Goal: Contribute content: Contribute content

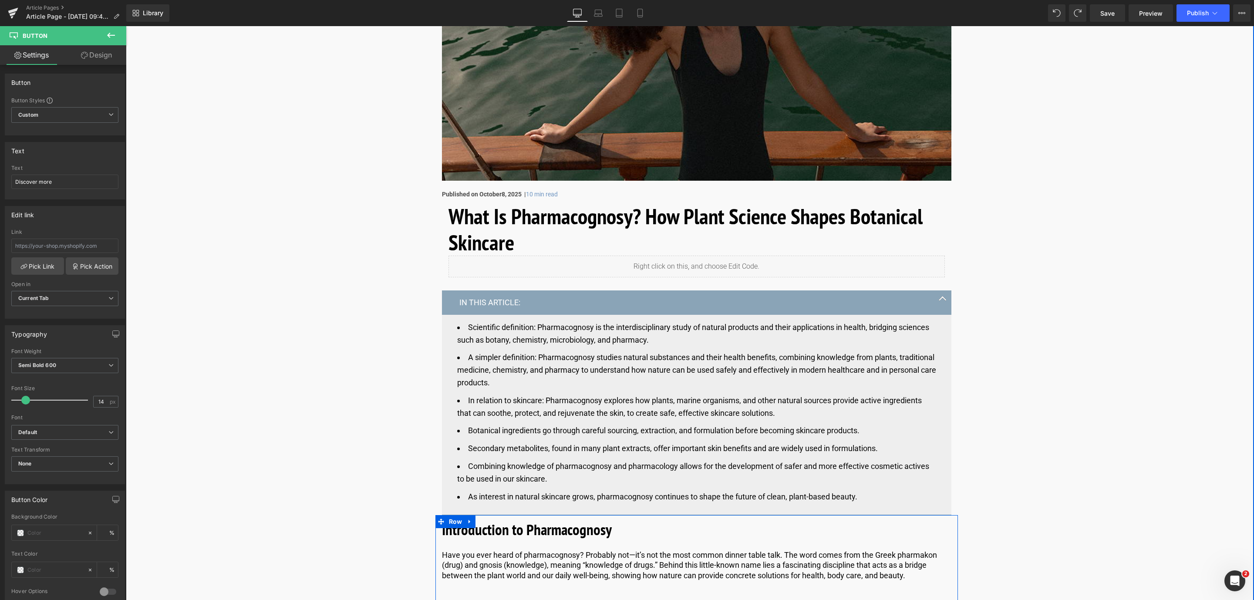
scroll to position [261, 0]
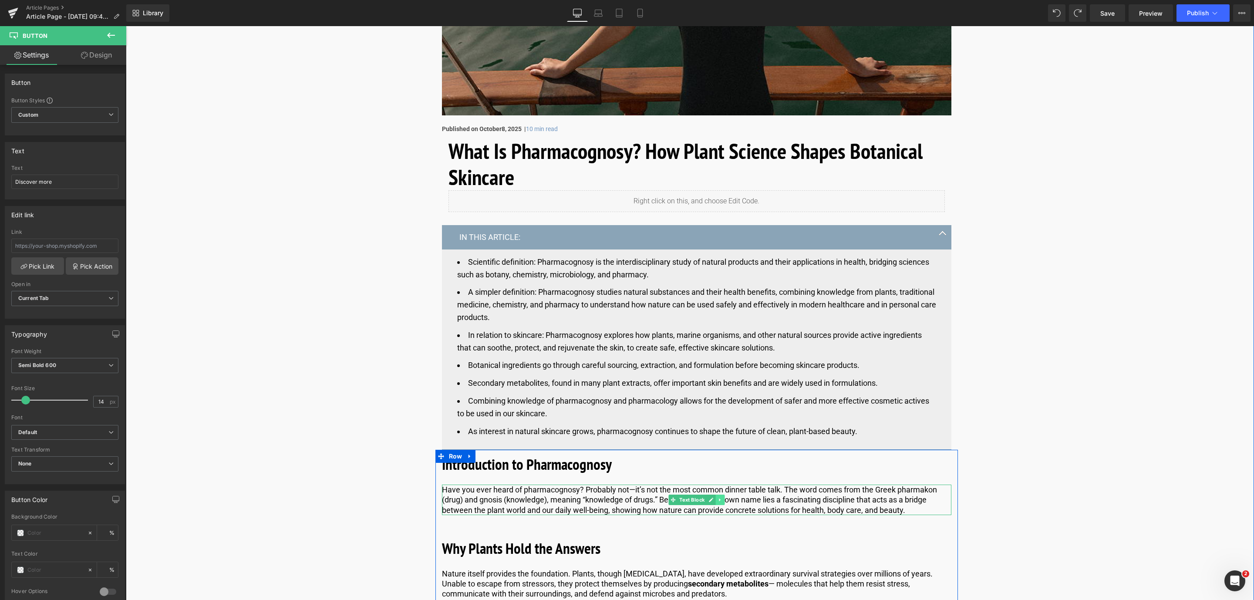
click at [715, 498] on link at bounding box center [719, 500] width 9 height 10
click at [714, 498] on icon at bounding box center [715, 499] width 5 height 5
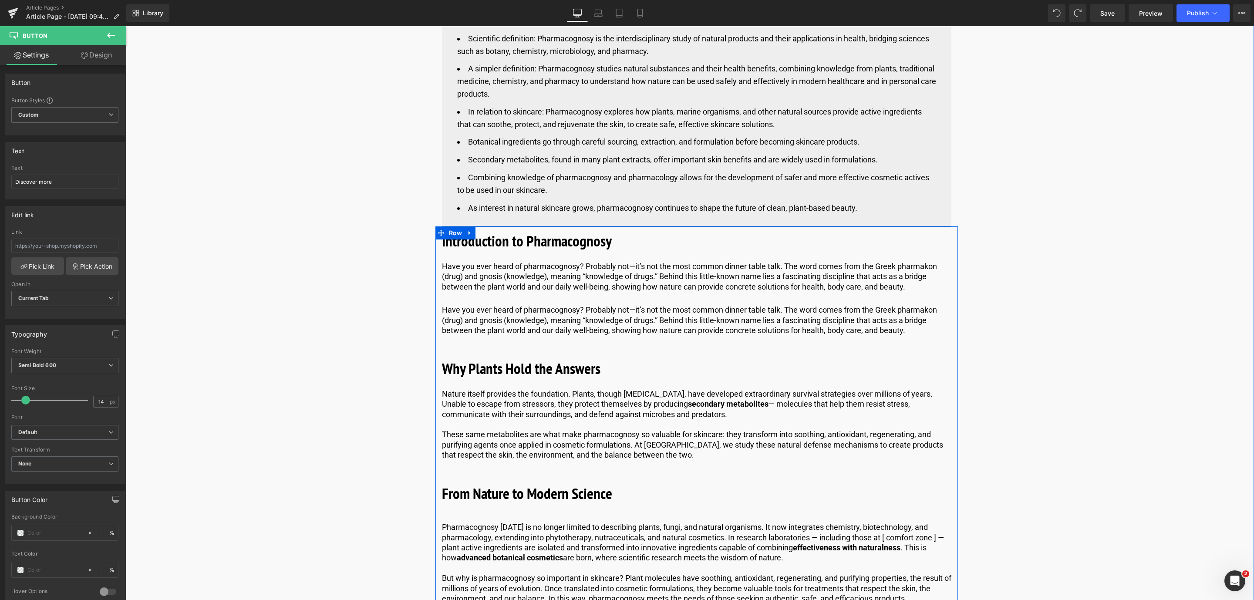
scroll to position [468, 0]
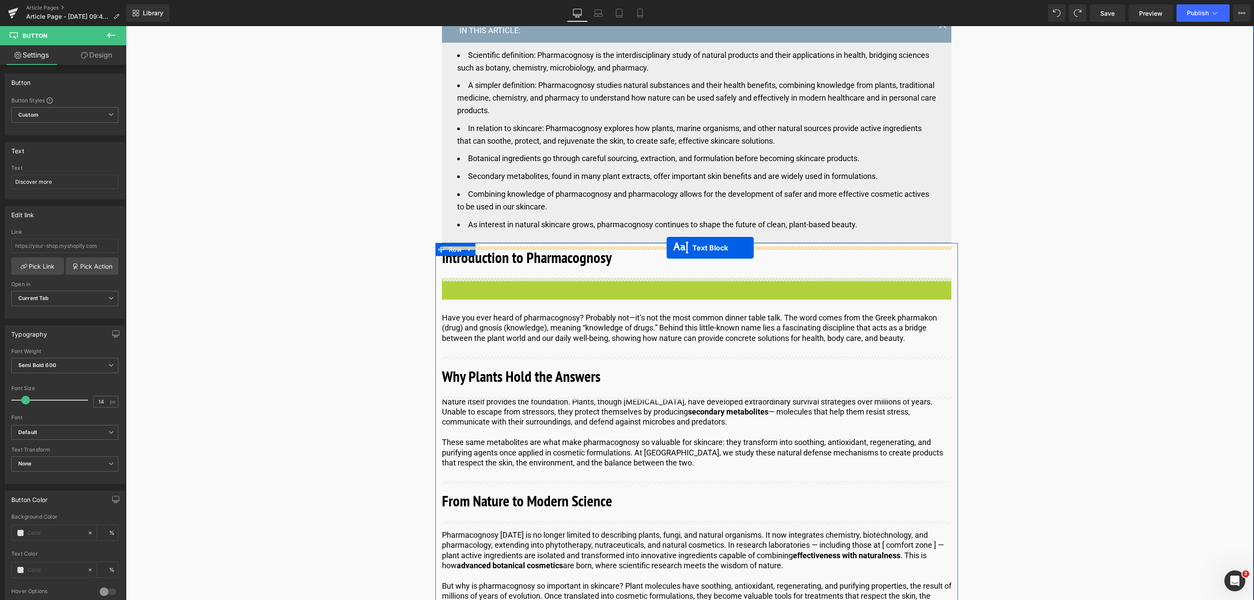
drag, startPoint x: 658, startPoint y: 292, endPoint x: 667, endPoint y: 247, distance: 45.3
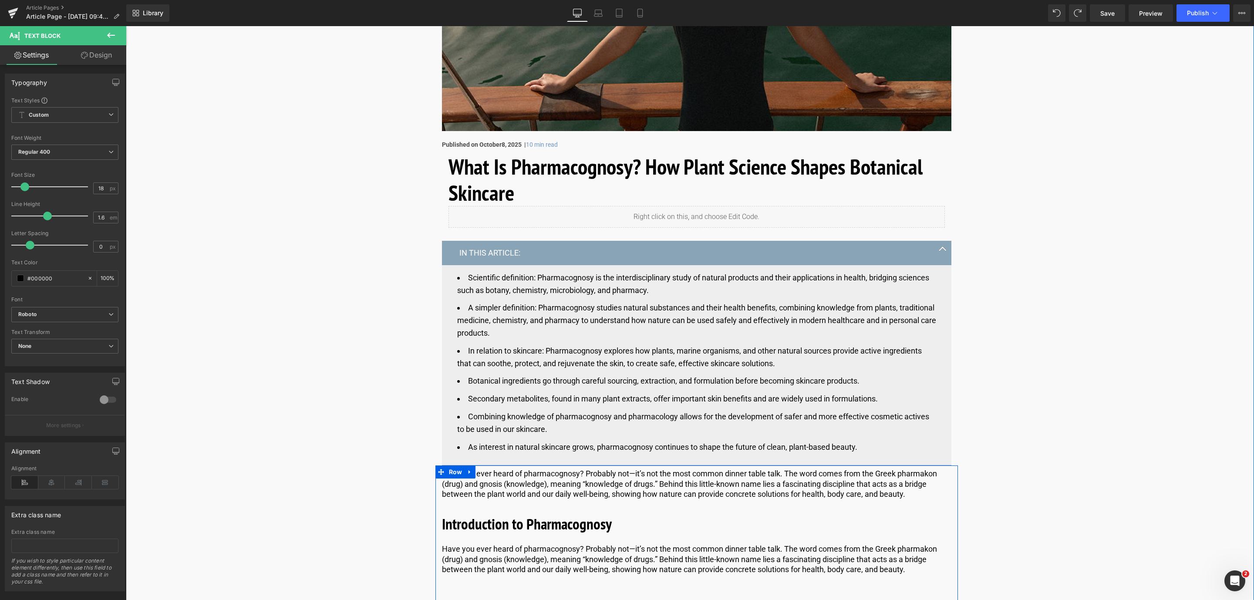
scroll to position [207, 0]
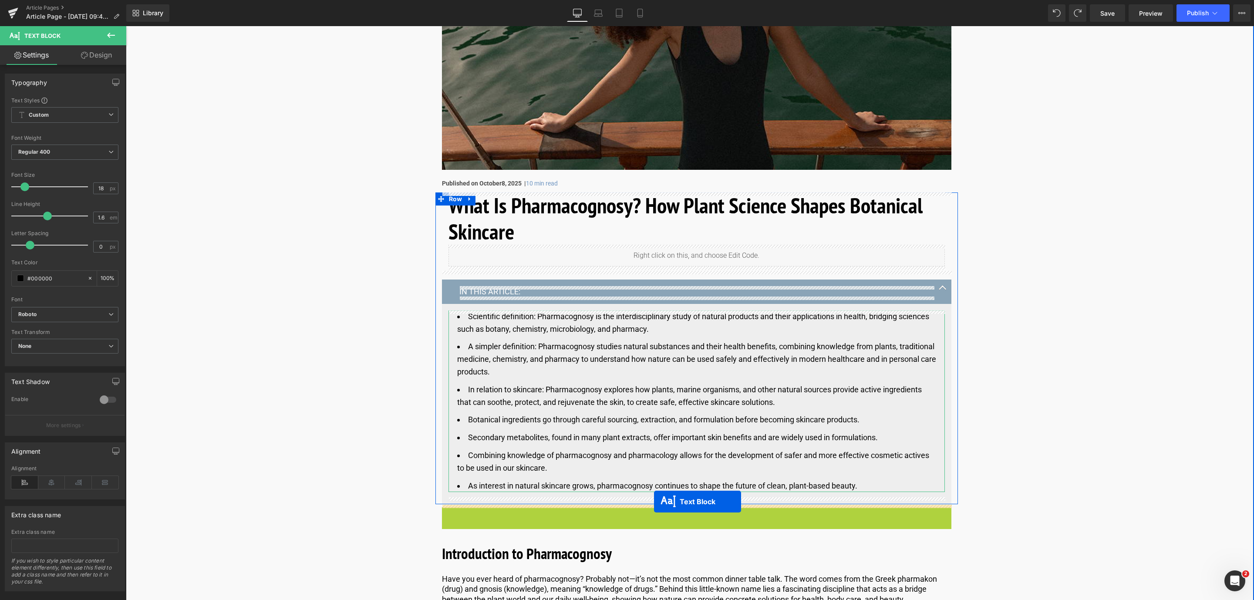
drag, startPoint x: 667, startPoint y: 527, endPoint x: 654, endPoint y: 502, distance: 28.2
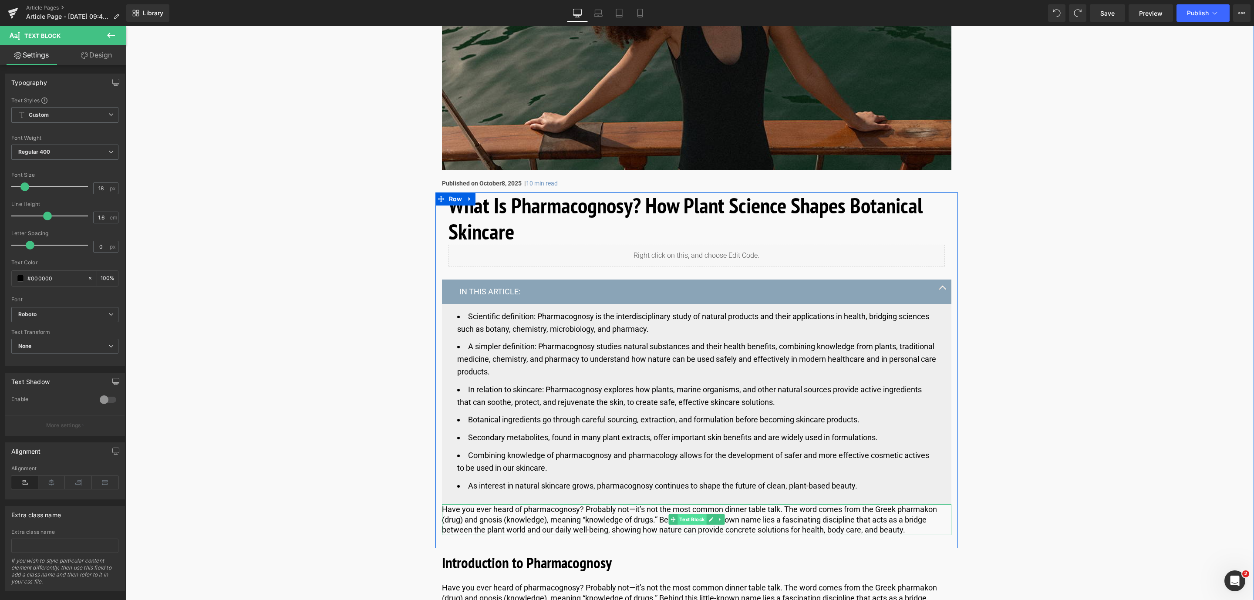
click at [684, 518] on span "Text Block" at bounding box center [691, 519] width 29 height 10
click at [91, 60] on link "Design" at bounding box center [96, 55] width 63 height 20
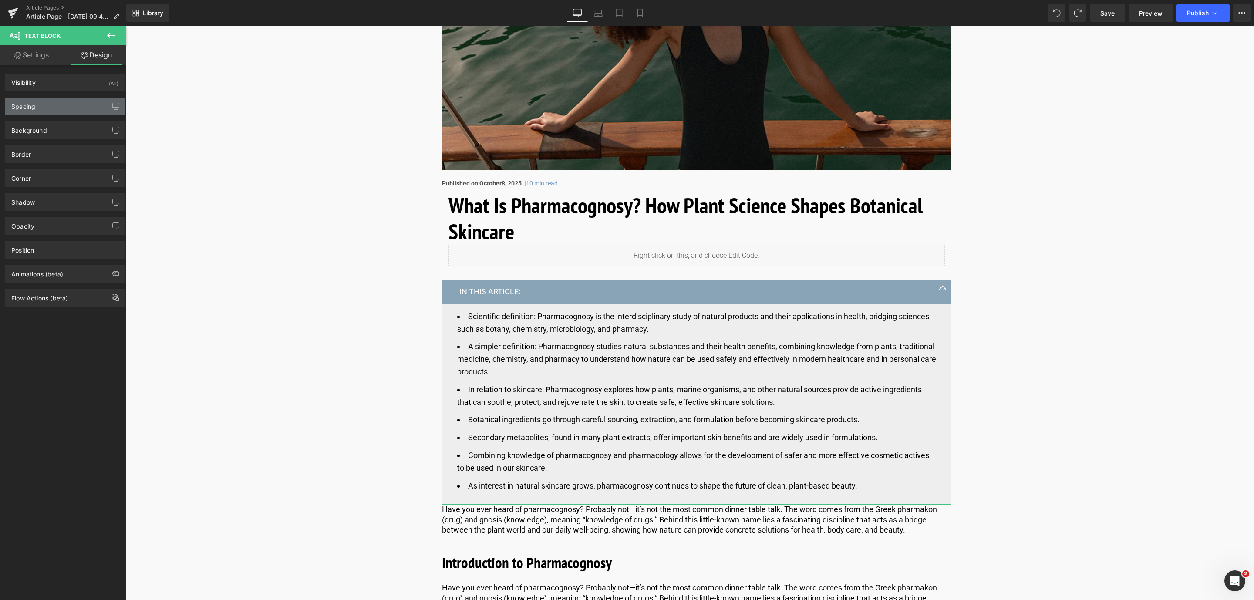
click at [80, 98] on div "Spacing" at bounding box center [64, 106] width 119 height 17
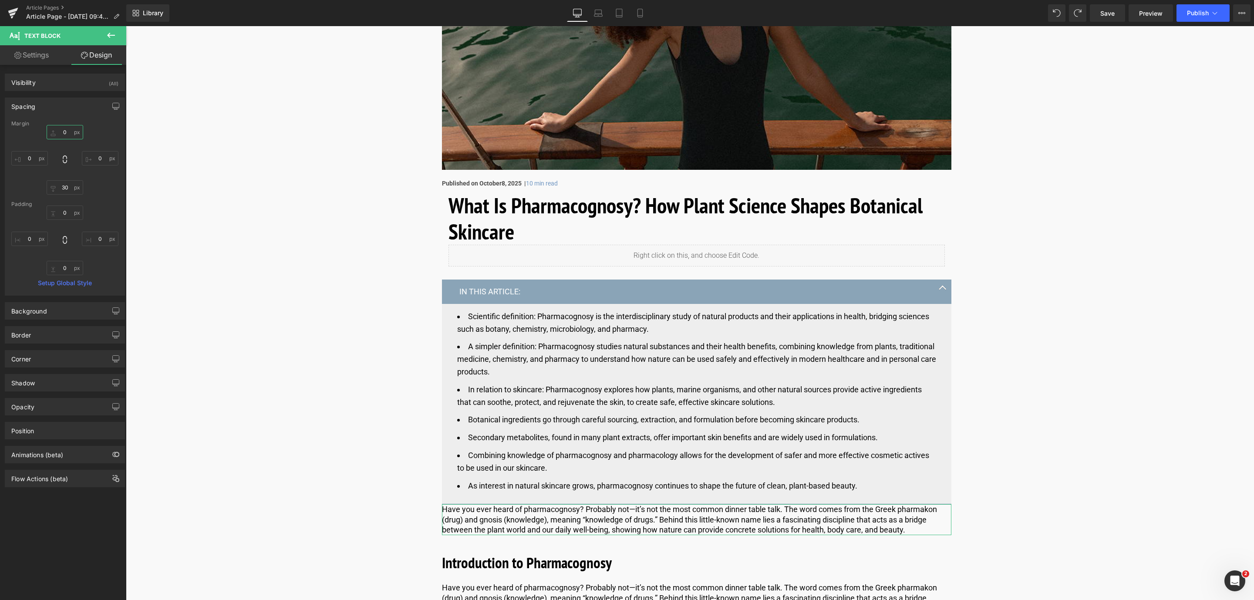
click at [62, 136] on input "0" at bounding box center [65, 132] width 37 height 14
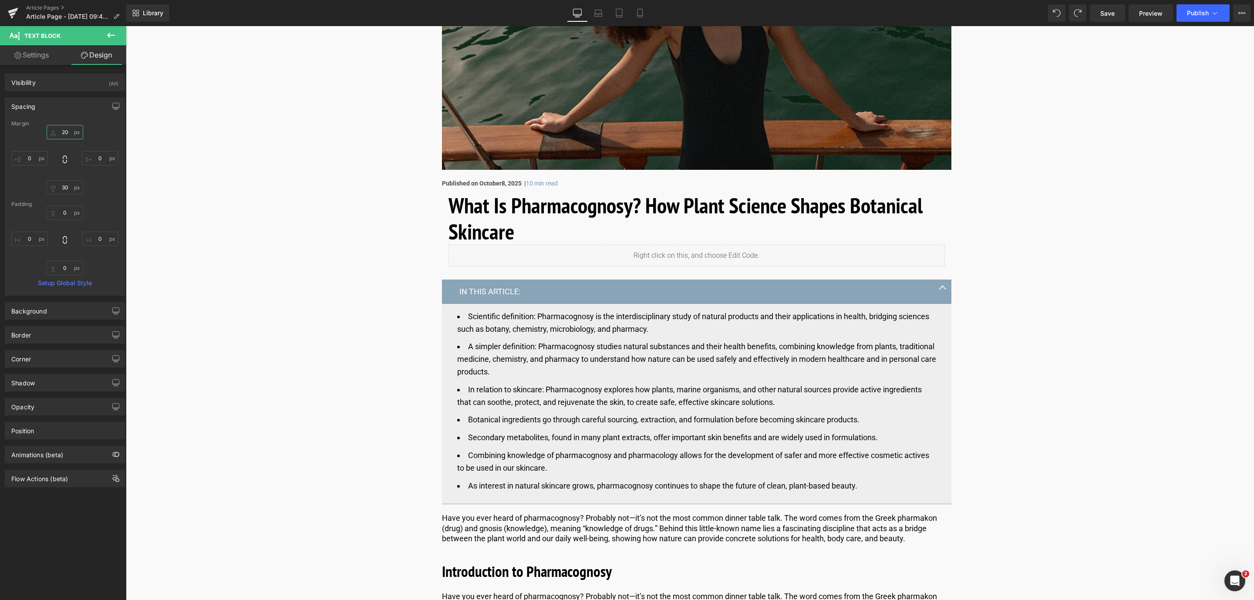
type input "20"
click at [563, 542] on div "Have you ever heard of pharmacognosy? Probably not—it’s not the most common din…" at bounding box center [696, 528] width 509 height 30
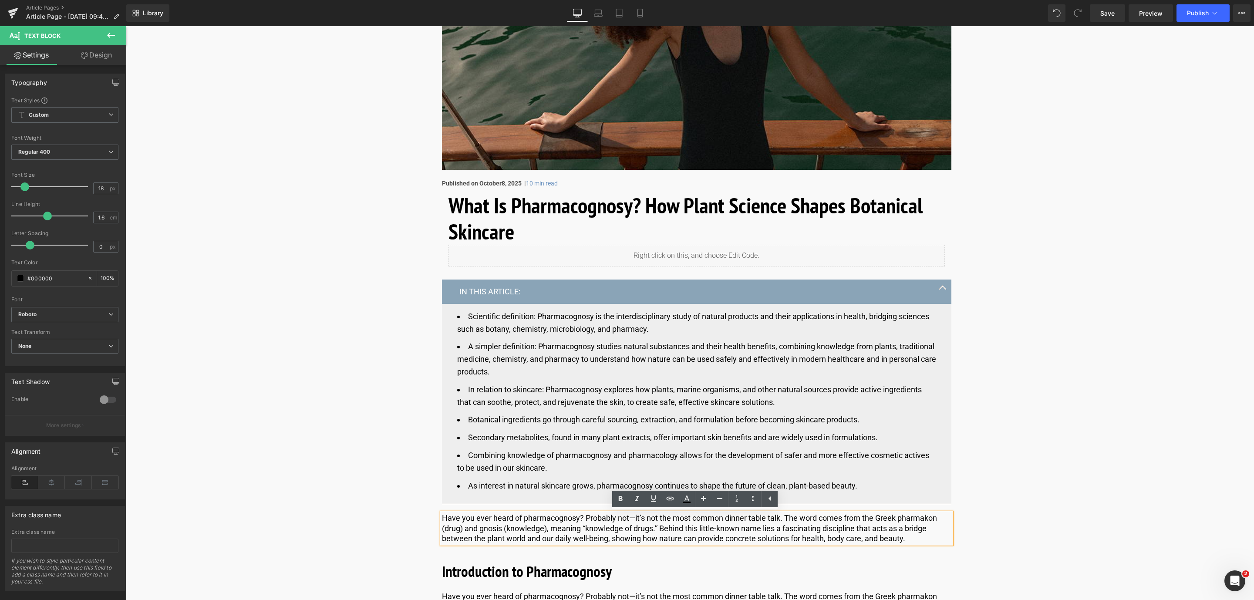
drag, startPoint x: 919, startPoint y: 537, endPoint x: 440, endPoint y: 518, distance: 479.7
click at [442, 518] on p "Have you ever heard of pharmacognosy? Probably not—it’s not the most common din…" at bounding box center [696, 528] width 509 height 30
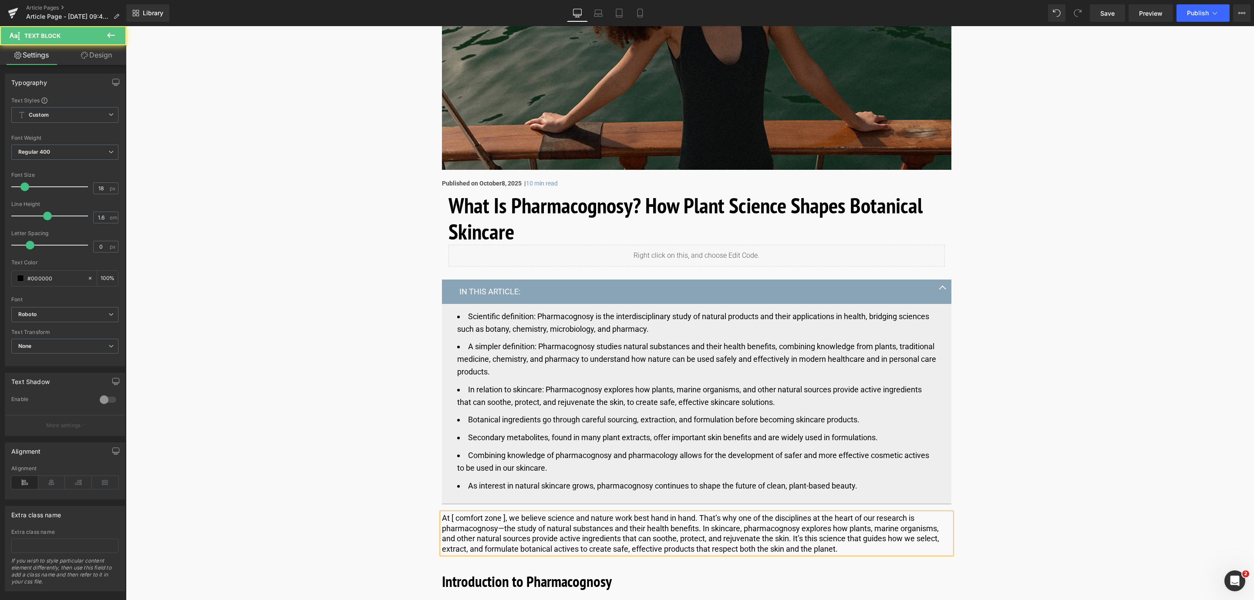
click at [501, 521] on p "At [ comfort zone ], we believe science and nature work best hand in hand. That…" at bounding box center [696, 533] width 509 height 41
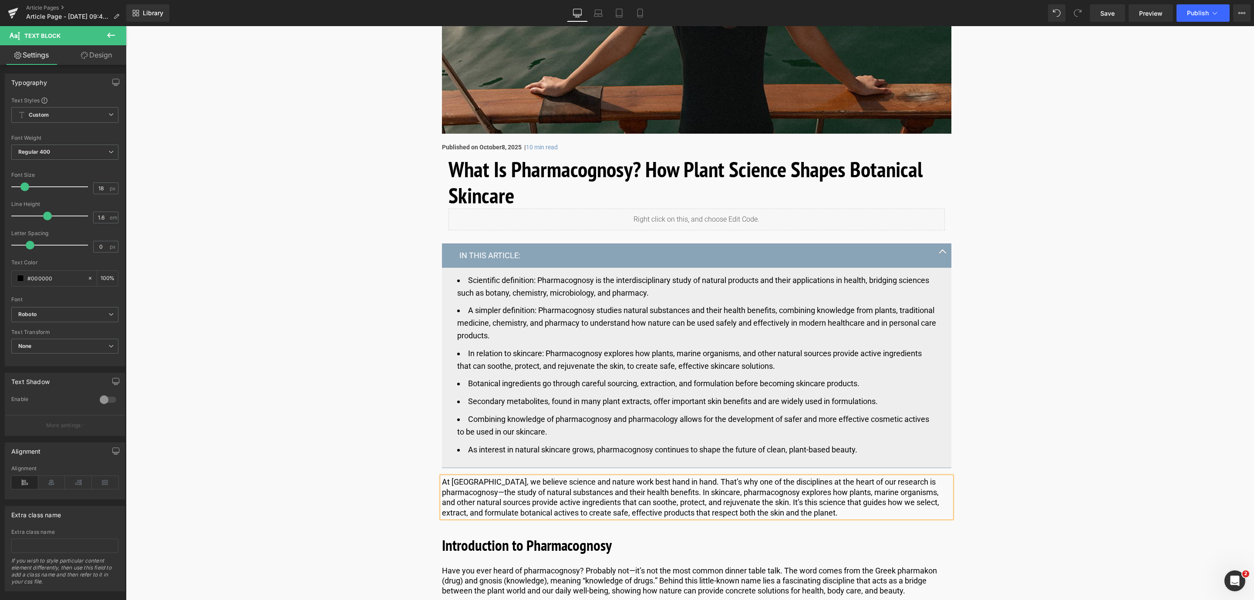
scroll to position [337, 0]
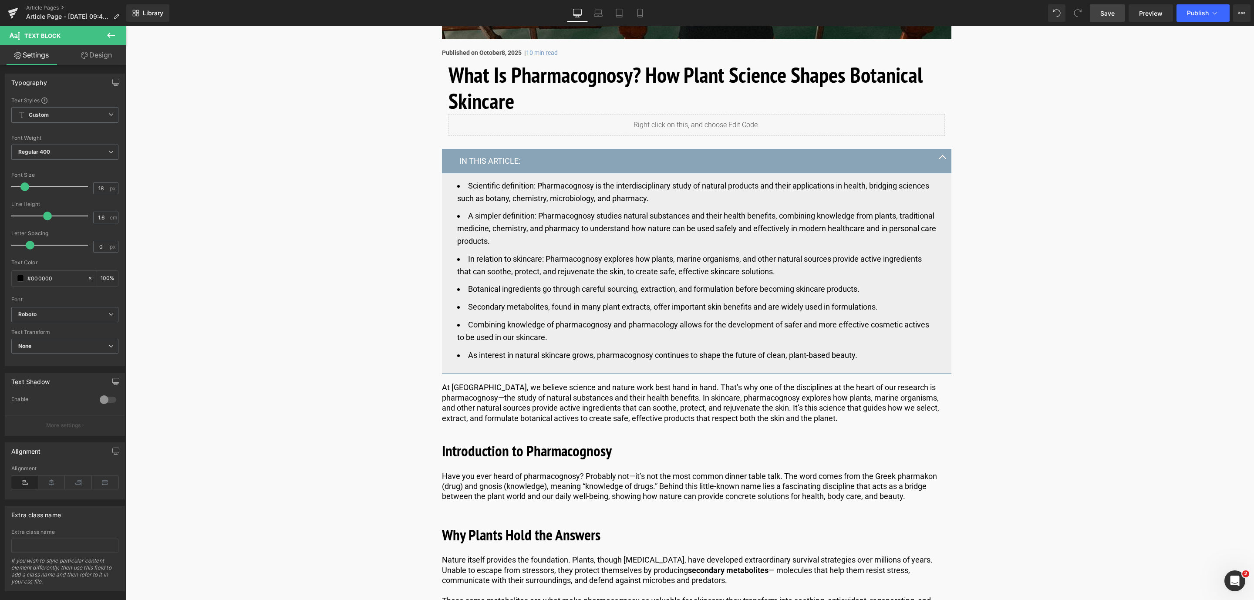
click at [1117, 7] on link "Save" at bounding box center [1107, 12] width 35 height 17
click at [54, 4] on link "Article Pages" at bounding box center [76, 7] width 100 height 7
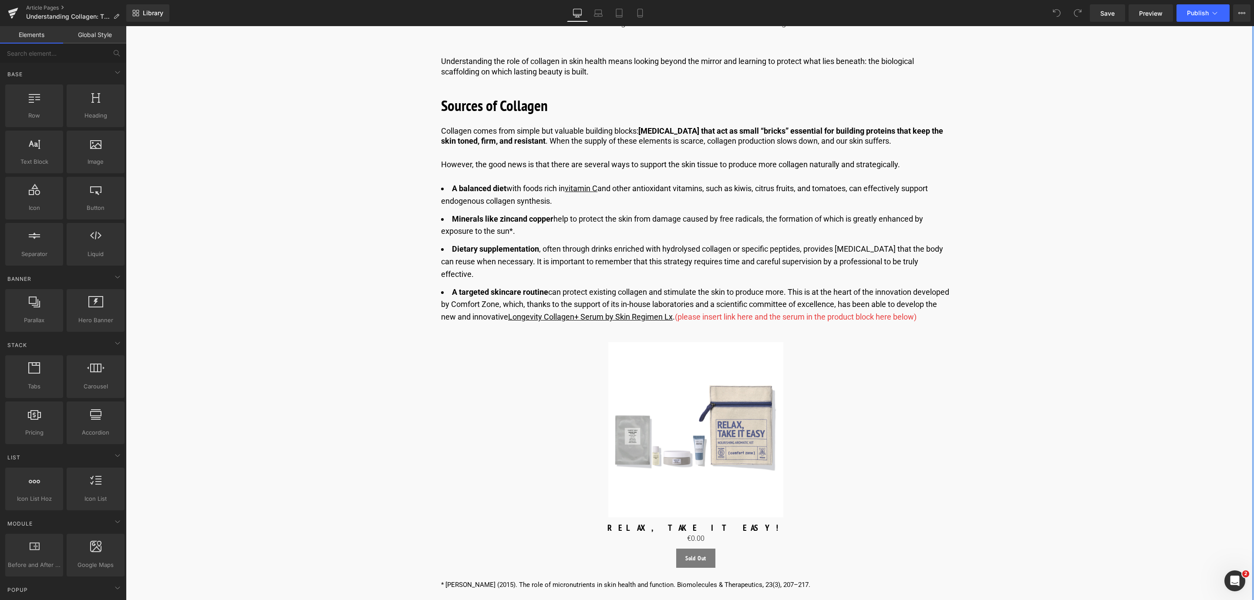
scroll to position [1110, 0]
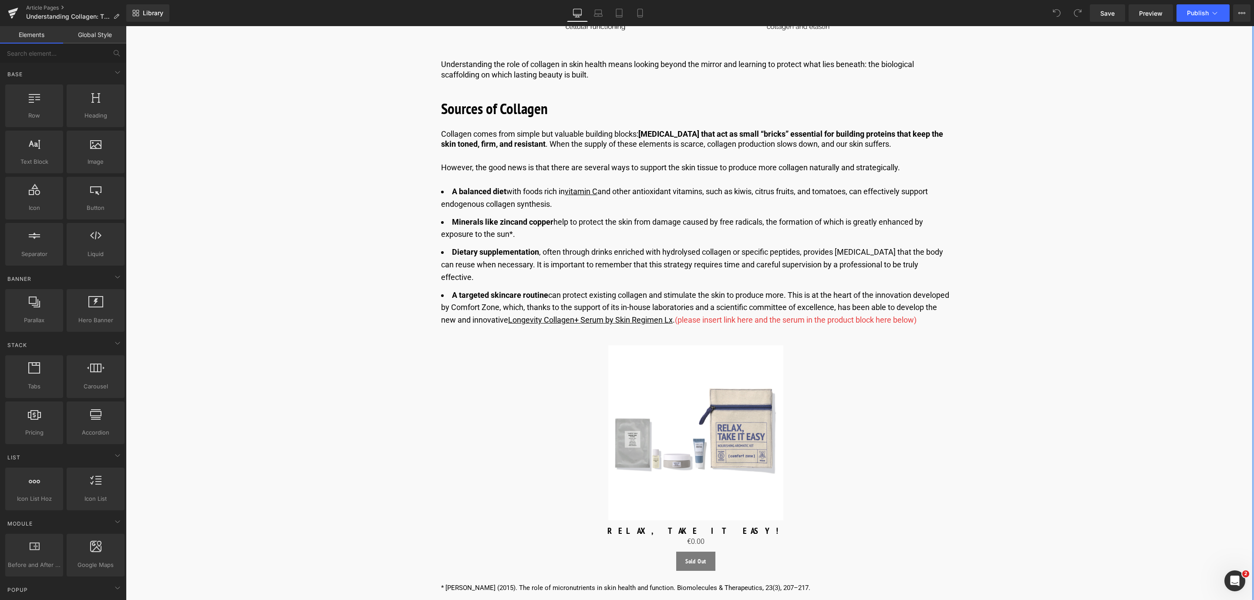
click at [725, 315] on span "(please insert link here and the serum in the product block here below)" at bounding box center [796, 319] width 242 height 9
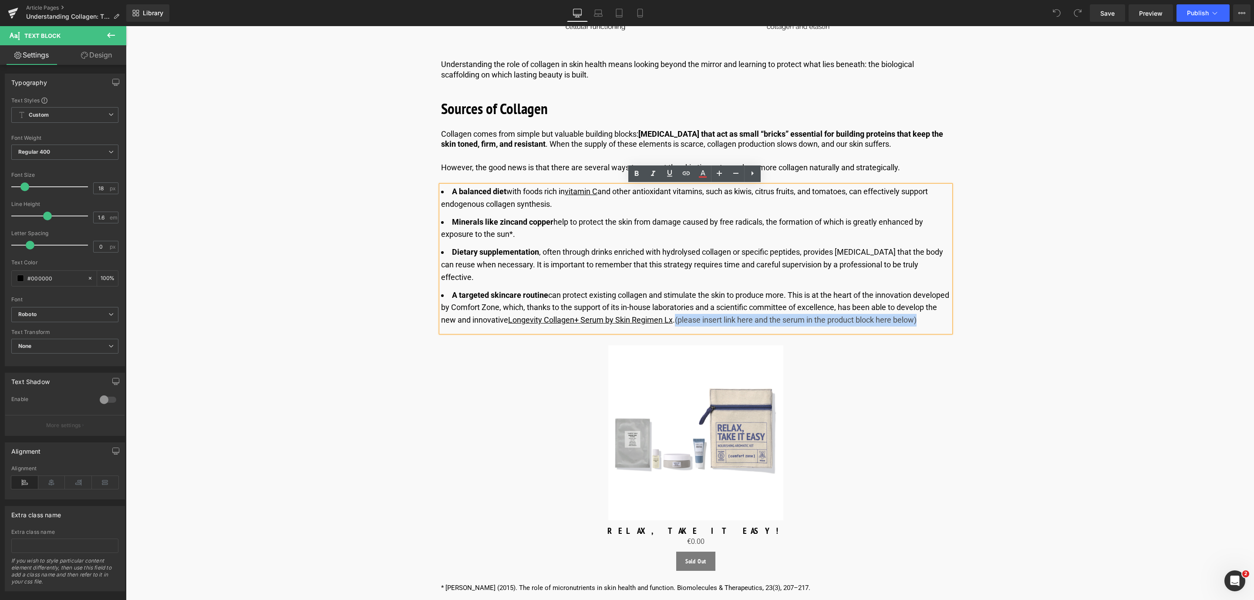
drag, startPoint x: 717, startPoint y: 308, endPoint x: 732, endPoint y: 317, distance: 17.4
click at [732, 317] on li "A targeted skincare routin e can protect existing collagen and stimulate the sk…" at bounding box center [695, 307] width 509 height 37
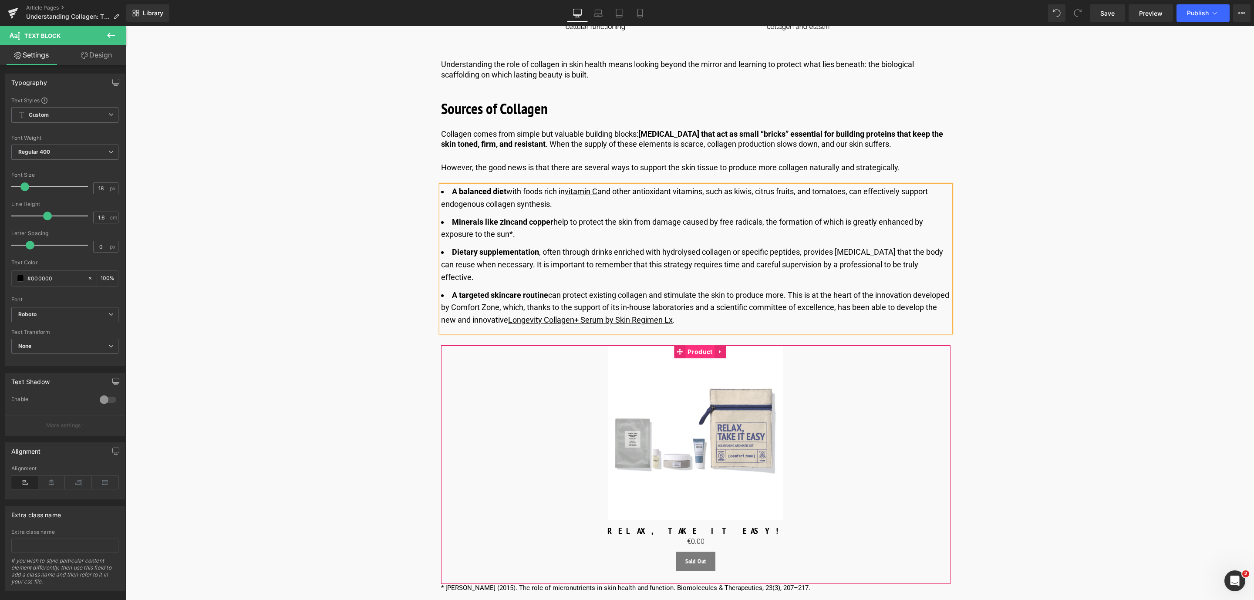
click at [692, 345] on span "Product" at bounding box center [699, 351] width 29 height 13
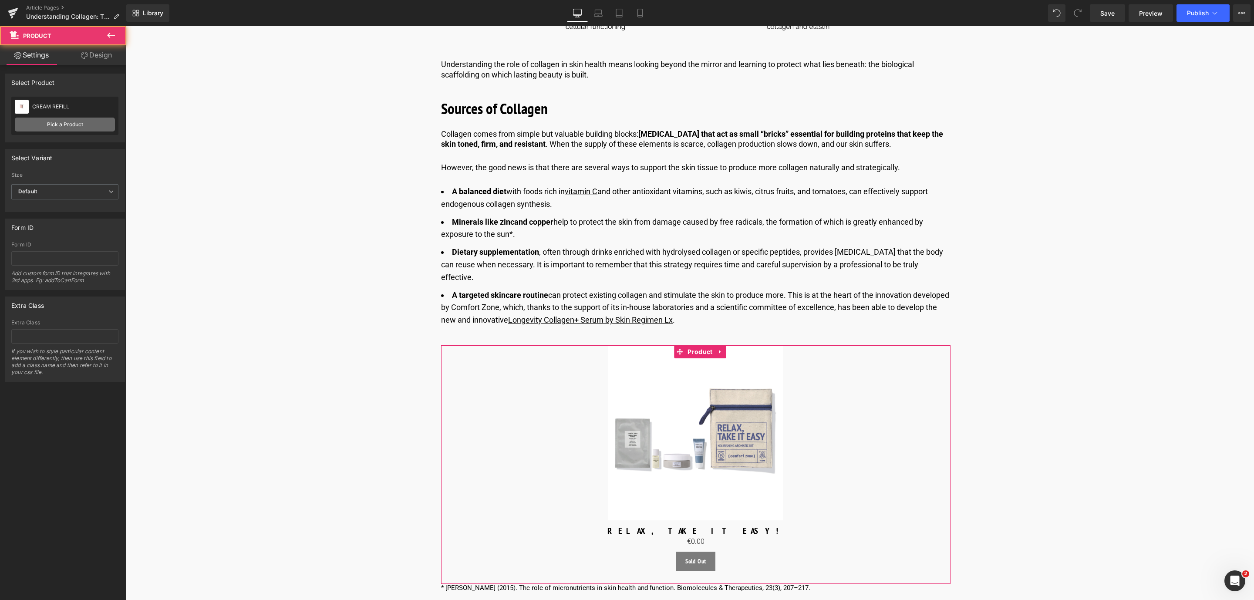
click at [86, 130] on link "Pick a Product" at bounding box center [65, 125] width 100 height 14
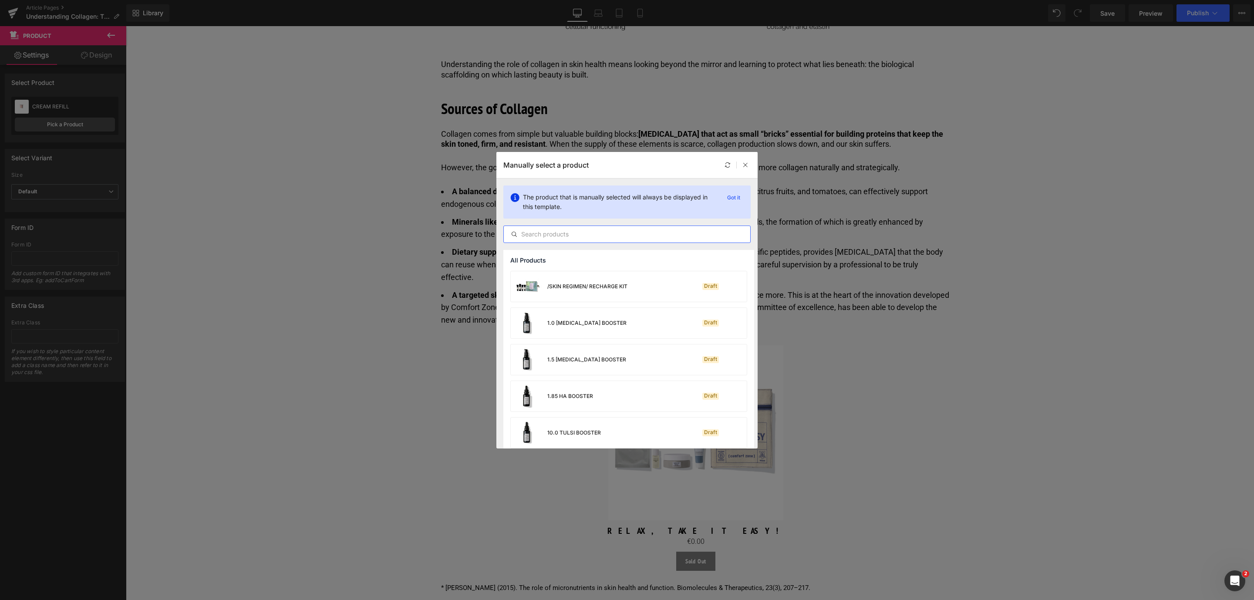
click at [614, 234] on input "text" at bounding box center [627, 234] width 246 height 10
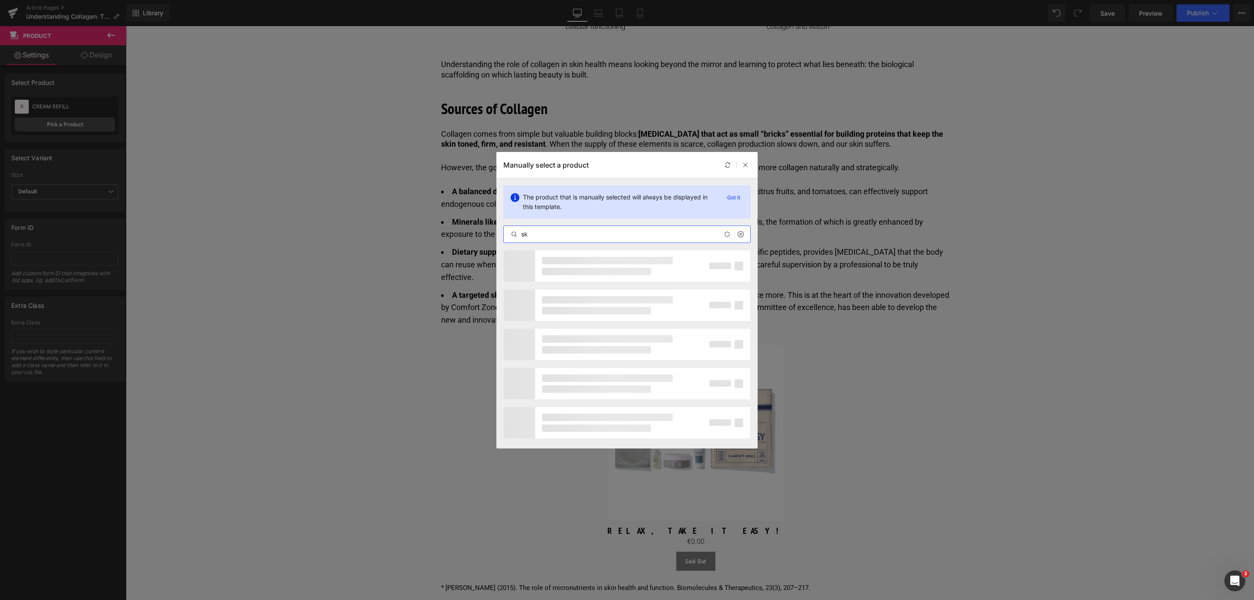
type input "s"
type input "c"
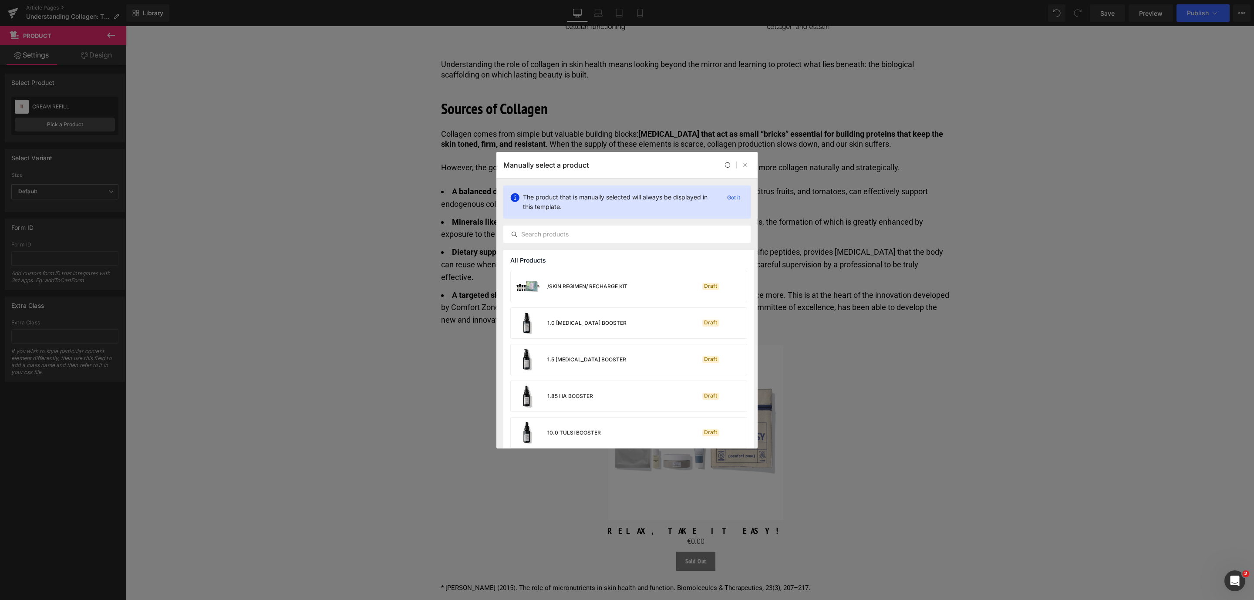
click at [751, 165] on div "Manually select a product" at bounding box center [626, 165] width 261 height 26
click at [750, 165] on div at bounding box center [745, 165] width 10 height 10
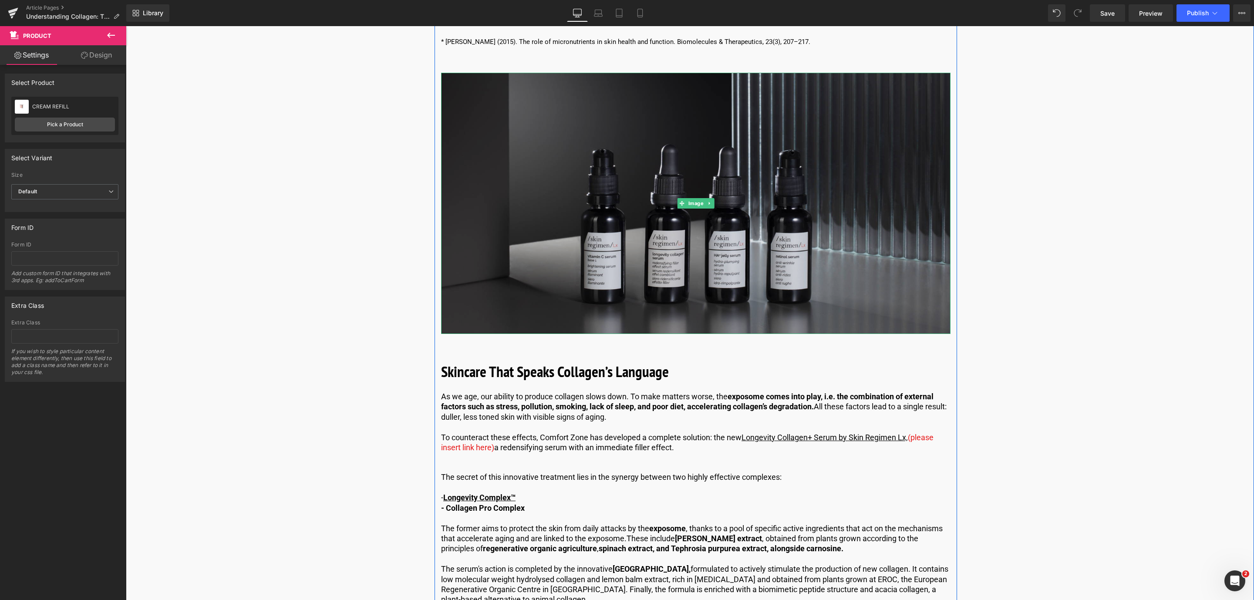
scroll to position [1698, 0]
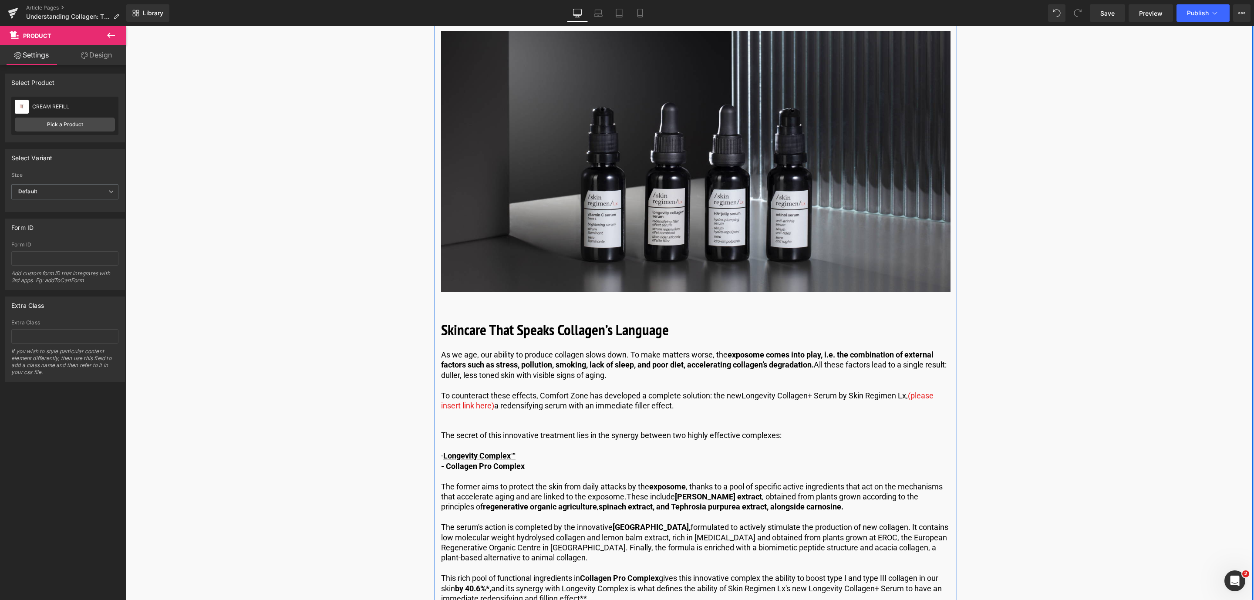
click at [488, 394] on span "(please insert link here)" at bounding box center [687, 400] width 492 height 19
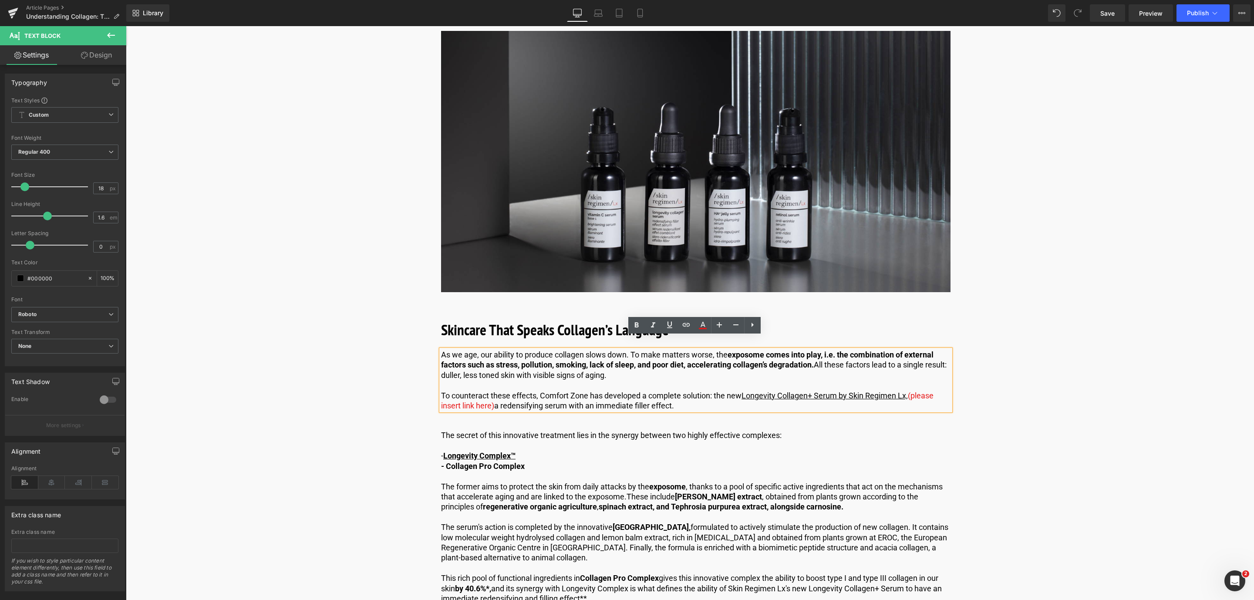
click at [493, 394] on p "To counteract these effects, Comfort Zone has developed a complete solution: th…" at bounding box center [695, 401] width 509 height 20
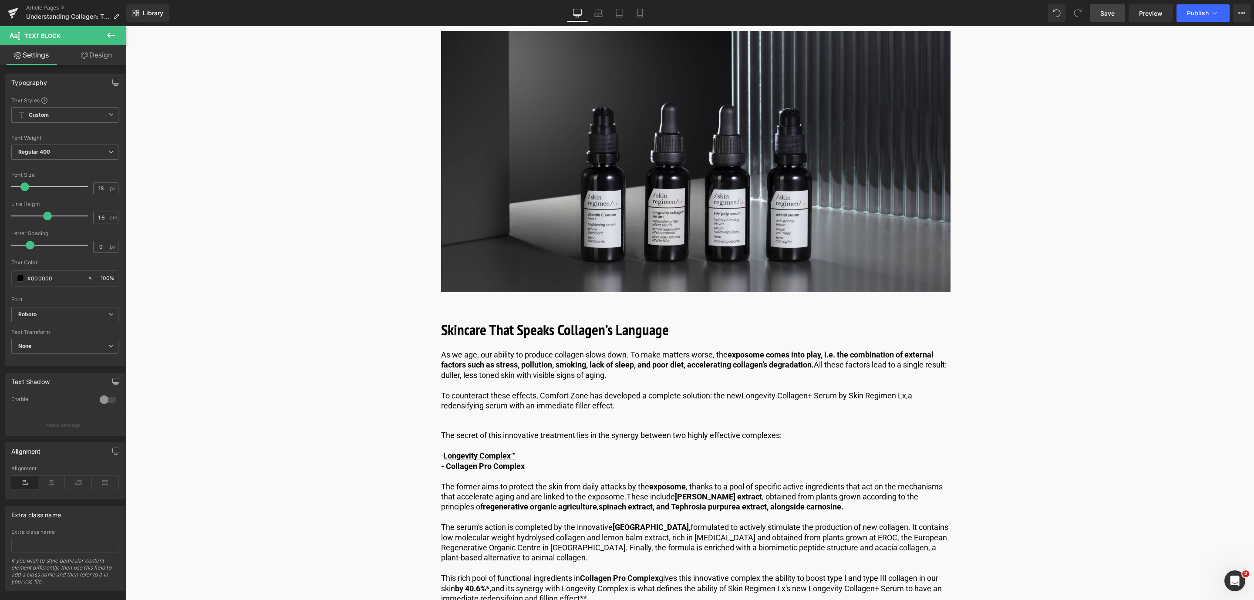
click at [1107, 14] on span "Save" at bounding box center [1107, 13] width 14 height 9
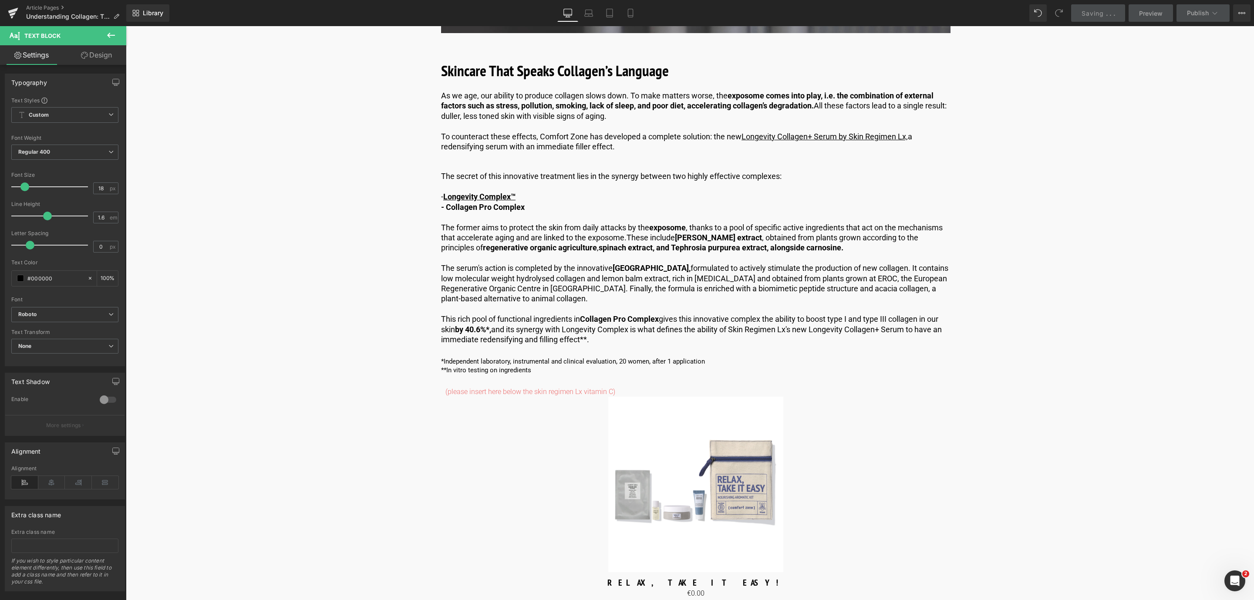
scroll to position [1959, 0]
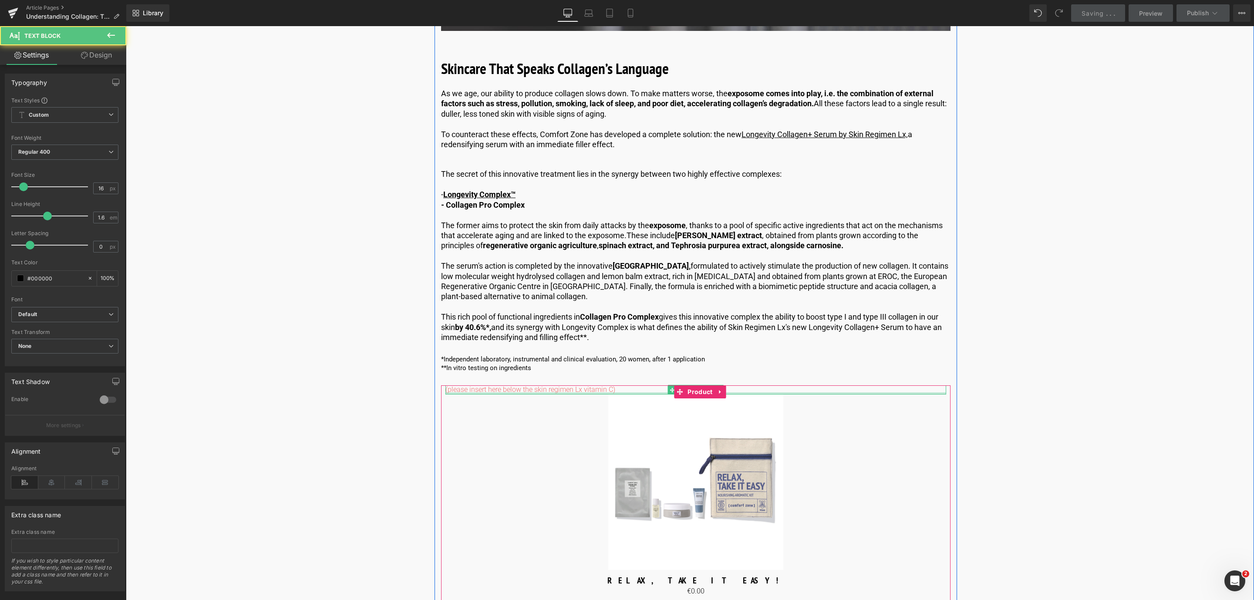
click at [567, 392] on div at bounding box center [695, 393] width 501 height 2
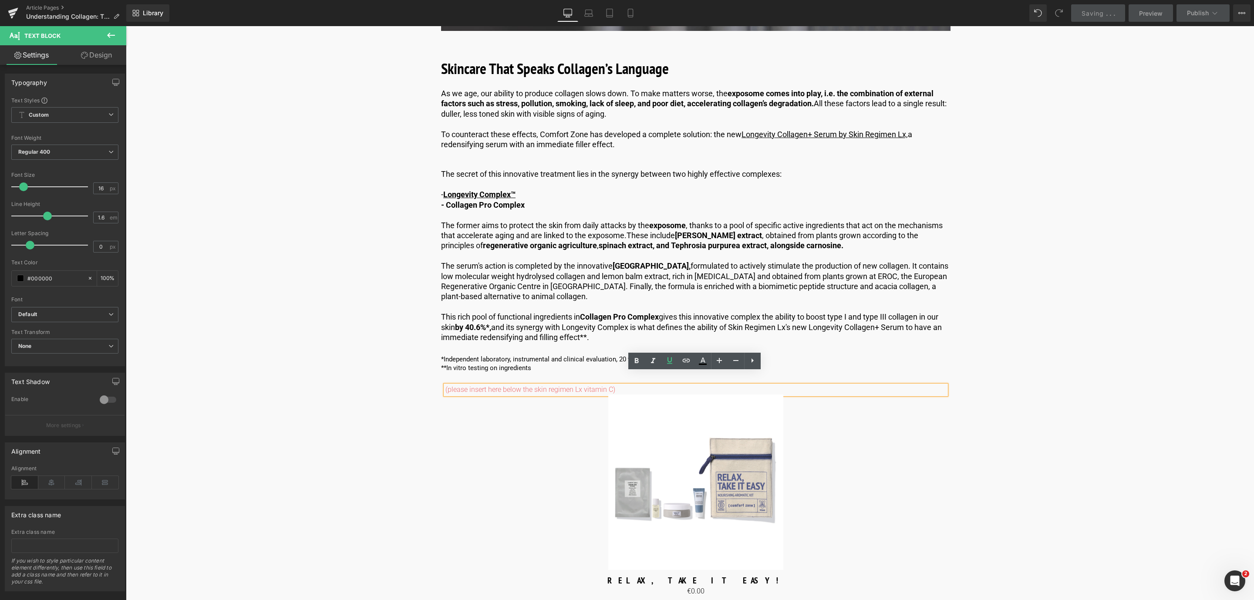
drag, startPoint x: 632, startPoint y: 374, endPoint x: 441, endPoint y: 375, distance: 190.7
click at [445, 385] on div "(please insert here below the skin regimen Lx vitamin C)" at bounding box center [695, 389] width 501 height 9
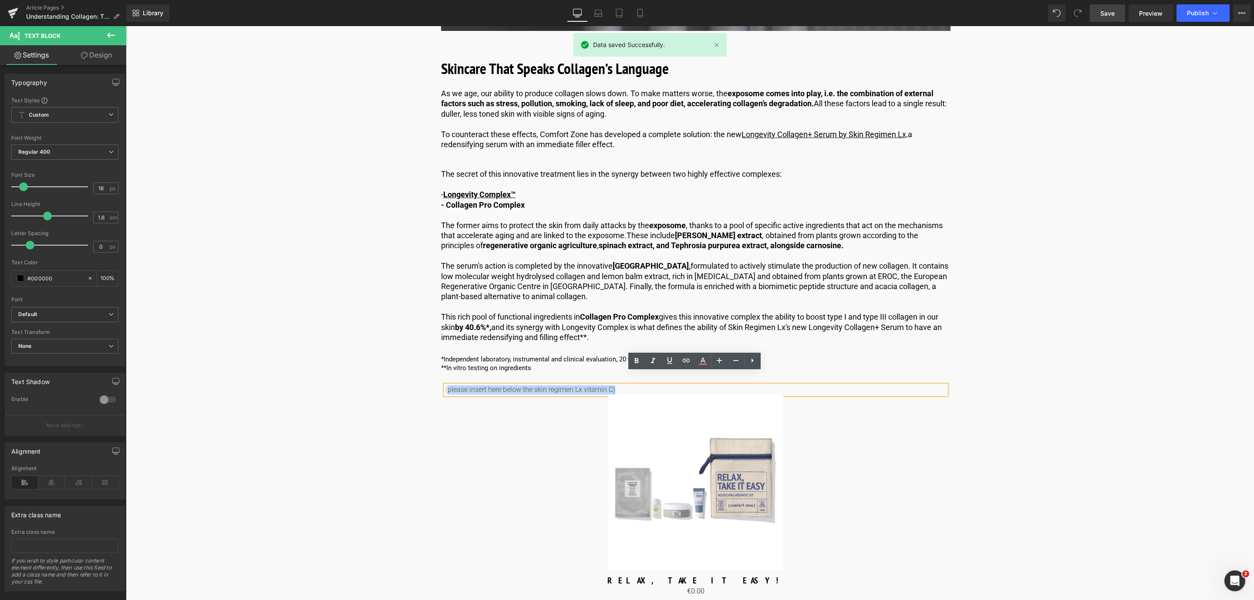
drag, startPoint x: 441, startPoint y: 377, endPoint x: 446, endPoint y: 377, distance: 4.9
click at [446, 385] on div "(please insert here below the skin regimen Lx vitamin C)" at bounding box center [695, 389] width 501 height 9
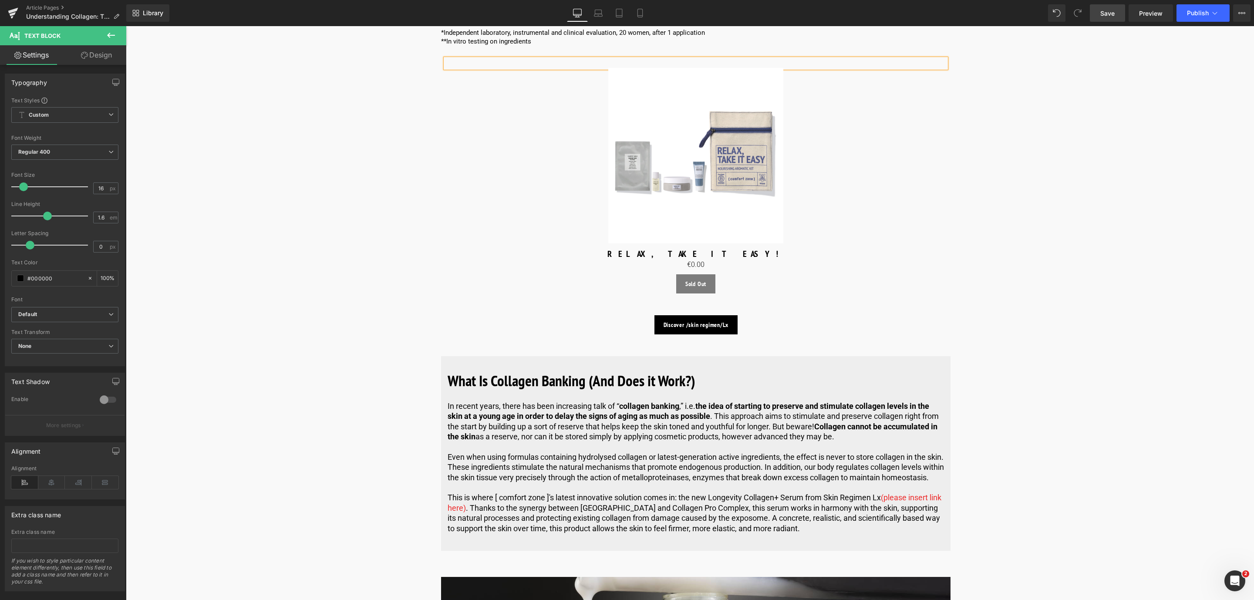
scroll to position [2416, 0]
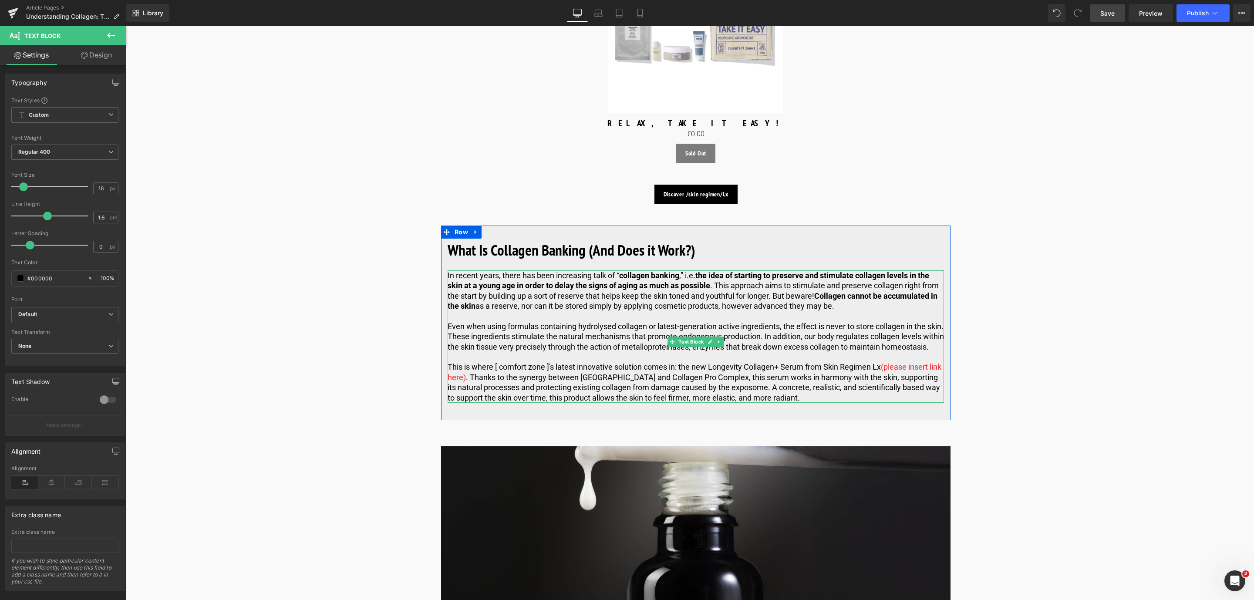
click at [479, 375] on p "This is where [ comfort zone ]'s latest innovative solution comes in: the new L…" at bounding box center [696, 382] width 496 height 41
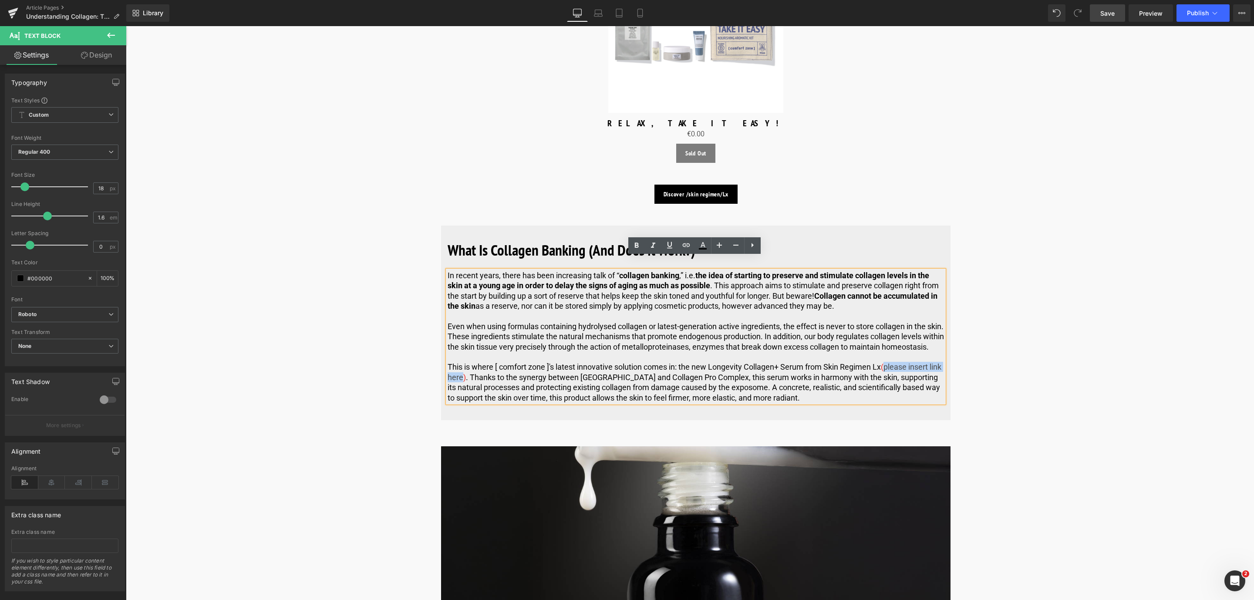
drag, startPoint x: 476, startPoint y: 374, endPoint x: 886, endPoint y: 366, distance: 409.7
click at [886, 366] on span "(please insert link here)" at bounding box center [695, 371] width 494 height 19
click at [1111, 15] on span "Save" at bounding box center [1107, 13] width 14 height 9
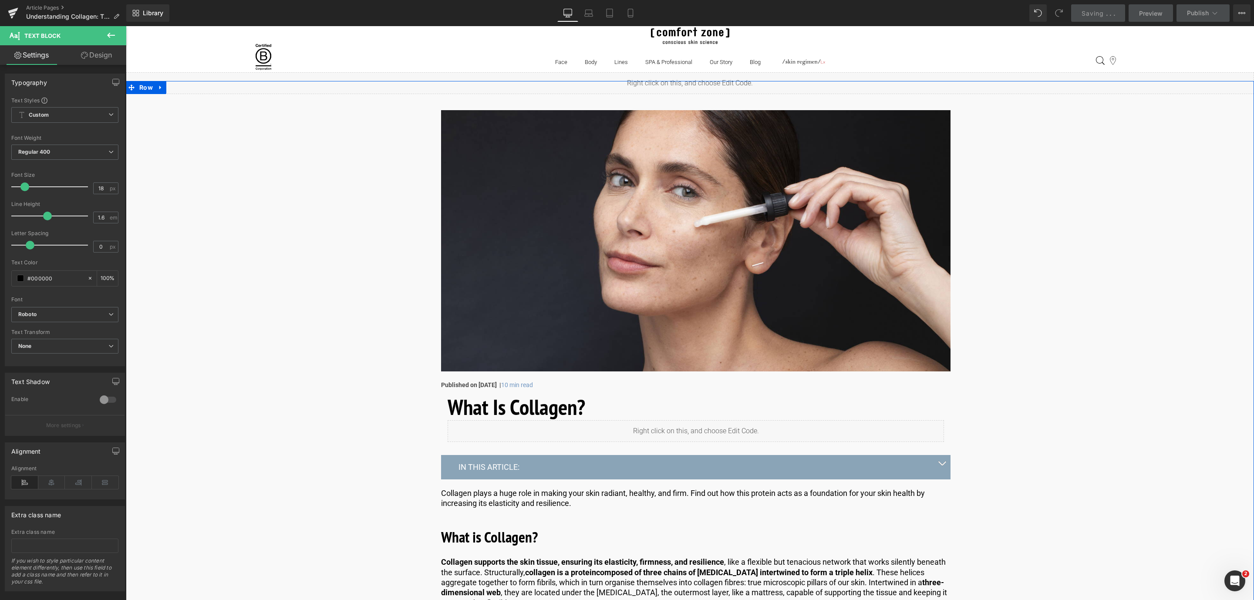
scroll to position [0, 0]
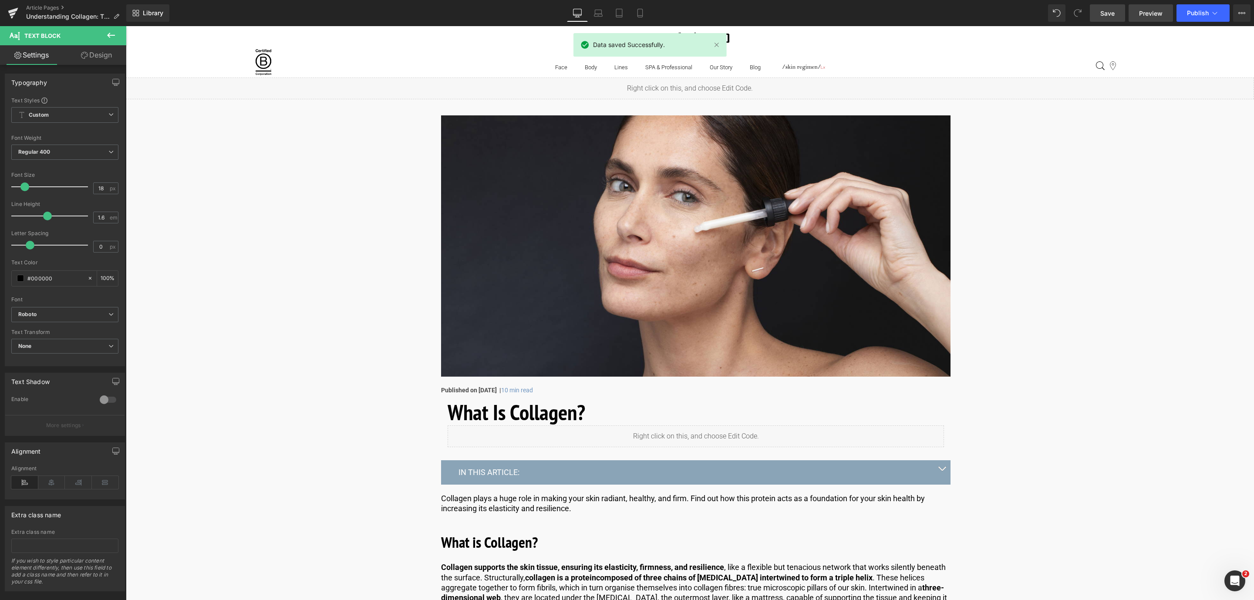
click at [1149, 15] on span "Preview" at bounding box center [1151, 13] width 24 height 9
click at [35, 3] on div "Article Pages Understanding Collagen: The Protein Behind Firm, Healthy Skin" at bounding box center [63, 13] width 126 height 26
click at [43, 5] on link "Article Pages" at bounding box center [76, 7] width 100 height 7
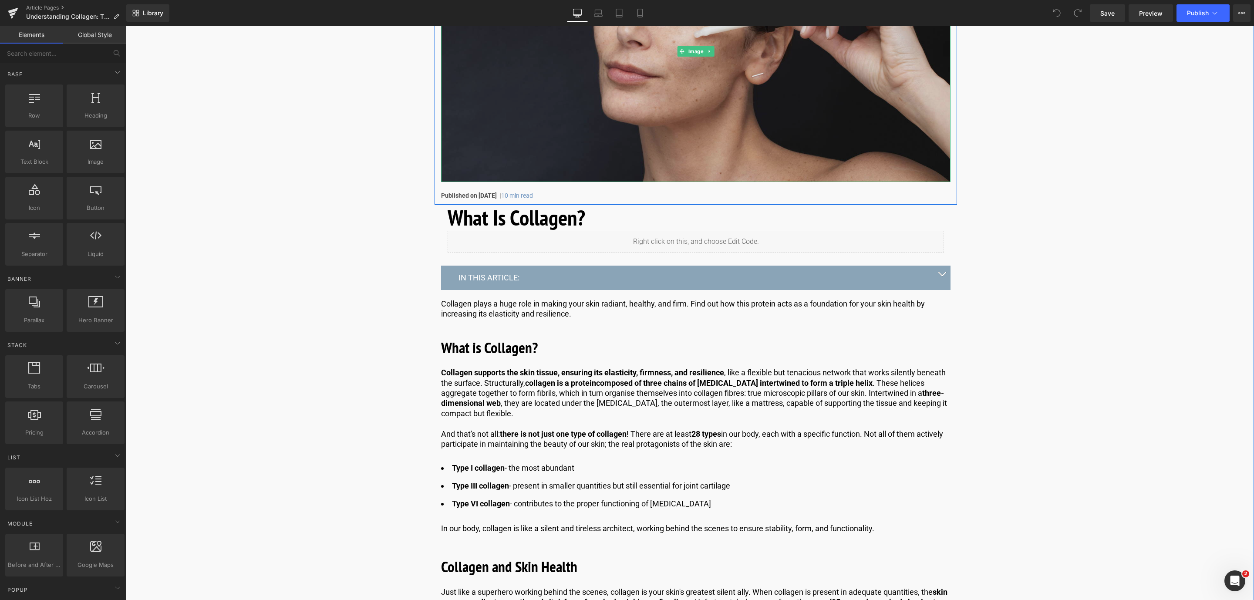
scroll to position [196, 0]
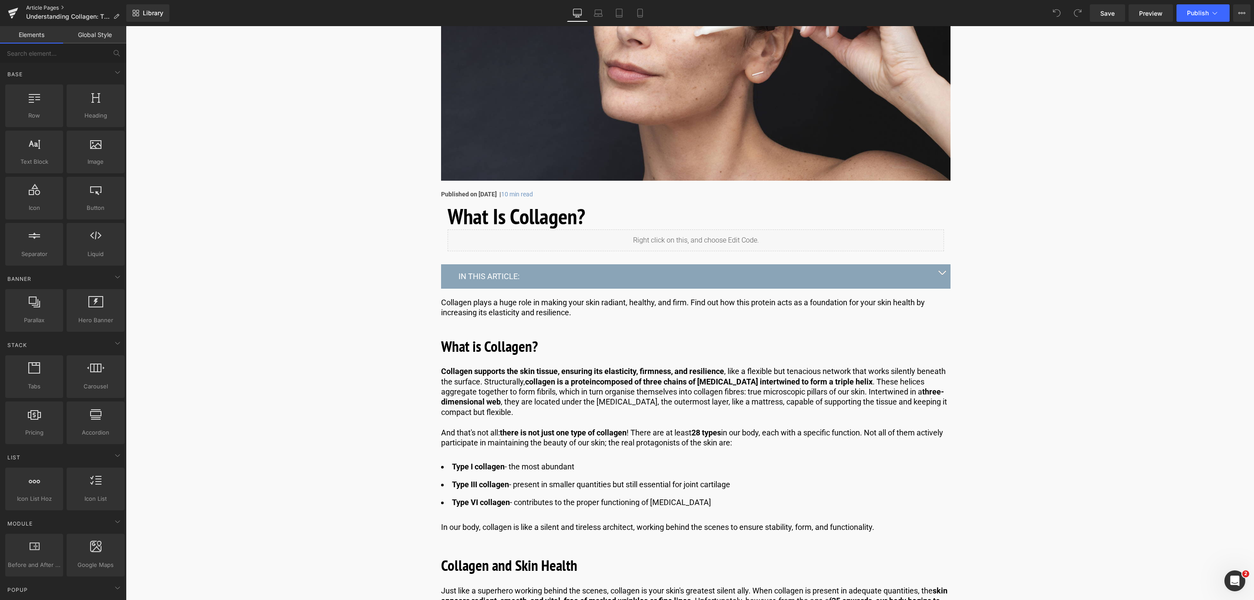
click at [54, 8] on link "Article Pages" at bounding box center [76, 7] width 100 height 7
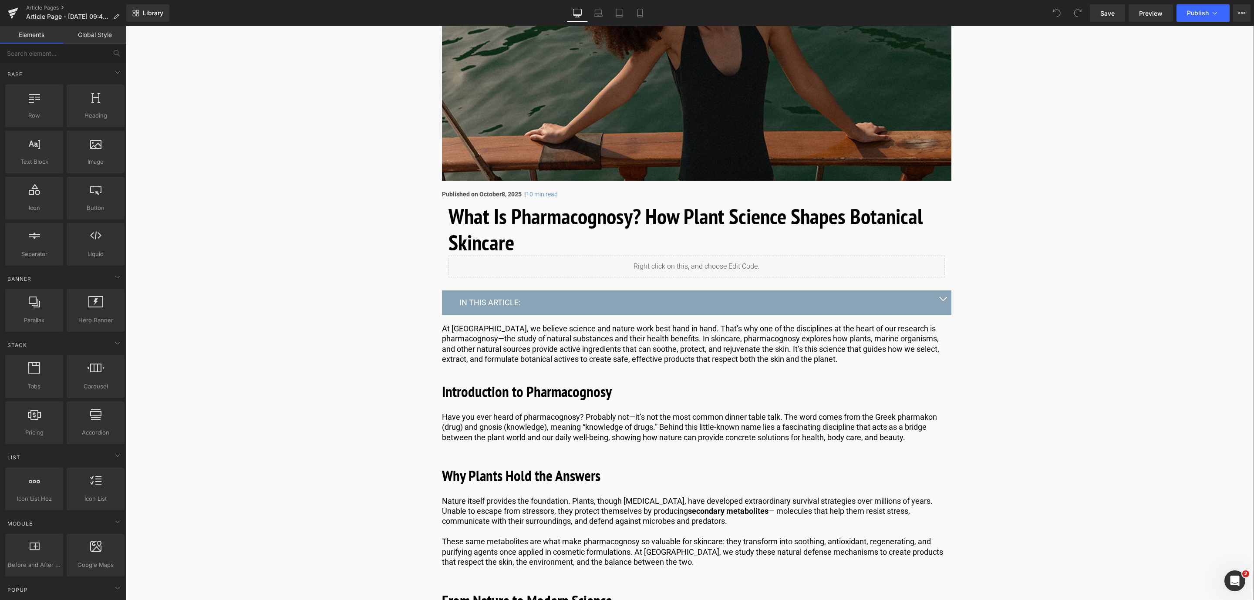
click at [539, 343] on p "At [GEOGRAPHIC_DATA], we believe science and nature work best hand in hand. Tha…" at bounding box center [696, 343] width 509 height 41
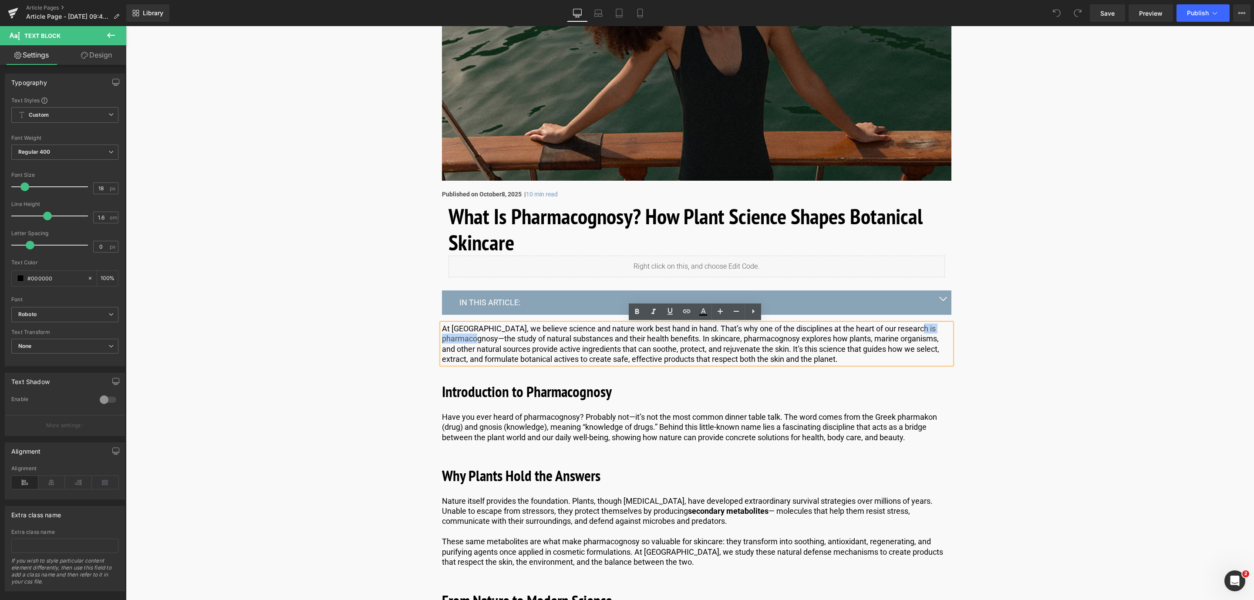
drag, startPoint x: 441, startPoint y: 340, endPoint x: 495, endPoint y: 339, distance: 54.4
click at [495, 339] on p "At [GEOGRAPHIC_DATA], we believe science and nature work best hand in hand. Tha…" at bounding box center [696, 343] width 509 height 41
click at [639, 317] on link at bounding box center [637, 311] width 17 height 17
drag, startPoint x: 497, startPoint y: 336, endPoint x: 441, endPoint y: 337, distance: 56.2
click at [442, 337] on p "At Comfort Zone, we believe science and nature work best hand in hand. That’s w…" at bounding box center [696, 343] width 509 height 41
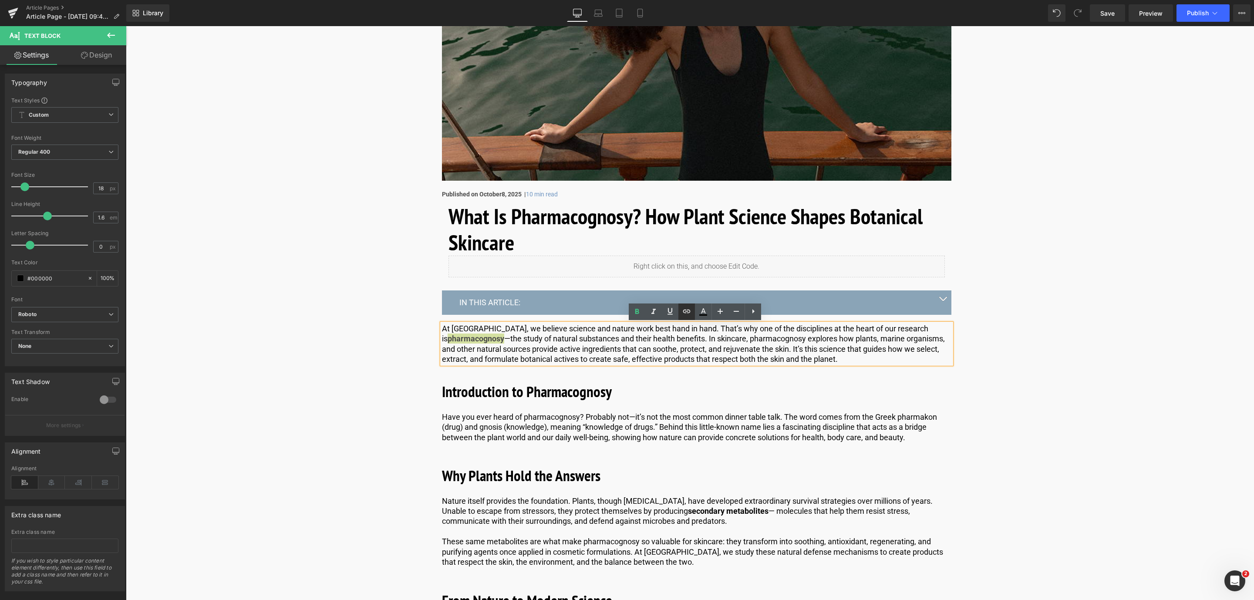
click at [684, 311] on icon at bounding box center [686, 311] width 10 height 10
click at [667, 311] on icon at bounding box center [670, 311] width 10 height 10
click at [636, 310] on icon at bounding box center [637, 311] width 4 height 5
click at [636, 310] on icon at bounding box center [637, 311] width 10 height 10
drag, startPoint x: 498, startPoint y: 339, endPoint x: 441, endPoint y: 343, distance: 58.1
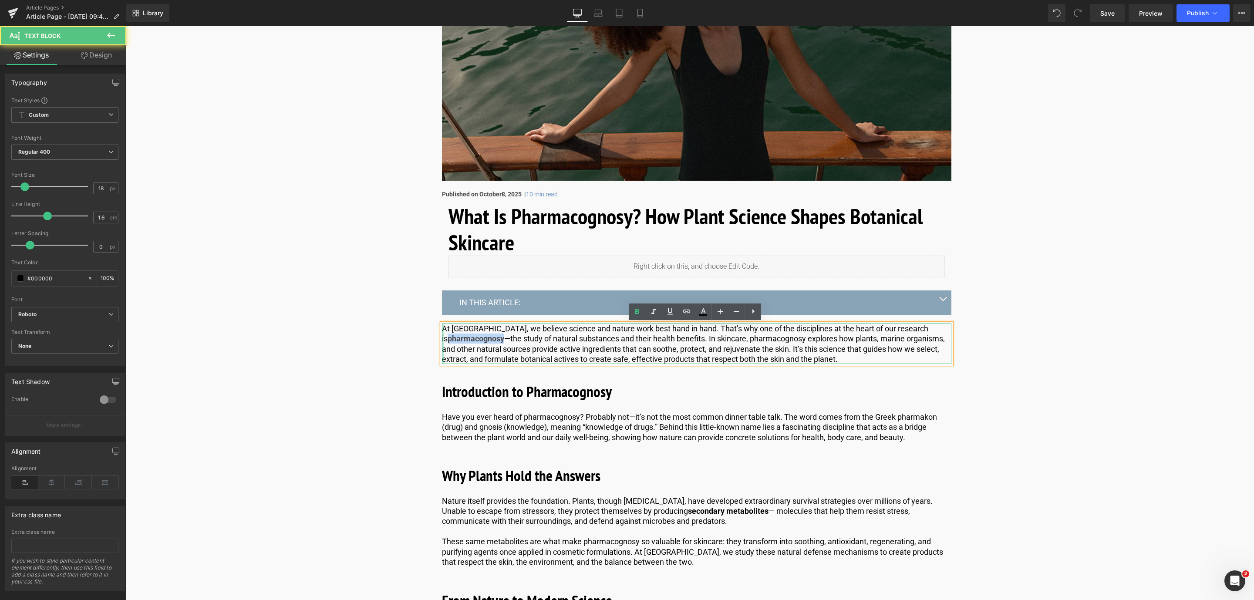
click at [442, 343] on div "At Comfort Zone, we believe science and nature work best hand in hand. That’s w…" at bounding box center [696, 343] width 509 height 41
click at [642, 311] on icon at bounding box center [637, 311] width 10 height 10
drag, startPoint x: 495, startPoint y: 337, endPoint x: 442, endPoint y: 341, distance: 53.7
click at [442, 341] on p "At [GEOGRAPHIC_DATA], we believe science and nature work best hand in hand. Tha…" at bounding box center [696, 343] width 509 height 41
click at [669, 315] on icon at bounding box center [670, 311] width 10 height 10
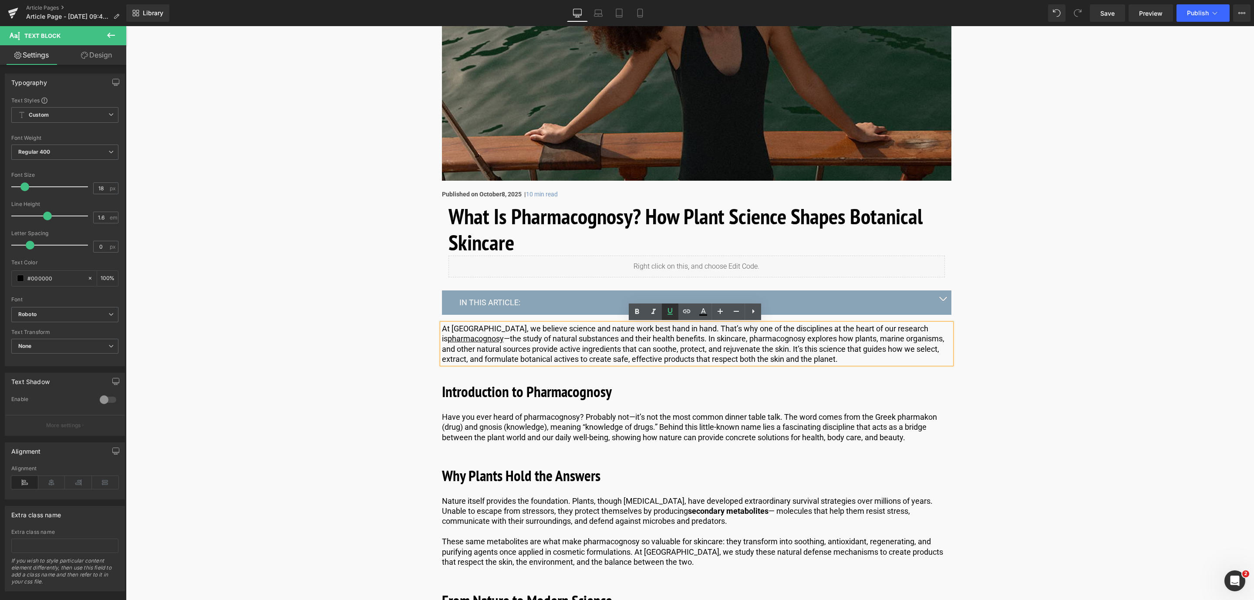
click at [677, 315] on link at bounding box center [670, 311] width 17 height 17
click at [673, 315] on icon at bounding box center [670, 311] width 10 height 10
click at [677, 311] on link at bounding box center [670, 311] width 17 height 17
click at [688, 311] on icon at bounding box center [686, 311] width 10 height 10
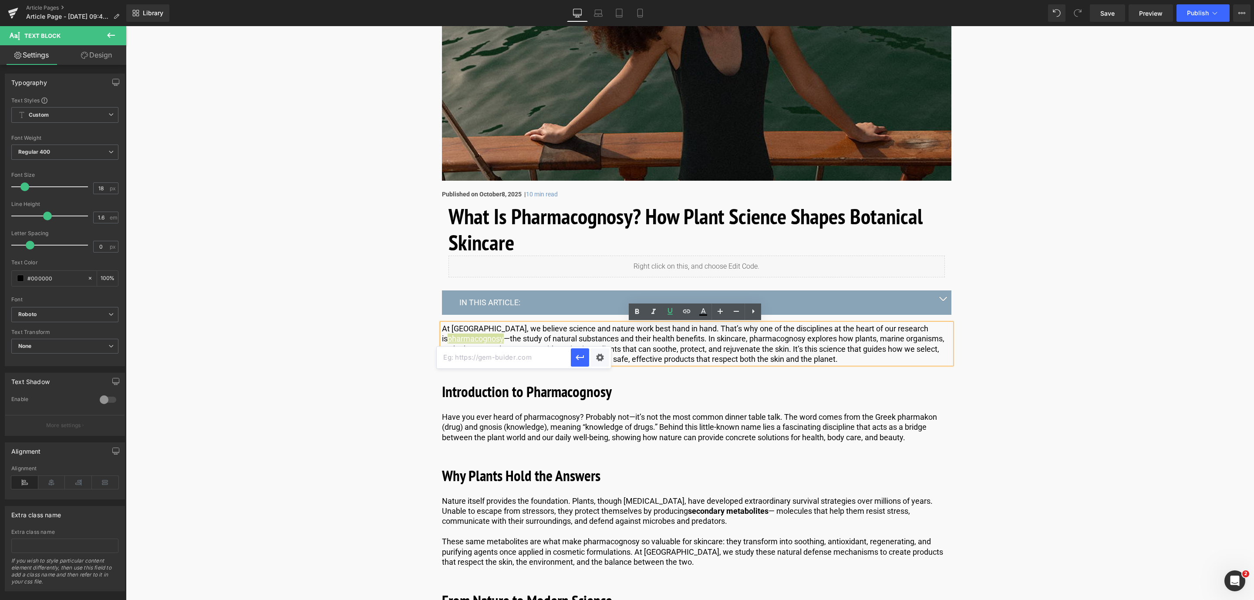
click at [495, 363] on input "text" at bounding box center [504, 358] width 134 height 22
paste input "https://world.comfortzoneskin.com/pages/meet-simon-jackson-head-of-botanical-re…"
type input "https://world.comfortzoneskin.com/pages/meet-simon-jackson-head-of-botanical-re…"
click at [579, 349] on button "button" at bounding box center [580, 357] width 18 height 18
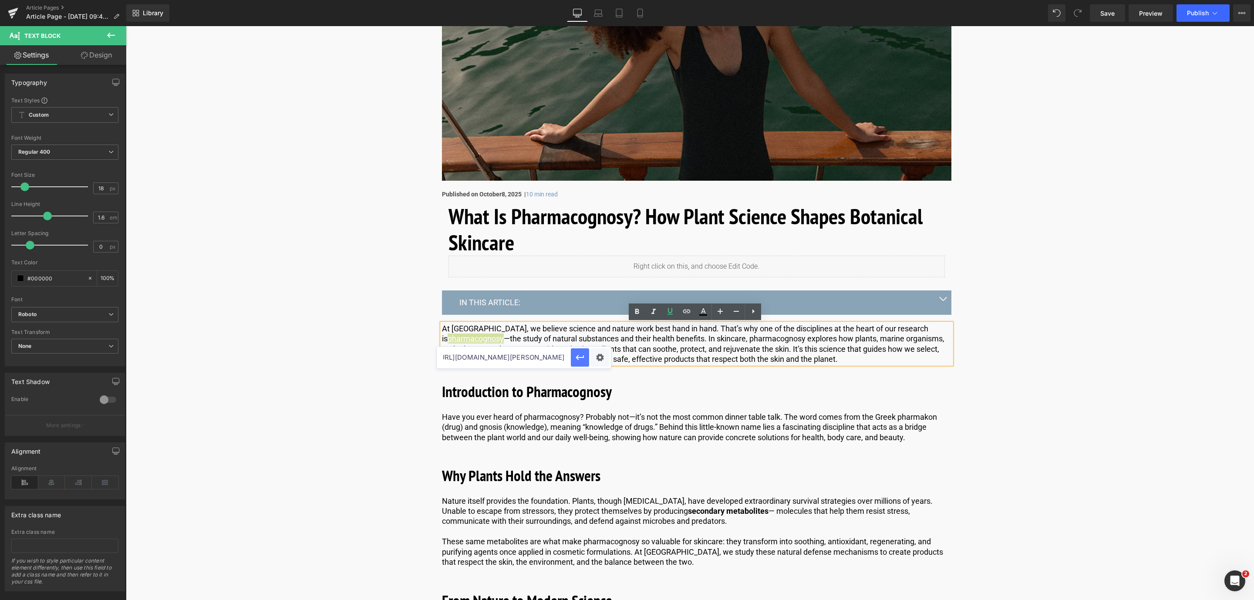
scroll to position [0, 0]
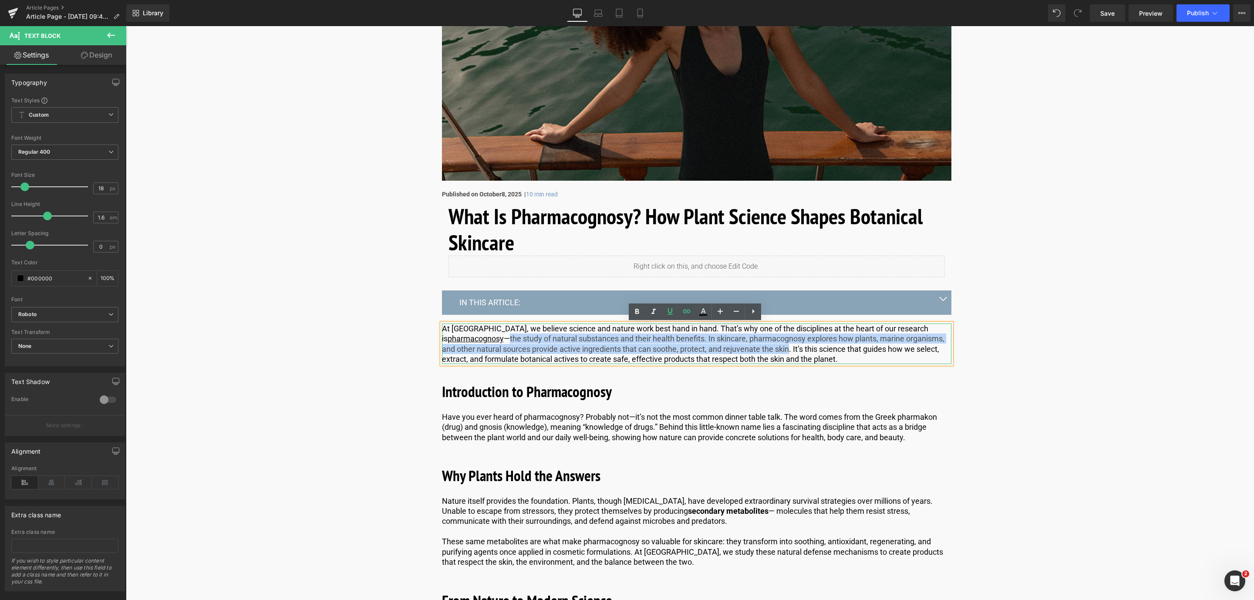
drag, startPoint x: 501, startPoint y: 340, endPoint x: 788, endPoint y: 350, distance: 287.1
click at [788, 350] on p "At Comfort Zone, we believe science and nature work best hand in hand. That’s w…" at bounding box center [696, 343] width 509 height 41
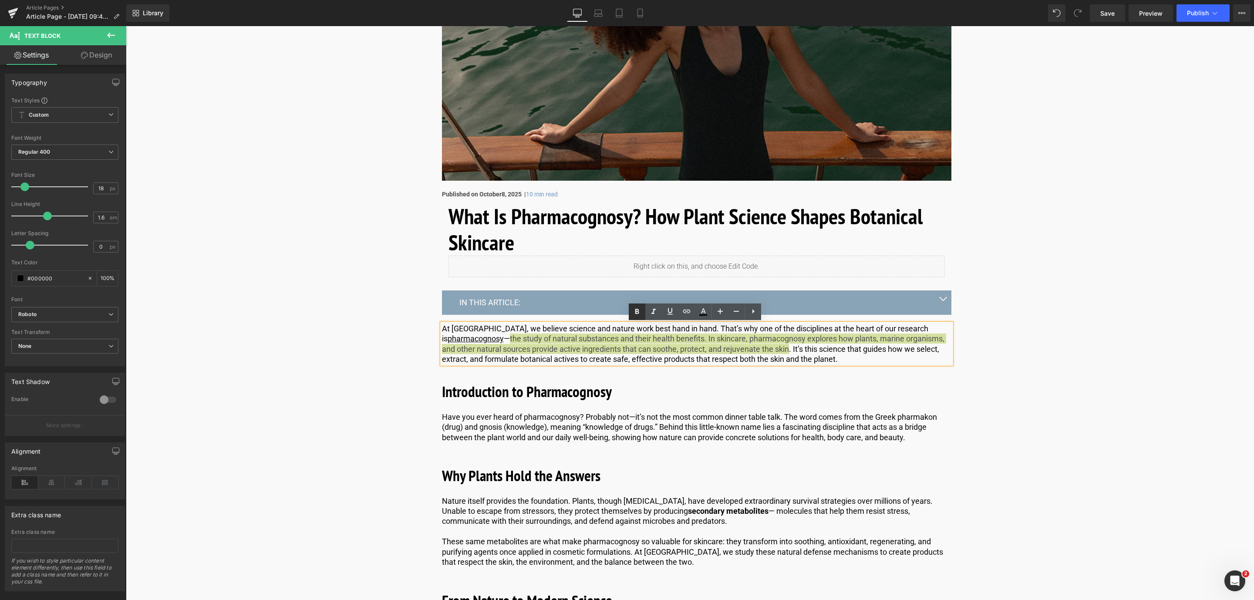
click at [636, 313] on icon at bounding box center [637, 311] width 10 height 10
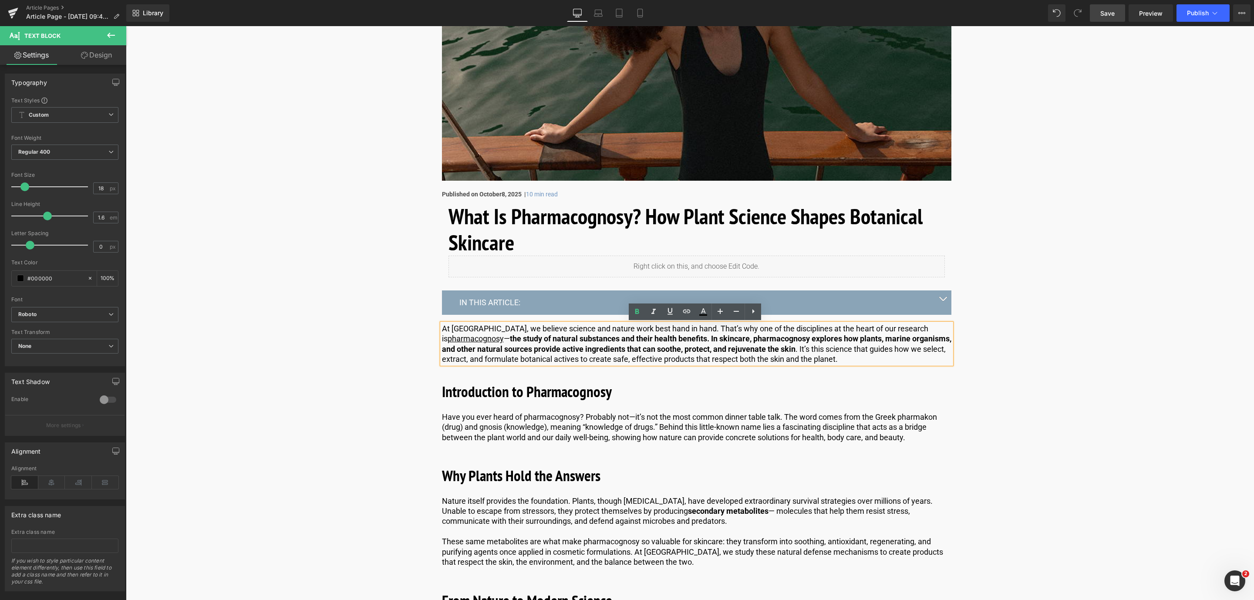
click at [1111, 17] on span "Save" at bounding box center [1107, 13] width 14 height 9
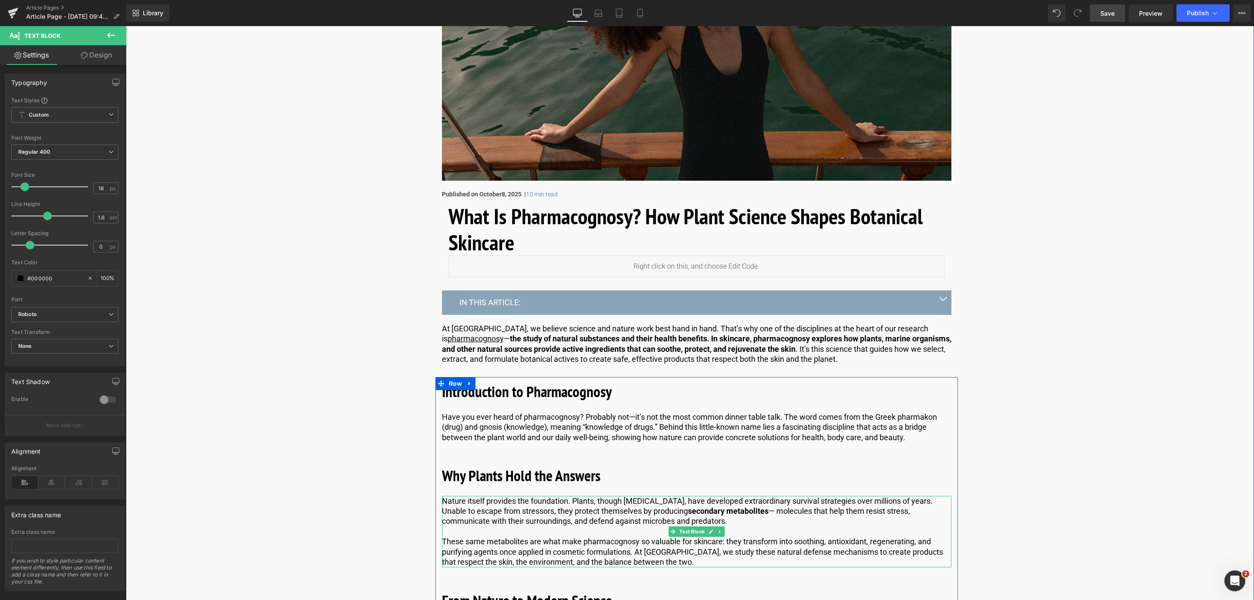
scroll to position [261, 0]
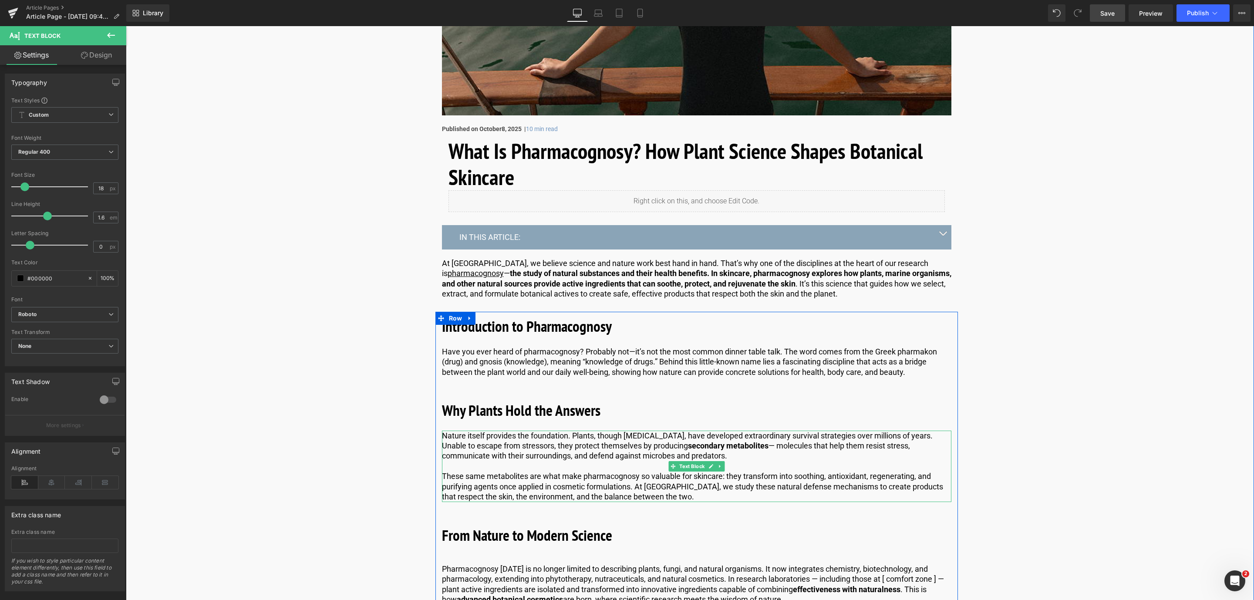
click at [569, 435] on p "Nature itself provides the foundation. Plants, though immobile, have developed …" at bounding box center [696, 446] width 509 height 30
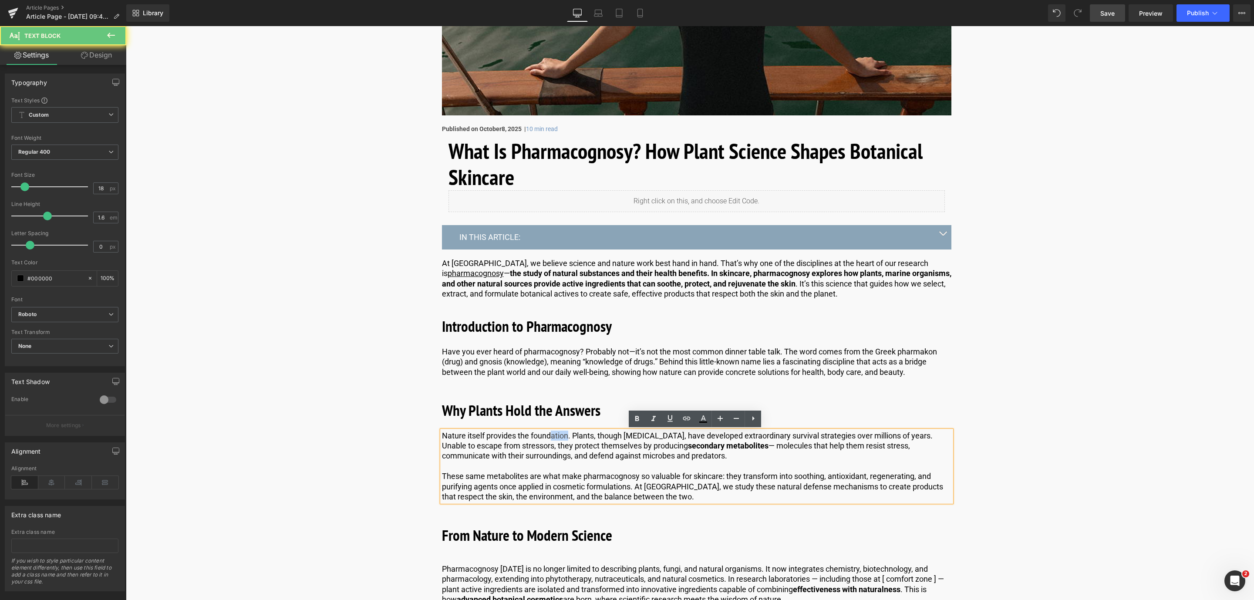
drag, startPoint x: 567, startPoint y: 436, endPoint x: 528, endPoint y: 436, distance: 39.2
click at [538, 436] on p "Nature itself provides the foundation. Plants, though immobile, have developed …" at bounding box center [696, 446] width 509 height 30
drag, startPoint x: 528, startPoint y: 436, endPoint x: 440, endPoint y: 441, distance: 88.5
click at [446, 441] on p "Nature itself provides the foundation. Plants, though immobile, have developed …" at bounding box center [696, 446] width 509 height 30
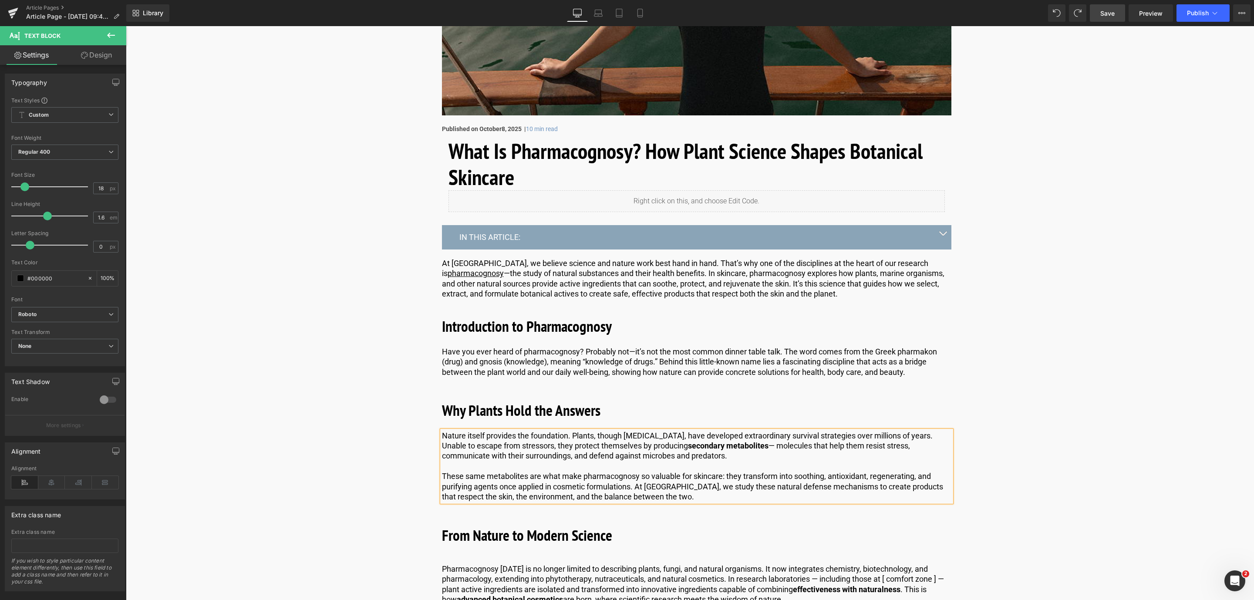
click at [484, 434] on p "Nature itself provides the foundation. Plants, though immobile, have developed …" at bounding box center [696, 446] width 509 height 30
drag, startPoint x: 566, startPoint y: 434, endPoint x: 441, endPoint y: 436, distance: 125.4
click at [442, 436] on p "Nature itself provides the foundation. Plants, though immobile, have developed …" at bounding box center [696, 446] width 509 height 30
click at [633, 421] on icon at bounding box center [637, 419] width 10 height 10
click at [1105, 12] on span "Save" at bounding box center [1107, 13] width 14 height 9
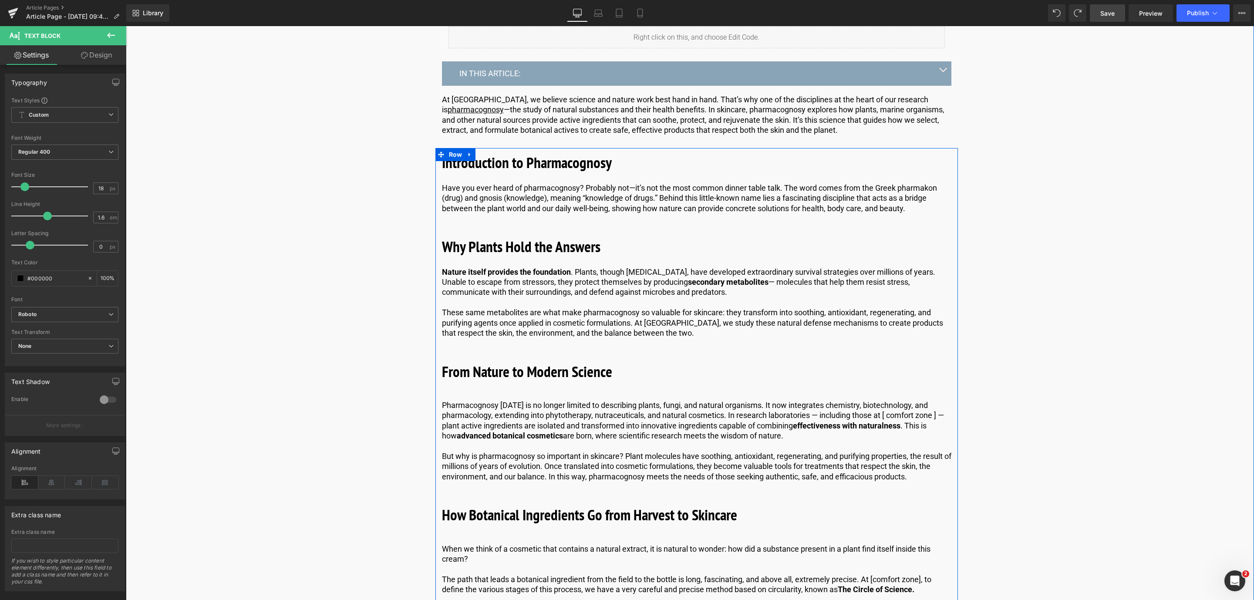
scroll to position [457, 0]
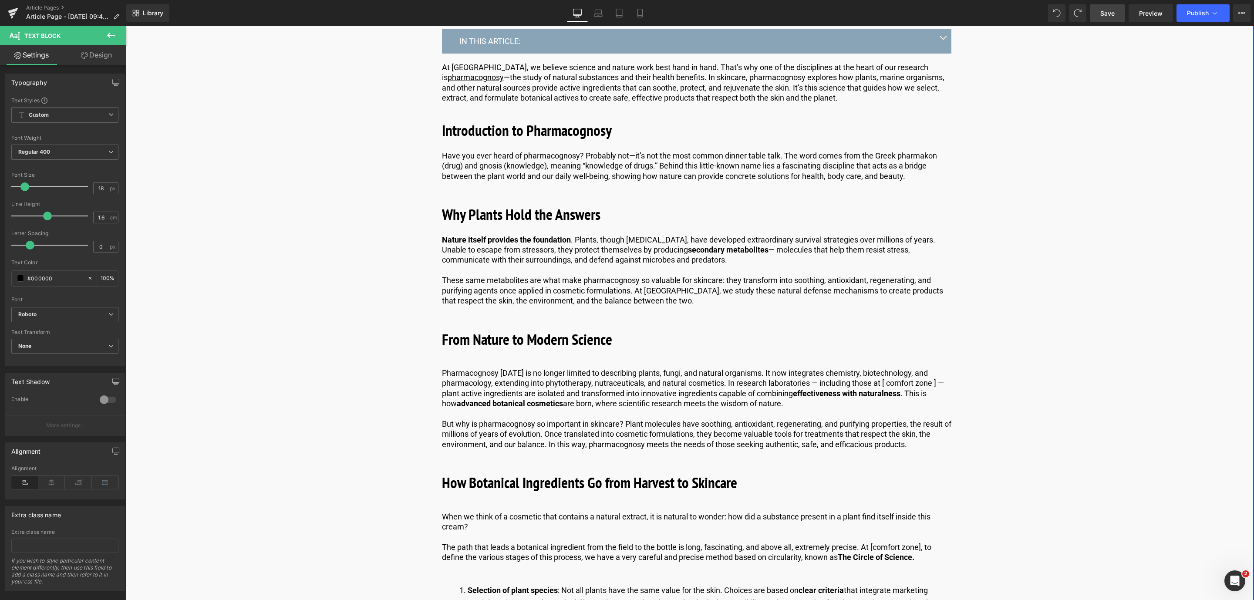
click at [925, 390] on p "Pharmacognosy today is no longer limited to describing plants, fungi, and natur…" at bounding box center [696, 388] width 509 height 41
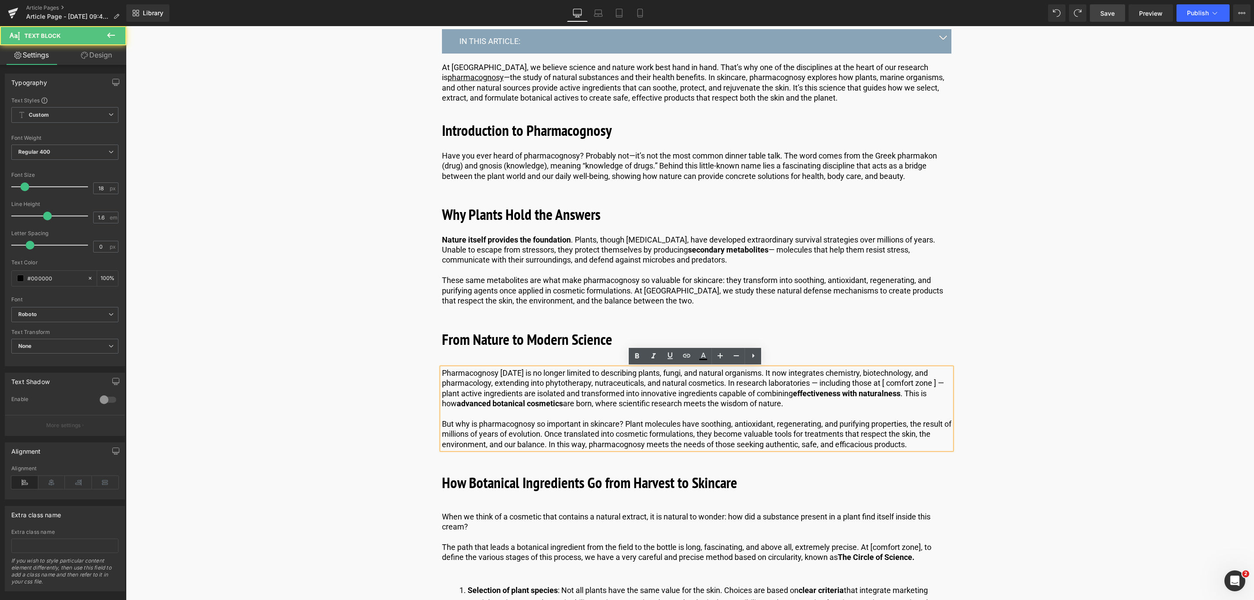
click at [935, 386] on p "Pharmacognosy today is no longer limited to describing plants, fungi, and natur…" at bounding box center [696, 388] width 509 height 41
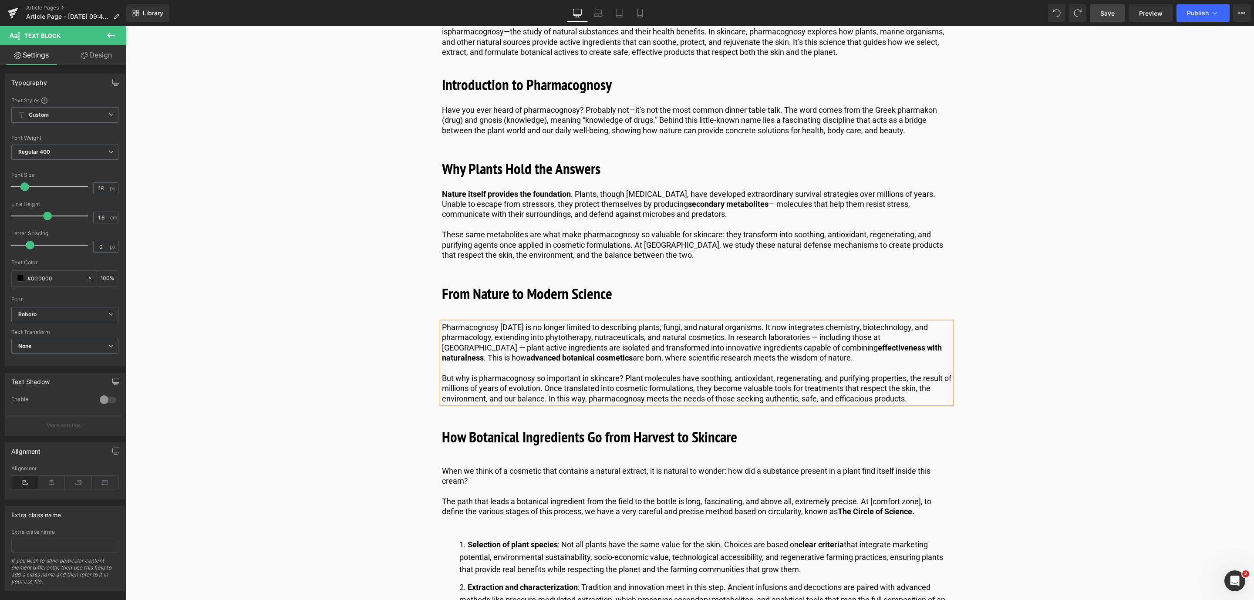
scroll to position [522, 0]
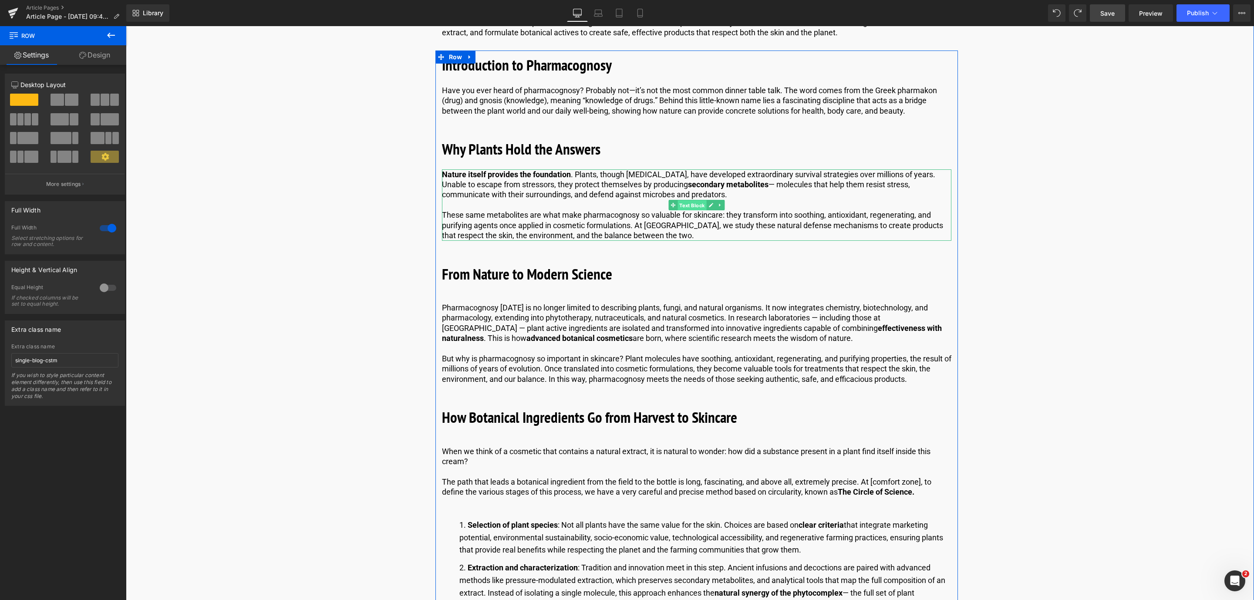
click at [691, 202] on span "Text Block" at bounding box center [691, 205] width 29 height 10
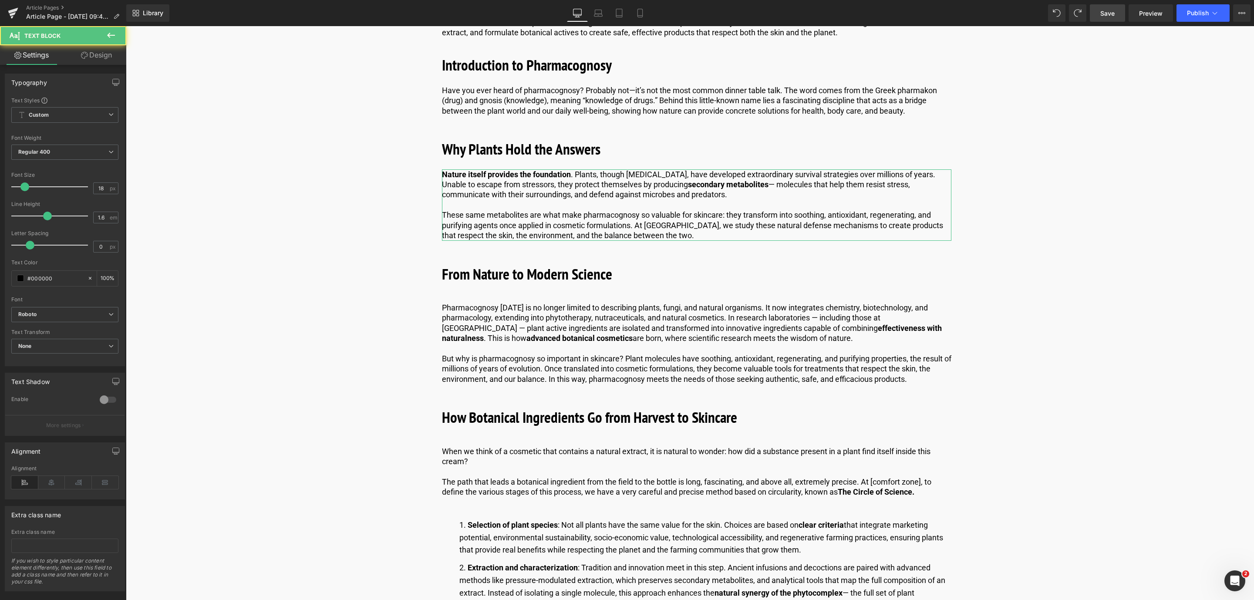
click at [89, 57] on link "Design" at bounding box center [96, 55] width 63 height 20
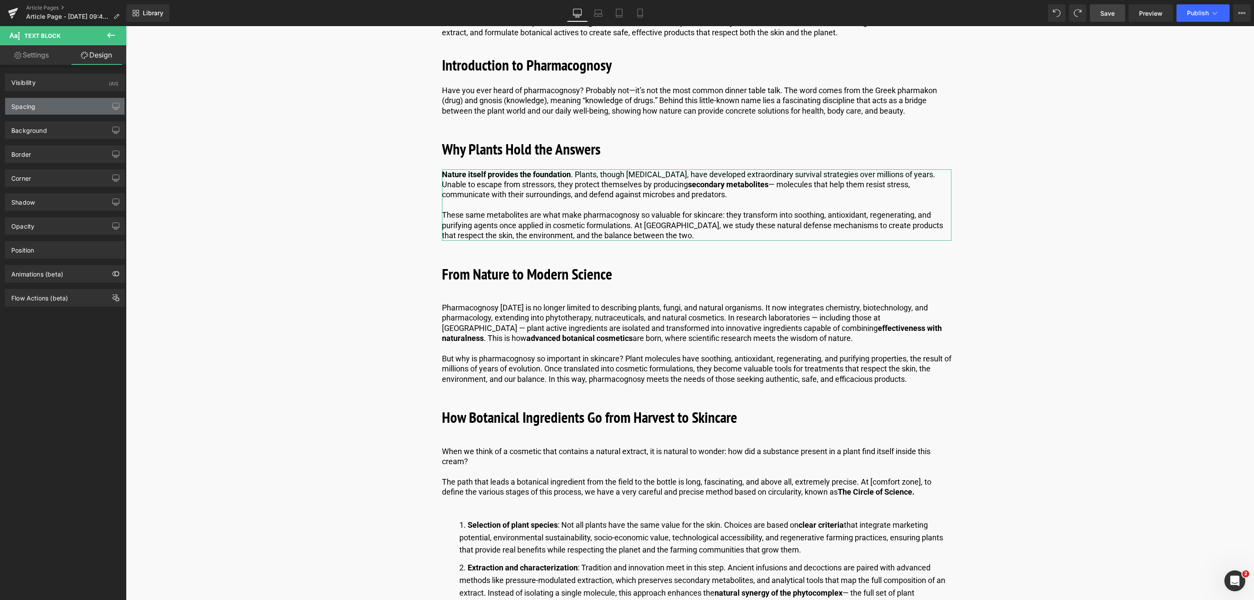
click at [88, 100] on div "Spacing" at bounding box center [64, 106] width 119 height 17
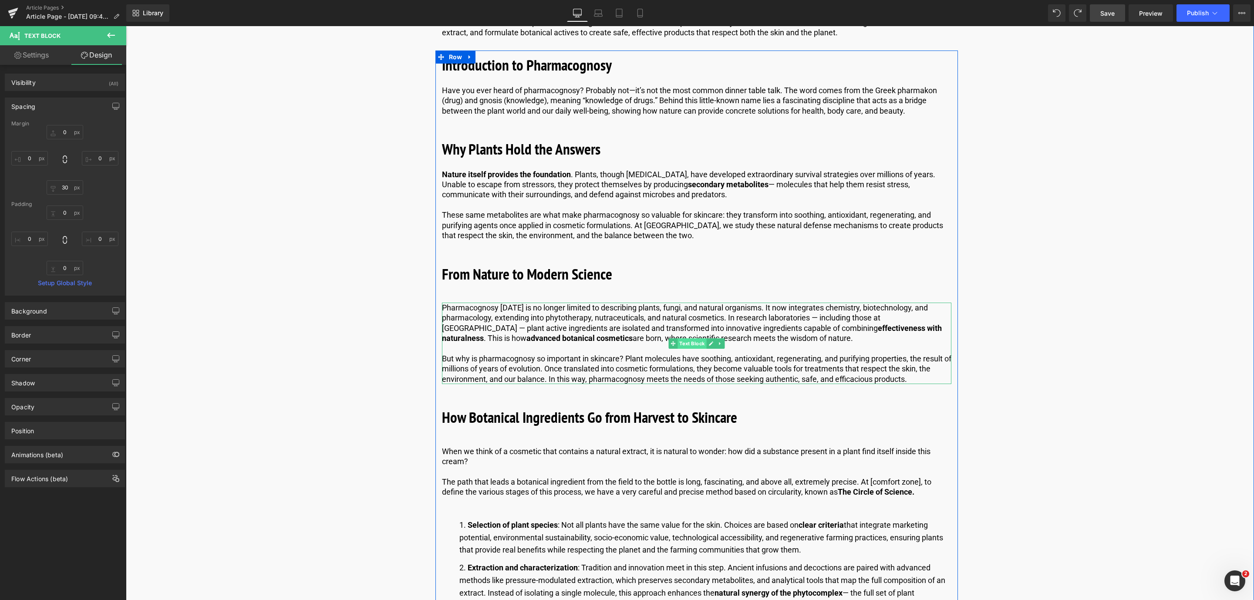
click at [688, 344] on span "Text Block" at bounding box center [691, 343] width 29 height 10
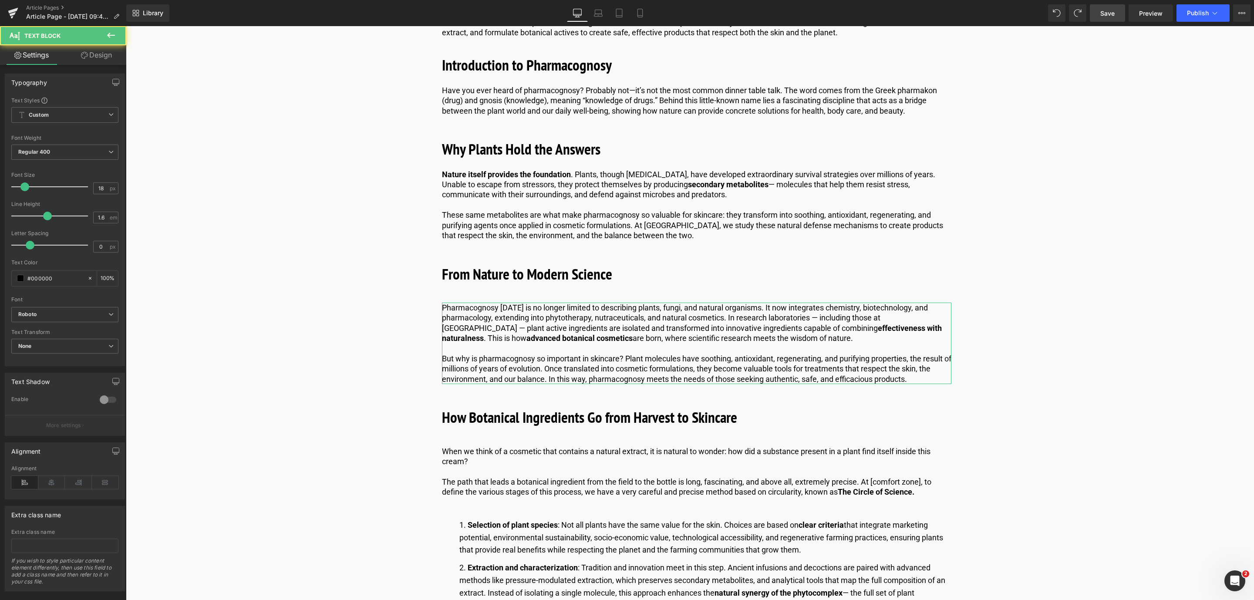
click at [98, 58] on link "Design" at bounding box center [96, 55] width 63 height 20
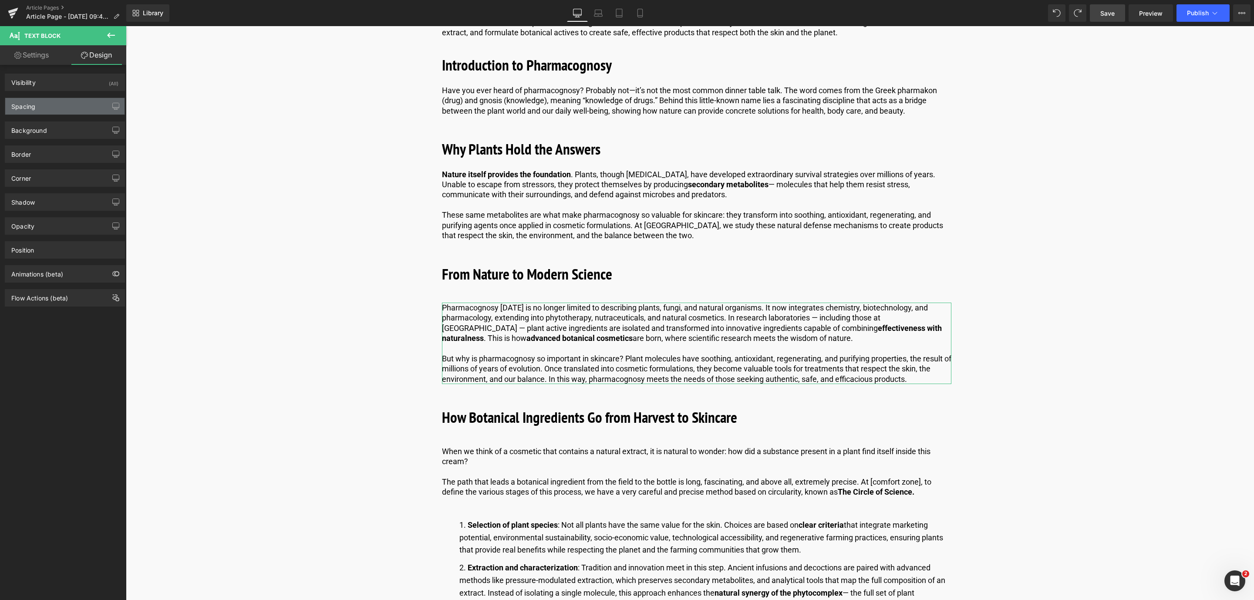
click at [72, 108] on div "Spacing" at bounding box center [64, 106] width 119 height 17
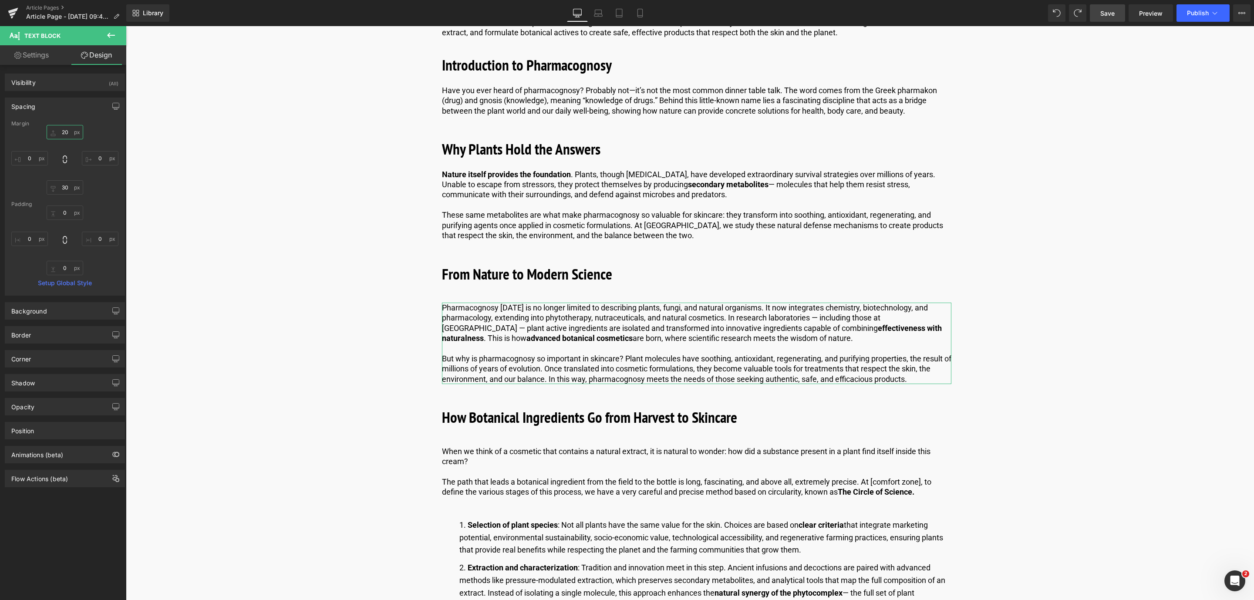
click at [71, 131] on input "20" at bounding box center [65, 132] width 37 height 14
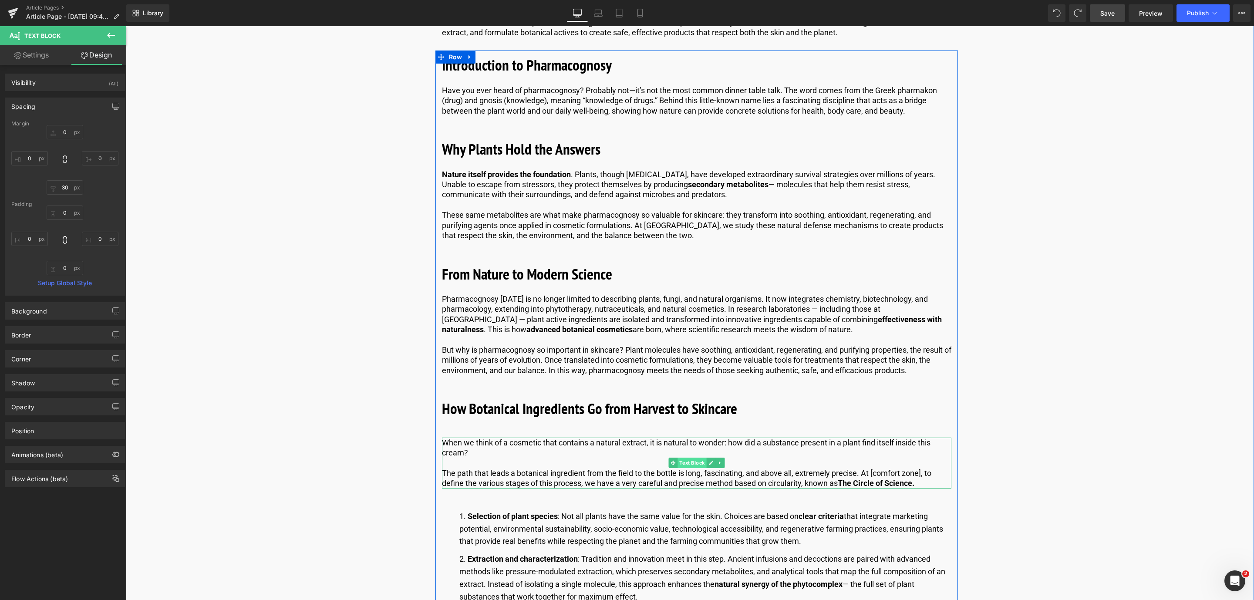
click at [694, 462] on span "Text Block" at bounding box center [691, 463] width 29 height 10
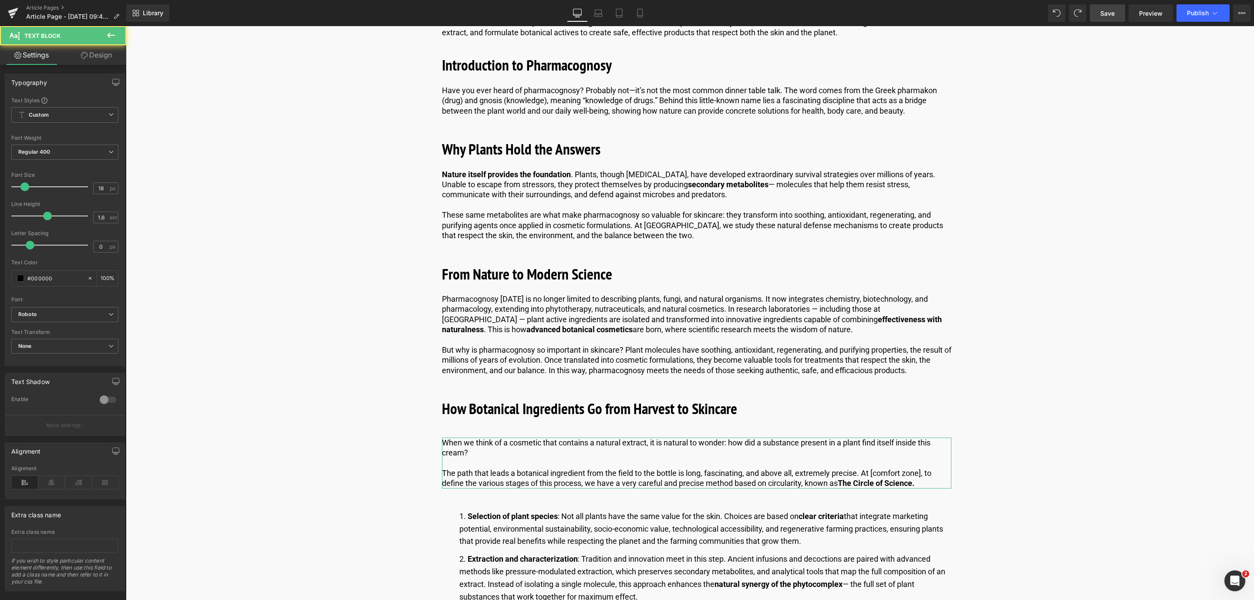
click at [97, 59] on link "Design" at bounding box center [96, 55] width 63 height 20
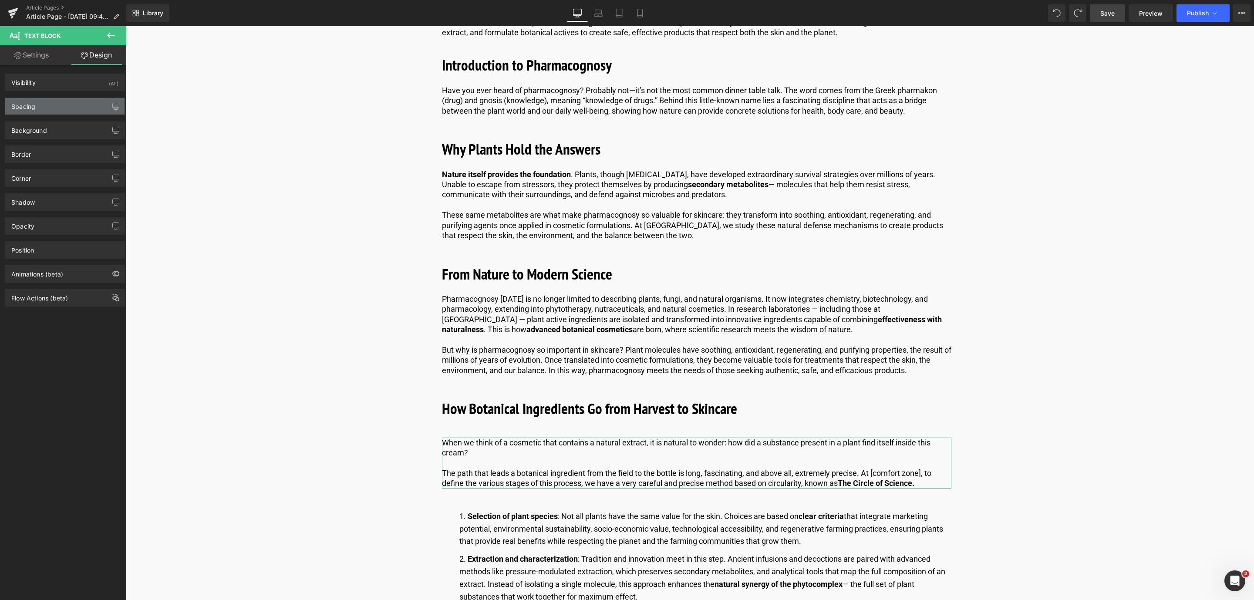
click at [85, 104] on div "Spacing" at bounding box center [64, 106] width 119 height 17
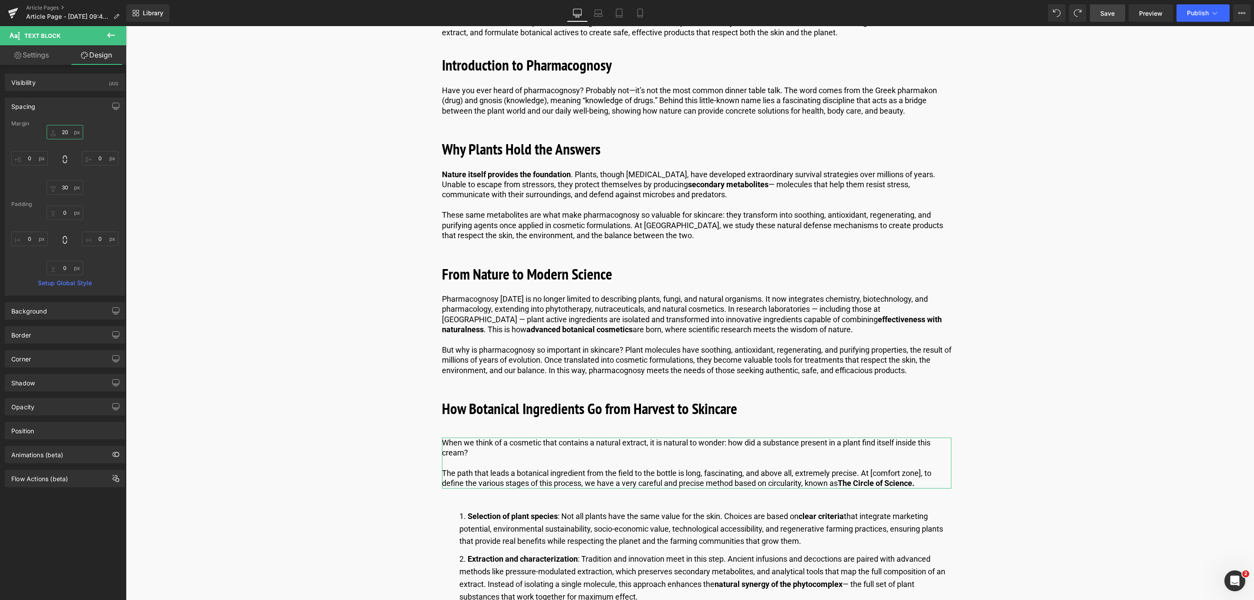
click at [65, 136] on input "20" at bounding box center [65, 132] width 37 height 14
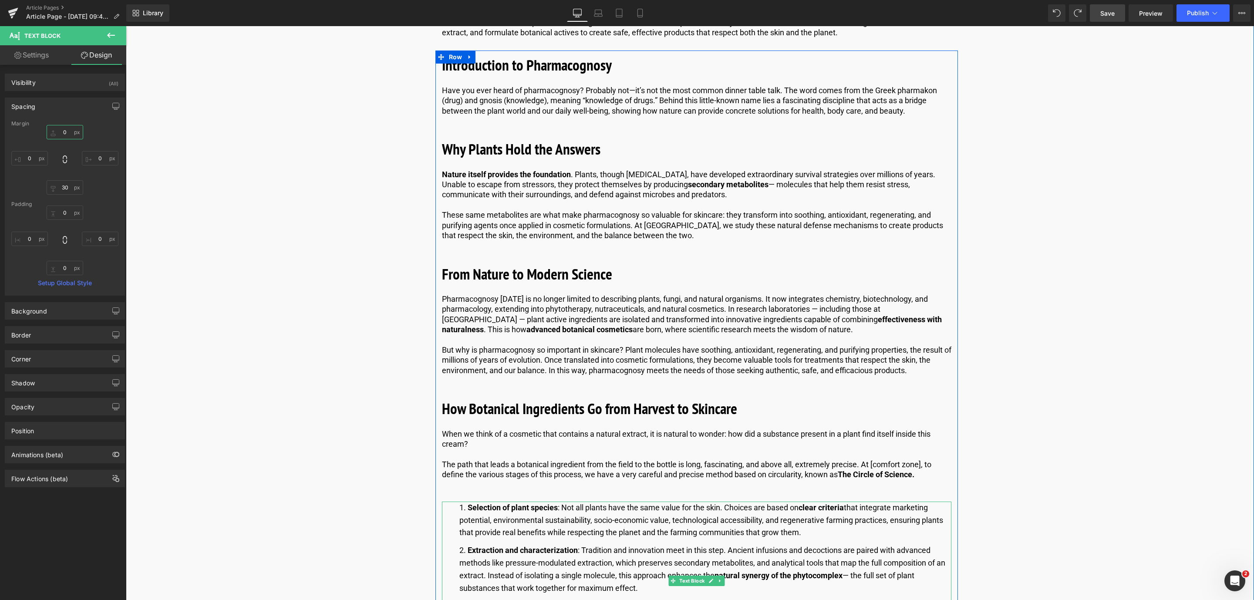
scroll to position [588, 0]
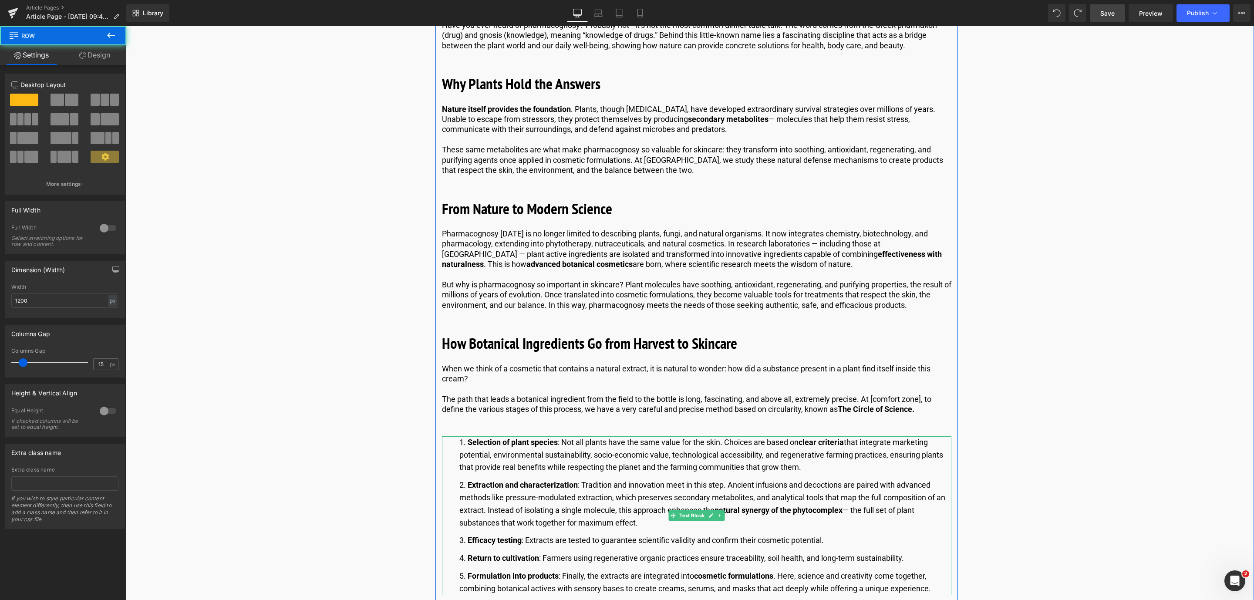
click at [796, 470] on li "Selection of plant species : Not all plants have the same value for the skin. C…" at bounding box center [705, 454] width 492 height 37
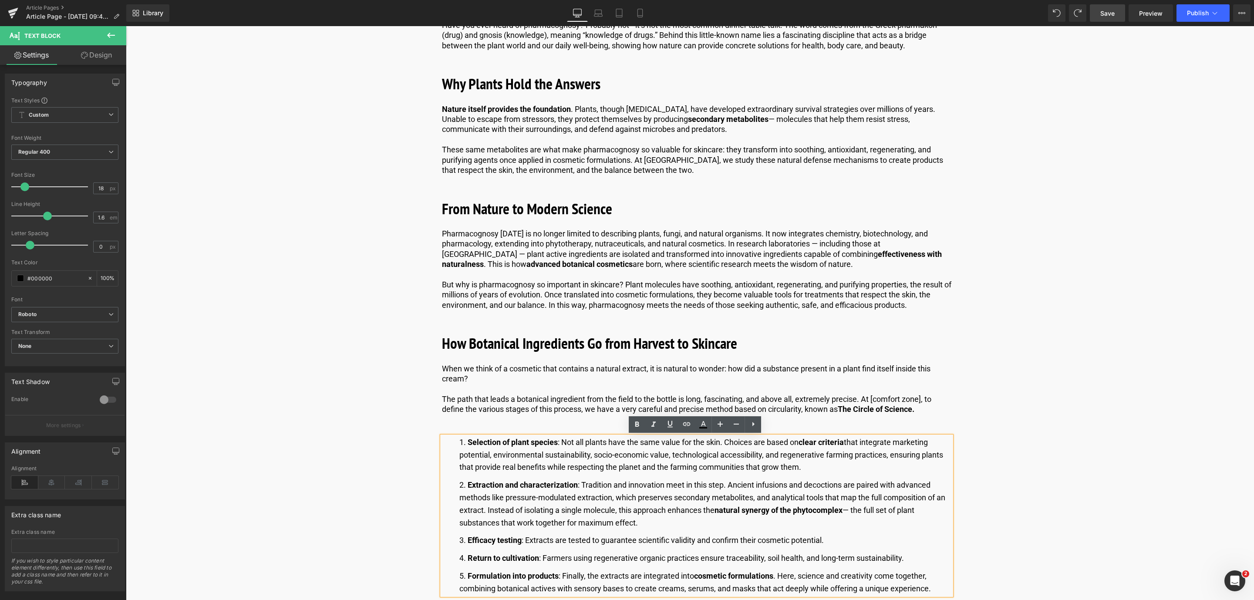
drag, startPoint x: 802, startPoint y: 470, endPoint x: 724, endPoint y: 442, distance: 83.3
click at [724, 442] on li "Selection of plant species : Not all plants have the same value for the skin. C…" at bounding box center [705, 454] width 492 height 37
paste div
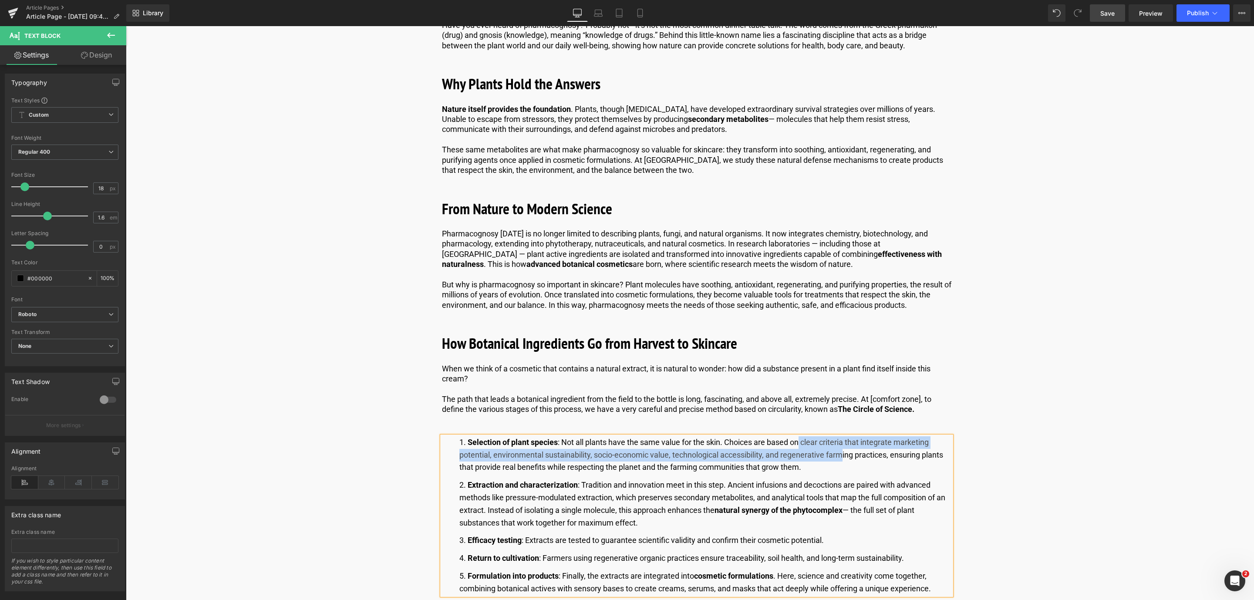
drag, startPoint x: 800, startPoint y: 443, endPoint x: 843, endPoint y: 448, distance: 43.0
click at [843, 448] on li "Selection of plant species : Not all plants have the same value for the skin. C…" at bounding box center [705, 454] width 492 height 37
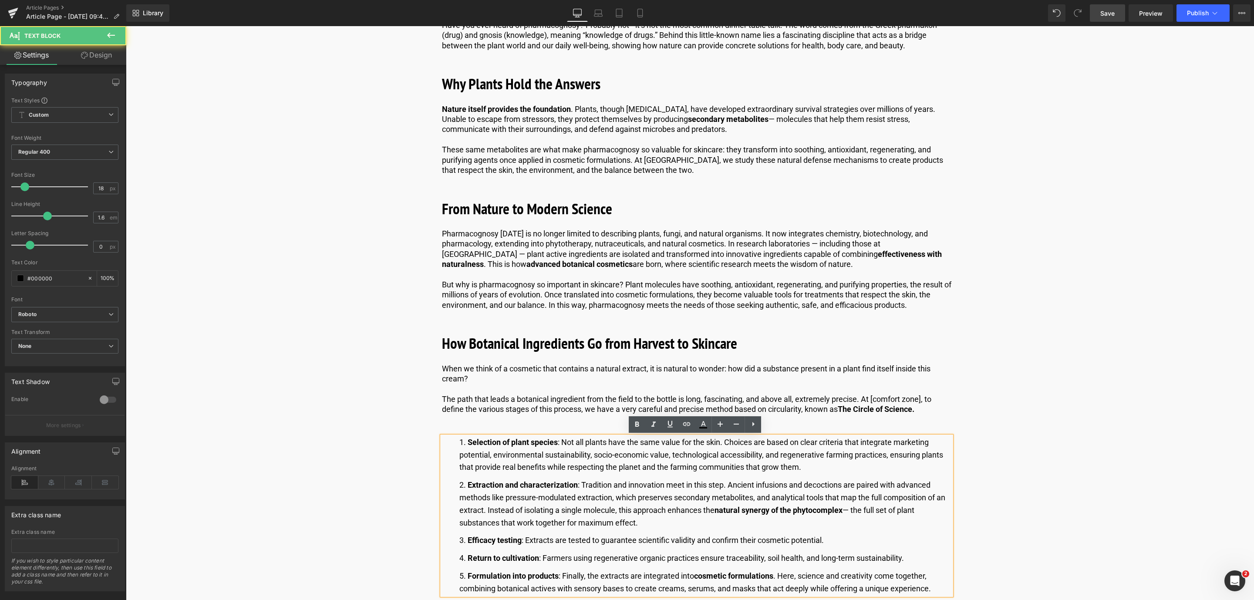
click at [841, 436] on li "Selection of plant species : Not all plants have the same value for the skin. C…" at bounding box center [705, 454] width 492 height 37
drag, startPoint x: 843, startPoint y: 439, endPoint x: 801, endPoint y: 443, distance: 41.5
click at [801, 443] on li "Selection of plant species : Not all plants have the same value for the skin. C…" at bounding box center [705, 454] width 492 height 37
click at [641, 424] on icon at bounding box center [637, 424] width 10 height 10
click at [1105, 17] on link "Save" at bounding box center [1107, 12] width 35 height 17
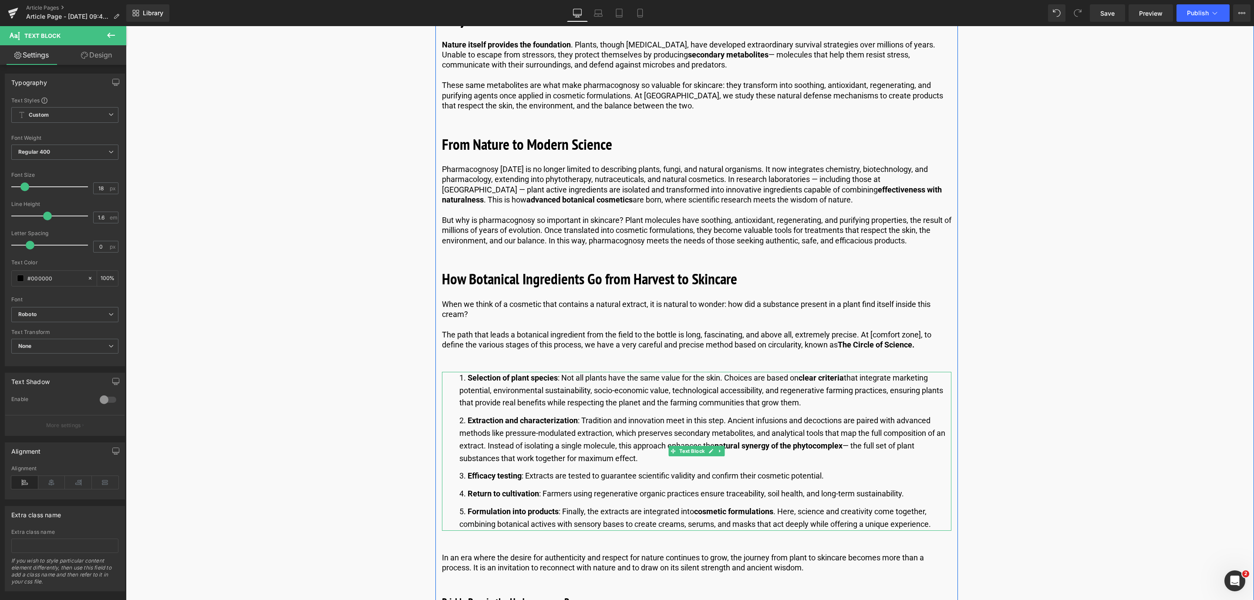
scroll to position [653, 0]
click at [538, 439] on li "Extraction and characterization : Tradition and innovation meet in this step. A…" at bounding box center [705, 439] width 492 height 50
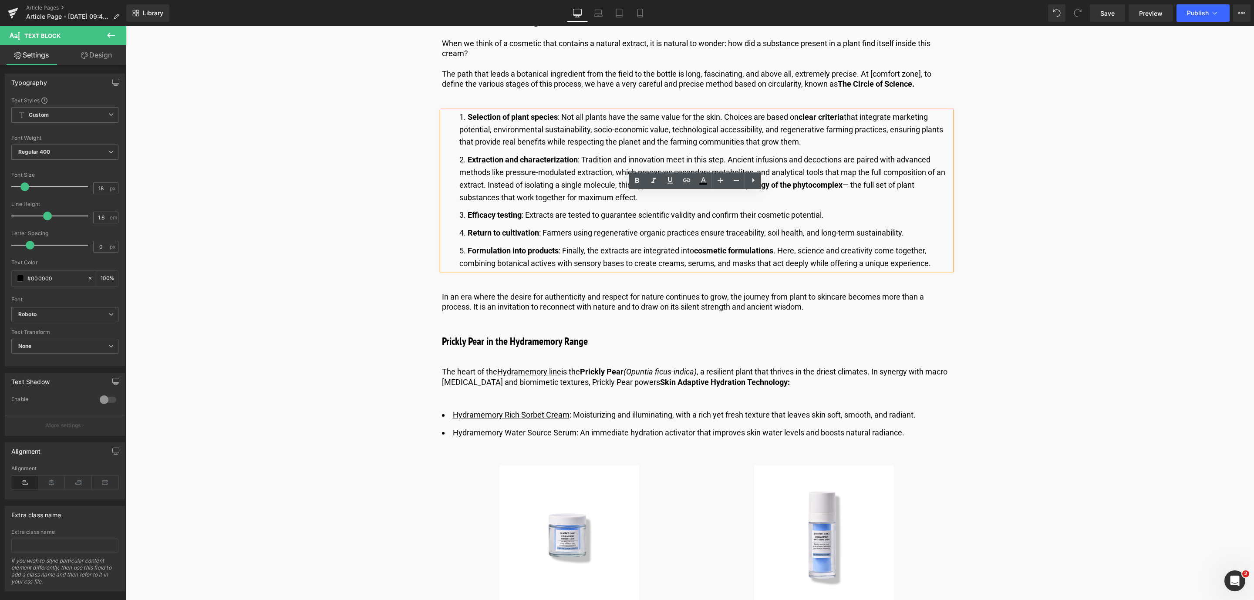
scroll to position [914, 0]
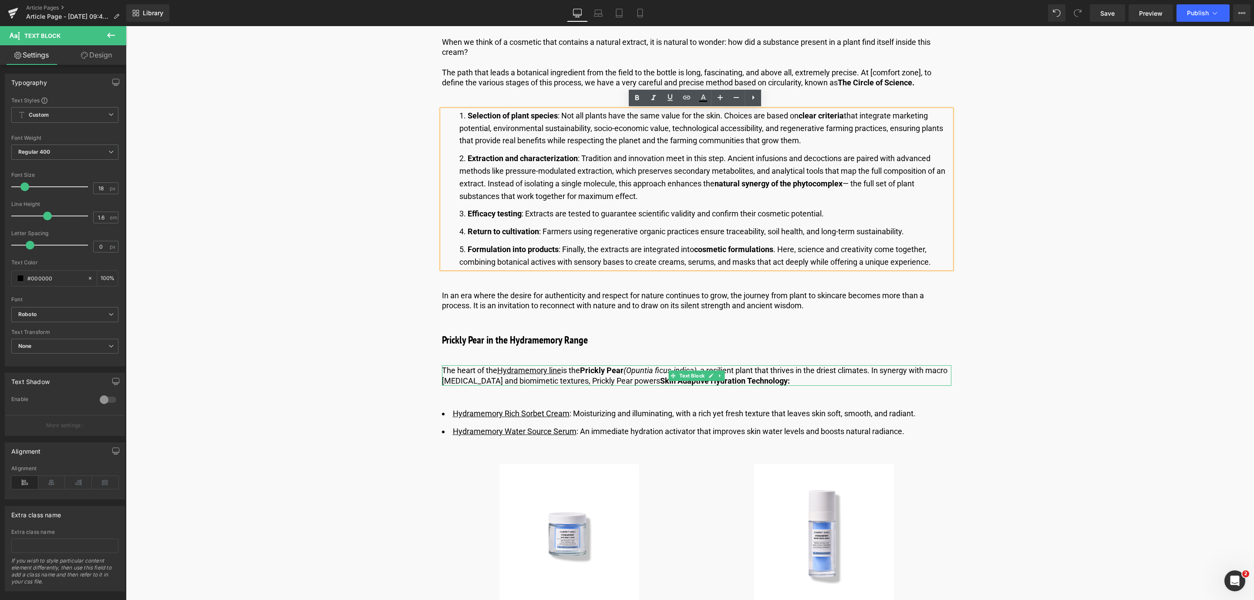
click at [627, 367] on div at bounding box center [696, 366] width 509 height 2
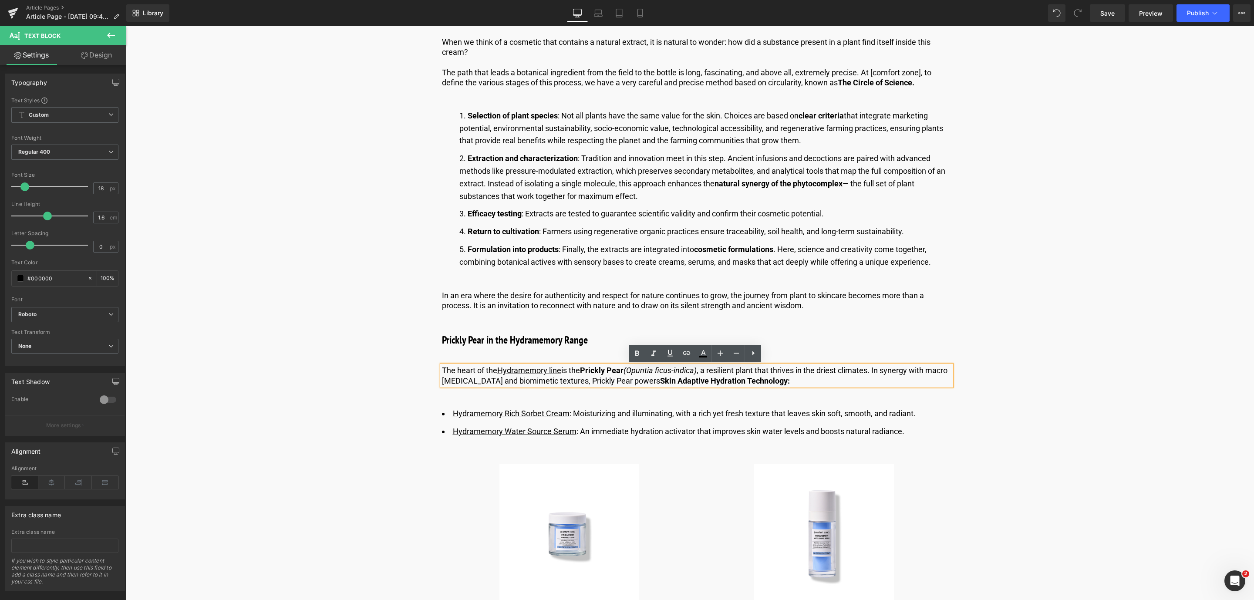
click at [626, 370] on icon "(Opuntia ficus-indica)" at bounding box center [659, 370] width 73 height 9
click at [630, 371] on p "The heart of the Hydramemory line is the Prickly Pear (Opuntia ficus-indica) , …" at bounding box center [696, 375] width 509 height 20
click at [640, 373] on icon "(Opuntia ficus-indica)" at bounding box center [659, 370] width 73 height 9
click at [629, 373] on p "The heart of the Hydramemory line is the Prickly Pear (Opuntia ficus-indica) , …" at bounding box center [696, 375] width 509 height 20
click at [637, 350] on icon at bounding box center [637, 353] width 10 height 10
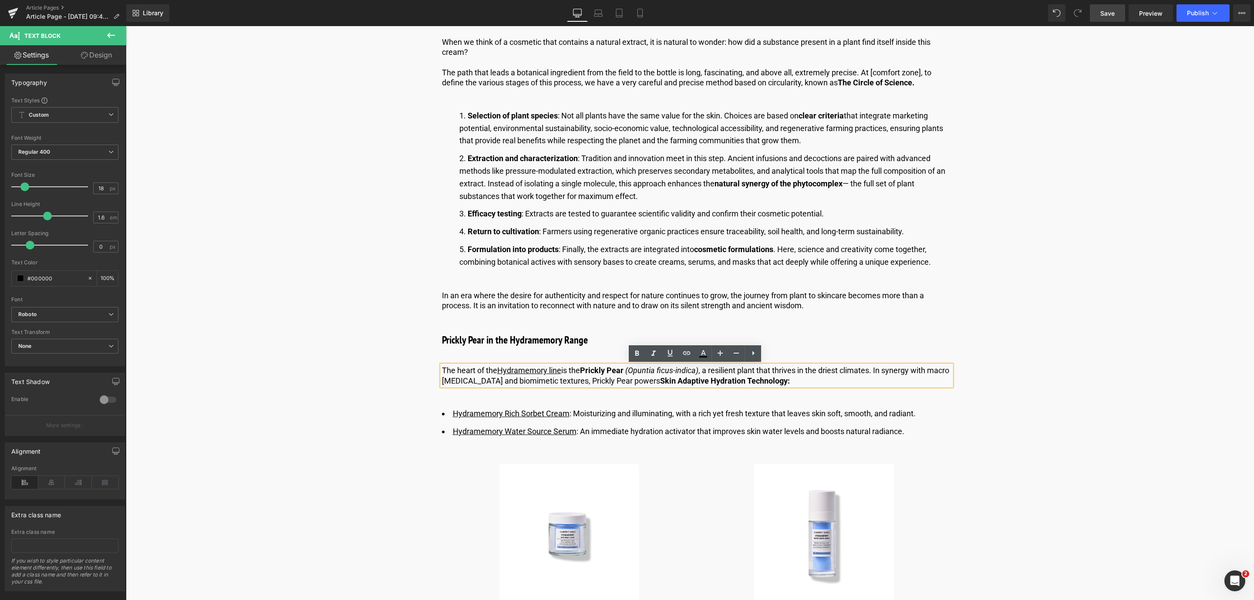
click at [1116, 13] on link "Save" at bounding box center [1107, 12] width 35 height 17
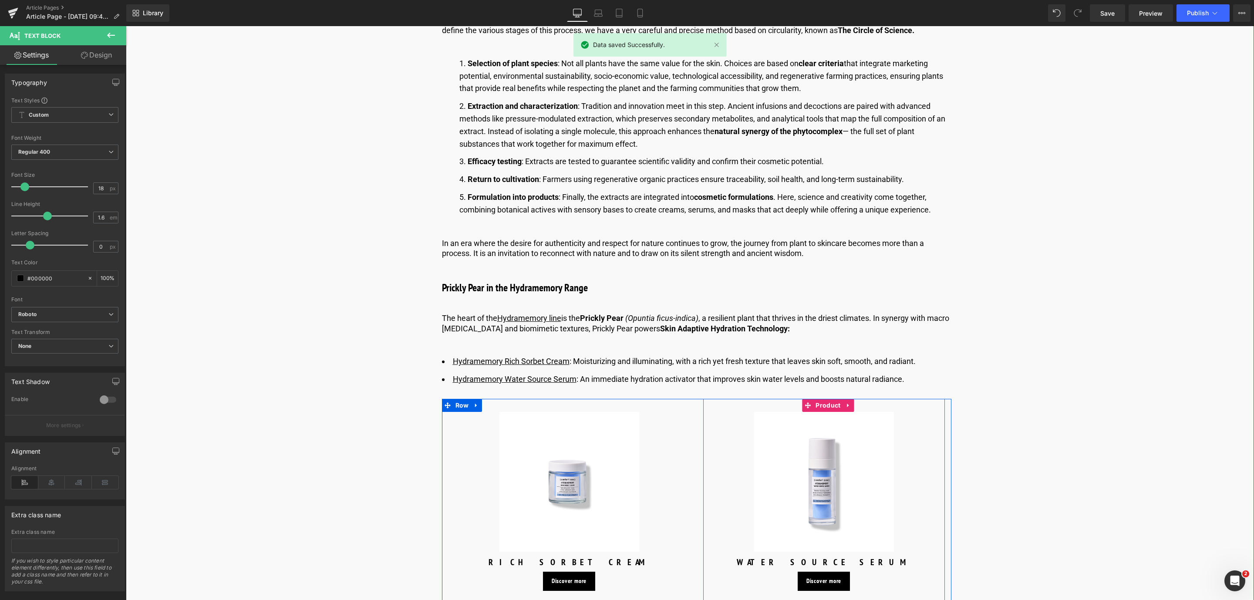
scroll to position [1045, 0]
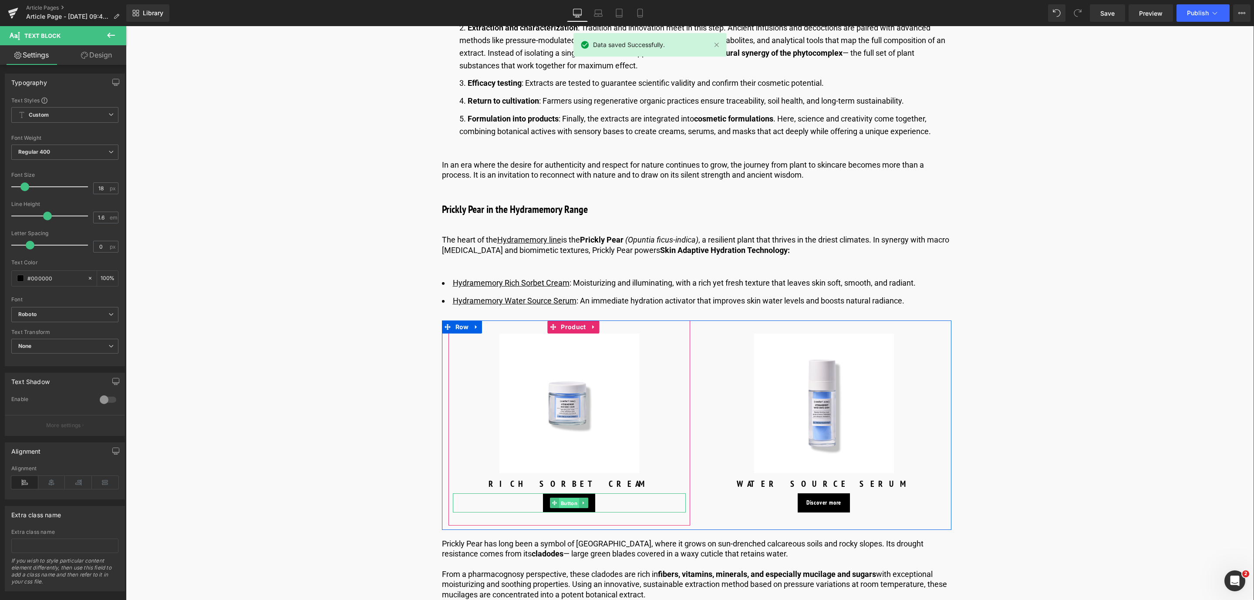
click at [565, 500] on span "Button" at bounding box center [569, 503] width 20 height 10
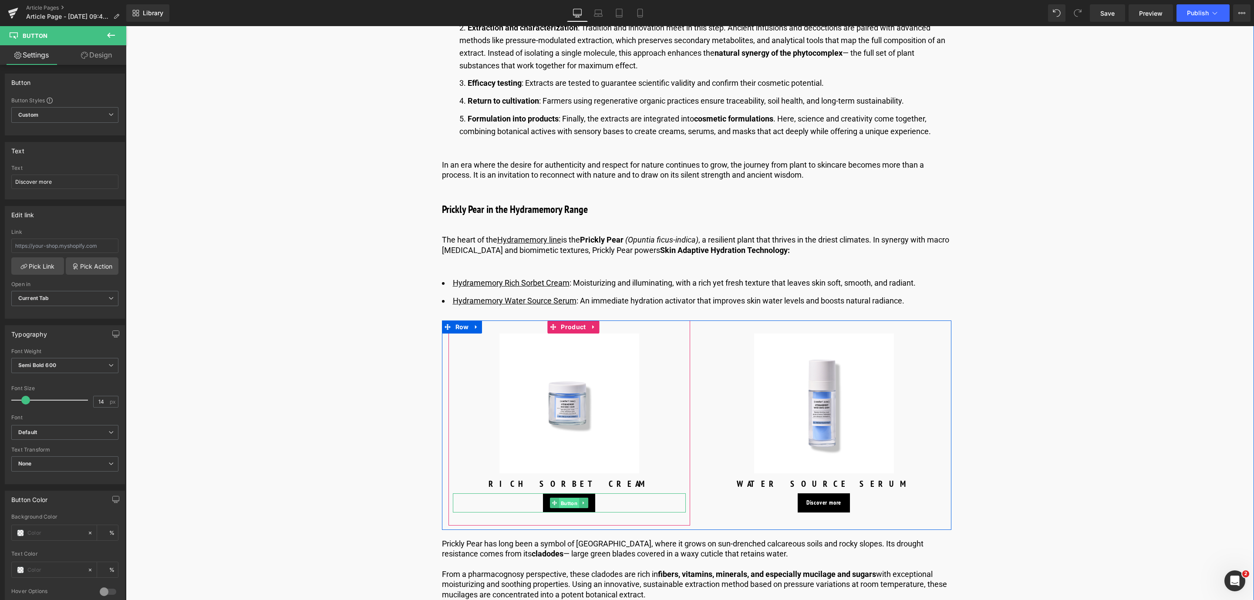
click at [563, 499] on span "Button" at bounding box center [569, 503] width 20 height 10
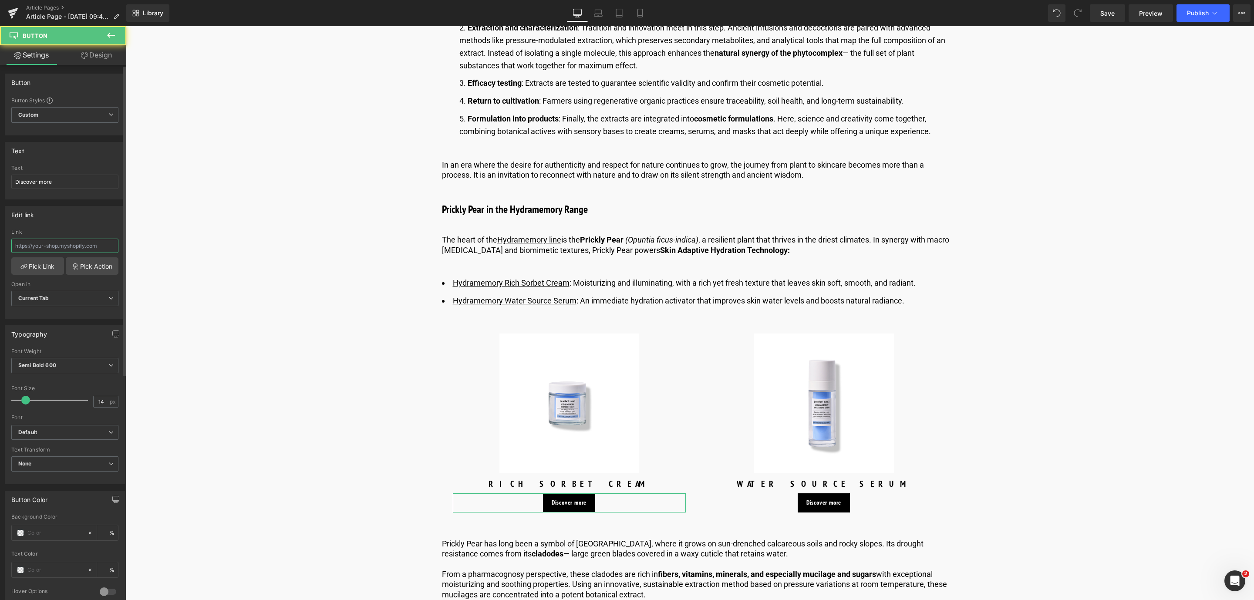
click at [21, 249] on input "text" at bounding box center [64, 246] width 107 height 14
paste input "https://world.comfortzoneskin.com/products/hydramemory-rich-sorbet-cream"
type input "https://world.comfortzoneskin.com/products/hydramemory-rich-sorbet-cream"
click at [32, 268] on link "Pick Link" at bounding box center [37, 265] width 53 height 17
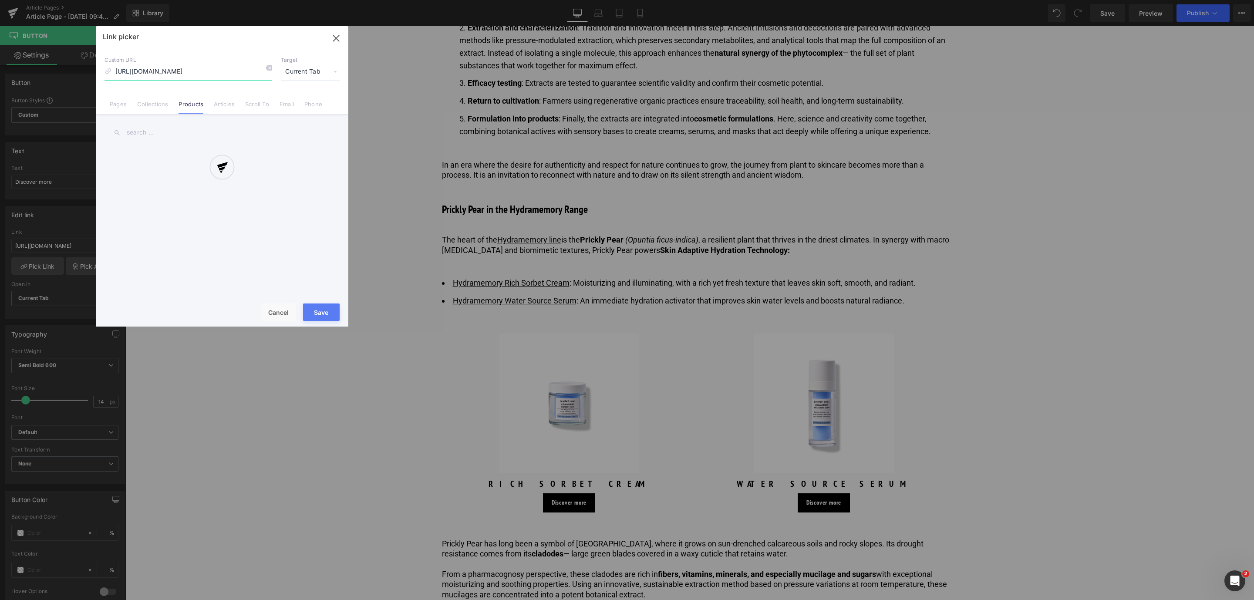
scroll to position [0, 75]
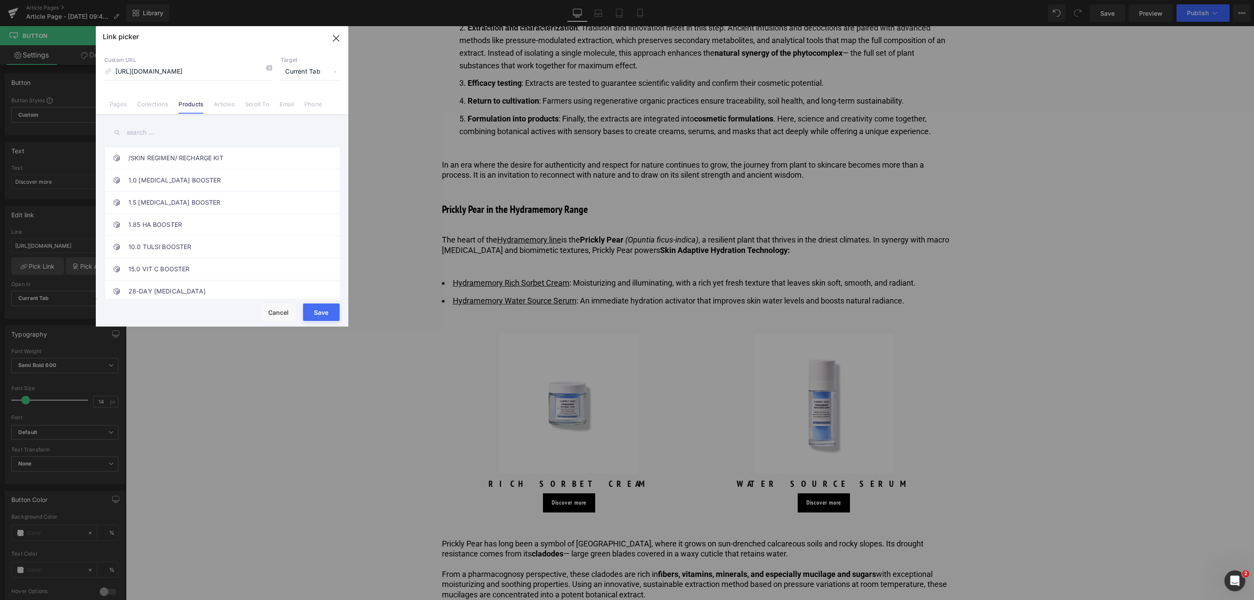
click at [319, 311] on button "Save" at bounding box center [321, 311] width 37 height 17
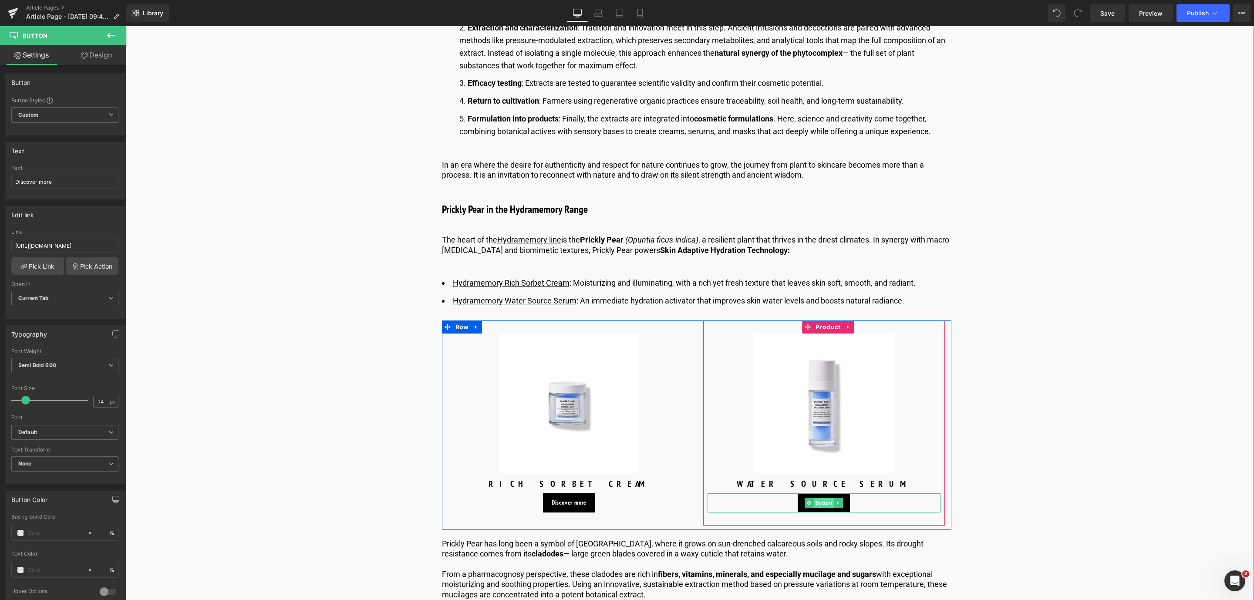
click at [817, 500] on span "Button" at bounding box center [824, 503] width 20 height 10
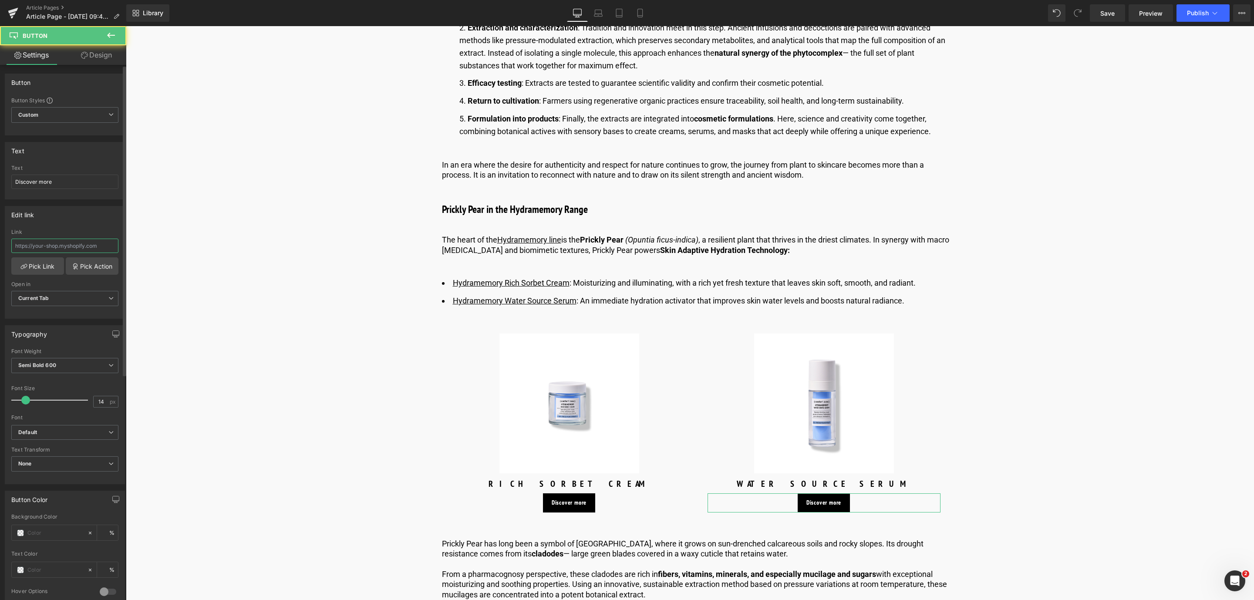
click at [17, 243] on input "text" at bounding box center [64, 246] width 107 height 14
paste input "https://world.comfortzoneskin.com/products/hydramemory-water-source-serum"
type input "https://world.comfortzoneskin.com/products/hydramemory-water-source-serum"
click at [42, 260] on link "Pick Link" at bounding box center [37, 265] width 53 height 17
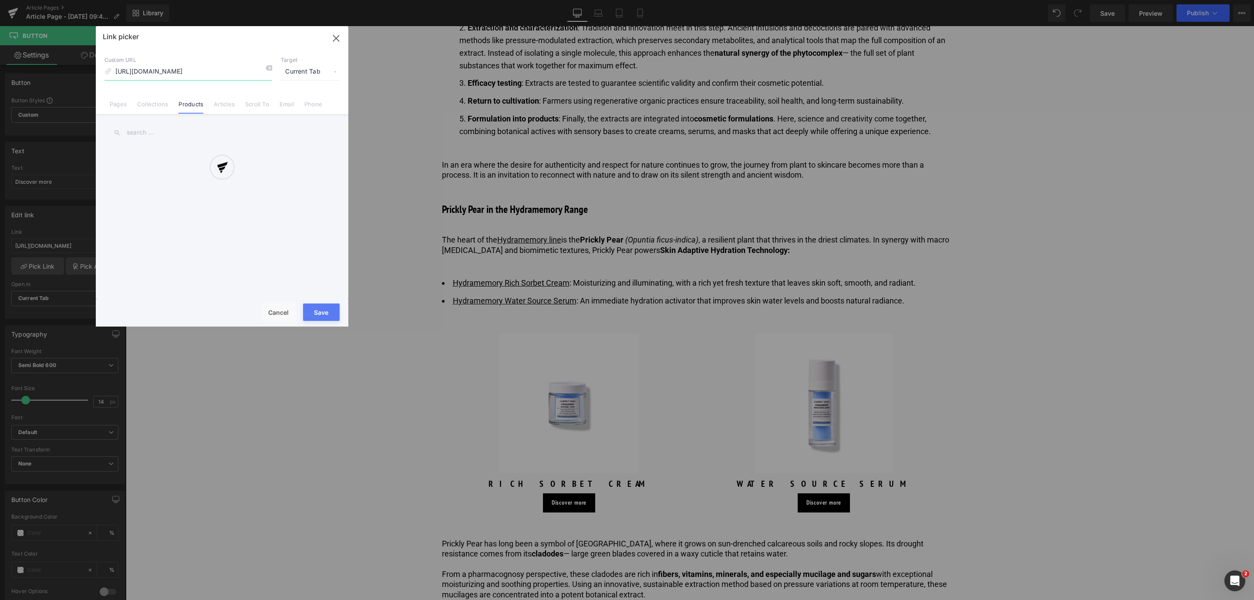
scroll to position [0, 81]
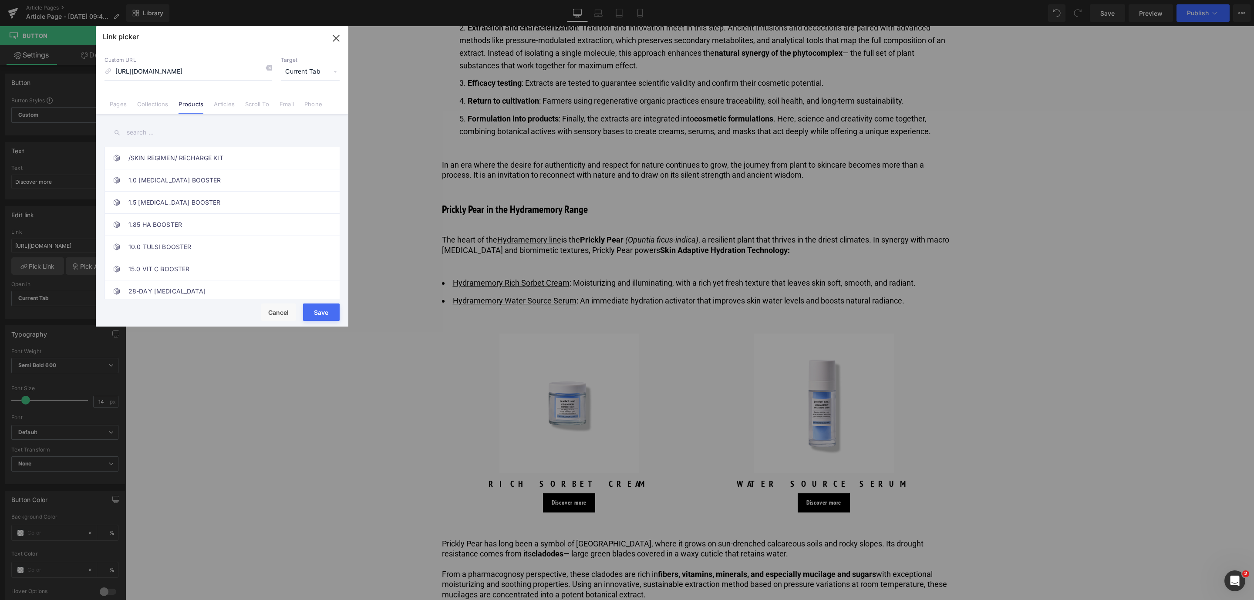
click at [326, 320] on button "Save" at bounding box center [321, 311] width 37 height 17
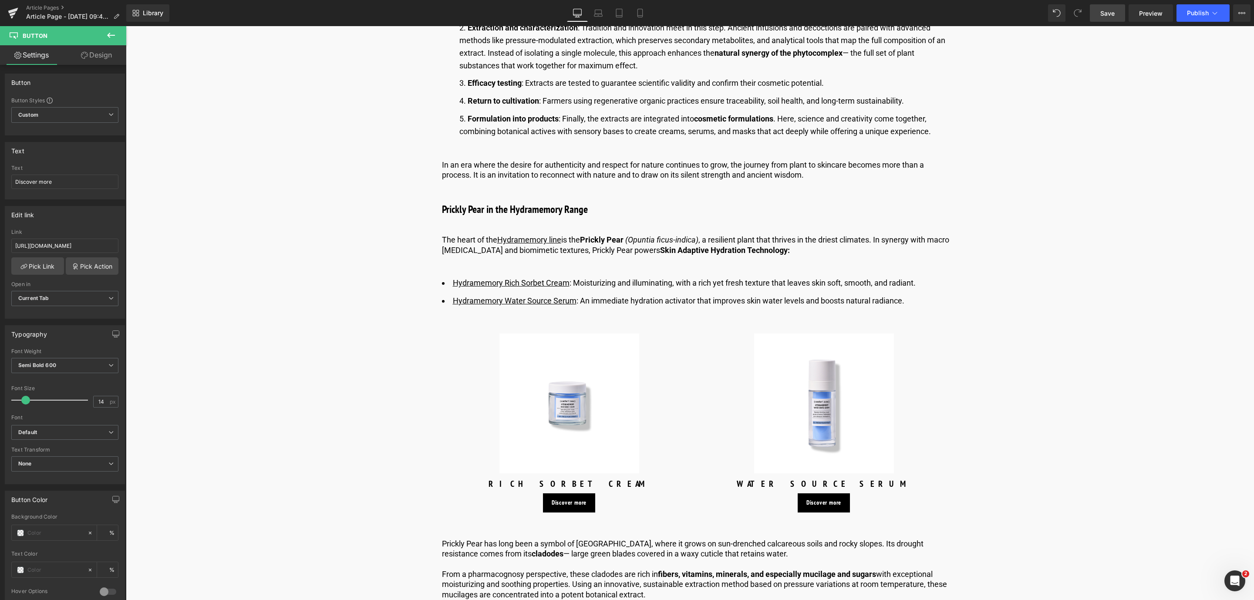
click at [1111, 11] on span "Save" at bounding box center [1107, 13] width 14 height 9
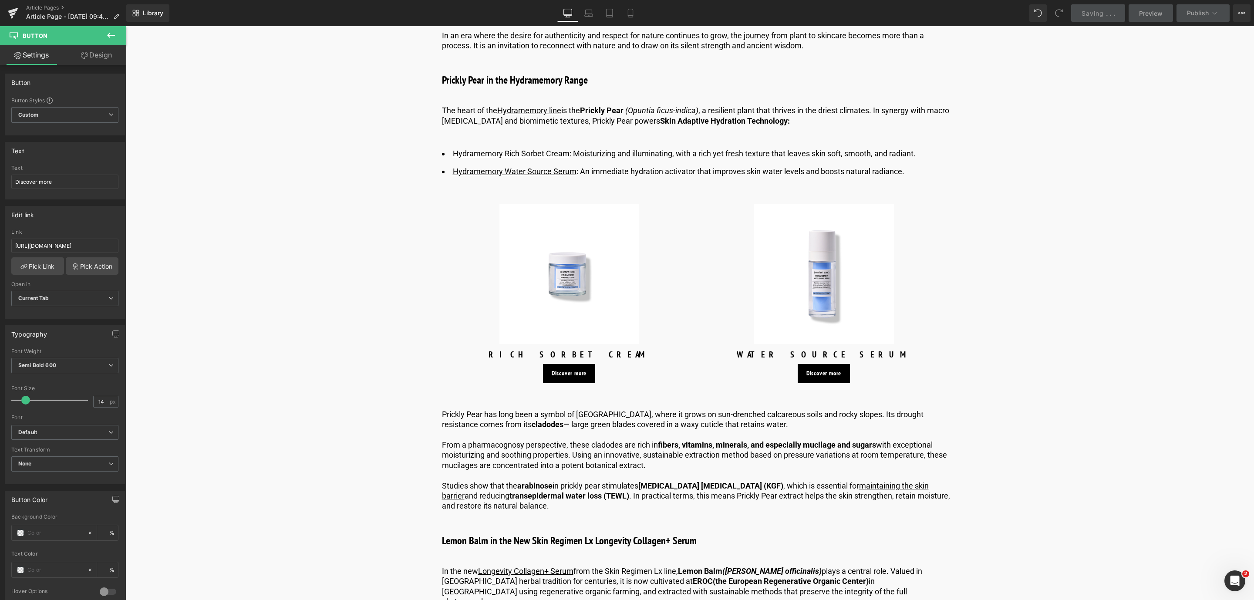
scroll to position [1175, 0]
click at [481, 412] on p "Prickly Pear has long been a symbol of Salento, where it grows on sun-drenched …" at bounding box center [696, 418] width 509 height 20
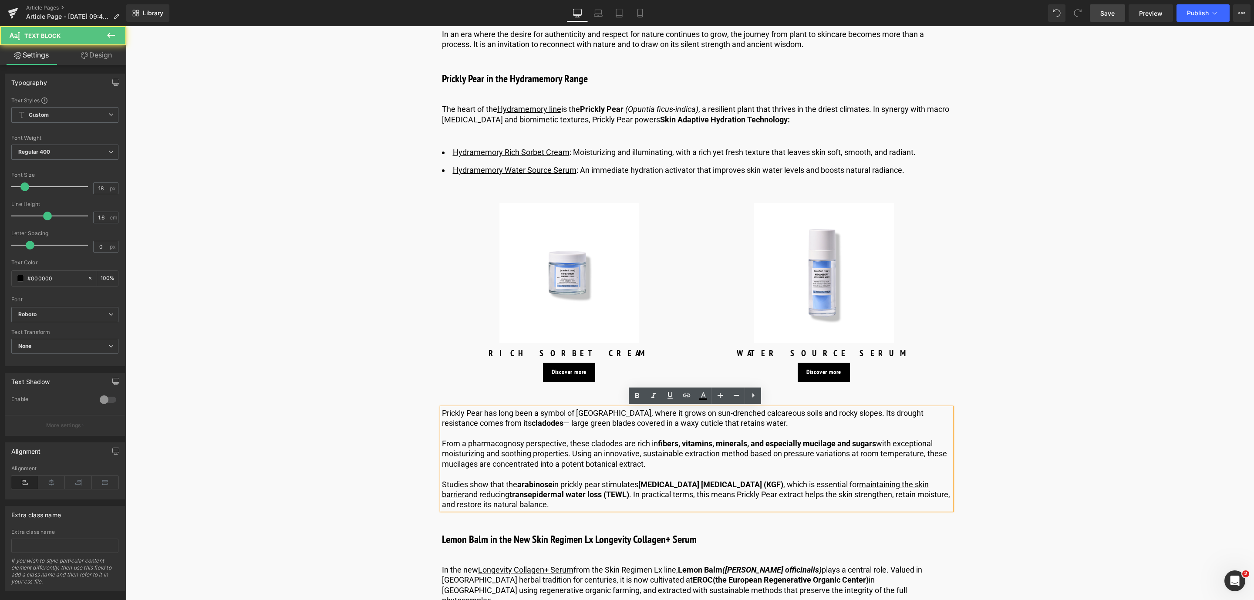
drag, startPoint x: 438, startPoint y: 411, endPoint x: 458, endPoint y: 410, distance: 19.2
click at [458, 410] on div "Prickly Pear has long been a symbol of Salento, where it grows on sun-drenched …" at bounding box center [696, 459] width 509 height 102
click at [456, 410] on p "Prickly Pear has long been a symbol of Salento, where it grows on sun-drenched …" at bounding box center [696, 418] width 509 height 20
drag, startPoint x: 480, startPoint y: 411, endPoint x: 441, endPoint y: 412, distance: 39.2
click at [442, 412] on p "Prickly Pear has long been a symbol of Salento, where it grows on sun-drenched …" at bounding box center [696, 418] width 509 height 20
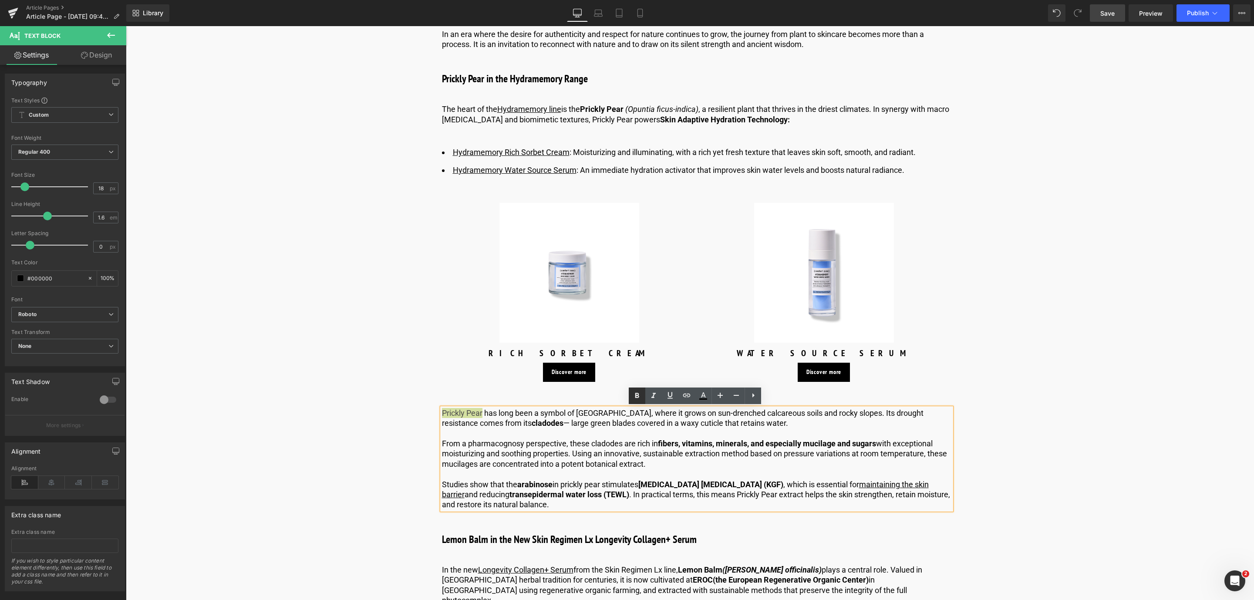
click at [638, 396] on icon at bounding box center [637, 396] width 10 height 10
drag, startPoint x: 871, startPoint y: 482, endPoint x: 861, endPoint y: 482, distance: 9.6
click at [871, 482] on link "maintaining the skin barrier" at bounding box center [685, 489] width 487 height 19
click at [1108, 19] on link "Save" at bounding box center [1107, 12] width 35 height 17
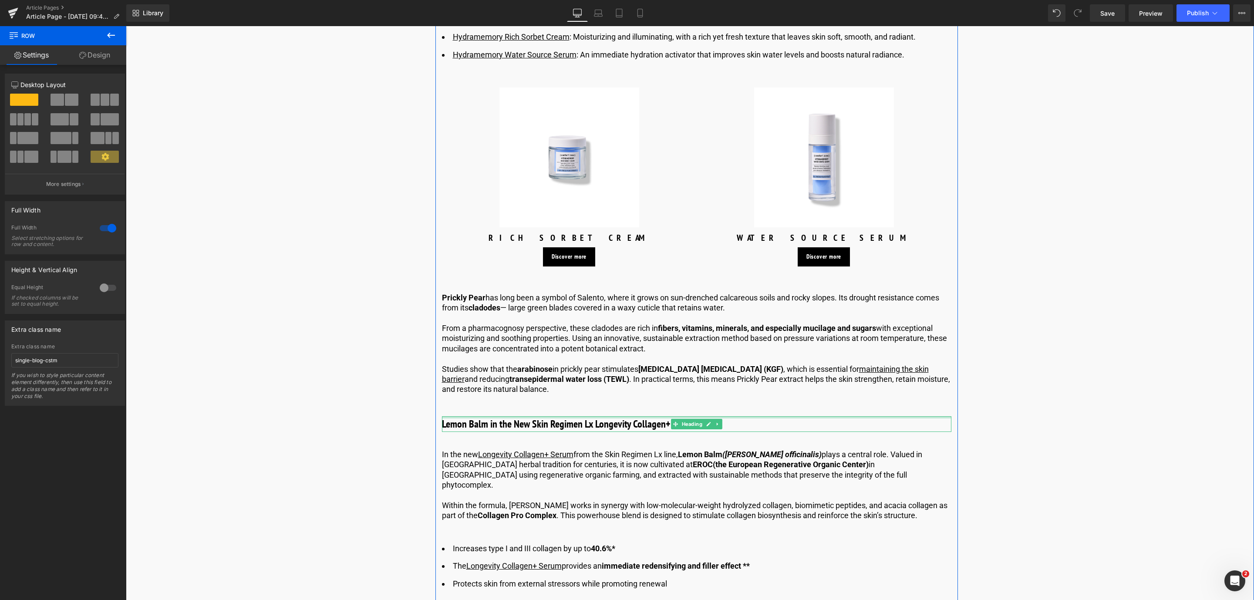
scroll to position [1306, 0]
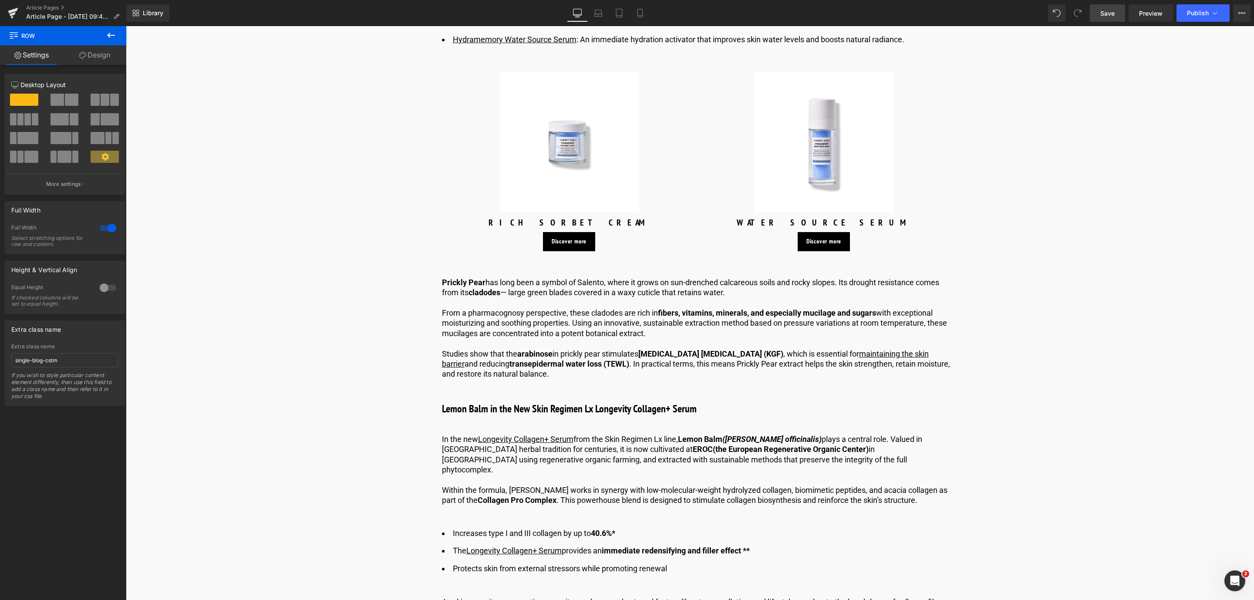
click at [1114, 14] on span "Save" at bounding box center [1107, 13] width 14 height 9
click at [684, 465] on span "Text Block" at bounding box center [691, 464] width 29 height 10
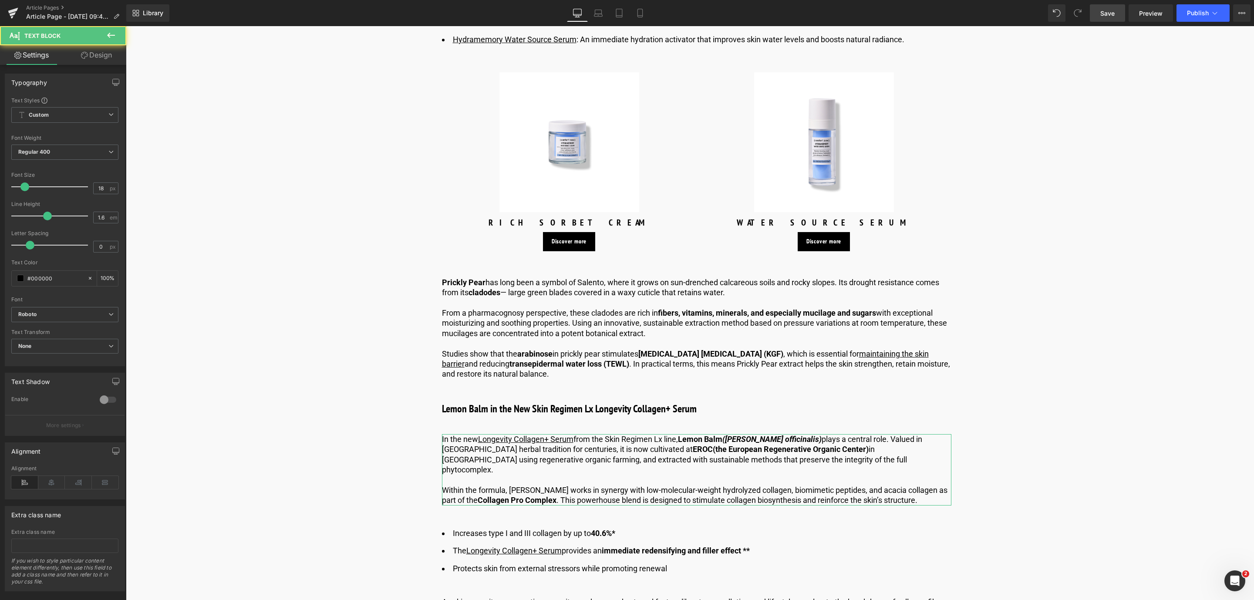
click at [107, 49] on link "Design" at bounding box center [96, 55] width 63 height 20
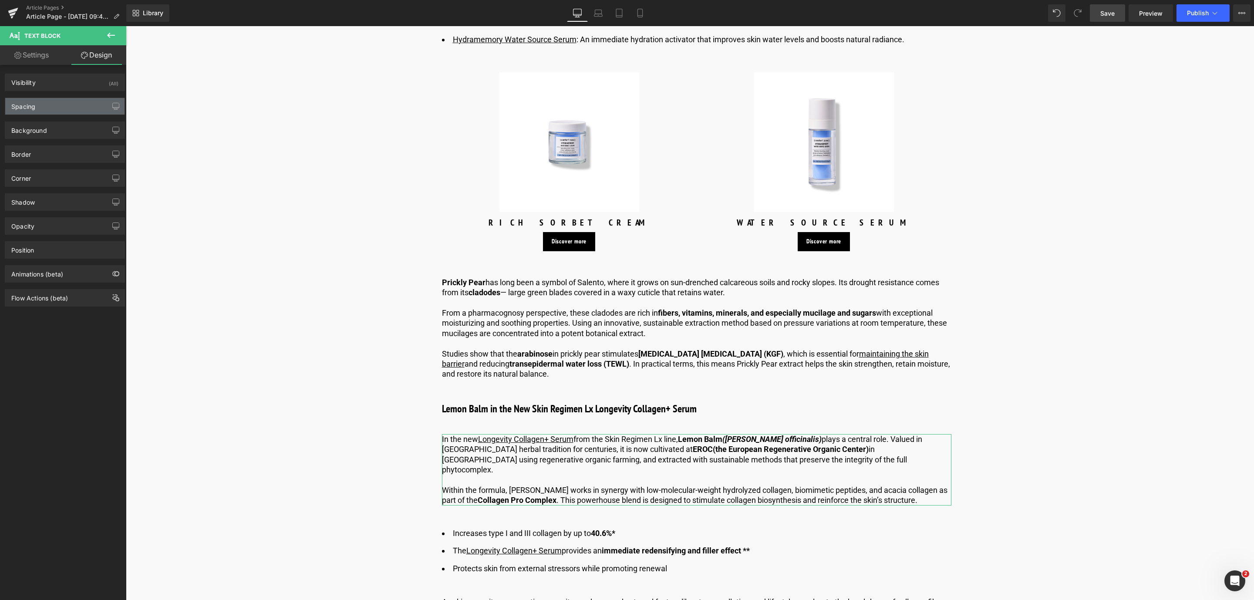
click at [67, 102] on div "Spacing" at bounding box center [64, 106] width 119 height 17
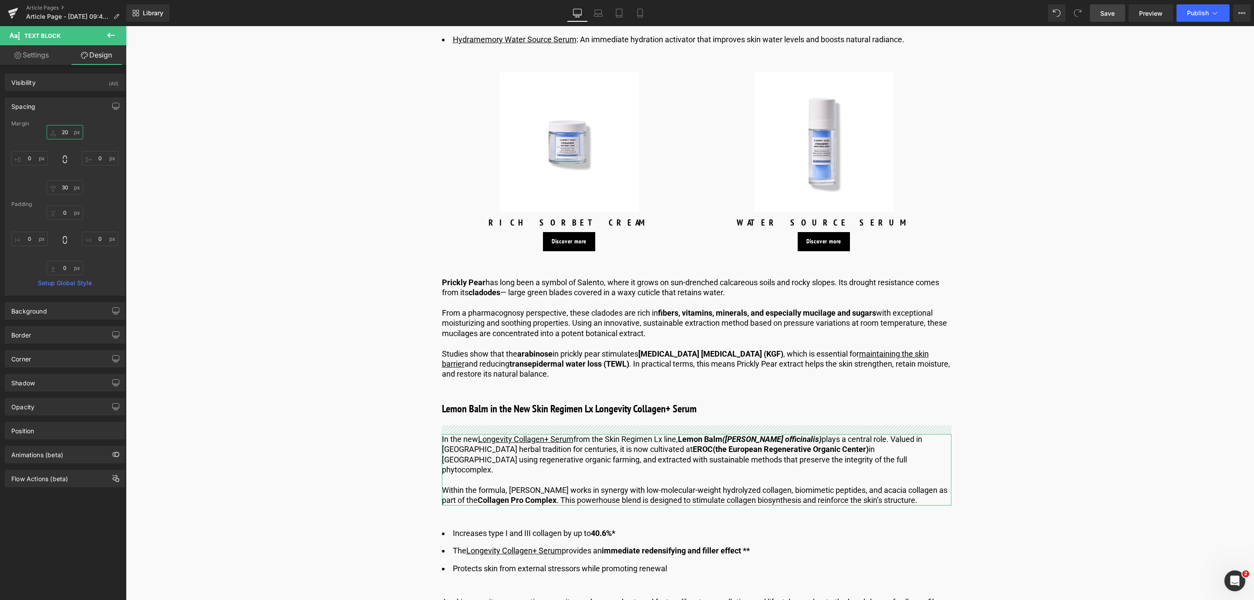
click at [63, 135] on input "text" at bounding box center [65, 132] width 37 height 14
type input "20"
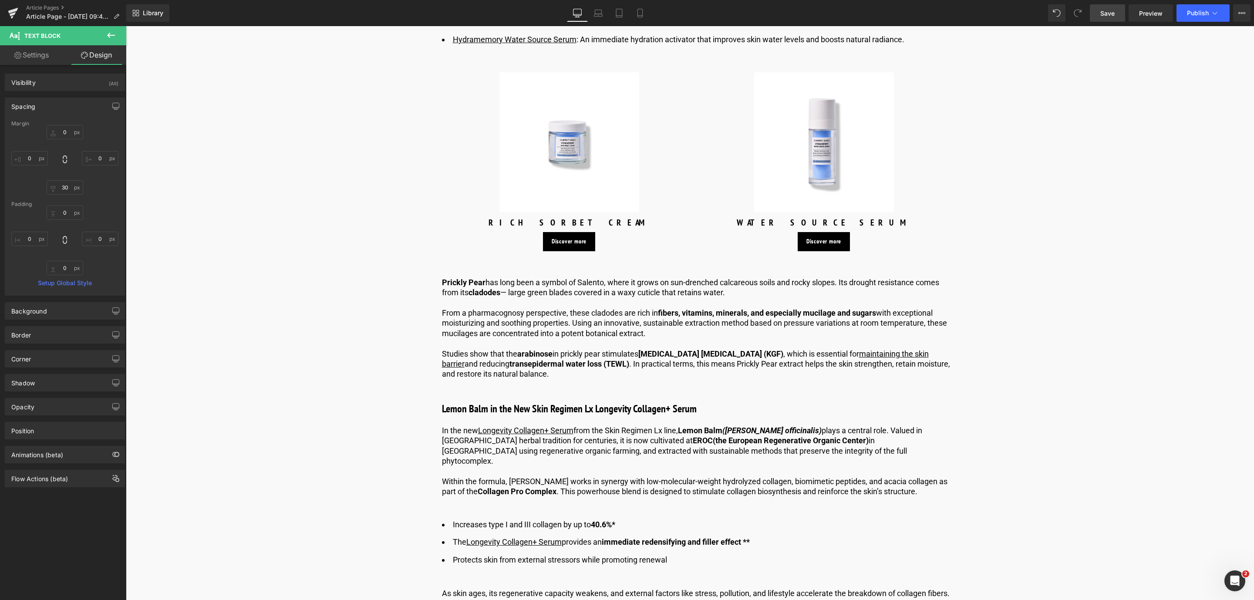
click at [1118, 21] on div "Library Desktop Desktop Laptop Tablet Mobile Save Preview Publish Scheduled Vie…" at bounding box center [690, 13] width 1128 height 26
click at [1110, 13] on span "Save" at bounding box center [1107, 13] width 14 height 9
click at [659, 431] on p "In the new Longevity Collagen+ Serum from the Skin Regimen Lx line, Lemon Balm …" at bounding box center [696, 445] width 509 height 41
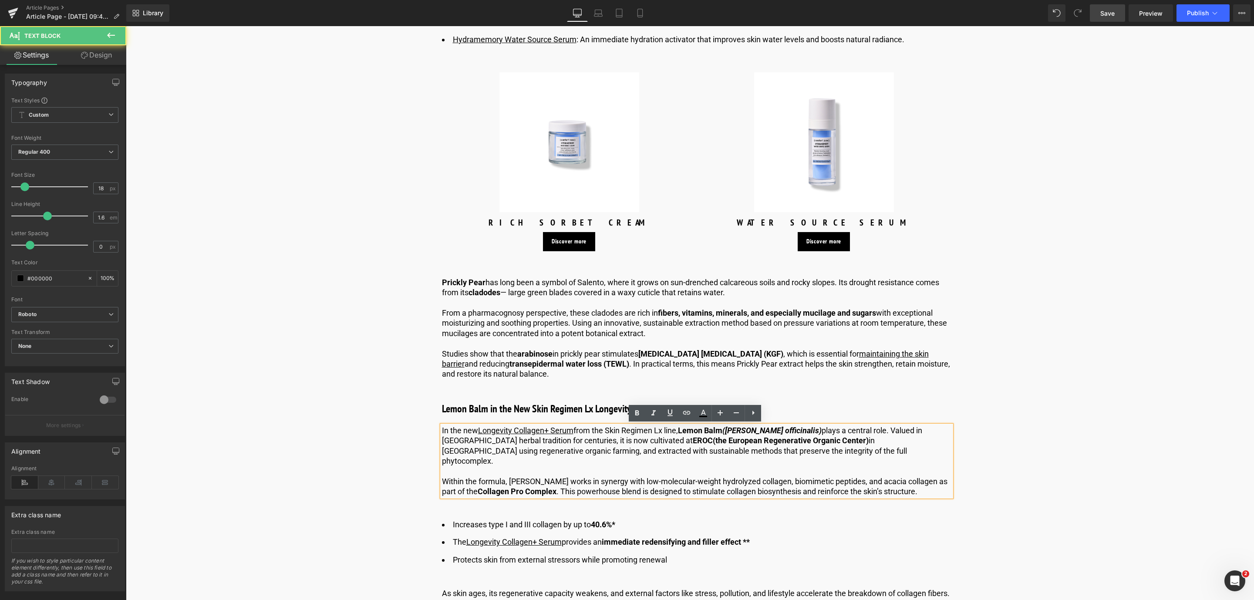
click at [606, 430] on p "In the new Longevity Collagen+ Serum from the Skin Regimen Lx line, Lemon Balm …" at bounding box center [696, 445] width 509 height 41
click at [613, 447] on p "In the new Longevity Collagen+ Serum from the /skin regimen/ Lx line, Lemon Bal…" at bounding box center [696, 445] width 509 height 41
click at [534, 434] on p "In the new Longevity Collagen+ Serum from the /skin regimen/ Lx line, Lemon Bal…" at bounding box center [696, 445] width 509 height 41
drag, startPoint x: 608, startPoint y: 428, endPoint x: 665, endPoint y: 433, distance: 57.6
click at [665, 433] on p "In the new Longevity Collagen+ Serum from the /skin regimen/ Lx line, Lemon Bal…" at bounding box center [696, 445] width 509 height 41
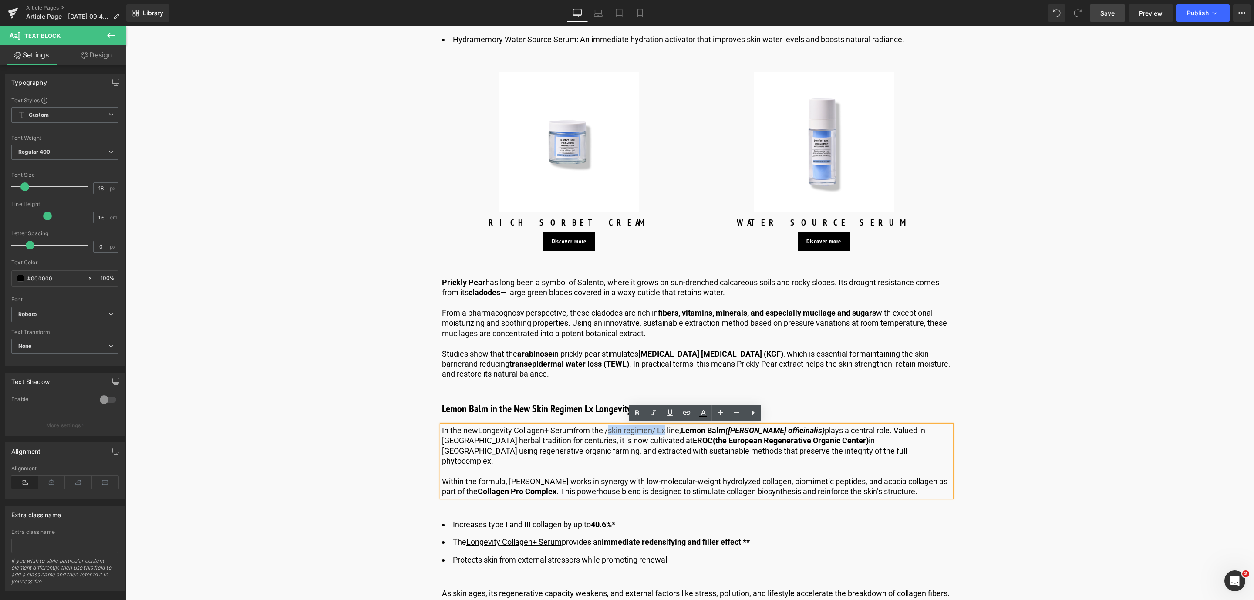
click at [663, 431] on p "In the new Longevity Collagen+ Serum from the /skin regimen/ Lx line, Lemon Bal…" at bounding box center [696, 445] width 509 height 41
drag, startPoint x: 680, startPoint y: 428, endPoint x: 606, endPoint y: 430, distance: 74.0
click at [606, 430] on p "In the new Longevity Collagen+ Serum from the /skin regimen/Lx line, Lemon Balm…" at bounding box center [696, 445] width 509 height 41
click at [669, 411] on icon at bounding box center [670, 412] width 10 height 10
click at [682, 410] on icon at bounding box center [686, 412] width 10 height 10
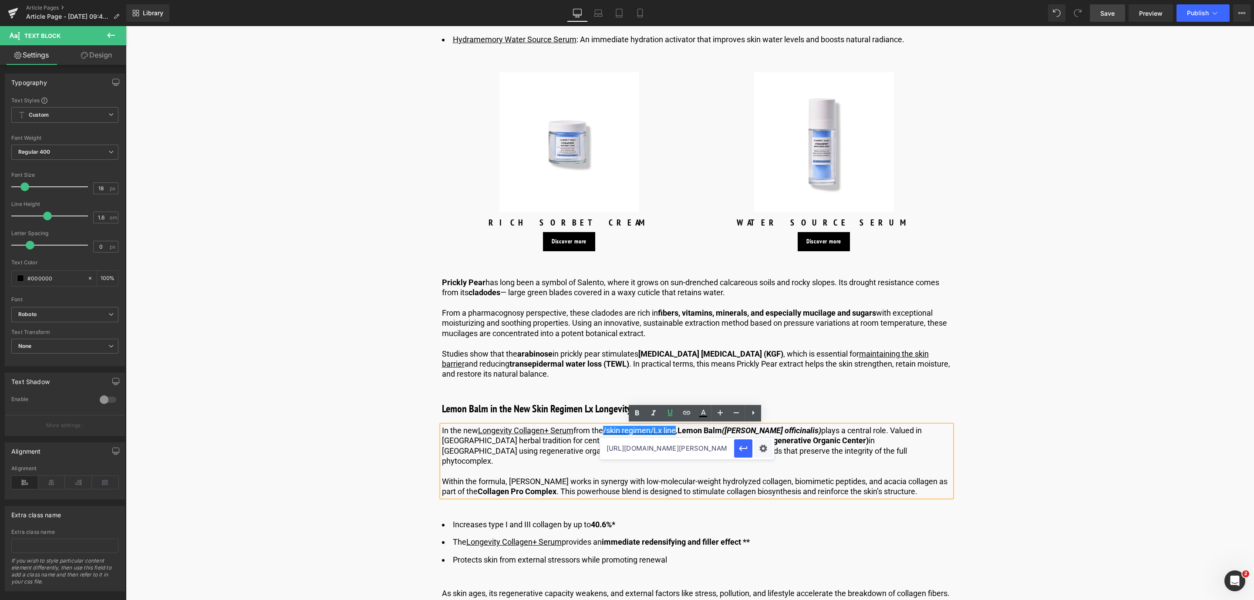
click at [638, 449] on input "https://world.comfortzoneskin.com/pages/meet-simon-jackson-head-of-botanical-re…" at bounding box center [667, 449] width 134 height 22
paste input "https://world.comfortzoneskin.com/pages/skin-regimen-lx"
drag, startPoint x: 764, startPoint y: 475, endPoint x: 705, endPoint y: 464, distance: 59.9
drag, startPoint x: 716, startPoint y: 457, endPoint x: 590, endPoint y: 434, distance: 128.0
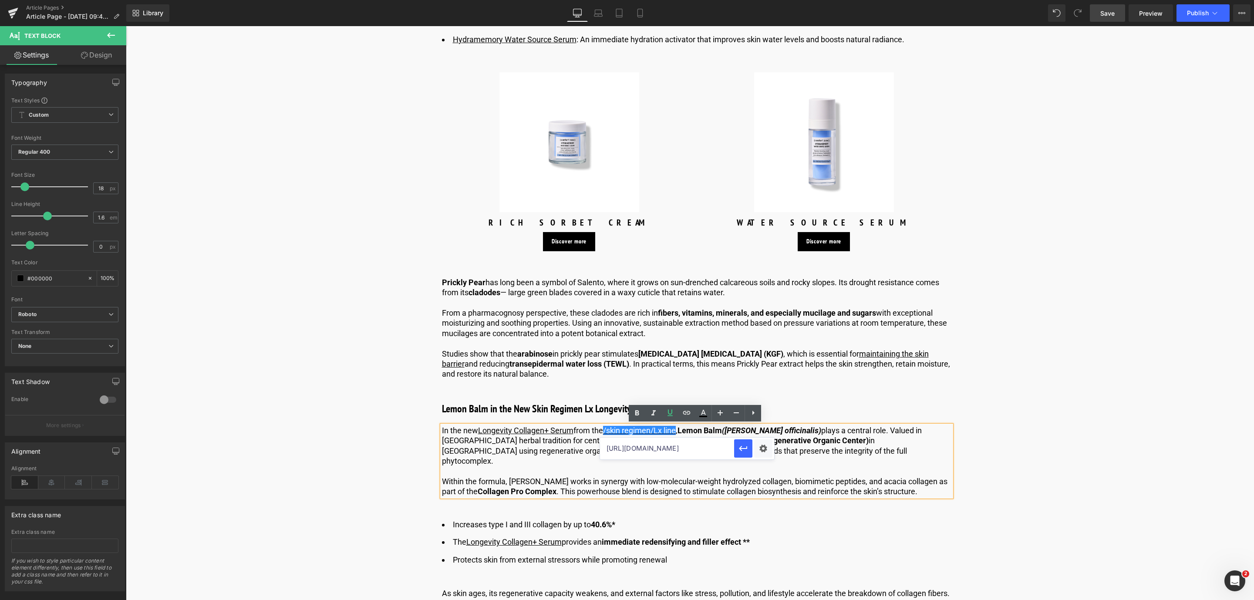
click at [716, 457] on input "https://world.comfortzoneskin.com/pages/skin-regimen-lx" at bounding box center [667, 449] width 134 height 22
type input "https://world.comfortzoneskin.com/pages/skin-regimen-lx"
click at [741, 445] on icon "button" at bounding box center [743, 448] width 10 height 10
click at [1108, 15] on span "Save" at bounding box center [1107, 13] width 14 height 9
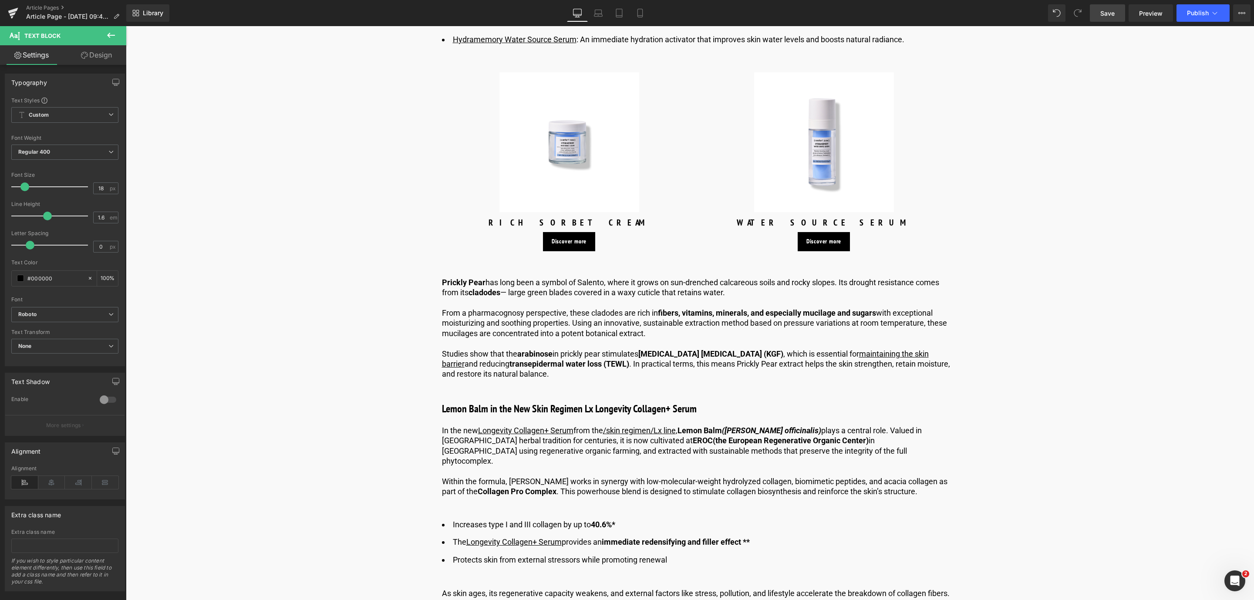
click at [1101, 13] on span "Save" at bounding box center [1107, 13] width 14 height 9
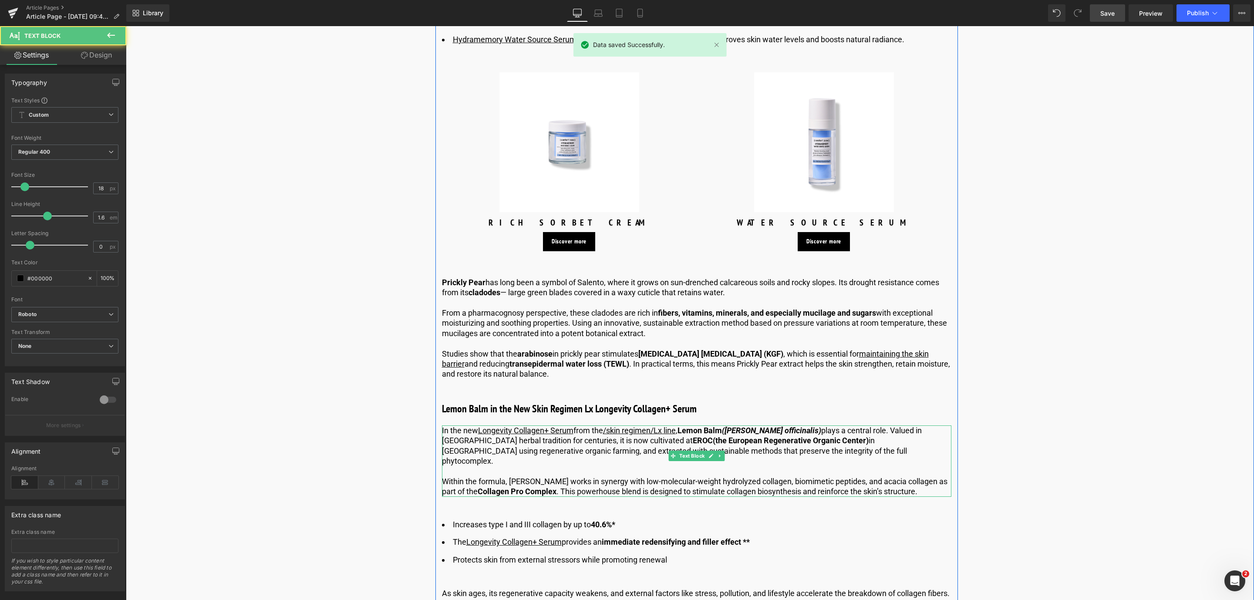
click at [713, 443] on strong "(the European Regenerative Organic Center)" at bounding box center [791, 440] width 156 height 9
click at [691, 441] on p "In the new Longevity Collagen+ Serum from the /skin regimen/Lx line , Lemon Bal…" at bounding box center [696, 445] width 509 height 41
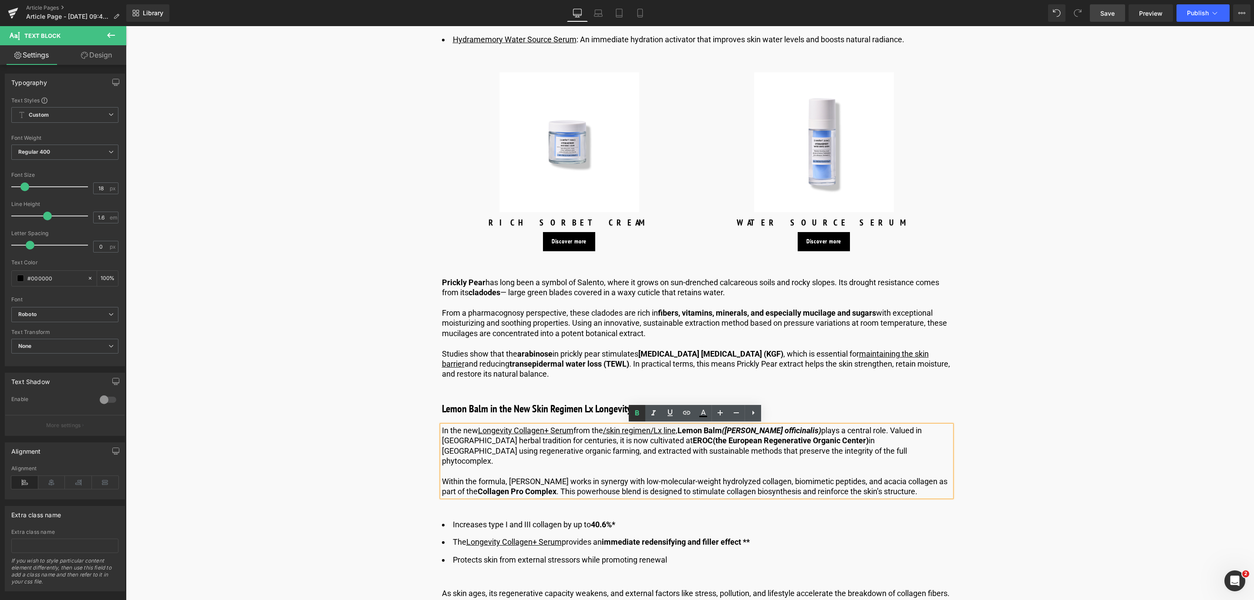
click at [632, 407] on link at bounding box center [637, 413] width 17 height 17
click at [1108, 8] on link "Save" at bounding box center [1107, 12] width 35 height 17
click at [813, 448] on p "In the new Longevity Collagen+ Serum from the /skin regimen/Lx line , Lemon Bal…" at bounding box center [696, 445] width 509 height 41
drag, startPoint x: 673, startPoint y: 441, endPoint x: 846, endPoint y: 443, distance: 172.4
click at [846, 443] on p "In the new Longevity Collagen+ Serum from the /skin regimen/Lx line , Lemon Bal…" at bounding box center [696, 445] width 509 height 41
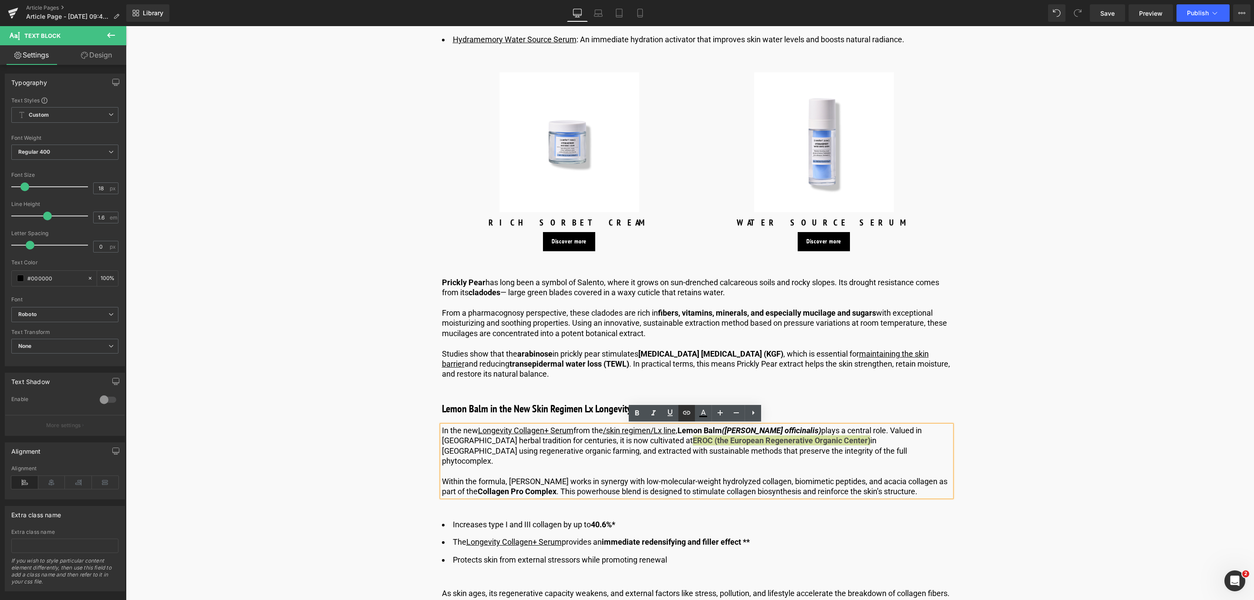
click at [680, 413] on link at bounding box center [686, 413] width 17 height 17
click at [767, 457] on input "https://world.comfortzoneskin.com/pages/skin-regimen-lx" at bounding box center [782, 459] width 134 height 22
paste input "https://davinesgroup.com/en/eroc"
type input "https://davinesgroup.com/en/eroc"
click at [866, 459] on button "button" at bounding box center [858, 458] width 18 height 18
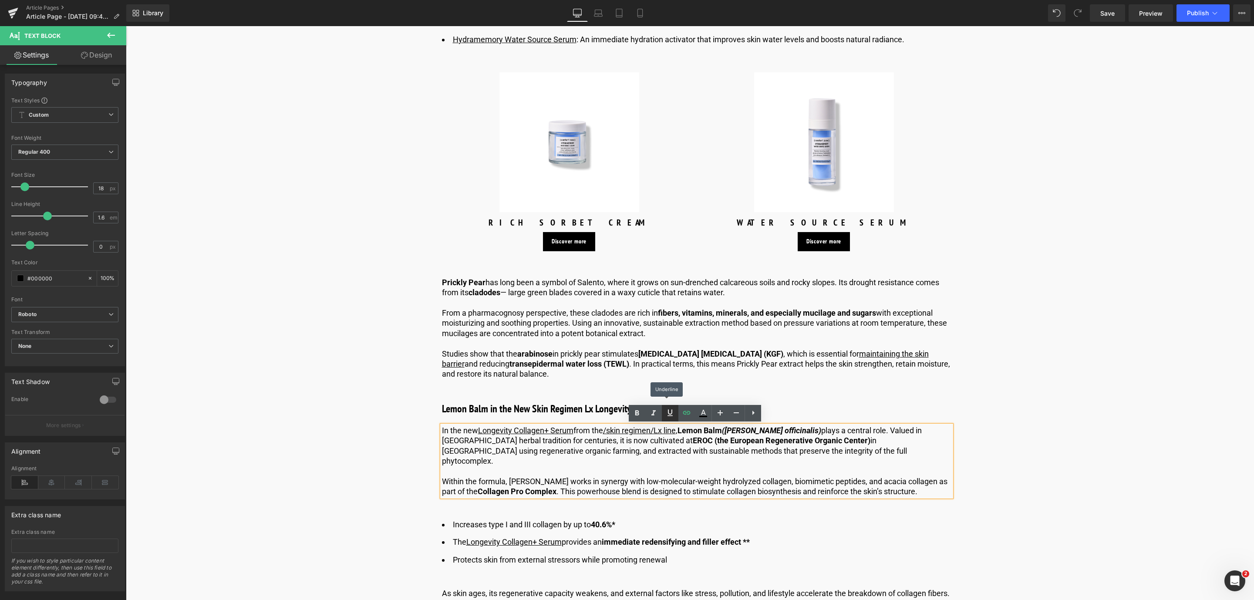
click at [670, 409] on icon at bounding box center [670, 412] width 10 height 10
click at [635, 417] on icon at bounding box center [637, 413] width 10 height 10
click at [852, 439] on p "In the new Longevity Collagen+ Serum from the /skin regimen/Lx line , Lemon Bal…" at bounding box center [696, 445] width 509 height 41
drag, startPoint x: 846, startPoint y: 439, endPoint x: 672, endPoint y: 438, distance: 174.1
click at [693, 438] on strong "EROC (the European Regenerative Organic Center)" at bounding box center [782, 440] width 178 height 9
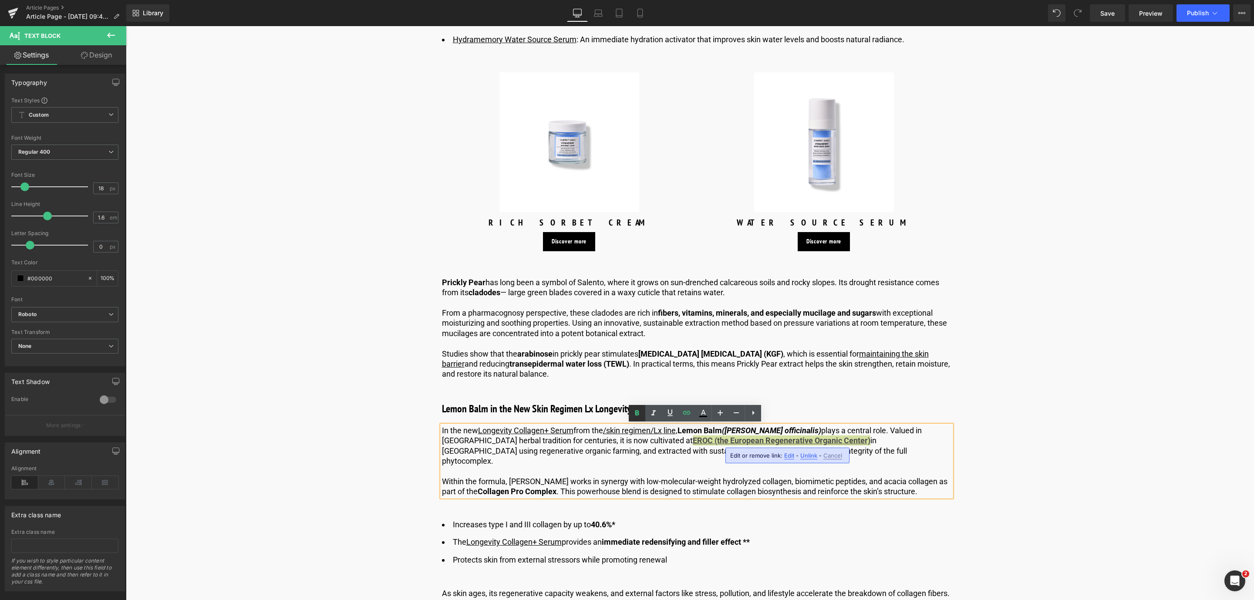
click at [639, 416] on icon at bounding box center [637, 413] width 10 height 10
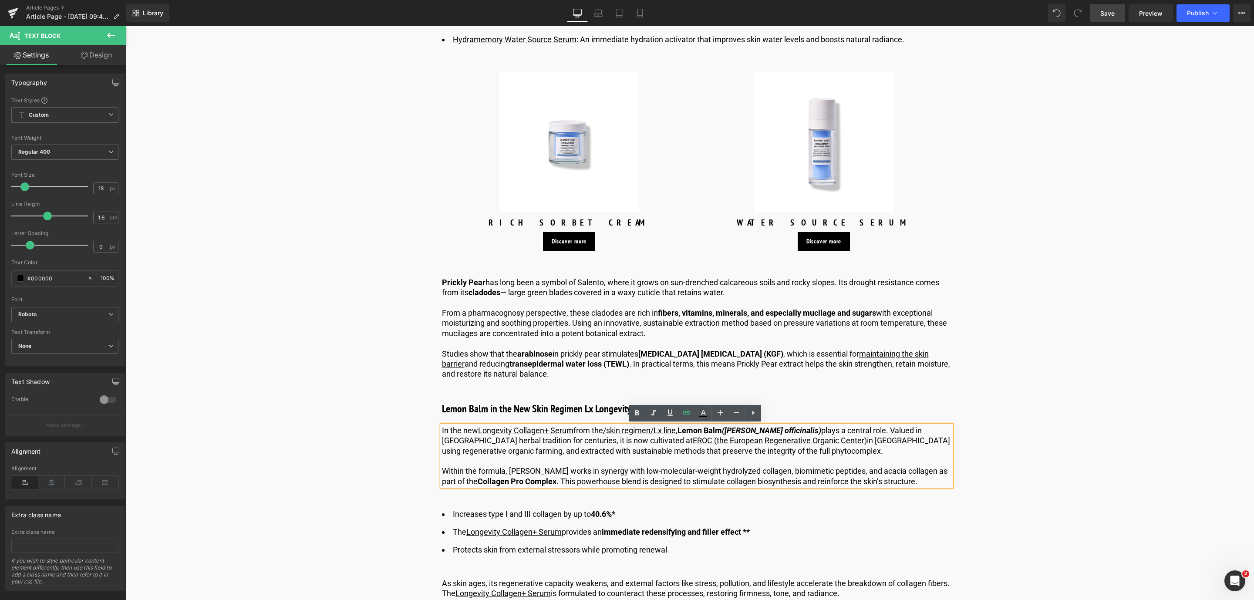
click at [1104, 15] on span "Save" at bounding box center [1107, 13] width 14 height 9
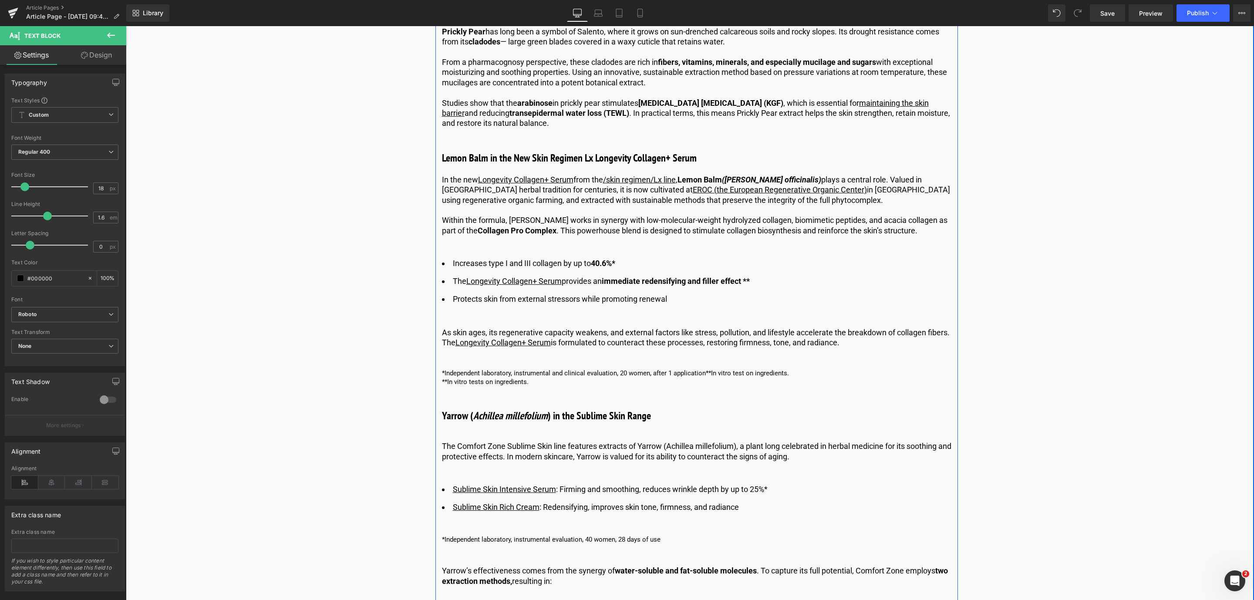
scroll to position [1567, 0]
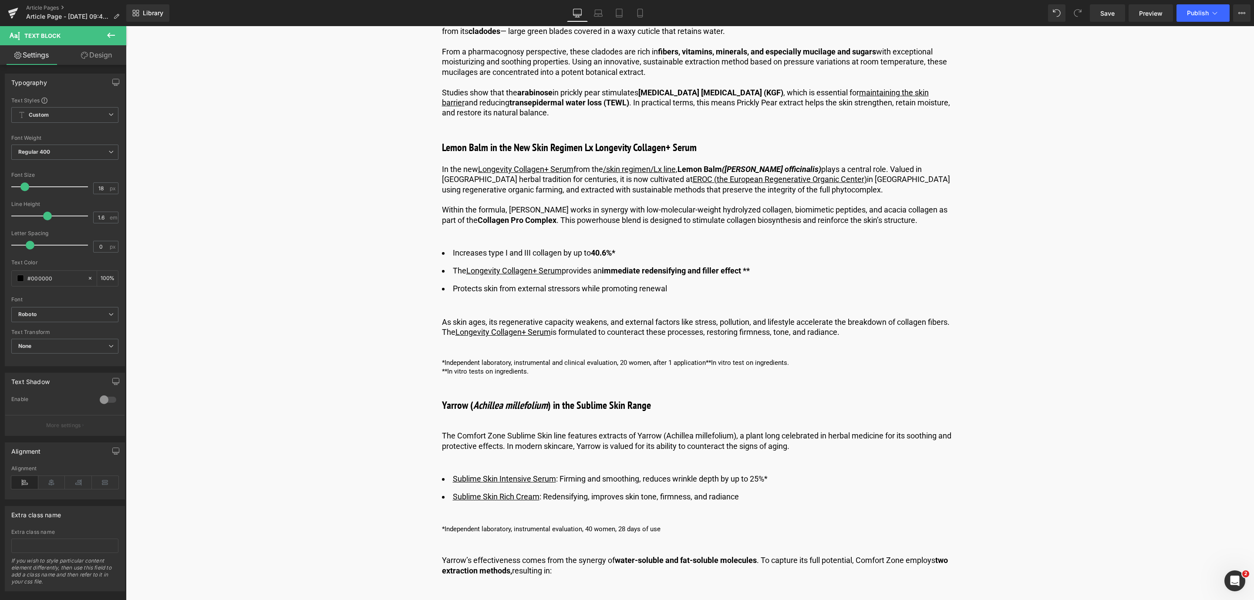
click at [112, 38] on icon at bounding box center [111, 35] width 10 height 10
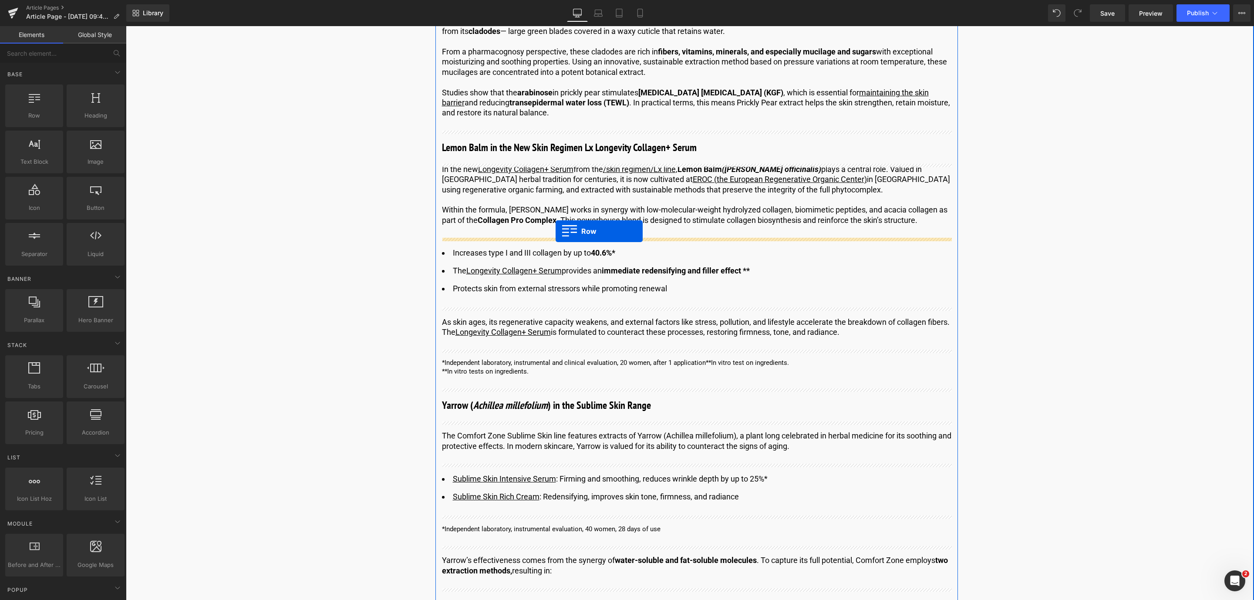
drag, startPoint x: 175, startPoint y: 127, endPoint x: 556, endPoint y: 231, distance: 395.0
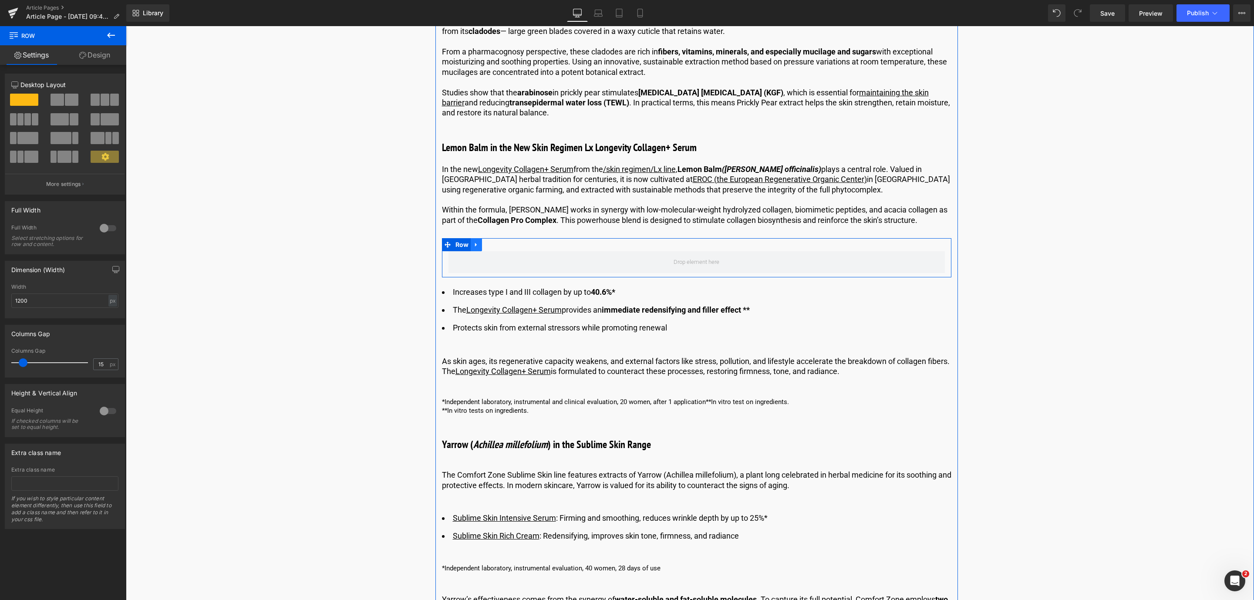
click at [476, 243] on icon at bounding box center [476, 245] width 6 height 7
click at [493, 246] on link at bounding box center [498, 244] width 11 height 13
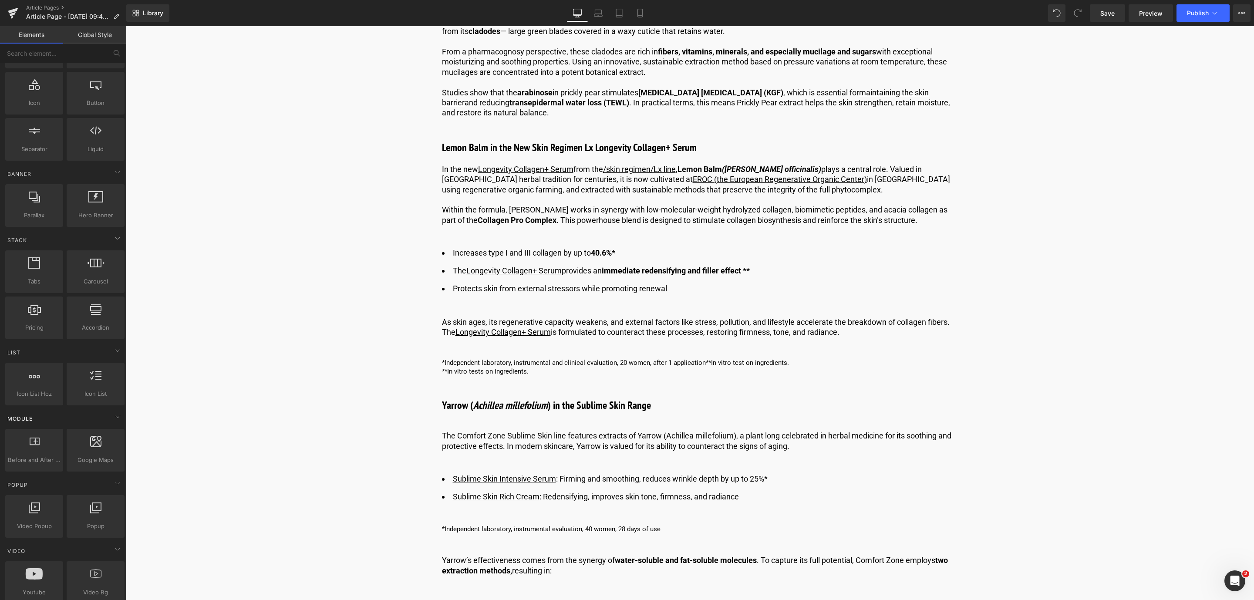
scroll to position [261, 0]
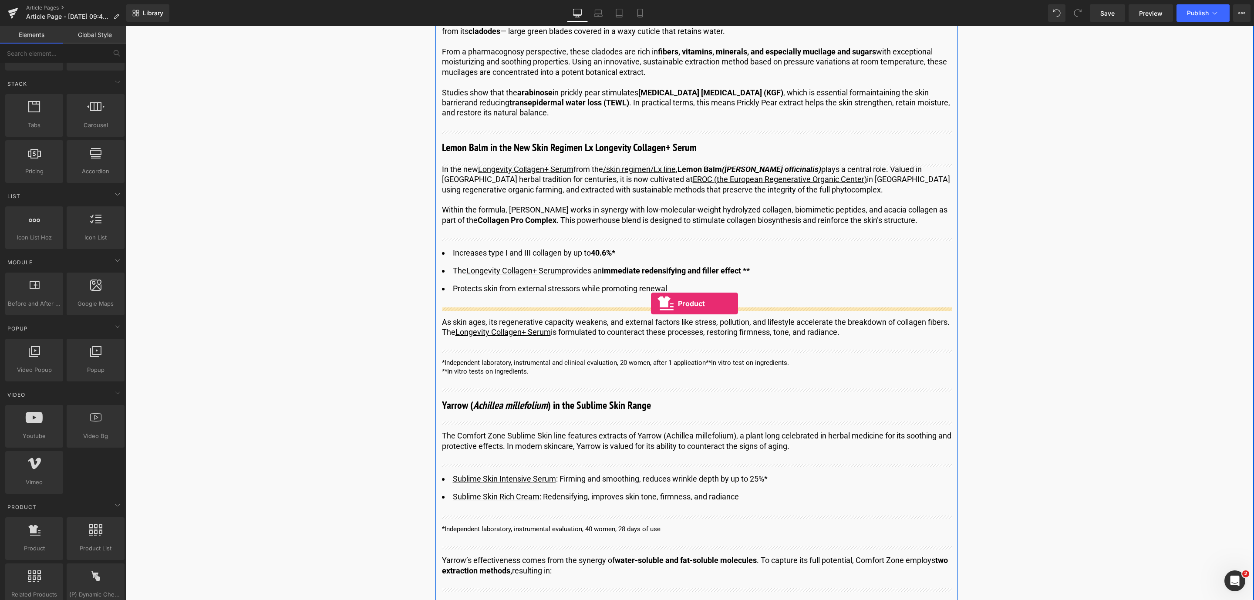
drag, startPoint x: 172, startPoint y: 571, endPoint x: 651, endPoint y: 303, distance: 548.8
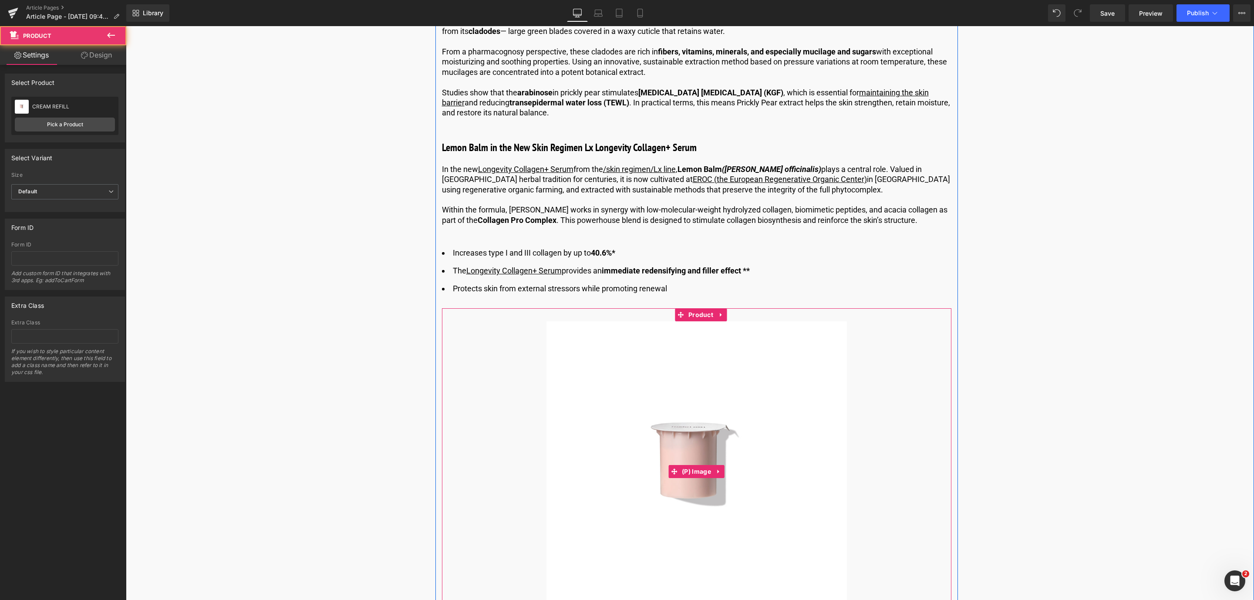
click at [603, 378] on img at bounding box center [696, 471] width 300 height 300
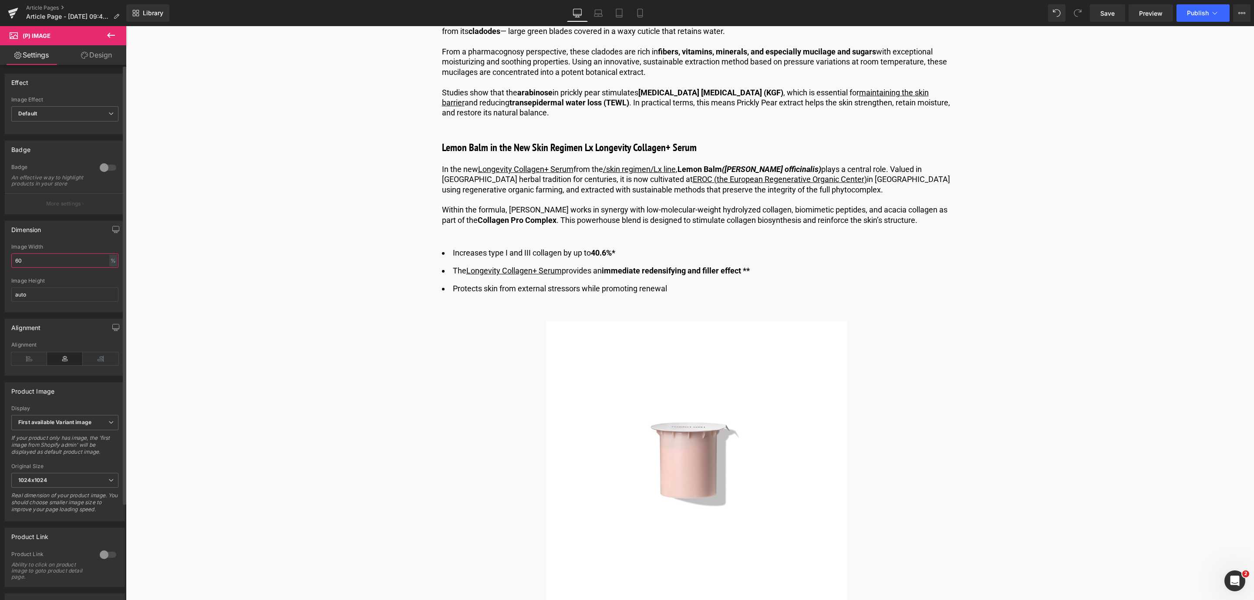
click at [35, 268] on input "60" at bounding box center [64, 260] width 107 height 14
type input "6"
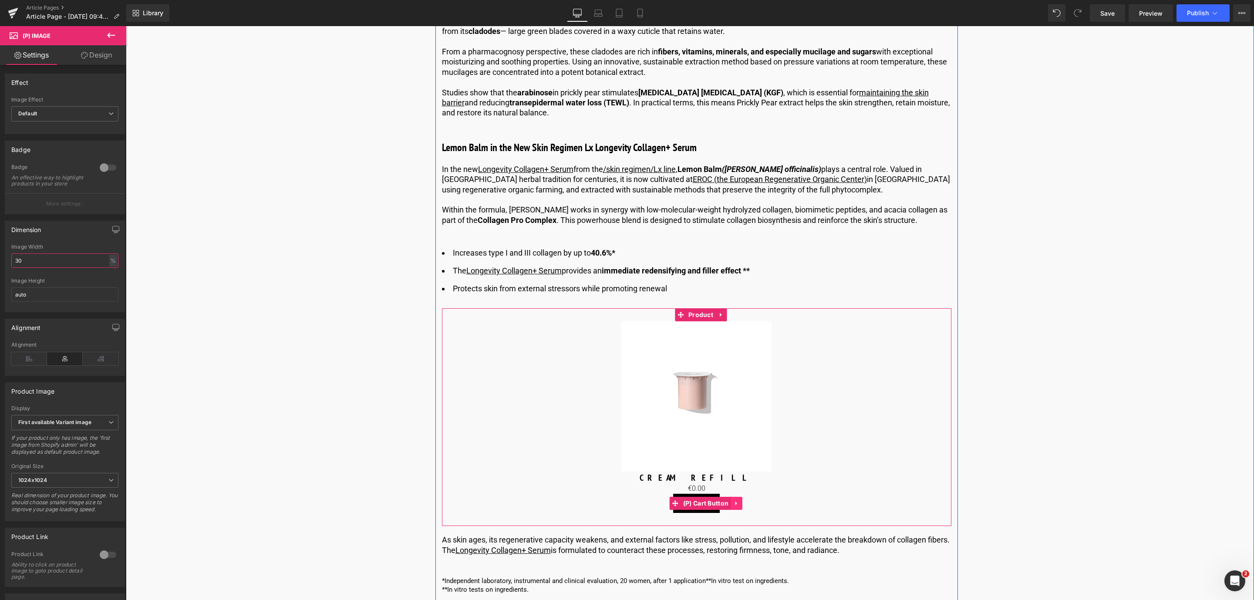
type input "30"
click at [736, 502] on icon at bounding box center [736, 503] width 6 height 7
click at [739, 505] on icon at bounding box center [742, 503] width 6 height 7
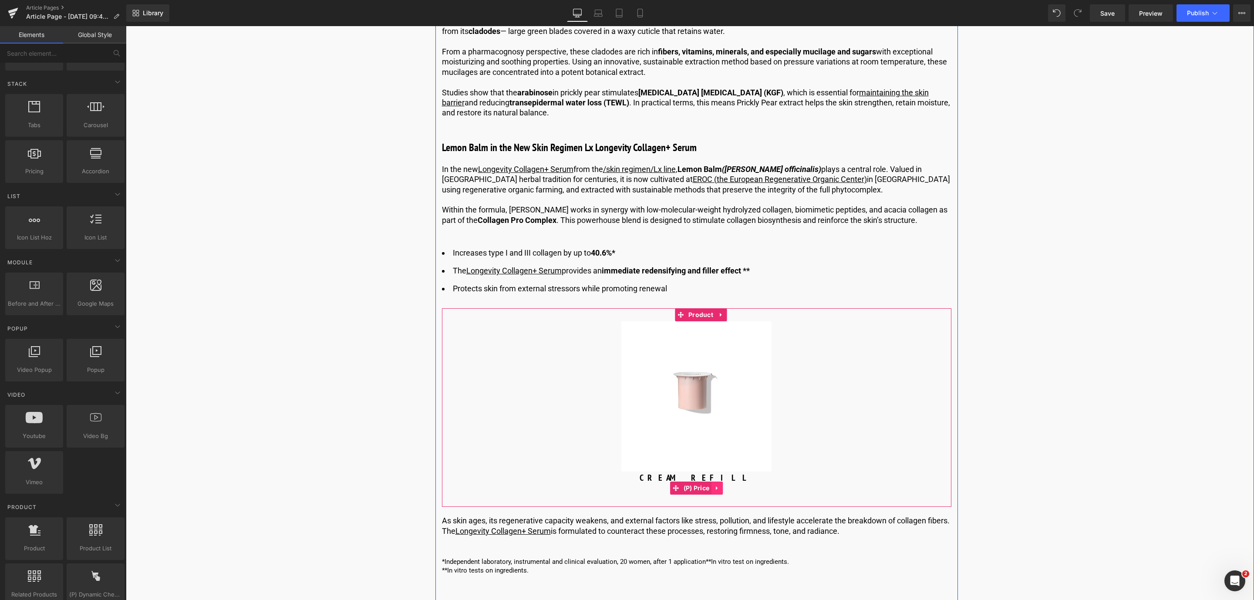
click at [719, 492] on link at bounding box center [716, 487] width 11 height 13
click at [719, 491] on link at bounding box center [722, 487] width 11 height 13
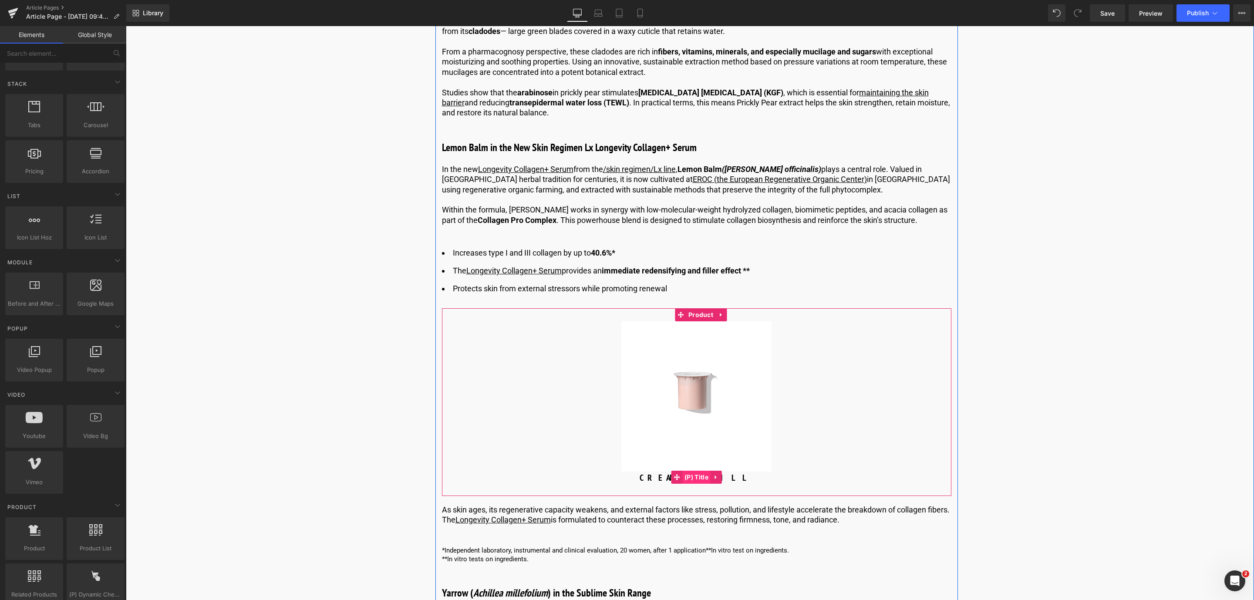
click at [701, 477] on span "(P) Title" at bounding box center [696, 477] width 28 height 13
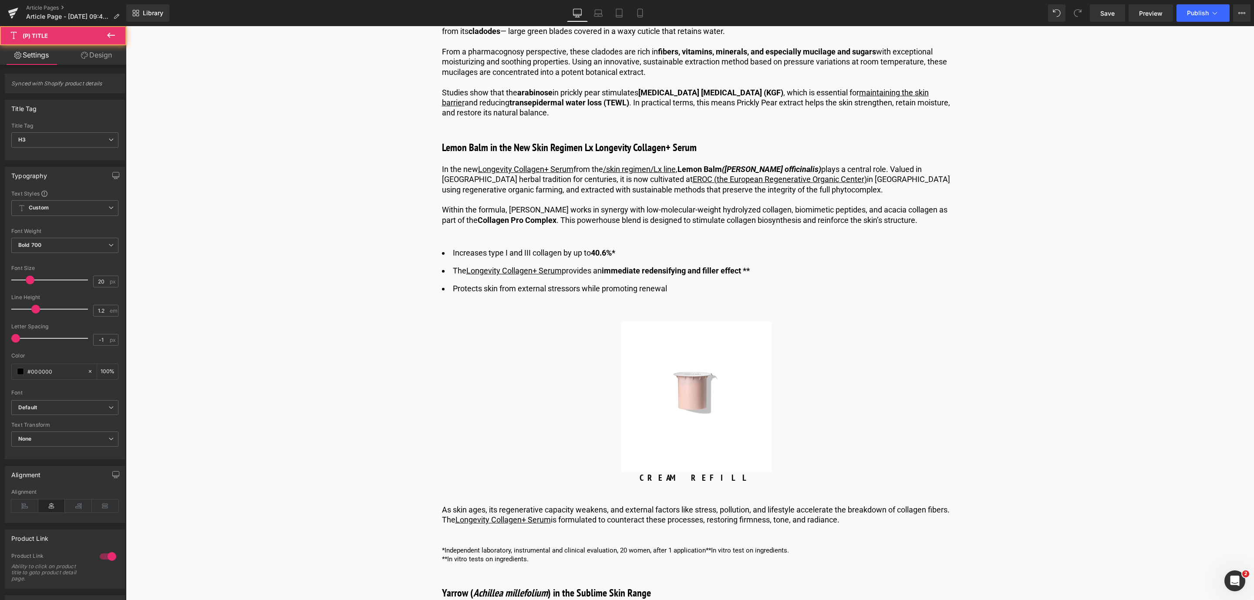
click at [102, 53] on link "Design" at bounding box center [96, 55] width 63 height 20
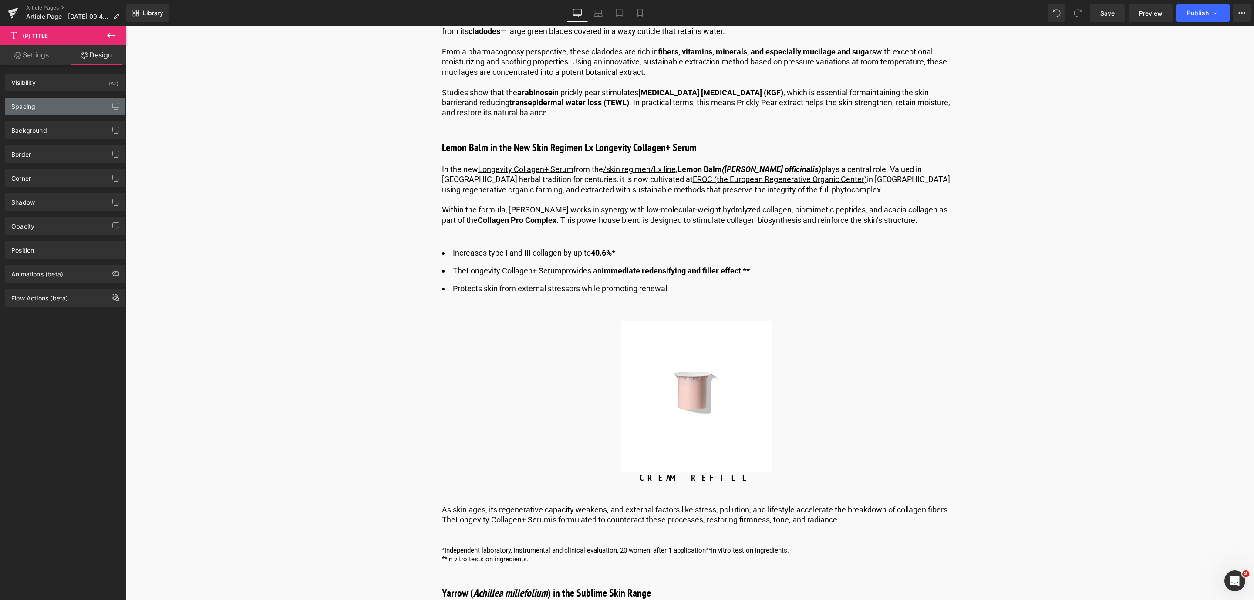
click at [96, 110] on div "Spacing" at bounding box center [64, 106] width 119 height 17
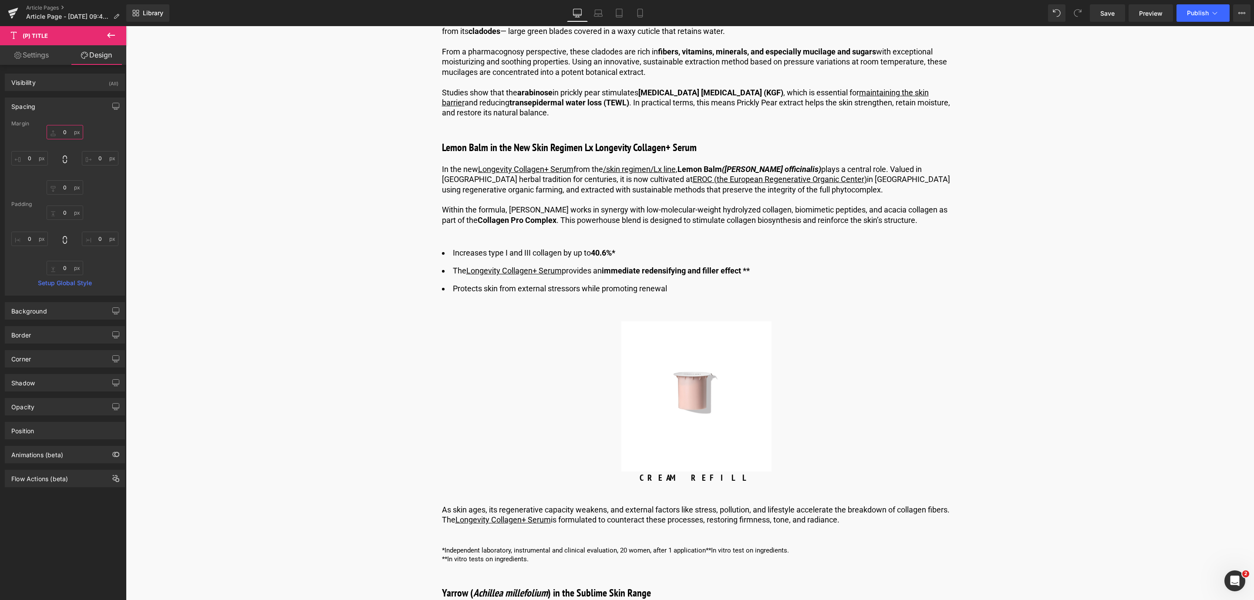
click at [60, 127] on input "text" at bounding box center [65, 132] width 37 height 14
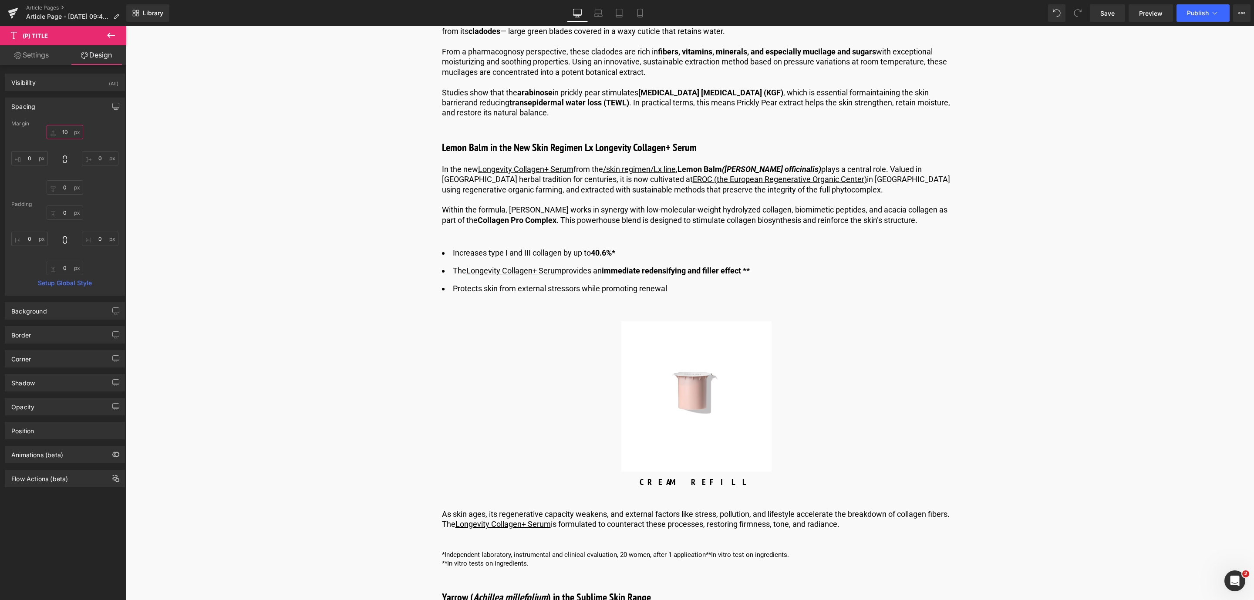
type input "10"
click at [110, 33] on icon at bounding box center [111, 35] width 10 height 10
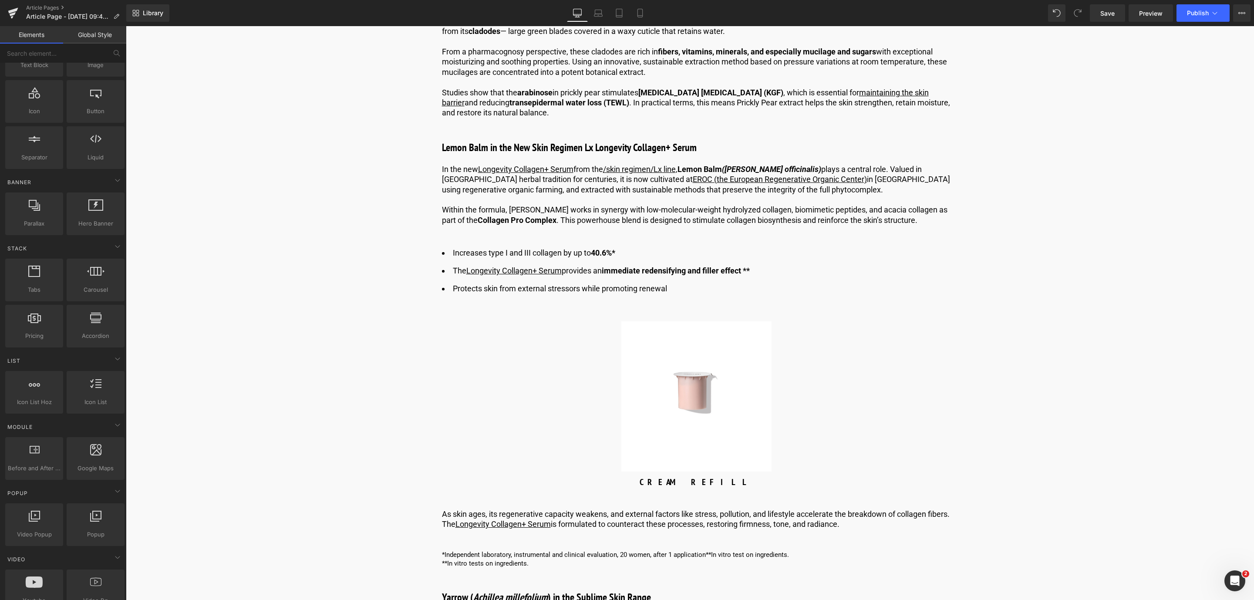
scroll to position [0, 0]
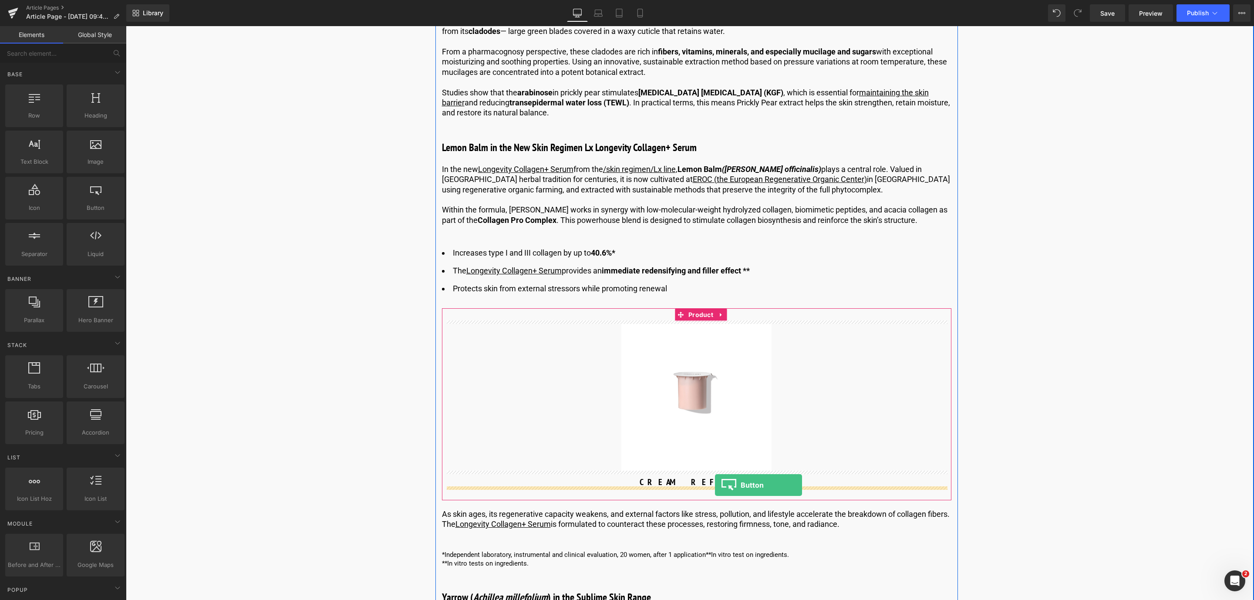
drag, startPoint x: 222, startPoint y: 226, endPoint x: 715, endPoint y: 485, distance: 556.2
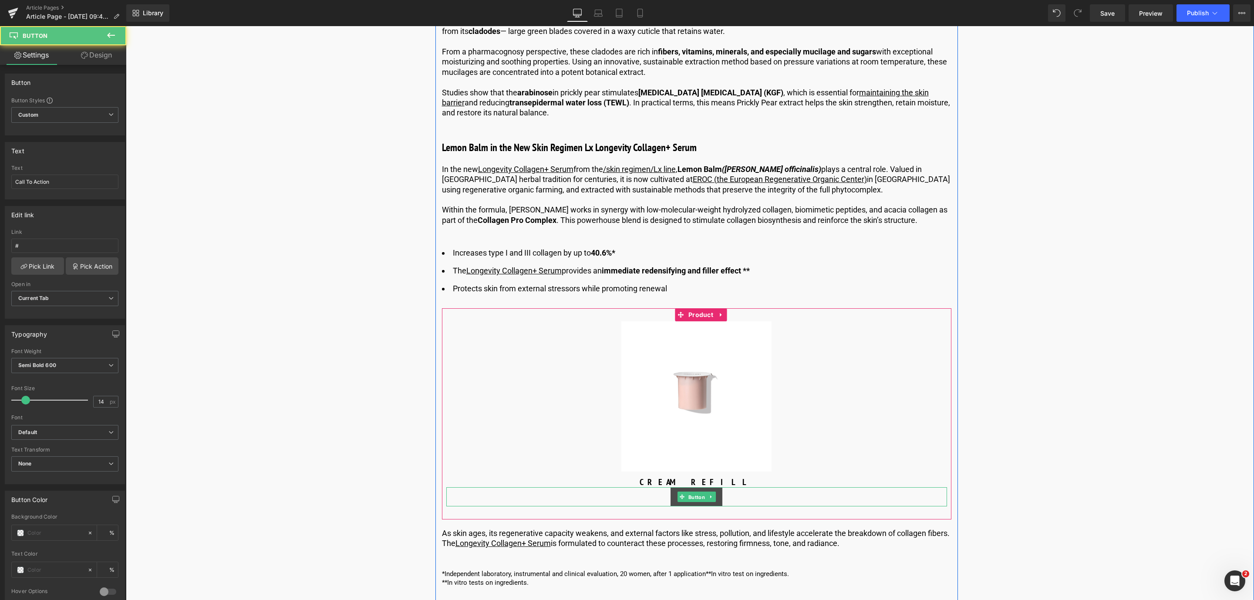
click at [692, 494] on span "Button" at bounding box center [696, 497] width 20 height 10
click at [82, 52] on icon at bounding box center [84, 55] width 7 height 7
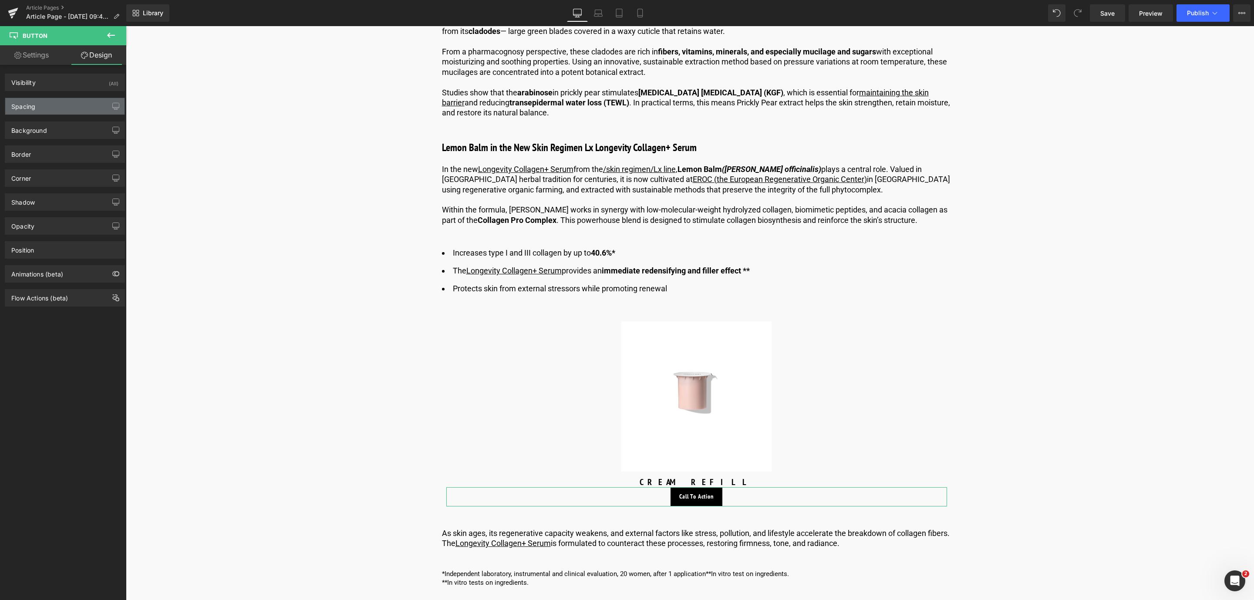
click at [50, 108] on div "Spacing" at bounding box center [64, 106] width 119 height 17
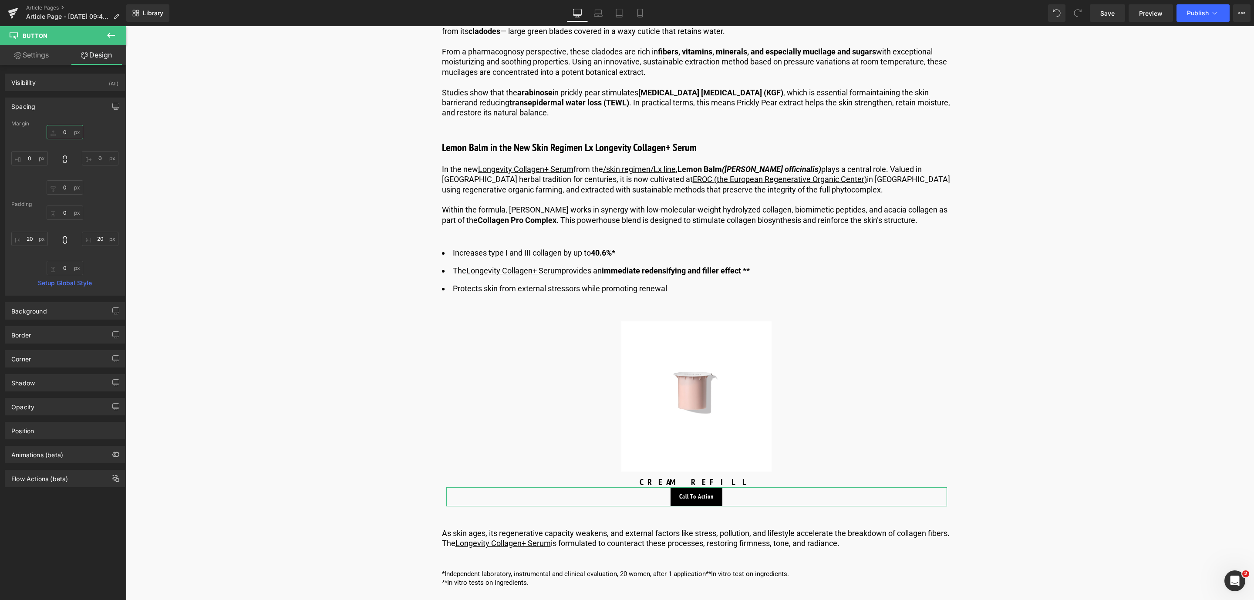
click at [61, 127] on input "0" at bounding box center [65, 132] width 37 height 14
type input "10"
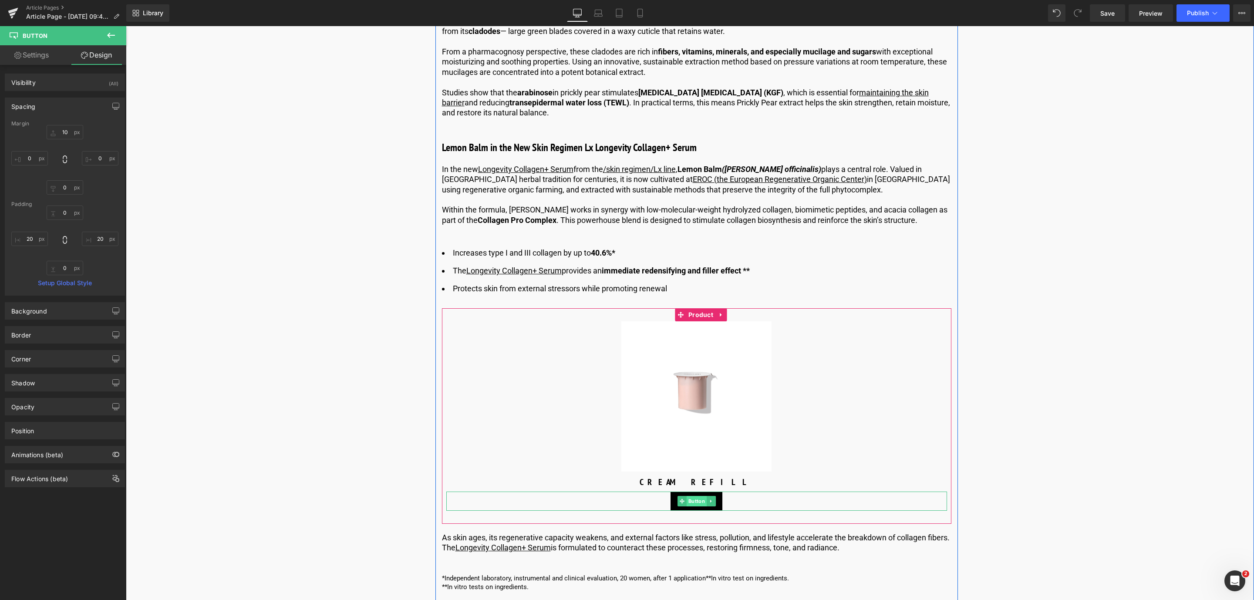
click at [702, 497] on span "Button" at bounding box center [696, 501] width 20 height 10
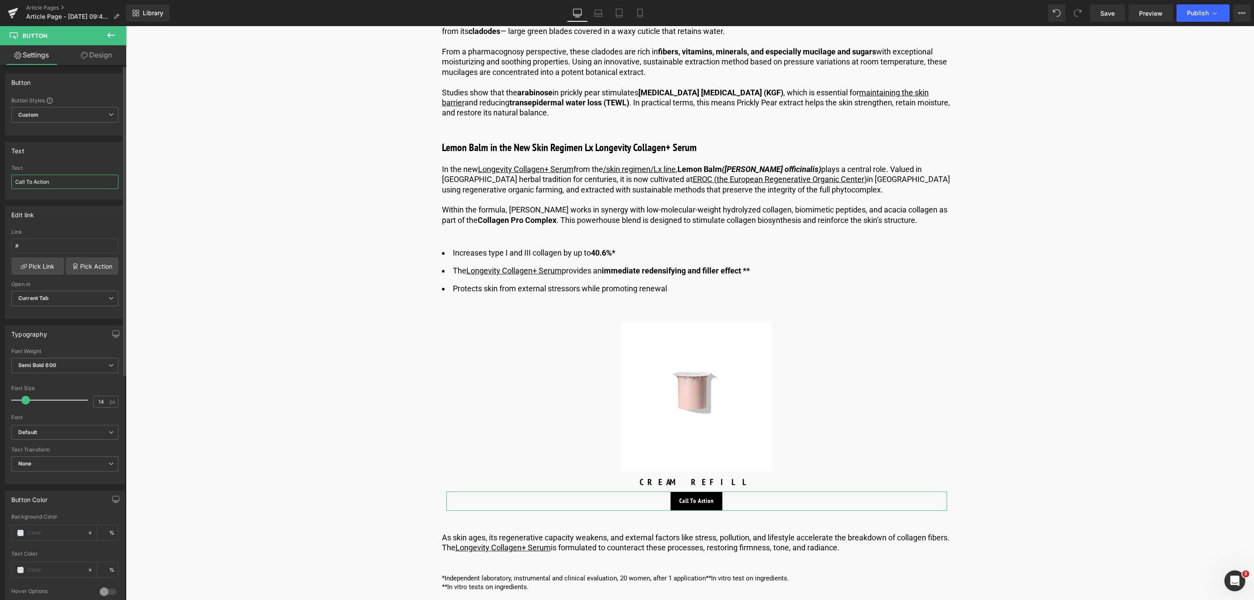
drag, startPoint x: 61, startPoint y: 178, endPoint x: 0, endPoint y: 174, distance: 60.7
click at [0, 174] on div "Text Call To Action Text Call To Action" at bounding box center [65, 167] width 130 height 64
type input "Discover more"
click at [1109, 13] on span "Save" at bounding box center [1107, 13] width 14 height 9
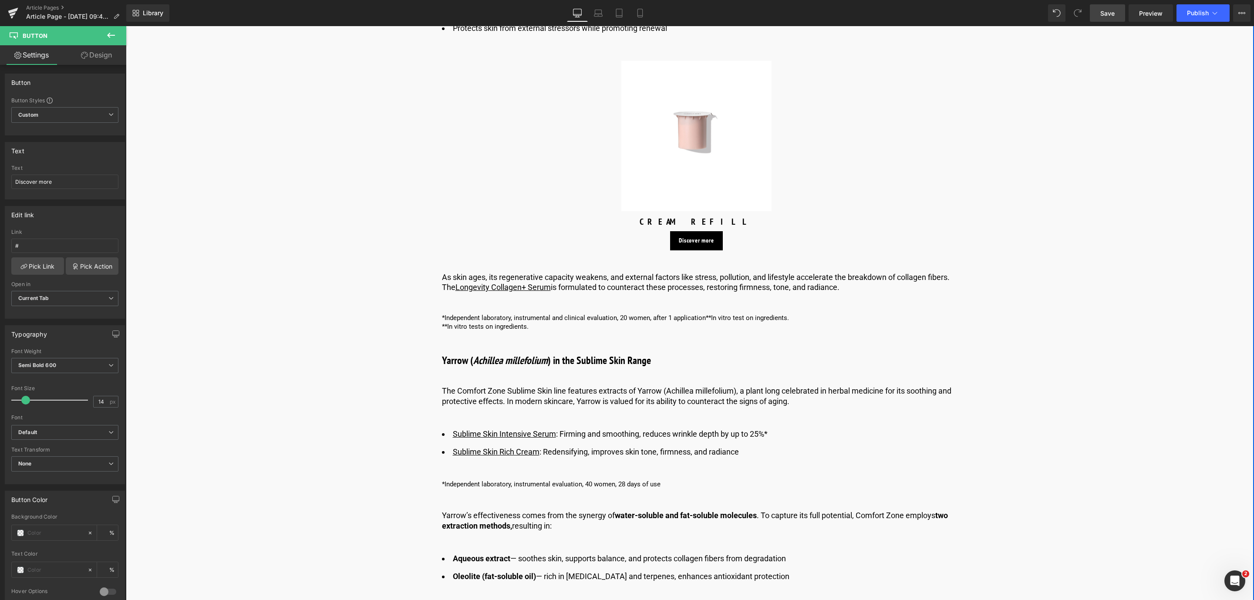
scroll to position [1828, 0]
click at [691, 396] on span "Text Block" at bounding box center [691, 395] width 29 height 10
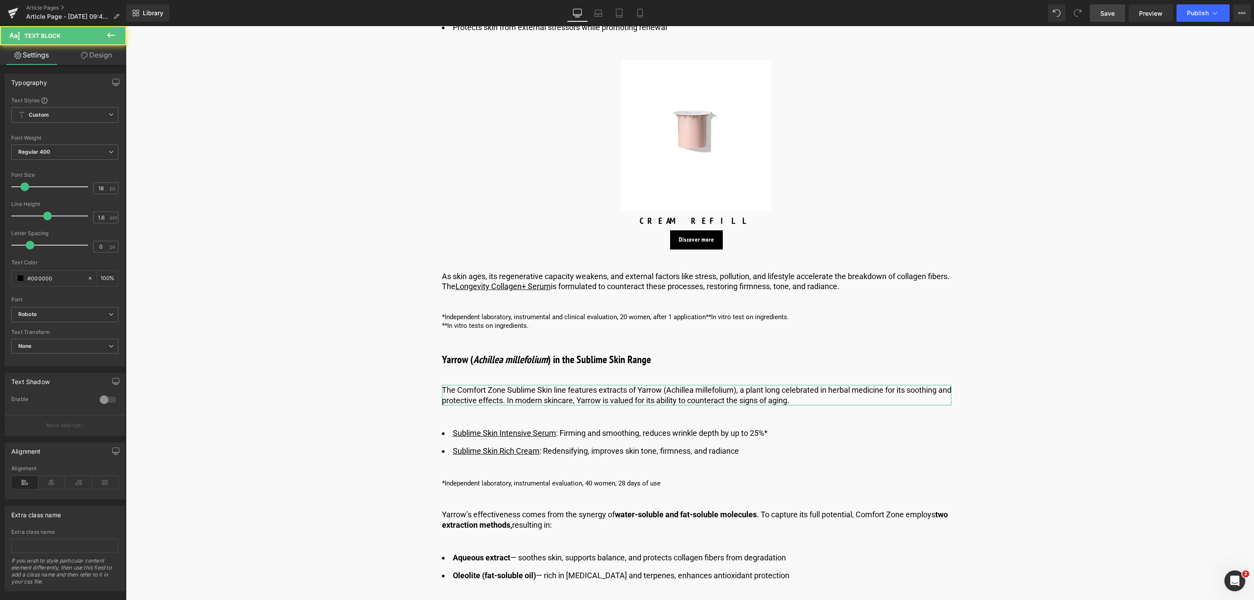
click at [112, 61] on link "Design" at bounding box center [96, 55] width 63 height 20
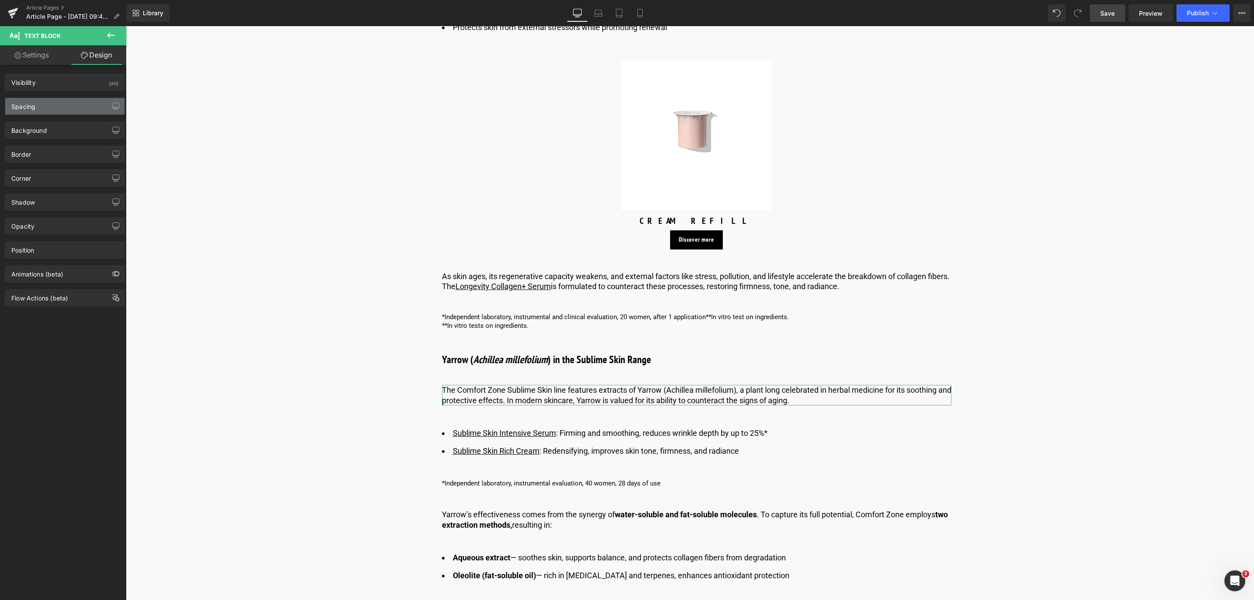
click at [46, 106] on div "Spacing" at bounding box center [64, 106] width 119 height 17
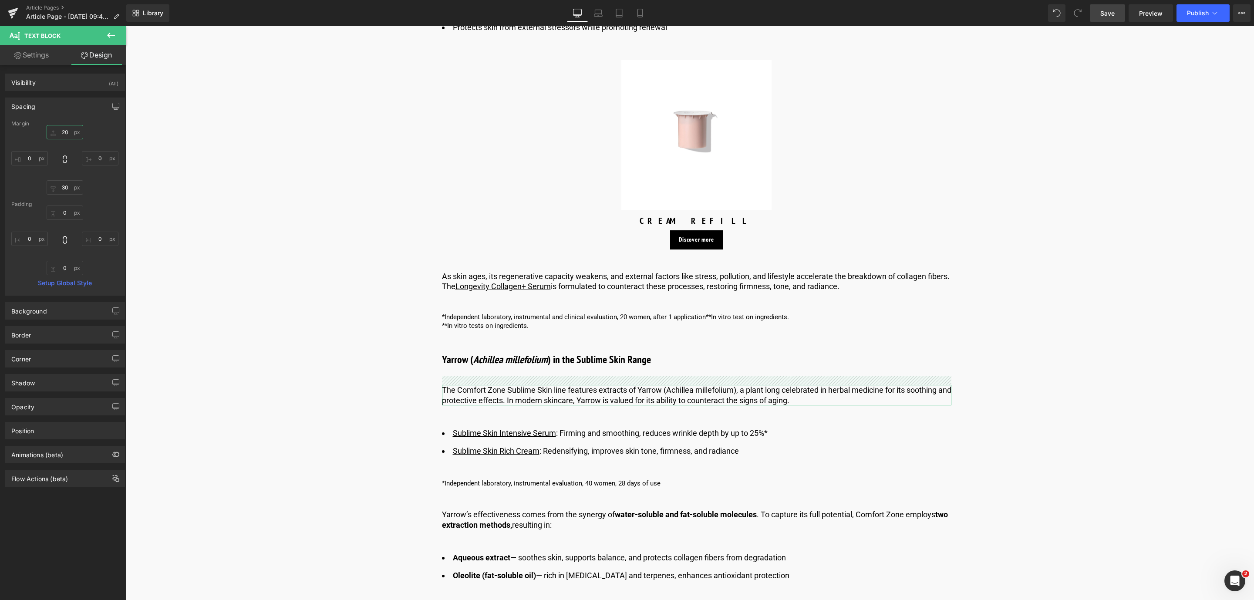
click at [63, 135] on input "text" at bounding box center [65, 132] width 37 height 14
type input "10"
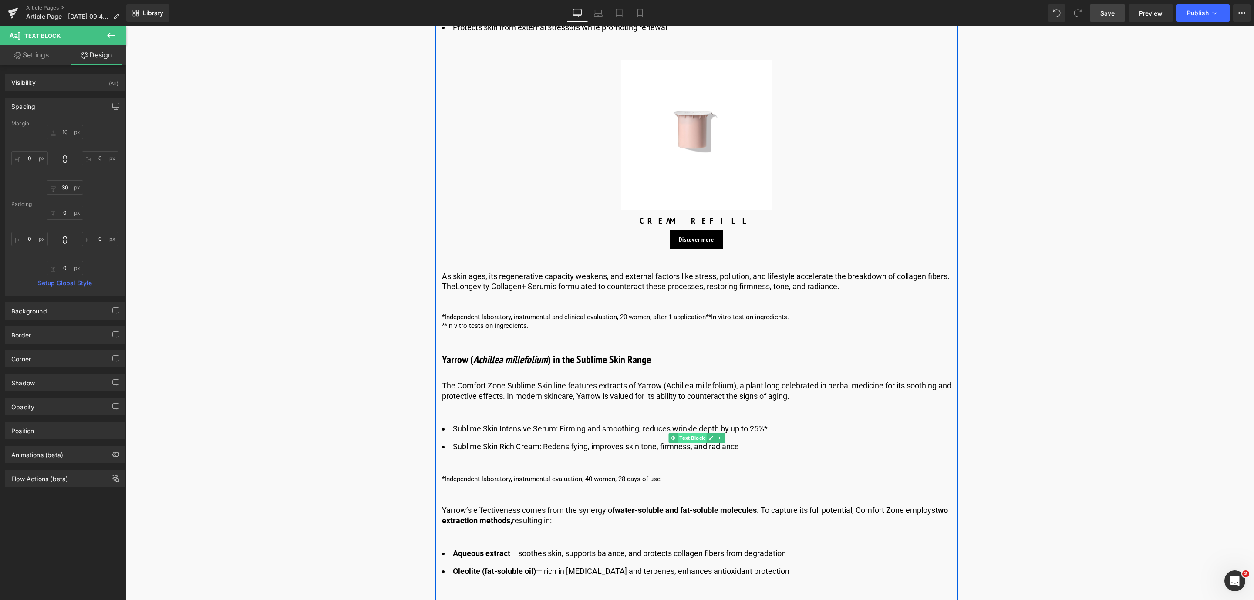
click at [688, 436] on span "Text Block" at bounding box center [691, 438] width 29 height 10
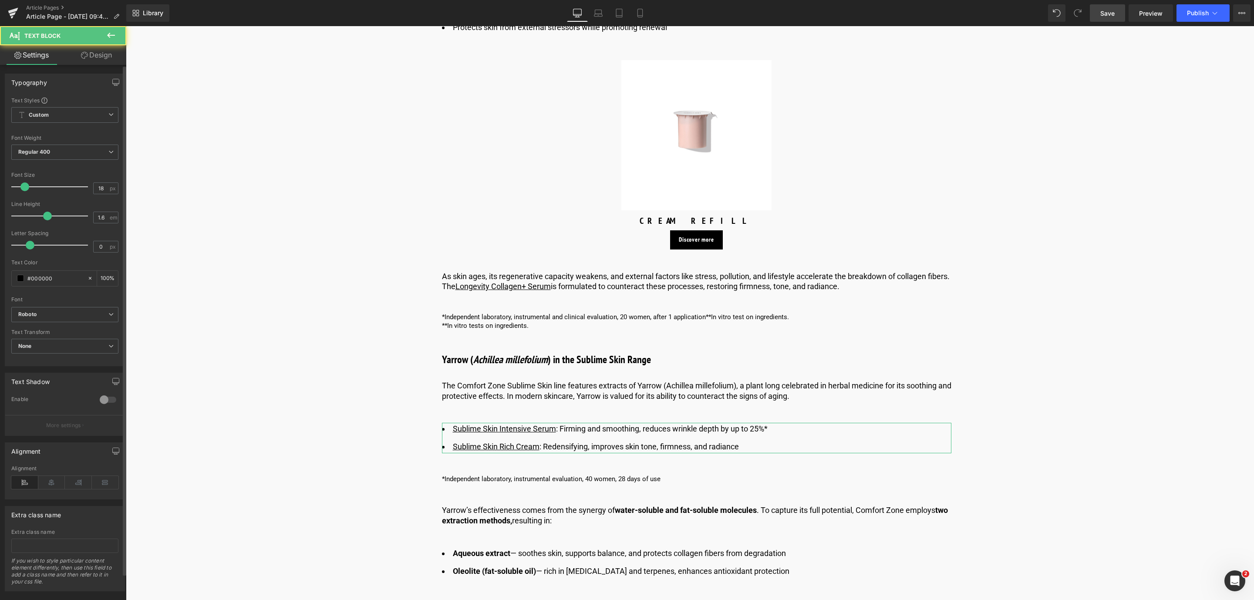
click at [108, 66] on div "Typography Text Styles Custom Custom Setup Global Style Custom Setup Global Sty…" at bounding box center [65, 328] width 130 height 526
click at [102, 58] on link "Design" at bounding box center [96, 55] width 63 height 20
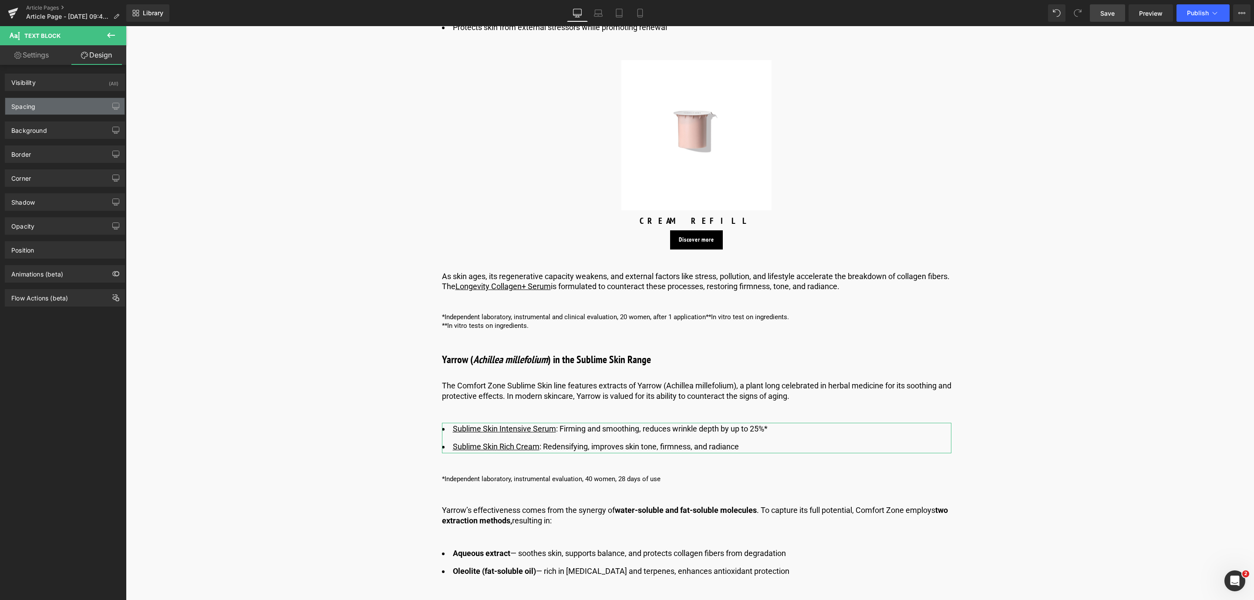
click at [59, 106] on div "Spacing" at bounding box center [64, 106] width 119 height 17
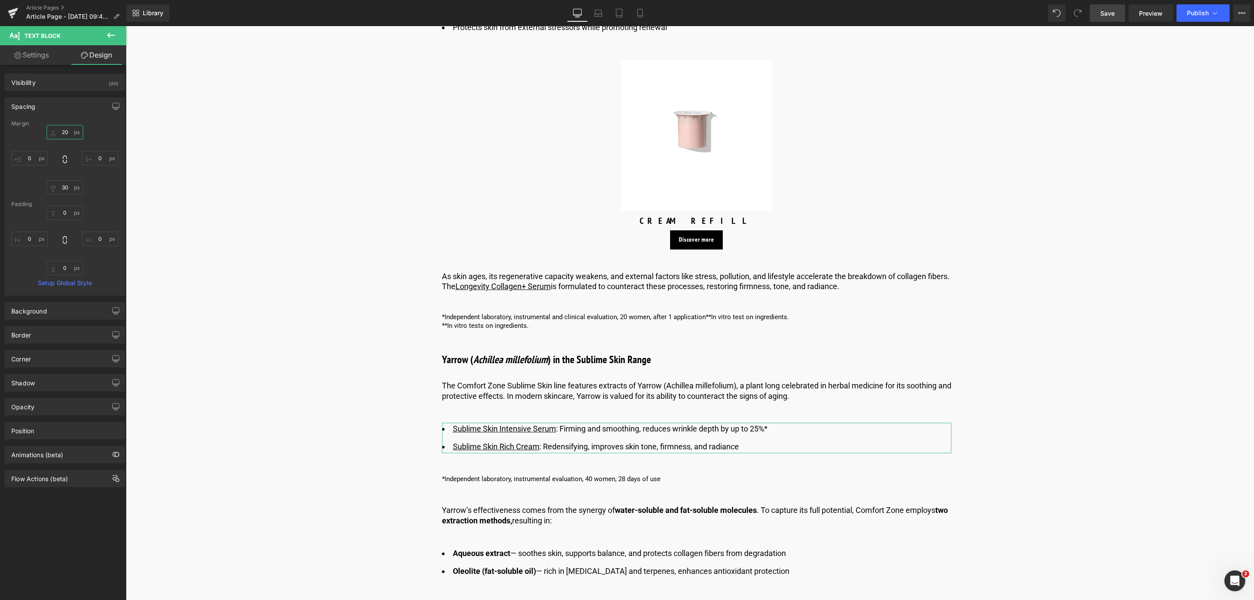
click at [67, 133] on input "20" at bounding box center [65, 132] width 37 height 14
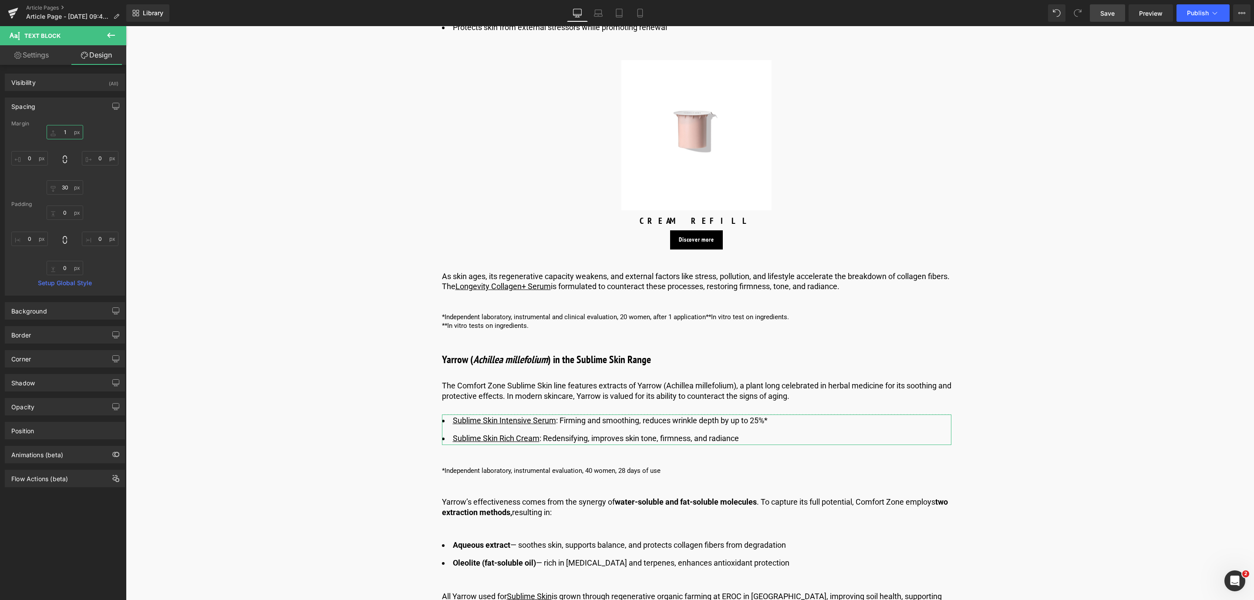
type input "10"
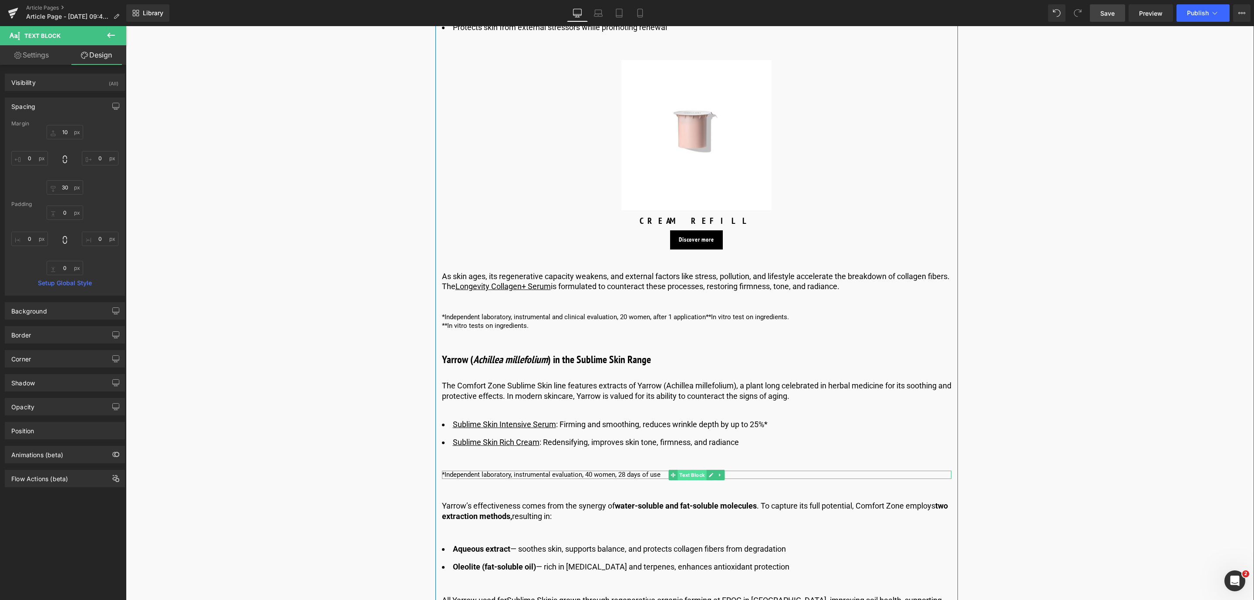
click at [686, 476] on span "Text Block" at bounding box center [691, 475] width 29 height 10
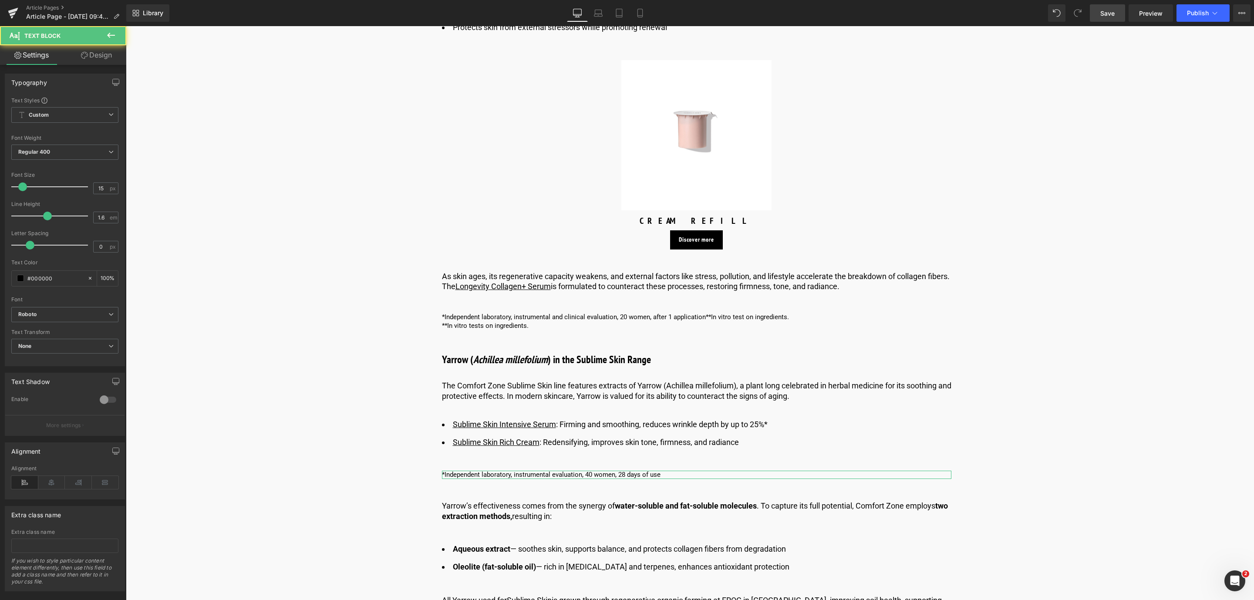
click at [98, 54] on link "Design" at bounding box center [96, 55] width 63 height 20
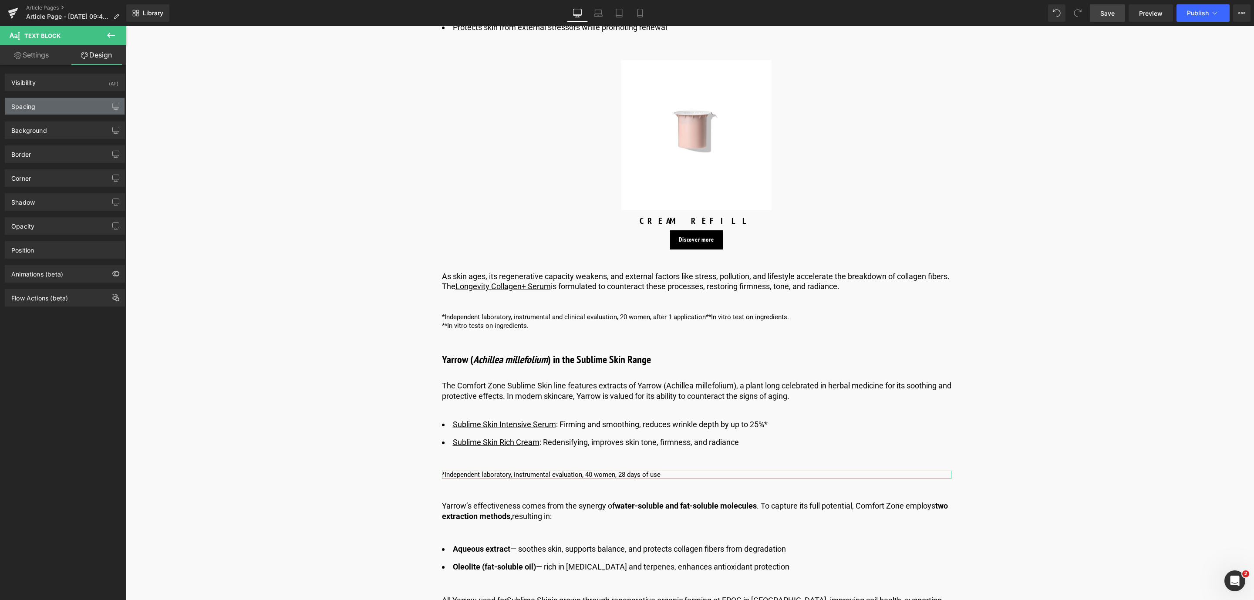
click at [83, 104] on div "Spacing" at bounding box center [64, 106] width 119 height 17
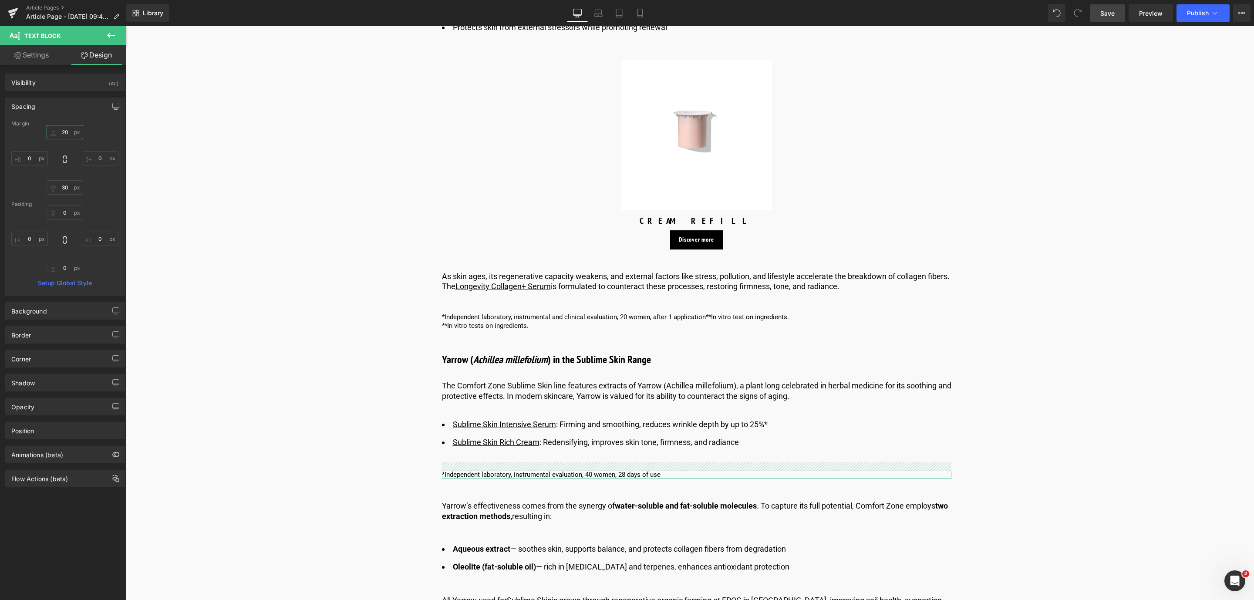
click at [68, 130] on input "20" at bounding box center [65, 132] width 37 height 14
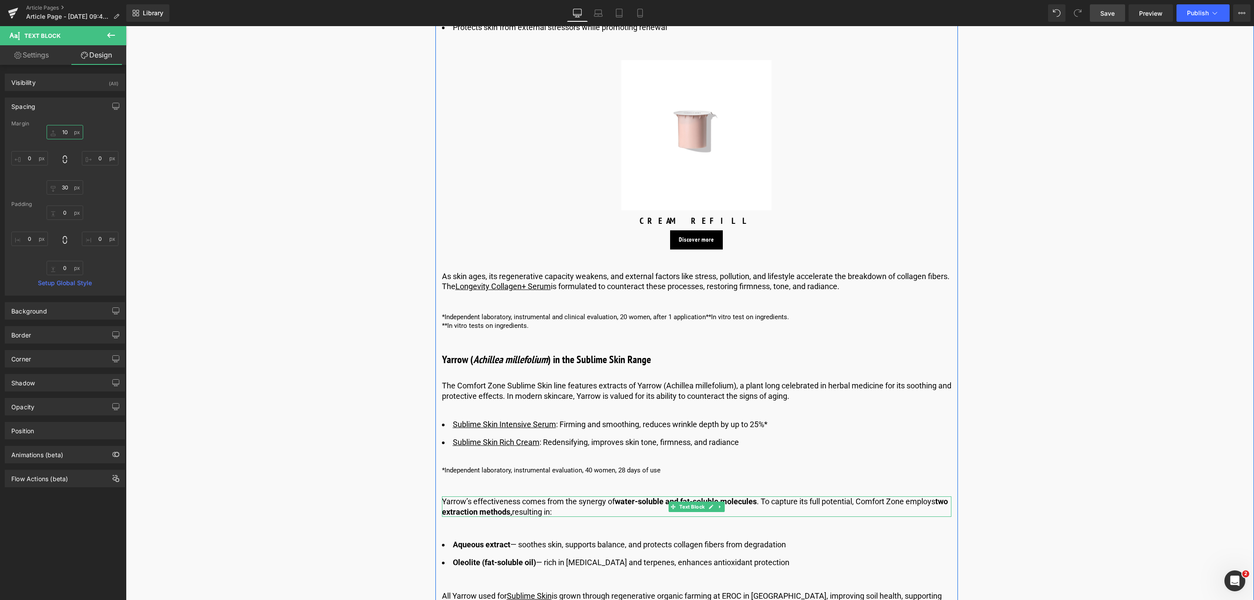
type input "1"
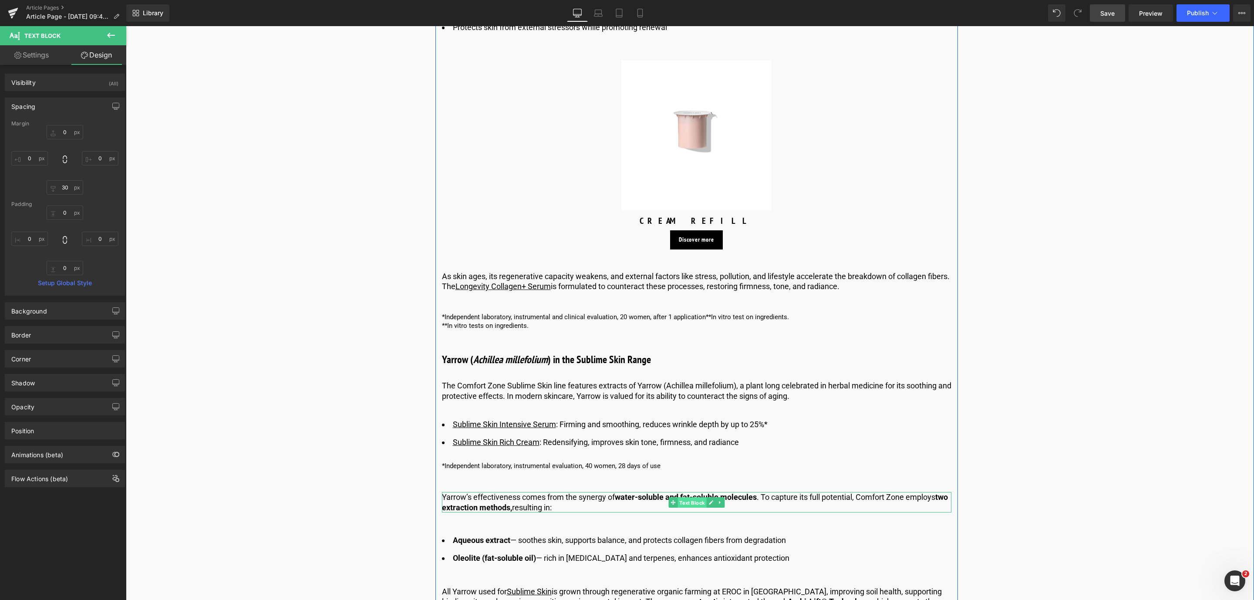
click at [686, 498] on span "Text Block" at bounding box center [691, 503] width 29 height 10
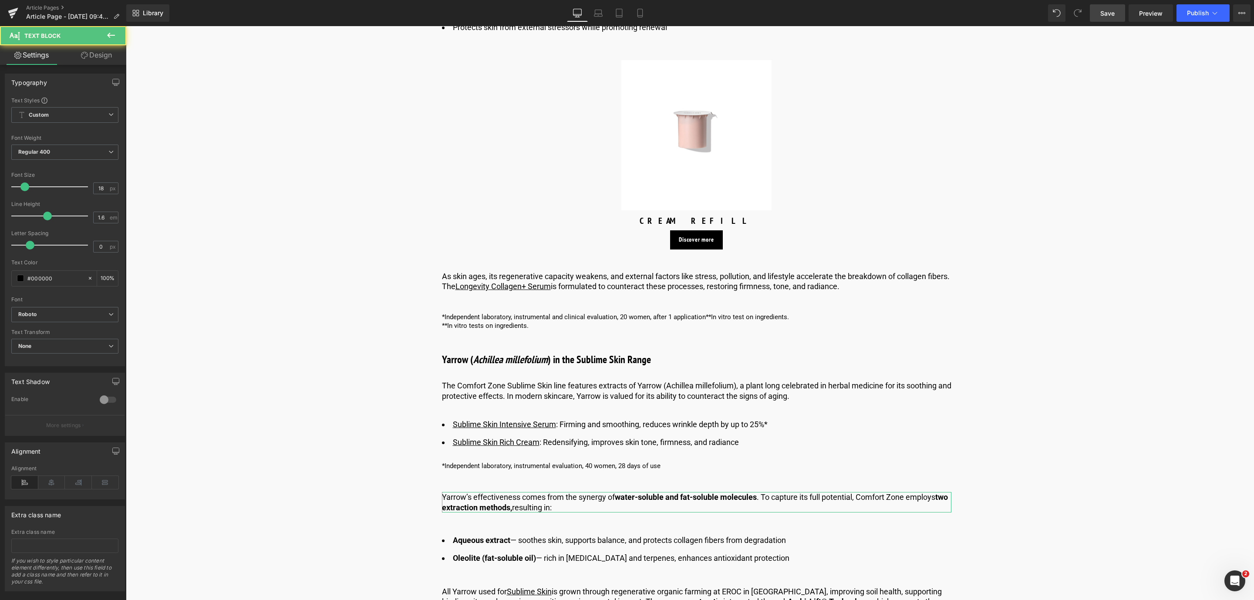
click at [88, 59] on link "Design" at bounding box center [96, 55] width 63 height 20
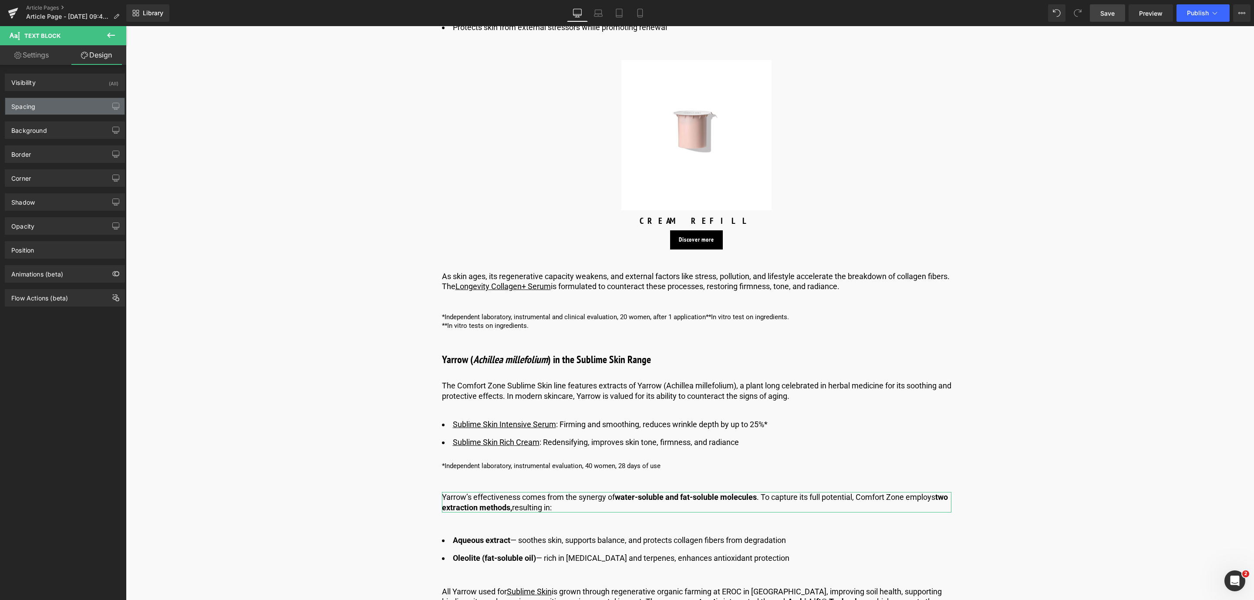
click at [59, 107] on div "Spacing" at bounding box center [64, 106] width 119 height 17
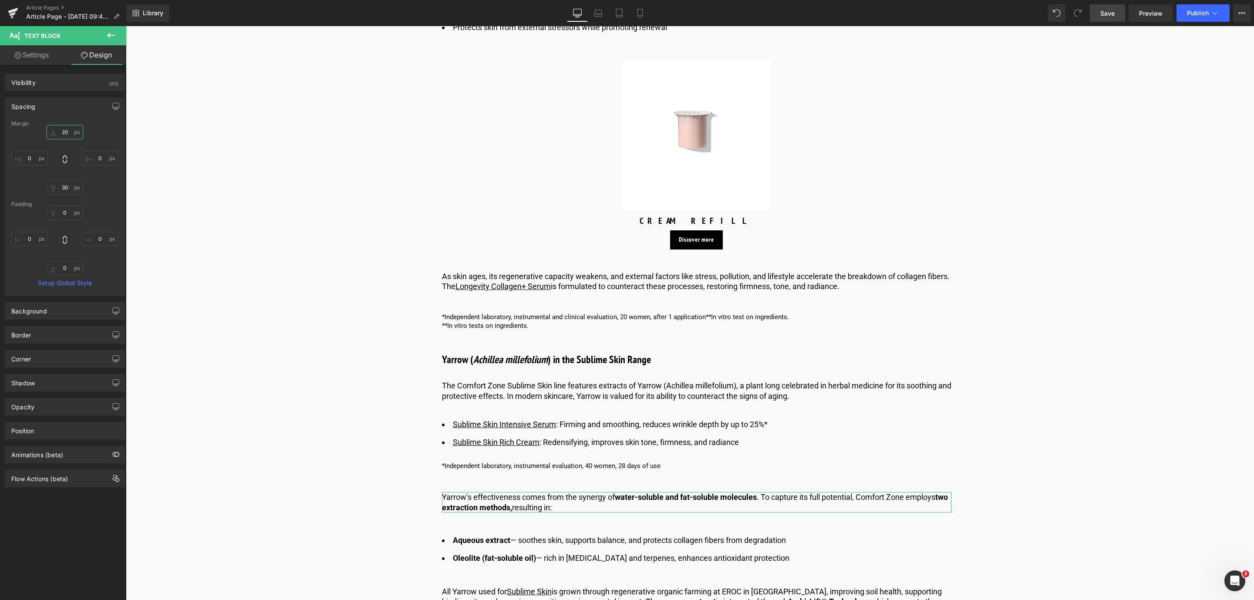
click at [61, 129] on input "text" at bounding box center [65, 132] width 37 height 14
type input "10"
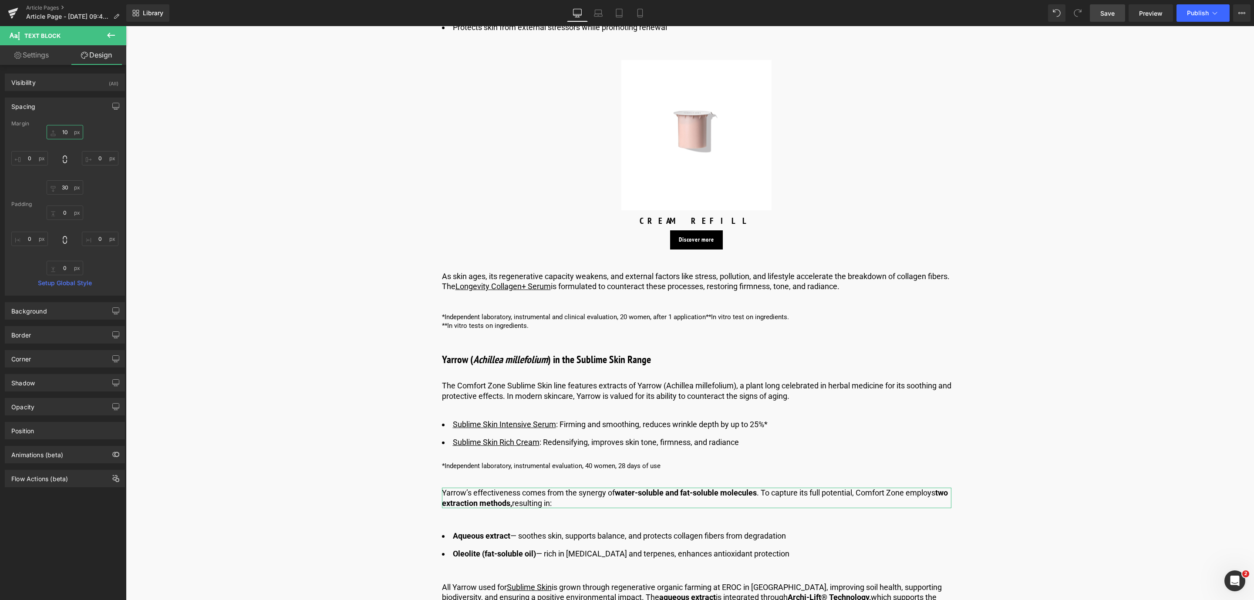
click at [65, 133] on input "10" at bounding box center [65, 132] width 37 height 14
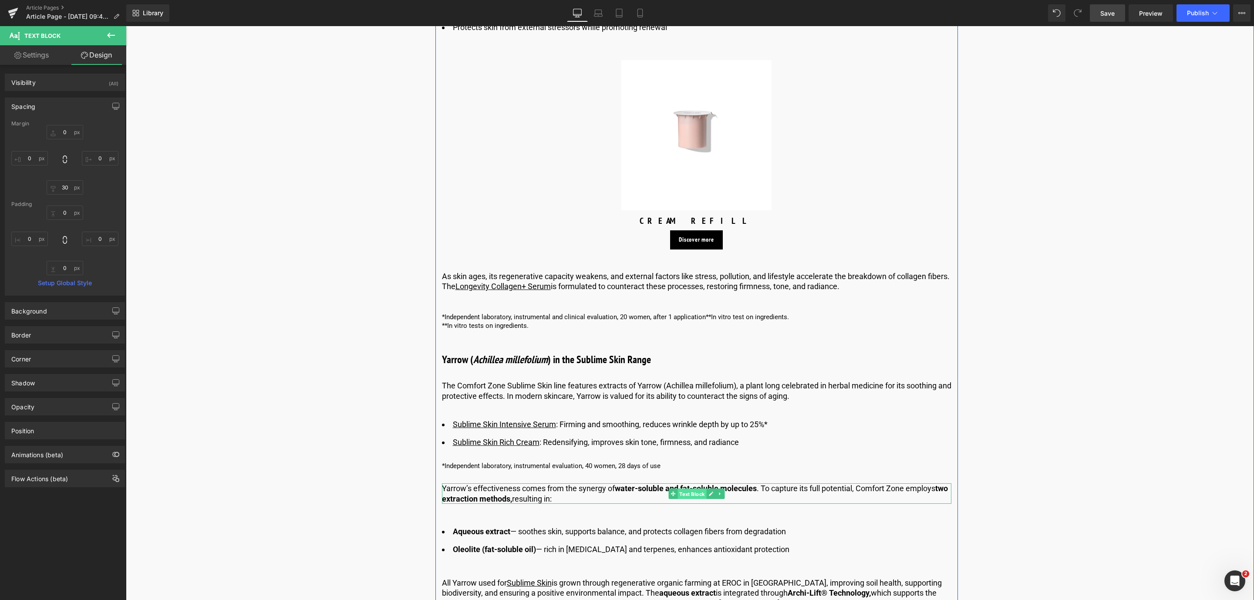
click at [685, 495] on span "Text Block" at bounding box center [691, 494] width 29 height 10
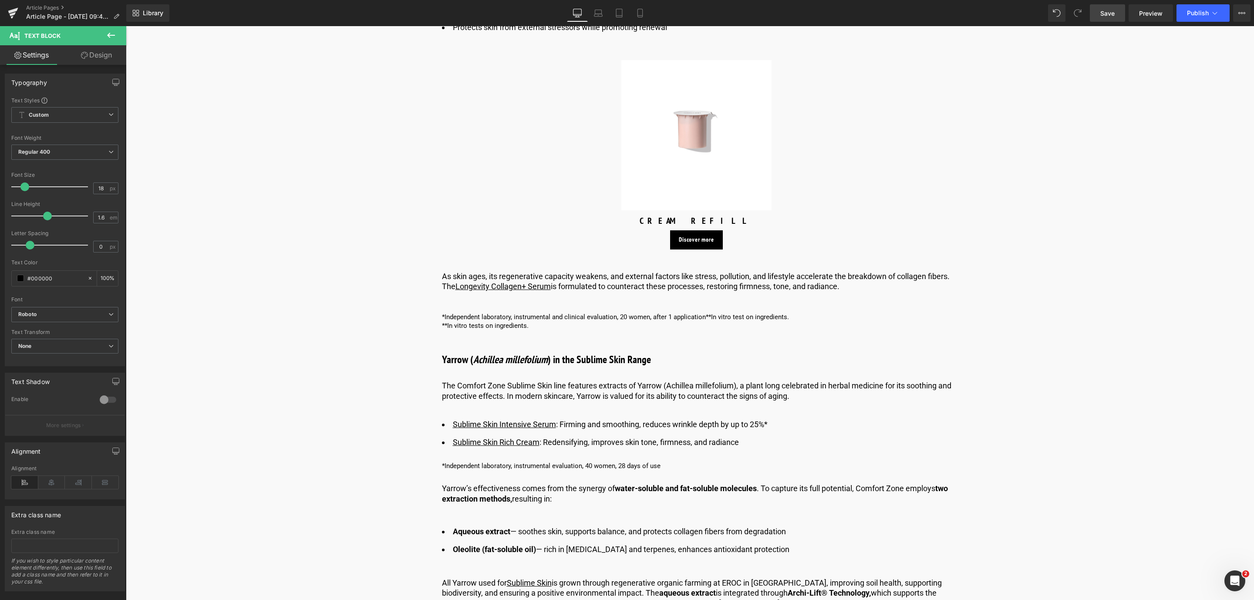
click at [1113, 16] on span "Save" at bounding box center [1107, 13] width 14 height 9
click at [685, 322] on span "Text Block" at bounding box center [691, 322] width 29 height 10
click at [113, 59] on link "Design" at bounding box center [96, 55] width 63 height 20
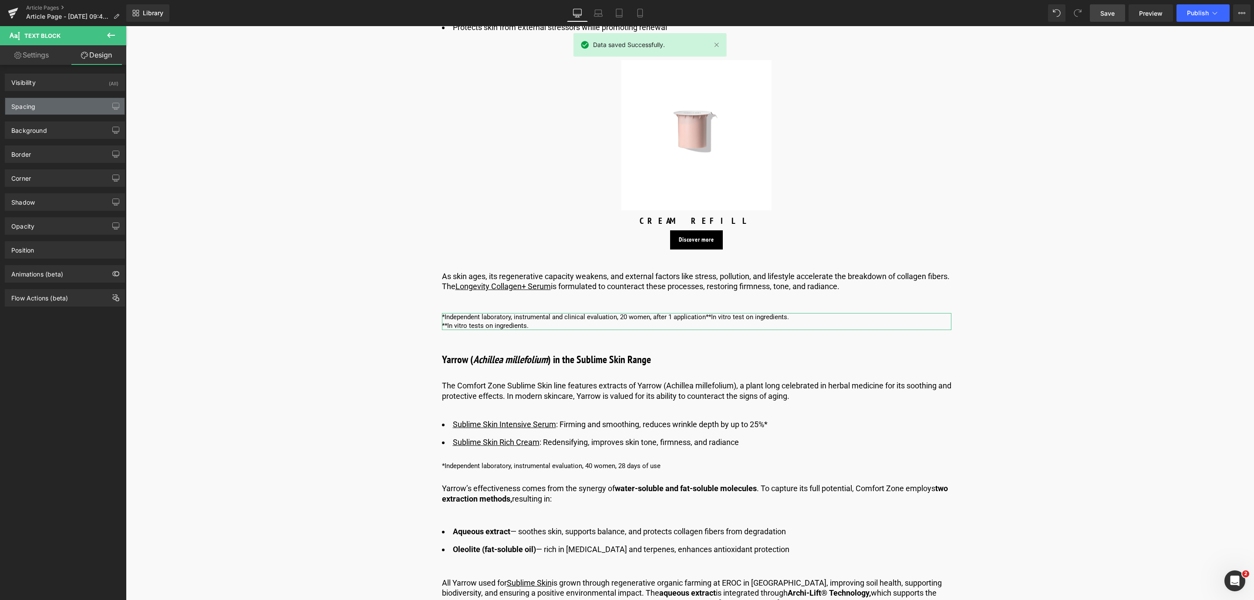
click at [67, 101] on div "Spacing" at bounding box center [64, 106] width 119 height 17
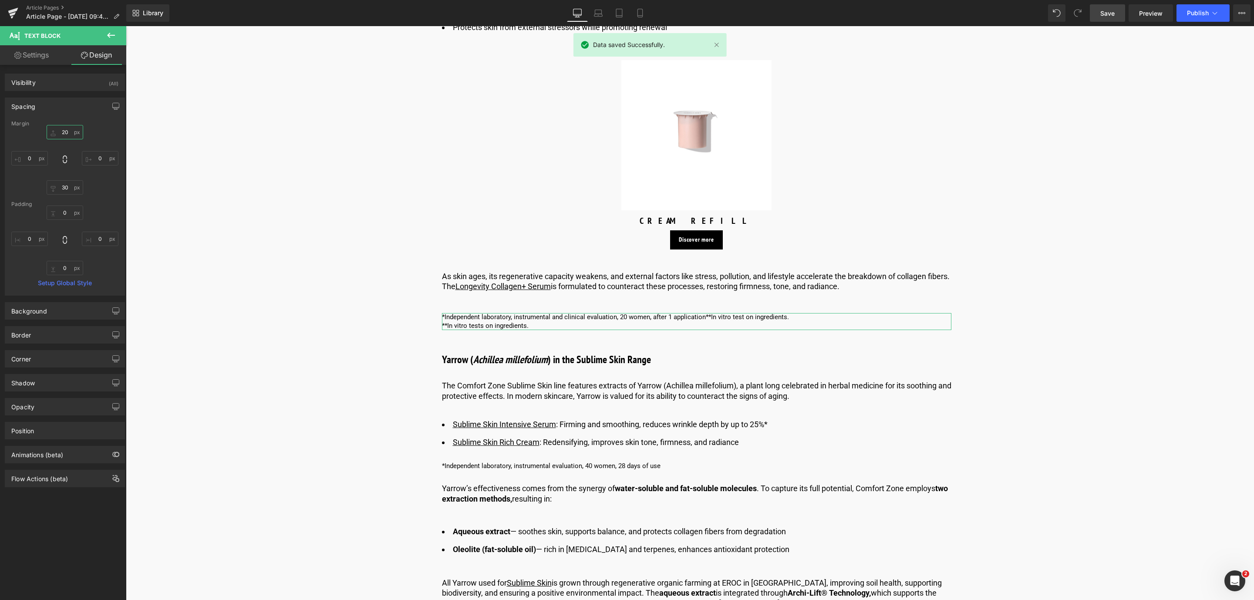
click at [66, 135] on input "20" at bounding box center [65, 132] width 37 height 14
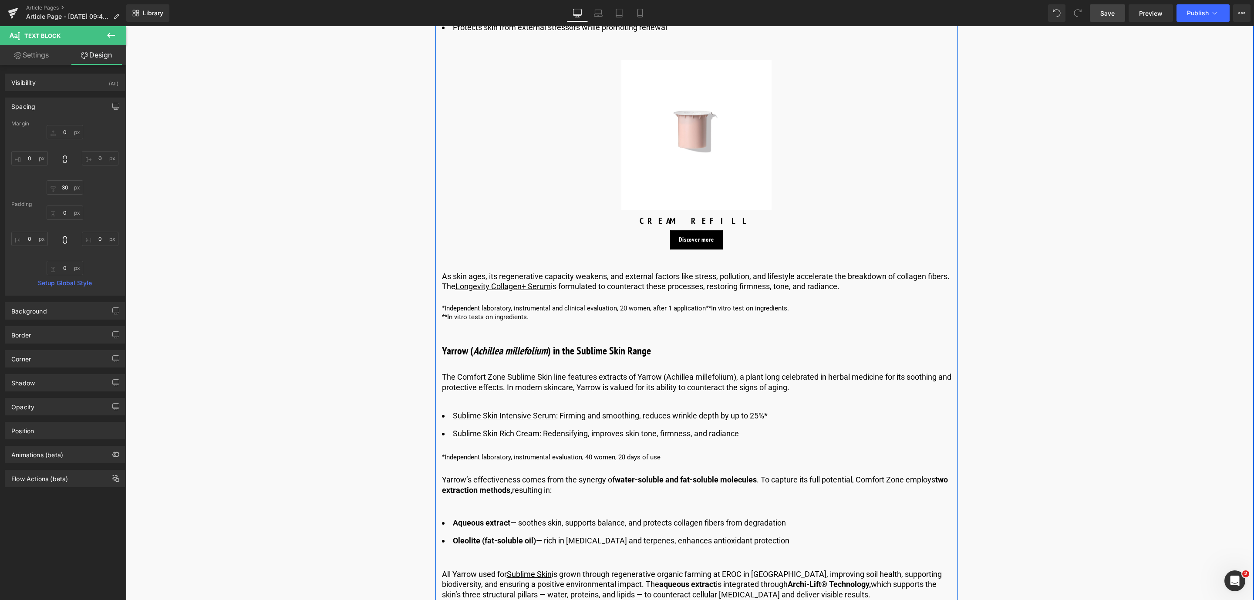
click at [542, 380] on p "​The Comfort Zone Sublime Skin line features extracts of Yarrow (Achillea mille…" at bounding box center [696, 382] width 509 height 20
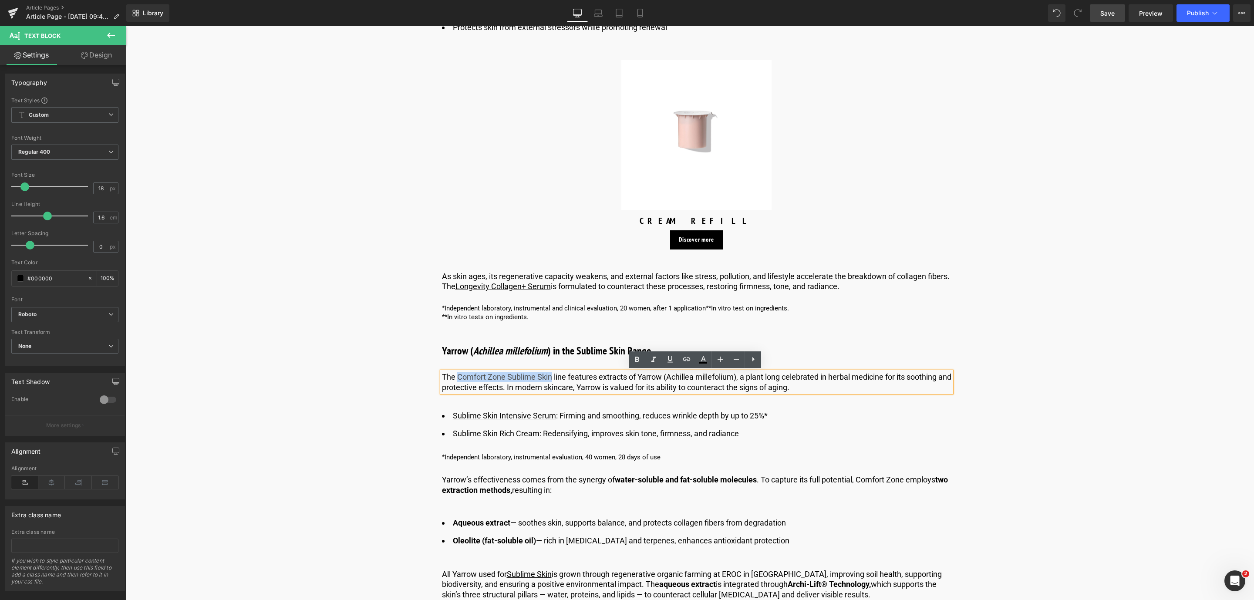
drag, startPoint x: 551, startPoint y: 376, endPoint x: 457, endPoint y: 373, distance: 94.1
click at [457, 373] on p "​The Comfort Zone Sublime Skin line features extracts of Yarrow (Achillea mille…" at bounding box center [696, 382] width 509 height 20
click at [668, 362] on icon at bounding box center [669, 359] width 5 height 7
click at [692, 366] on link at bounding box center [686, 359] width 17 height 17
click at [503, 389] on input "https://davinesgroup.com/en/eroc" at bounding box center [526, 395] width 134 height 22
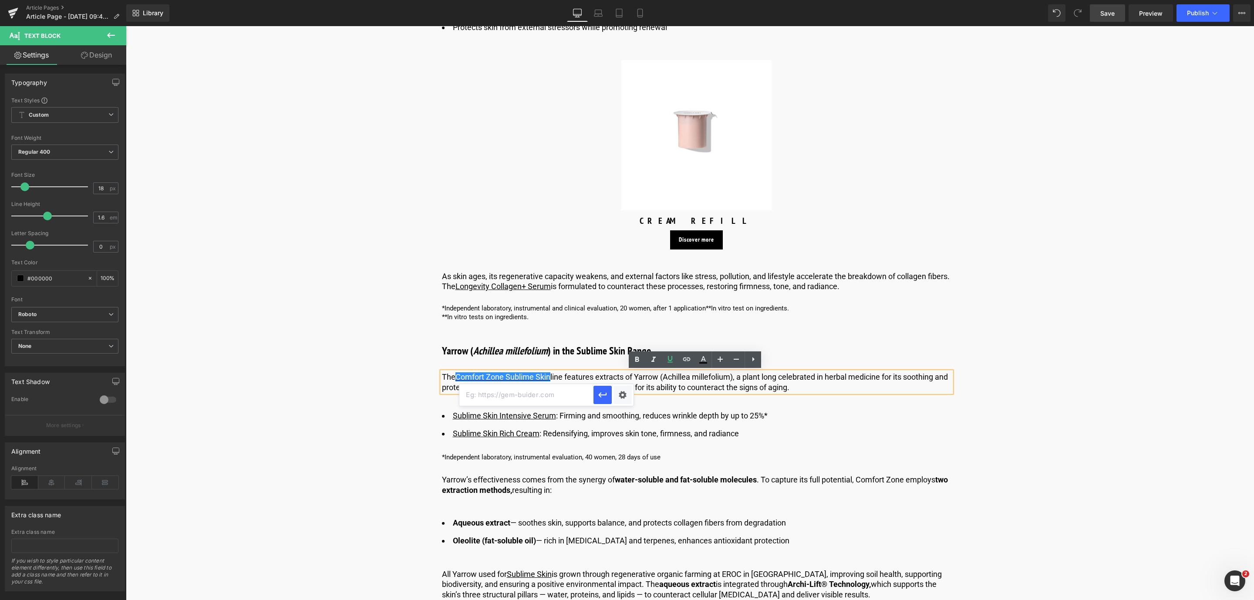
paste input "[URL][DOMAIN_NAME]"
type input "[URL][DOMAIN_NAME]"
click at [602, 396] on icon "button" at bounding box center [602, 395] width 10 height 10
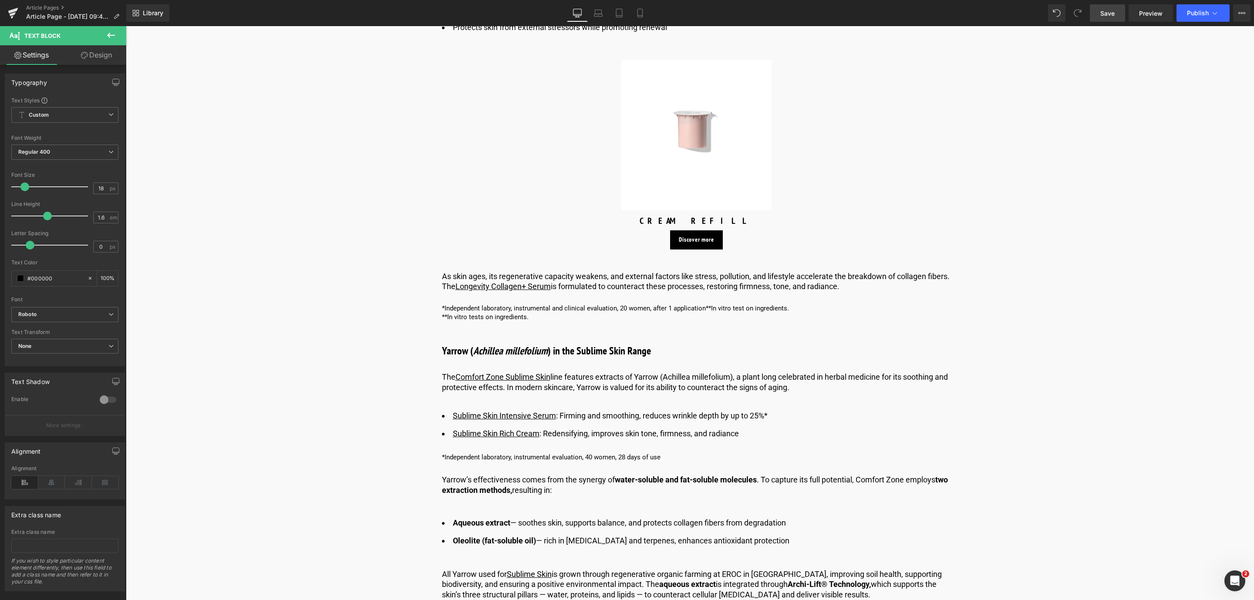
click at [1117, 11] on link "Save" at bounding box center [1107, 12] width 35 height 17
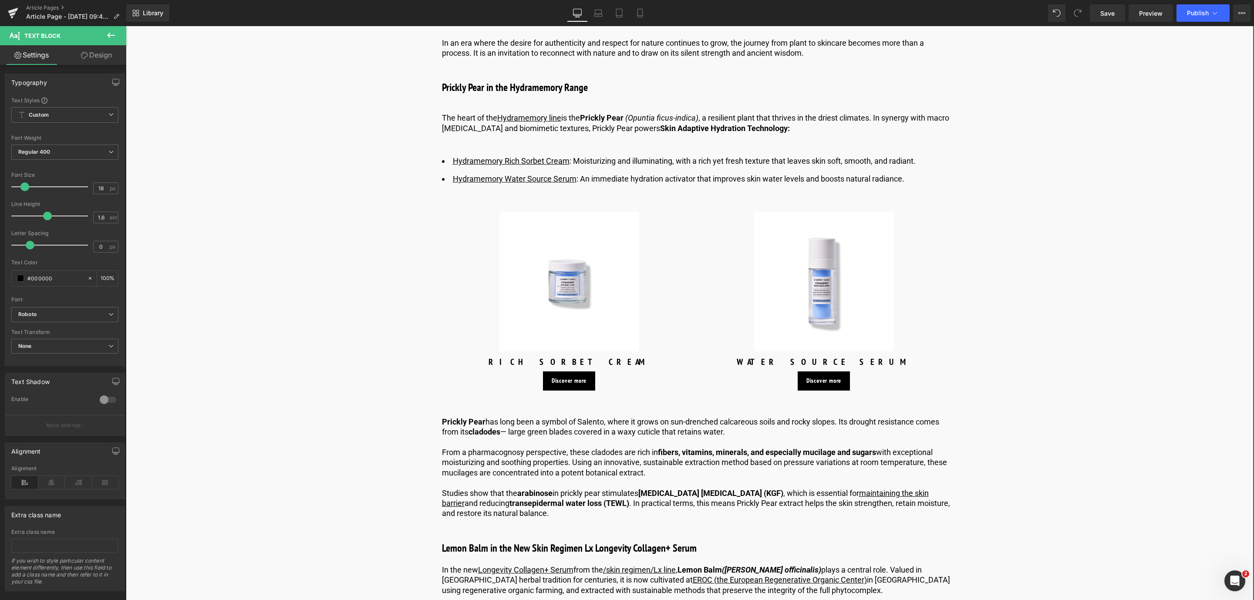
scroll to position [1110, 0]
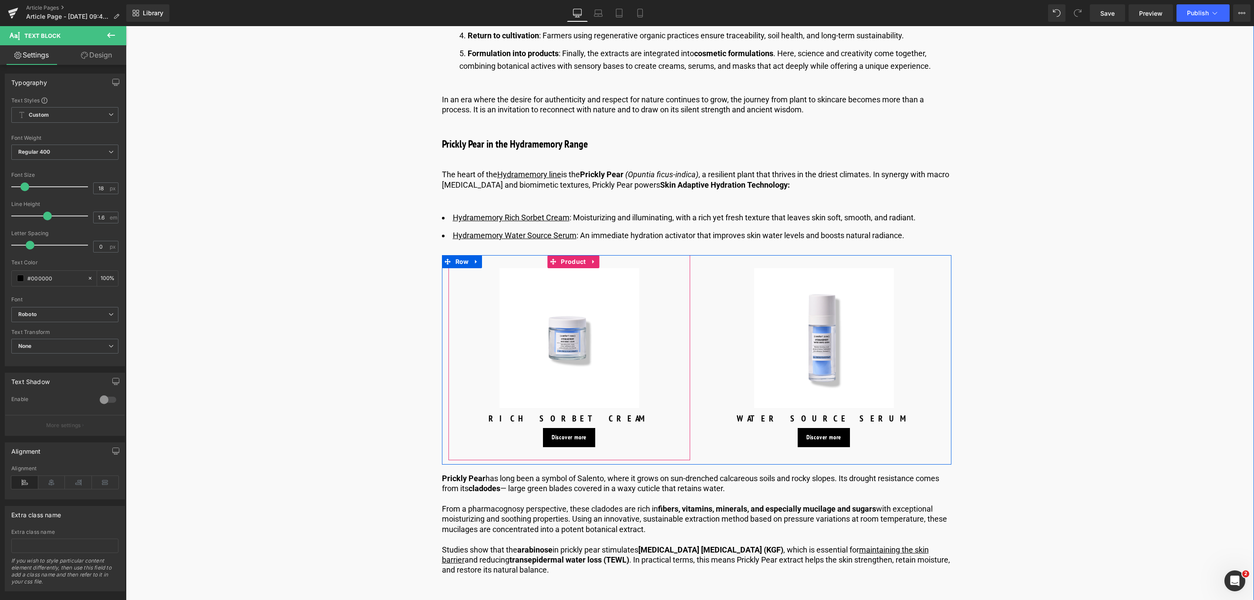
click at [477, 263] on link at bounding box center [476, 261] width 11 height 13
click at [482, 263] on link at bounding box center [487, 261] width 11 height 13
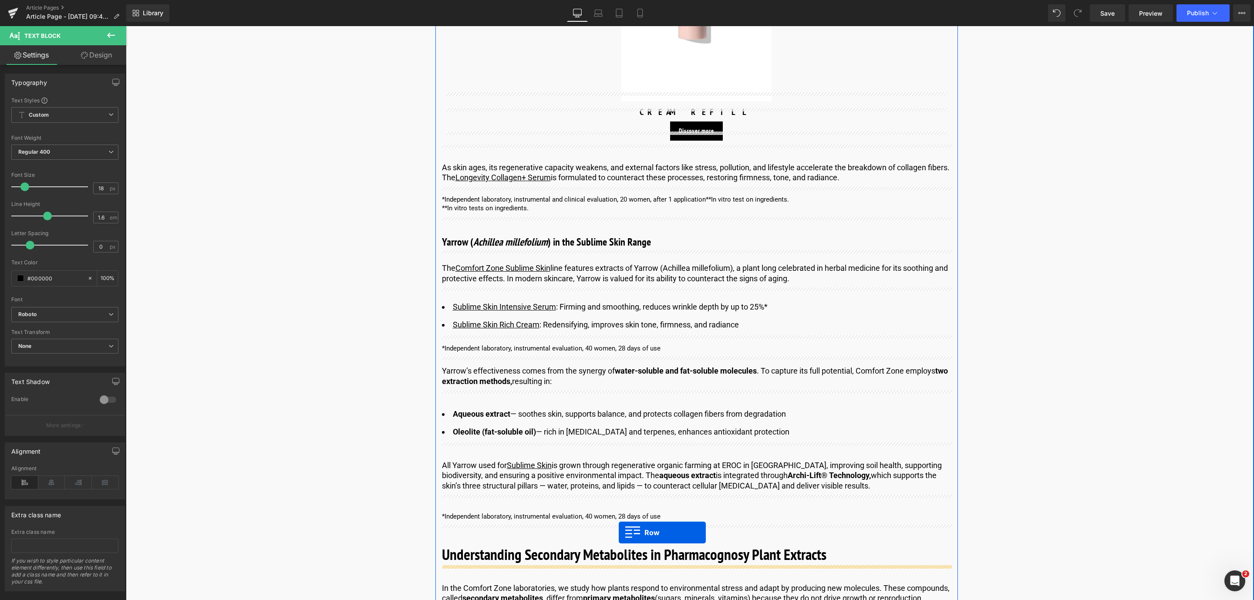
scroll to position [1967, 0]
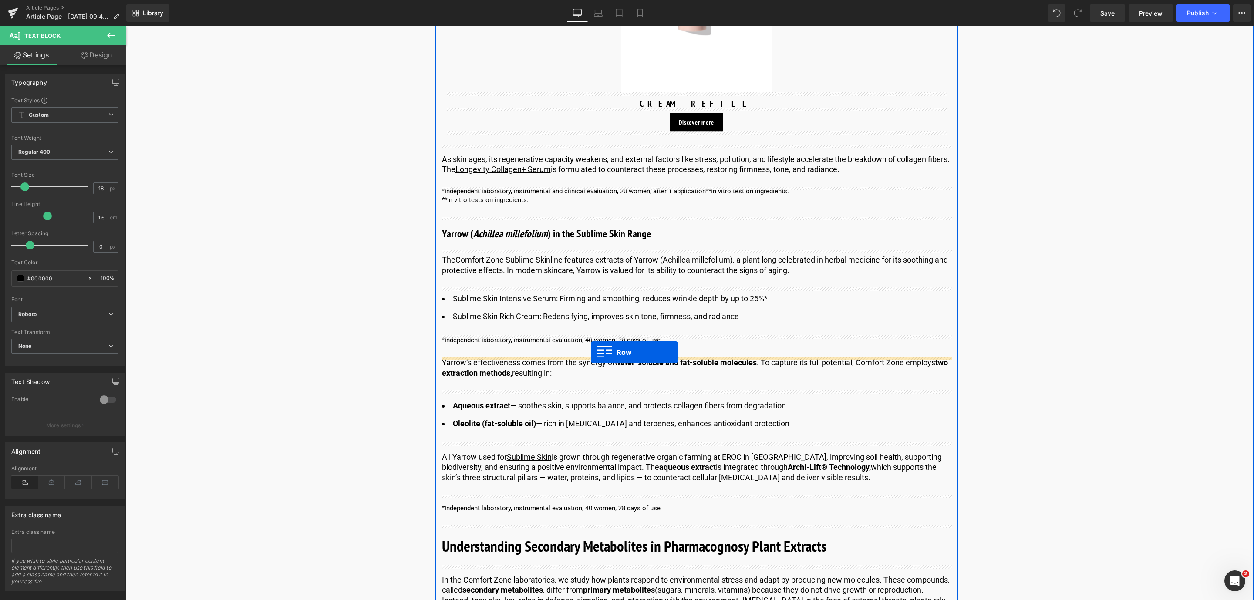
drag, startPoint x: 442, startPoint y: 468, endPoint x: 591, endPoint y: 352, distance: 188.6
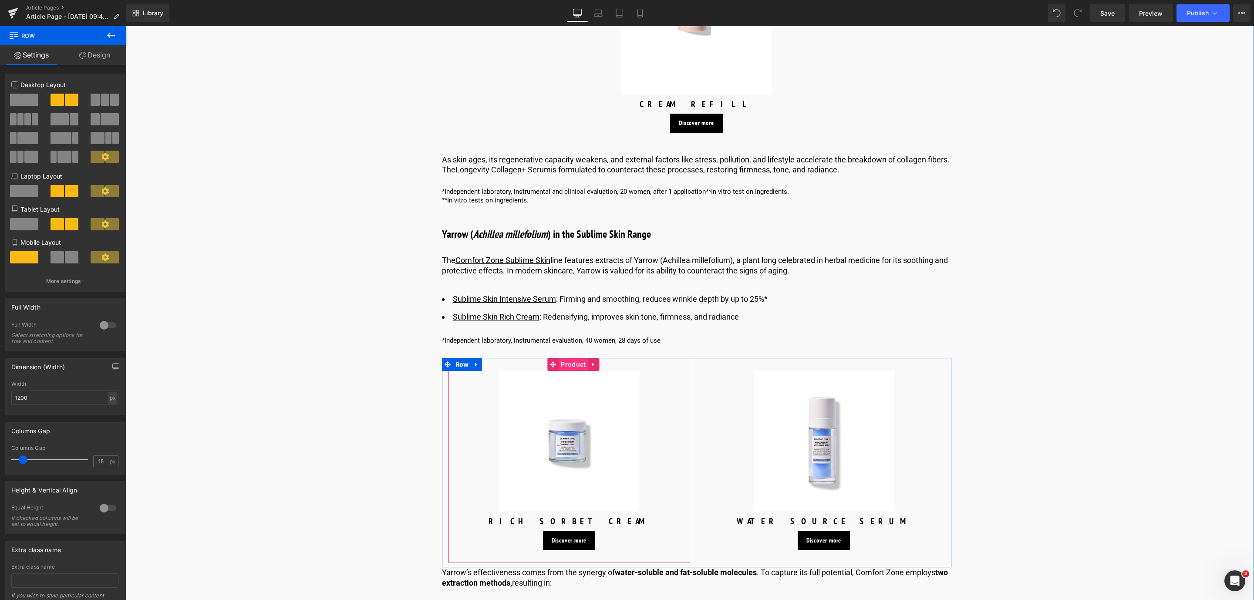
click at [571, 367] on span "Product" at bounding box center [573, 364] width 29 height 13
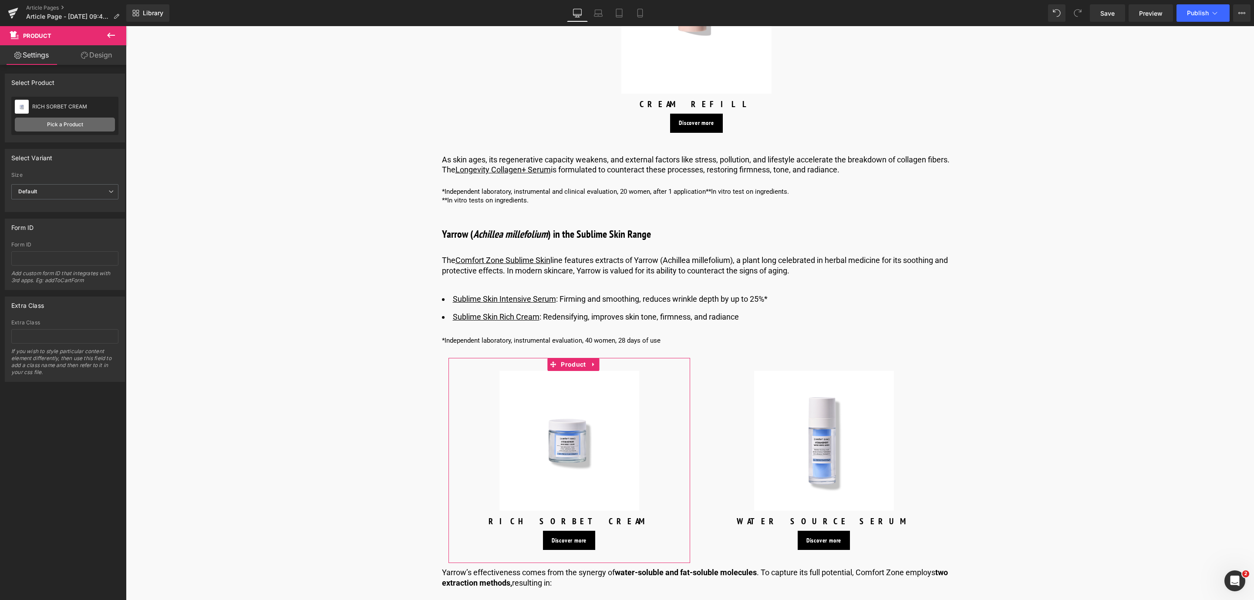
click at [93, 124] on link "Pick a Product" at bounding box center [65, 125] width 100 height 14
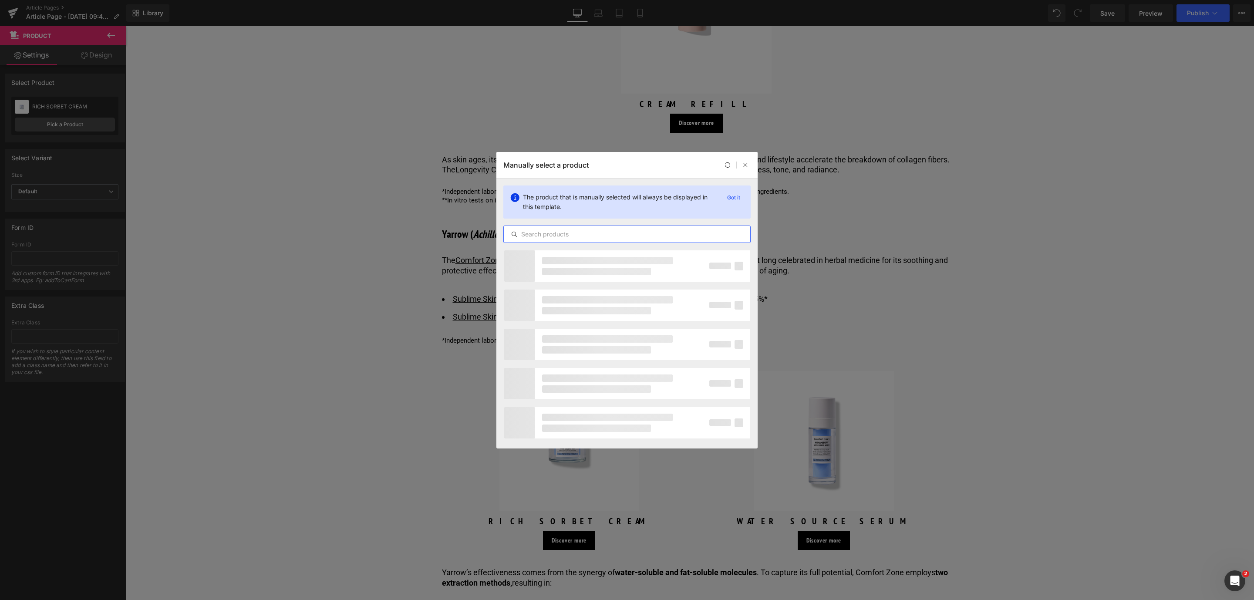
click at [545, 231] on input "text" at bounding box center [627, 234] width 246 height 10
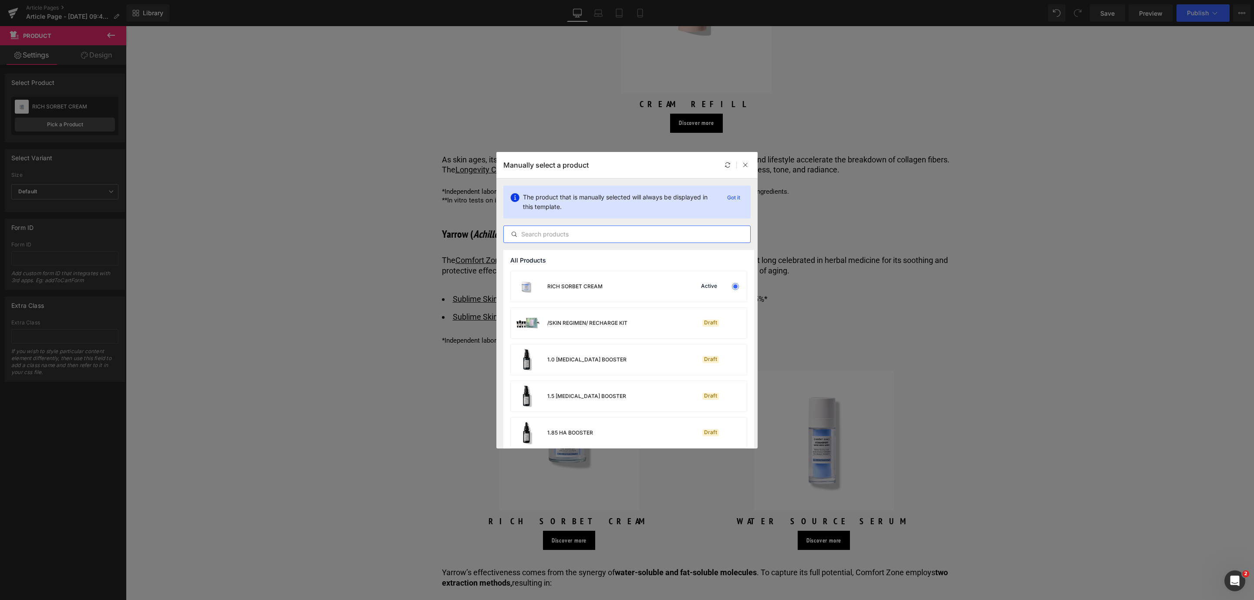
type input "s"
type input "intensive"
click at [583, 279] on div "INTENSIVE SERUM" at bounding box center [553, 286] width 84 height 30
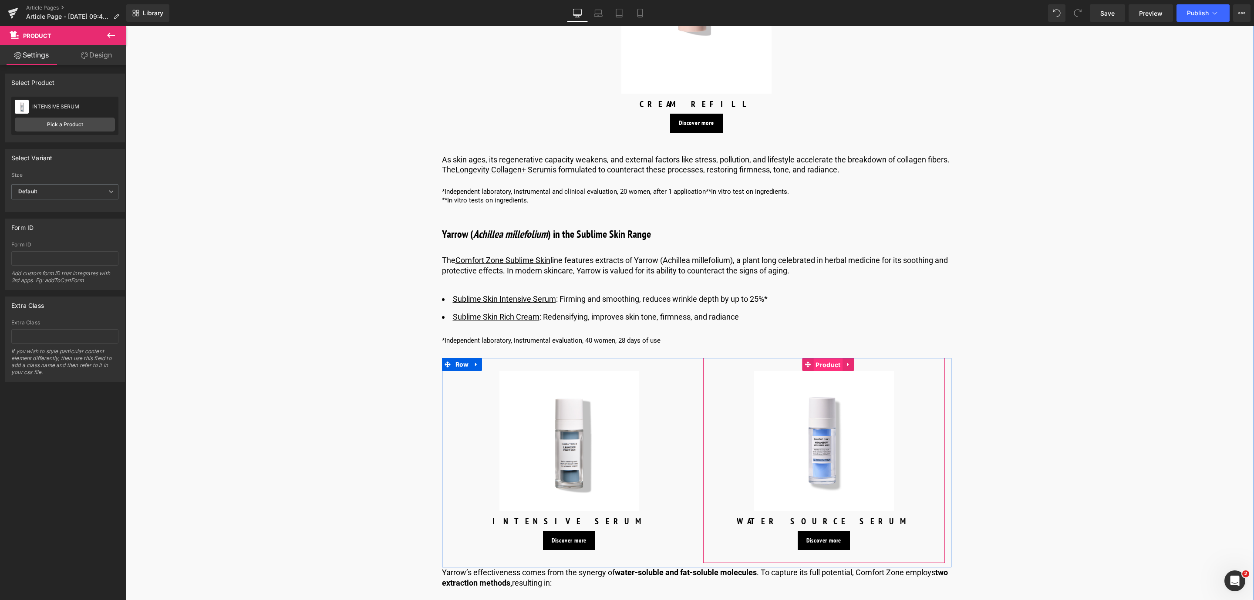
click at [818, 362] on span "Product" at bounding box center [827, 364] width 29 height 13
click at [89, 115] on div "WATER SOURCE SERUM WATER SOURCE SERUM Pick a Product" at bounding box center [64, 116] width 107 height 38
click at [91, 121] on link "Pick a Product" at bounding box center [65, 125] width 100 height 14
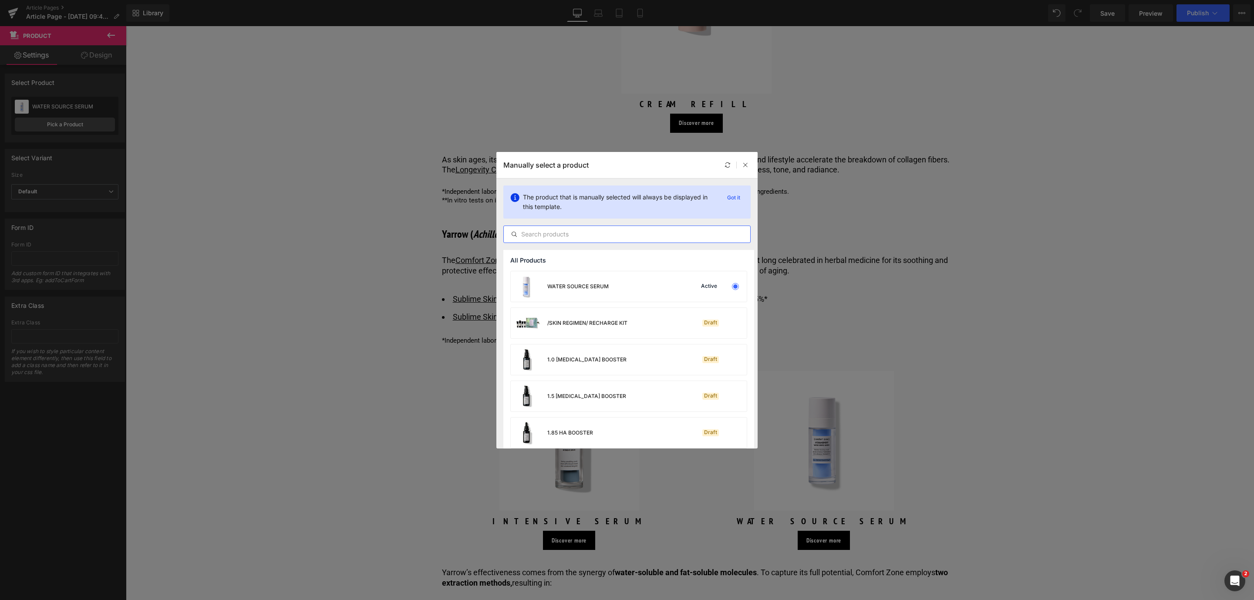
click at [552, 236] on input "text" at bounding box center [627, 234] width 246 height 10
type input "rich"
drag, startPoint x: 613, startPoint y: 371, endPoint x: 492, endPoint y: 345, distance: 123.8
click at [613, 371] on div "Redensifying rich cream Active" at bounding box center [629, 359] width 236 height 30
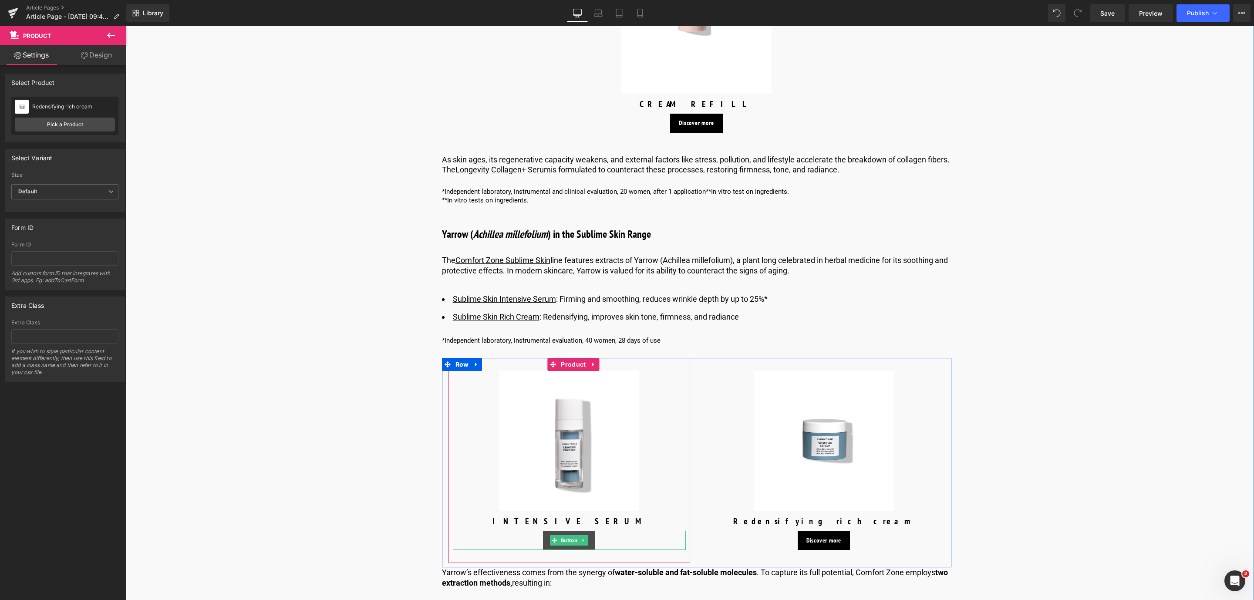
click at [559, 545] on link "Discover more" at bounding box center [569, 540] width 52 height 19
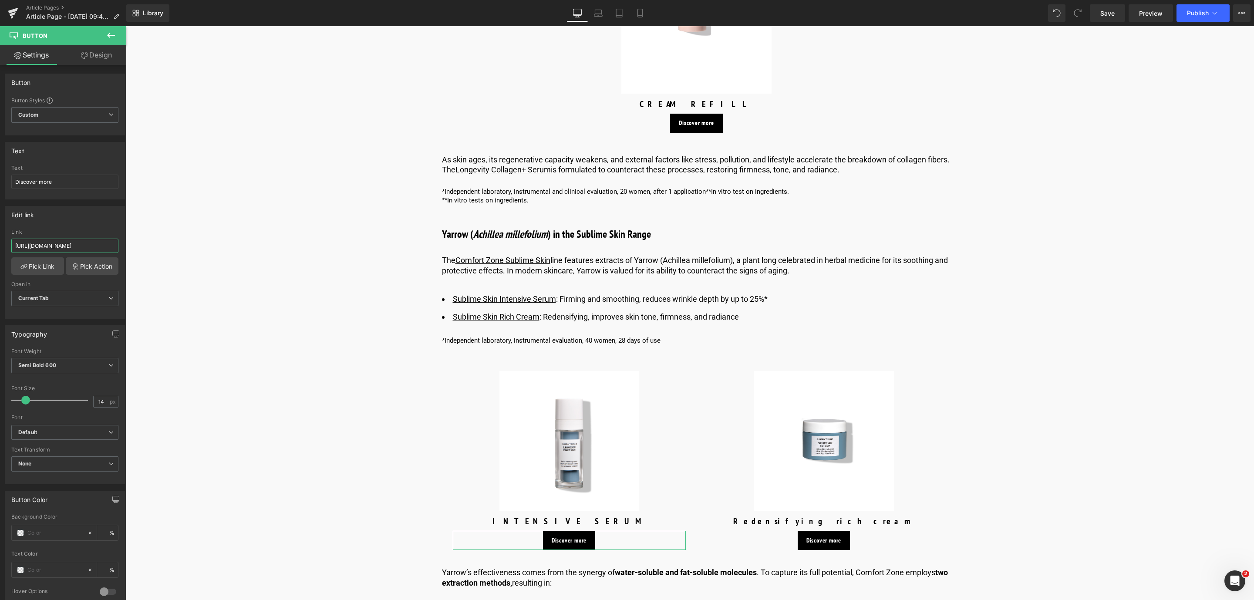
scroll to position [0, 99]
drag, startPoint x: 142, startPoint y: 271, endPoint x: 267, endPoint y: 272, distance: 125.4
type input "https://world.comfortzoneskin.com/products/sublime-skin-intensive-serum"
click at [35, 272] on link "Pick Link" at bounding box center [37, 265] width 53 height 17
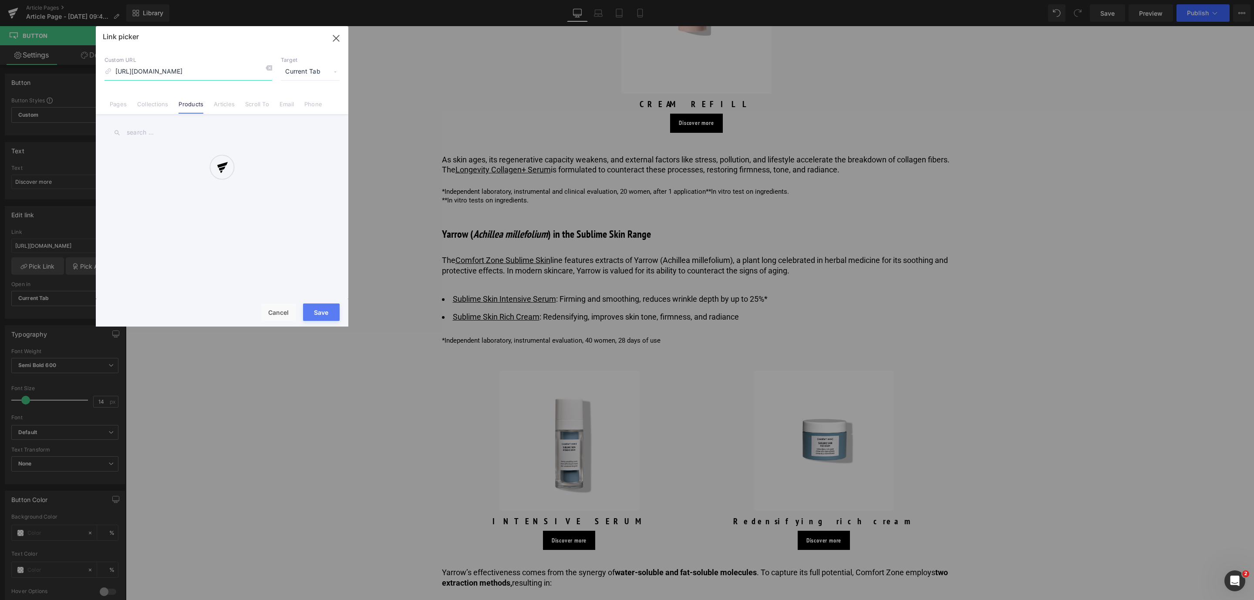
scroll to position [0, 65]
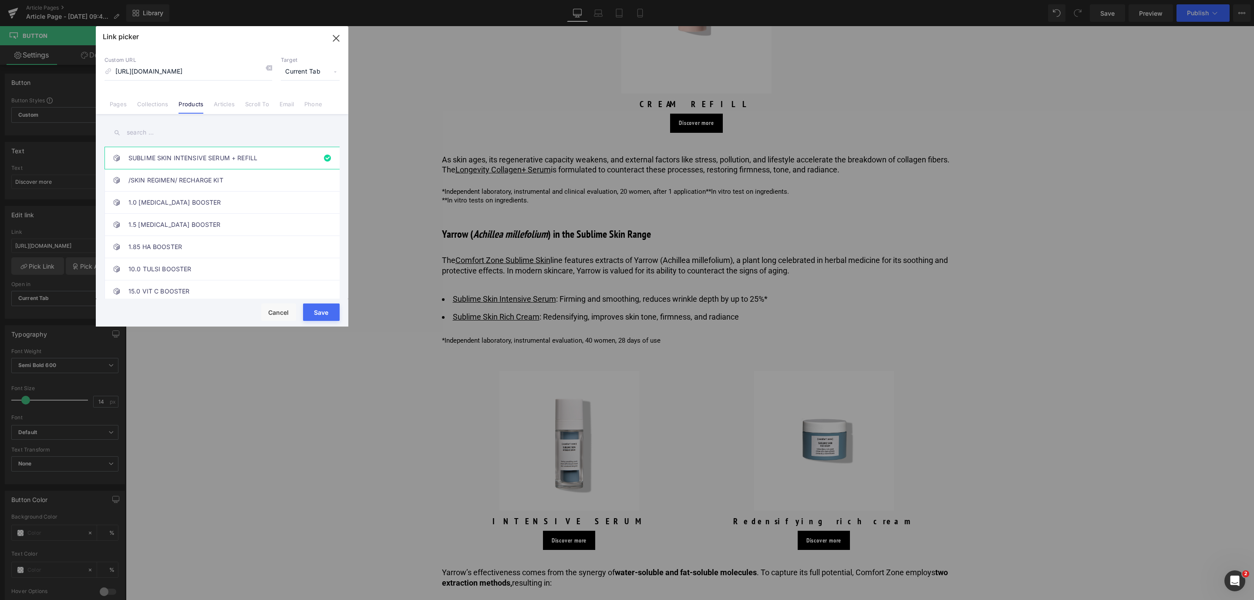
click at [322, 313] on button "Save" at bounding box center [321, 311] width 37 height 17
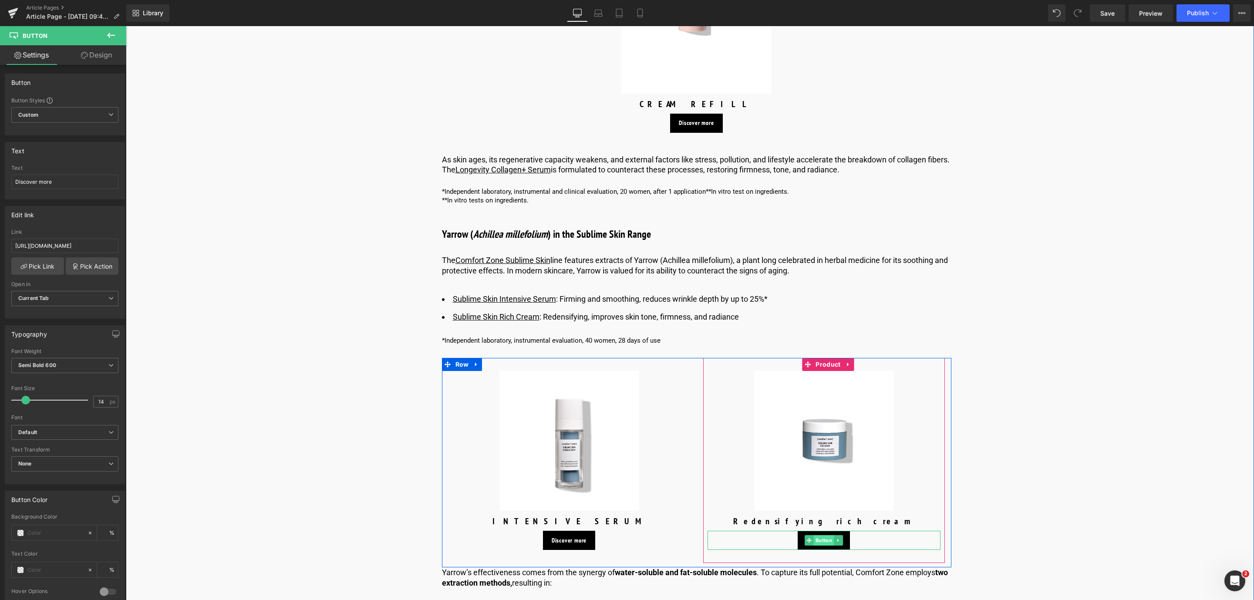
click at [821, 539] on span "Button" at bounding box center [824, 540] width 20 height 10
click at [814, 541] on span "Button" at bounding box center [824, 540] width 20 height 10
drag, startPoint x: 138, startPoint y: 272, endPoint x: 275, endPoint y: 246, distance: 139.6
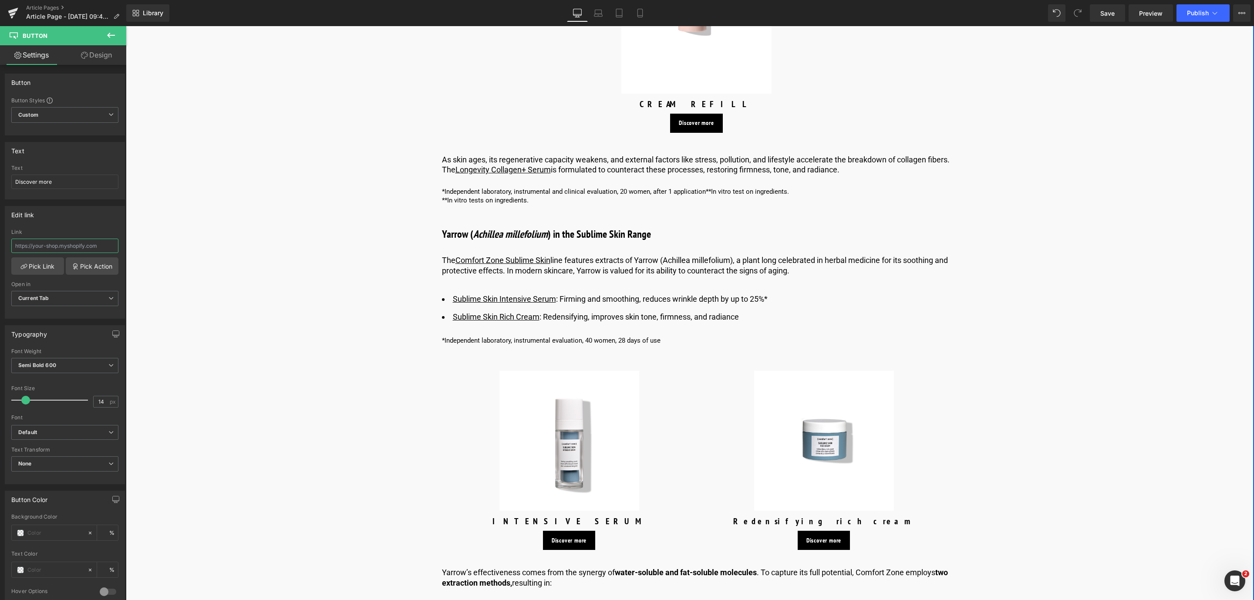
scroll to position [0, 0]
paste input "https://world.comfortzoneskin.com/products/sublime-skin-rich-cream"
type input "https://world.comfortzoneskin.com/products/sublime-skin-rich-cream"
click at [18, 260] on link "Pick Link" at bounding box center [37, 265] width 53 height 17
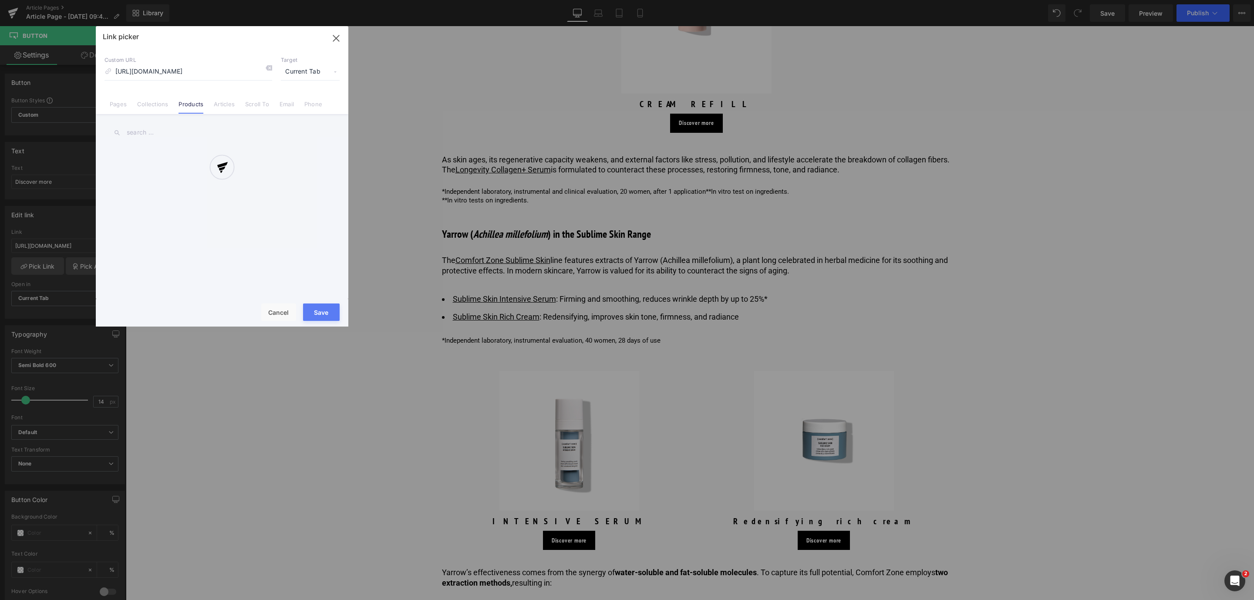
scroll to position [0, 50]
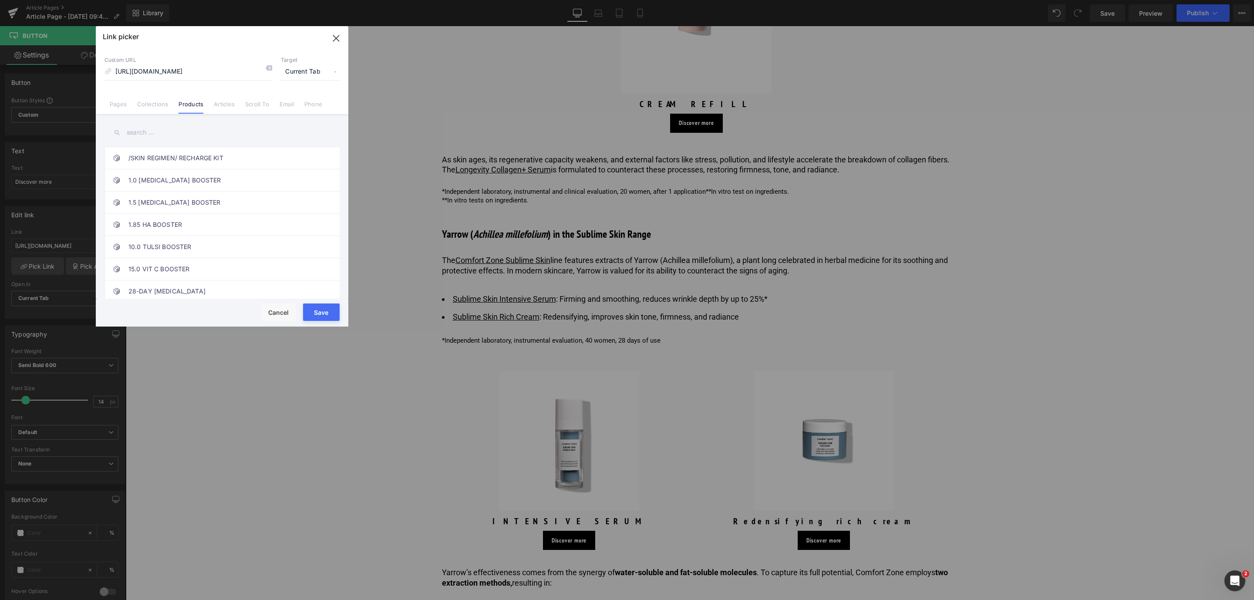
click at [328, 307] on button "Save" at bounding box center [321, 311] width 37 height 17
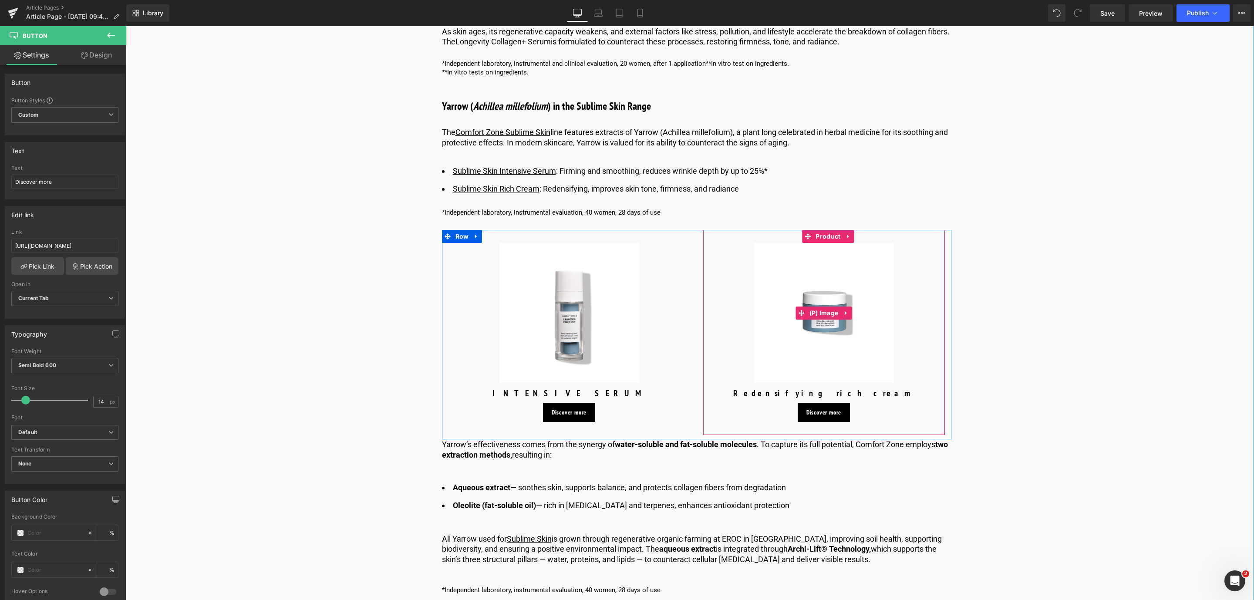
scroll to position [2076, 0]
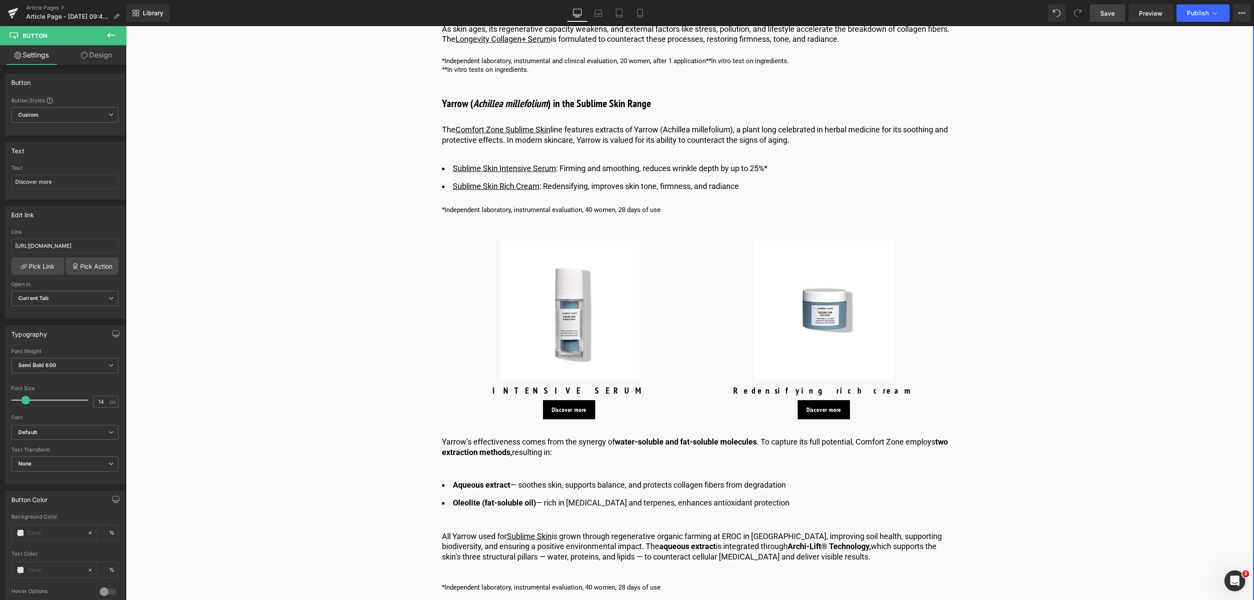
click at [1101, 20] on link "Save" at bounding box center [1107, 12] width 35 height 17
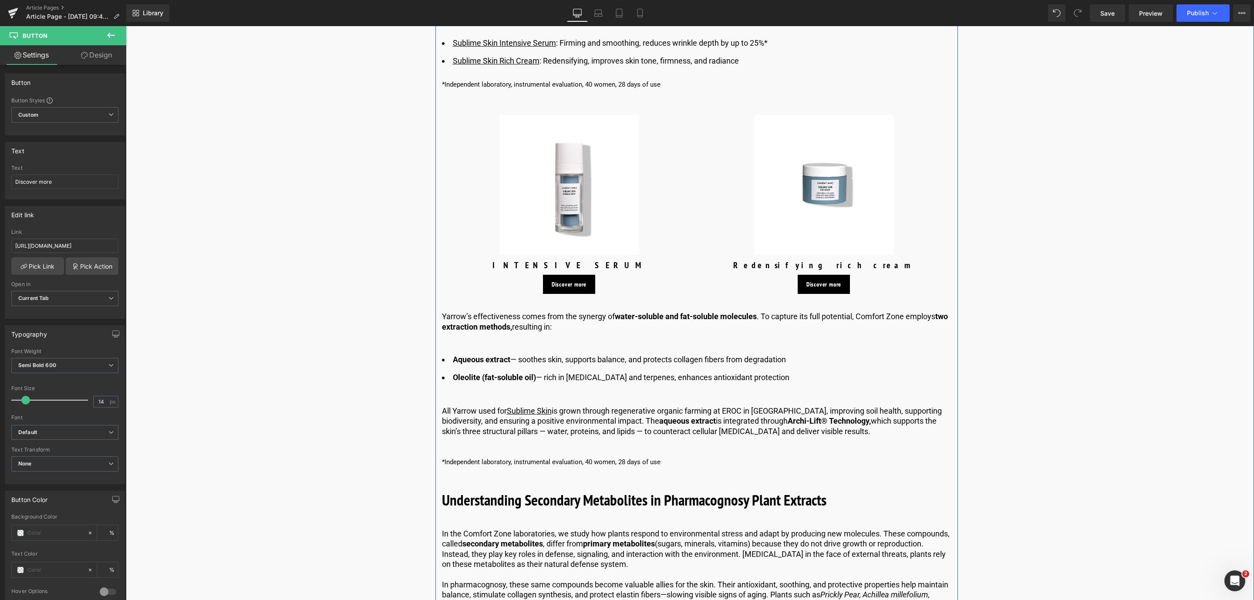
scroll to position [2206, 0]
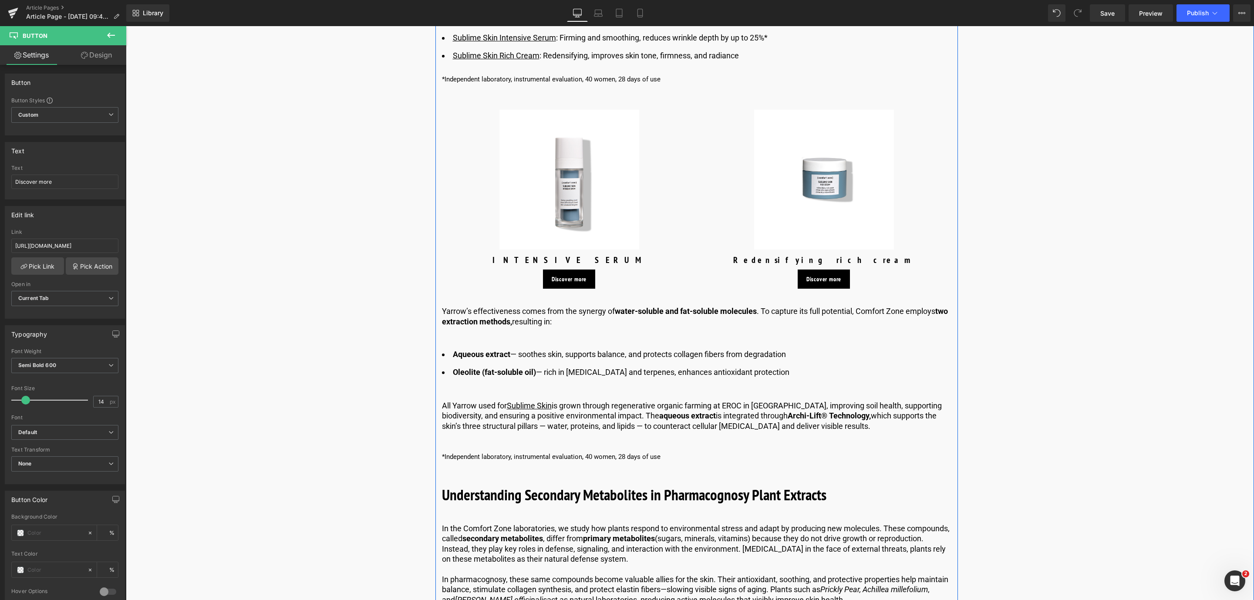
click at [765, 406] on p "All Yarrow used for Sublime Skin is grown through regenerative organic farming …" at bounding box center [696, 416] width 509 height 30
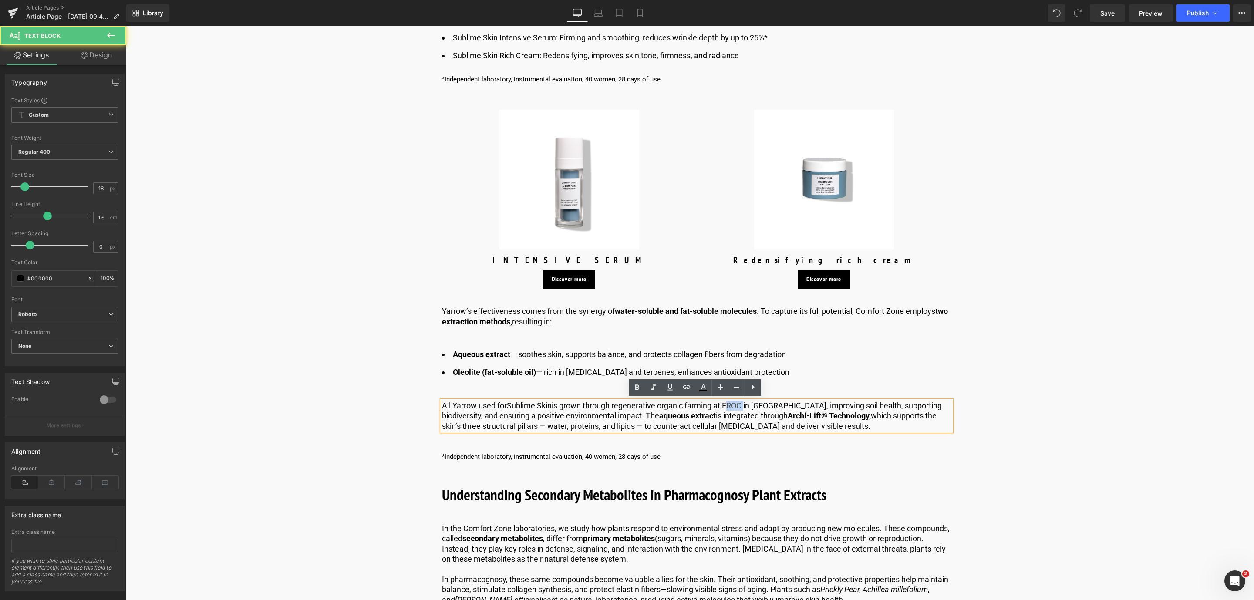
drag, startPoint x: 726, startPoint y: 404, endPoint x: 744, endPoint y: 404, distance: 17.8
click at [744, 404] on p "All Yarrow used for Sublime Skin is grown through regenerative organic farming …" at bounding box center [696, 416] width 509 height 30
click at [665, 390] on icon at bounding box center [670, 387] width 10 height 10
click at [687, 388] on icon at bounding box center [686, 387] width 10 height 10
click at [738, 424] on input "[URL][DOMAIN_NAME]" at bounding box center [759, 423] width 134 height 22
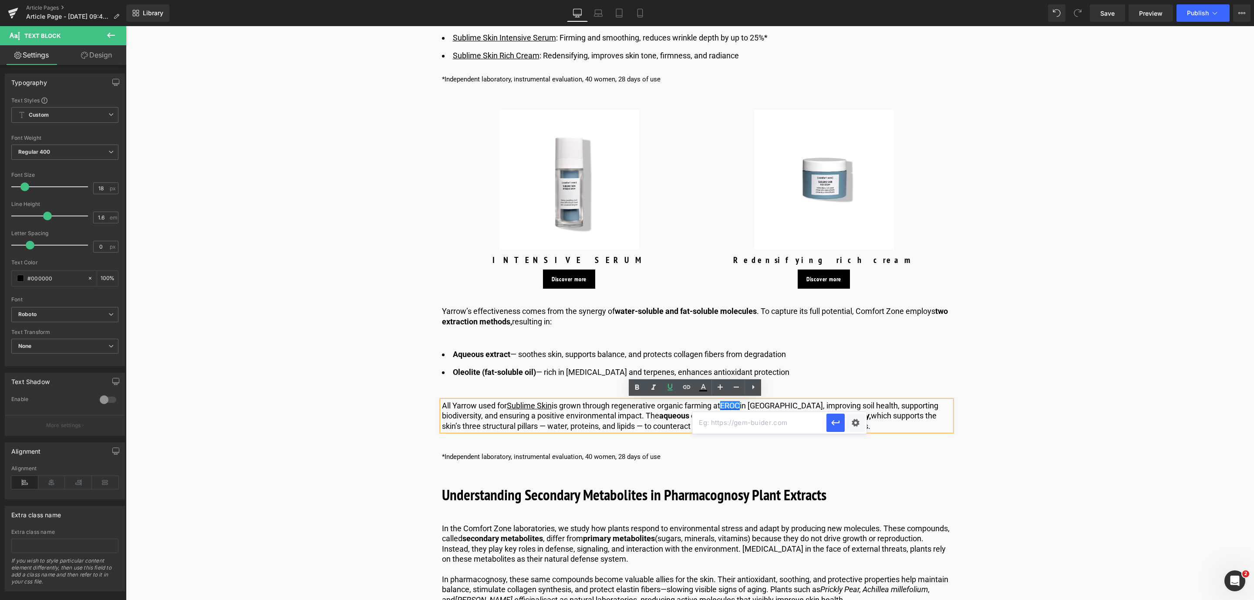
paste input "https://davinesgroup.com/en/eroc"
type input "https://davinesgroup.com/en/eroc"
click at [831, 425] on icon "button" at bounding box center [835, 423] width 10 height 10
click at [694, 457] on span "Text Block" at bounding box center [691, 457] width 29 height 10
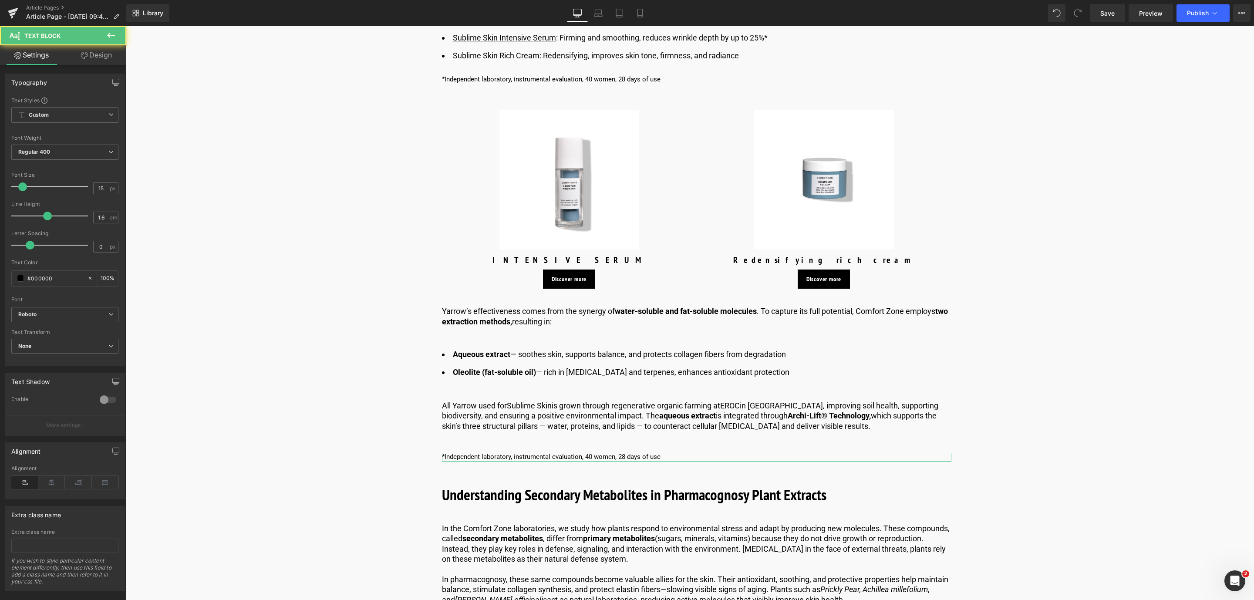
click at [99, 51] on link "Design" at bounding box center [96, 55] width 63 height 20
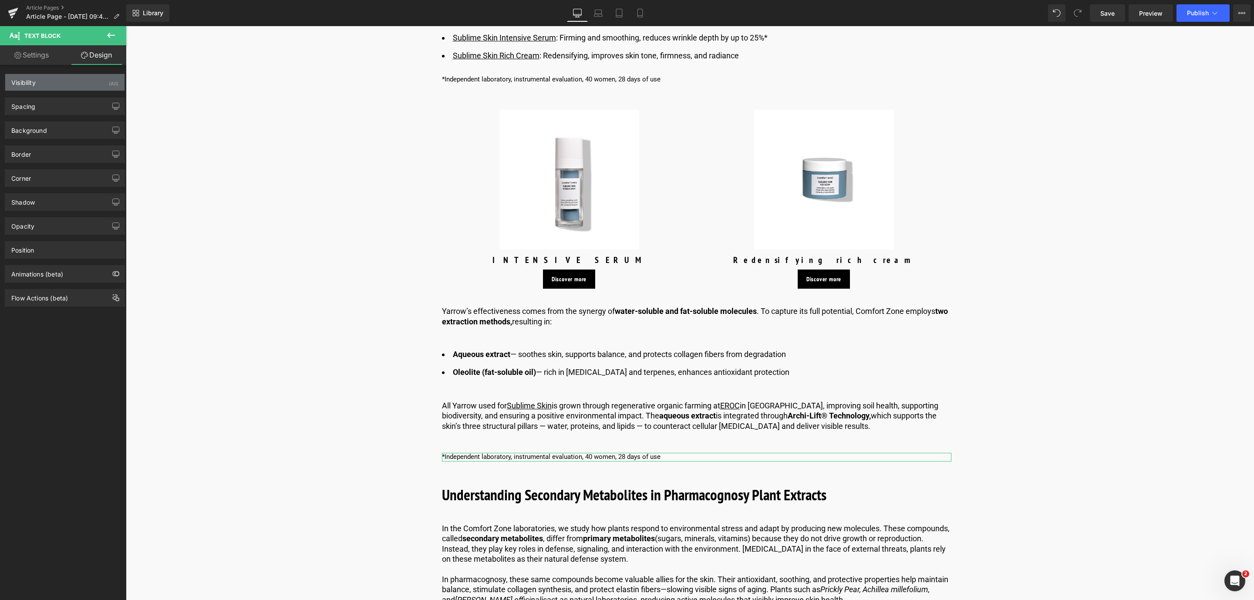
click at [83, 84] on div "Visibility (All)" at bounding box center [64, 82] width 119 height 17
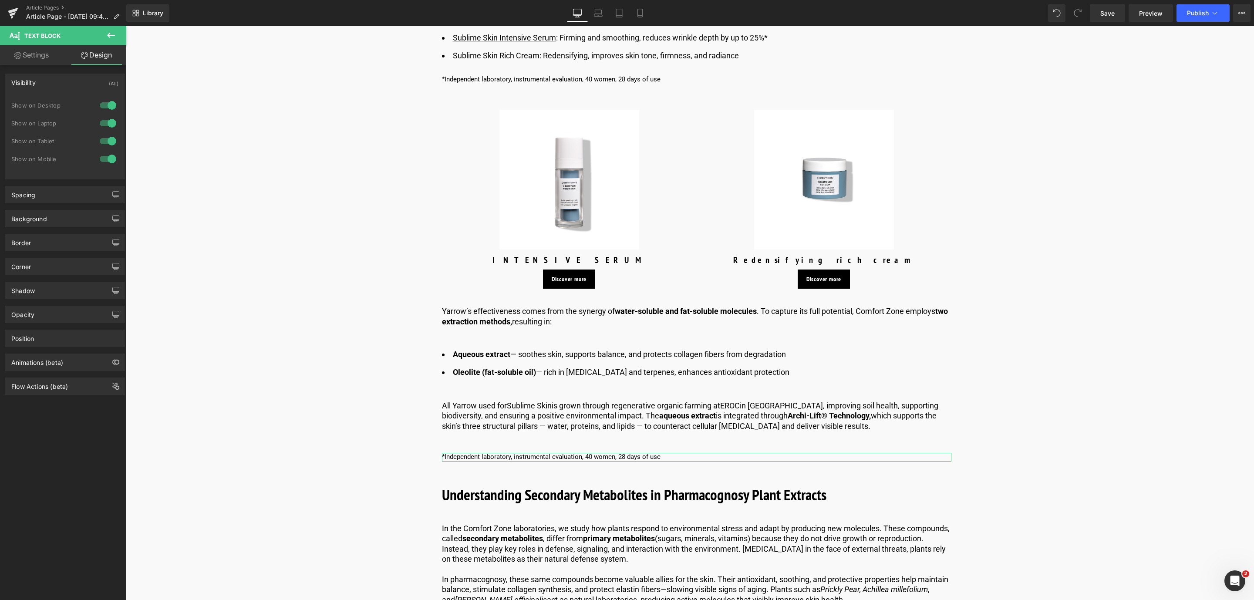
click at [108, 55] on link "Design" at bounding box center [96, 55] width 63 height 20
click at [57, 192] on div "Spacing" at bounding box center [64, 194] width 119 height 17
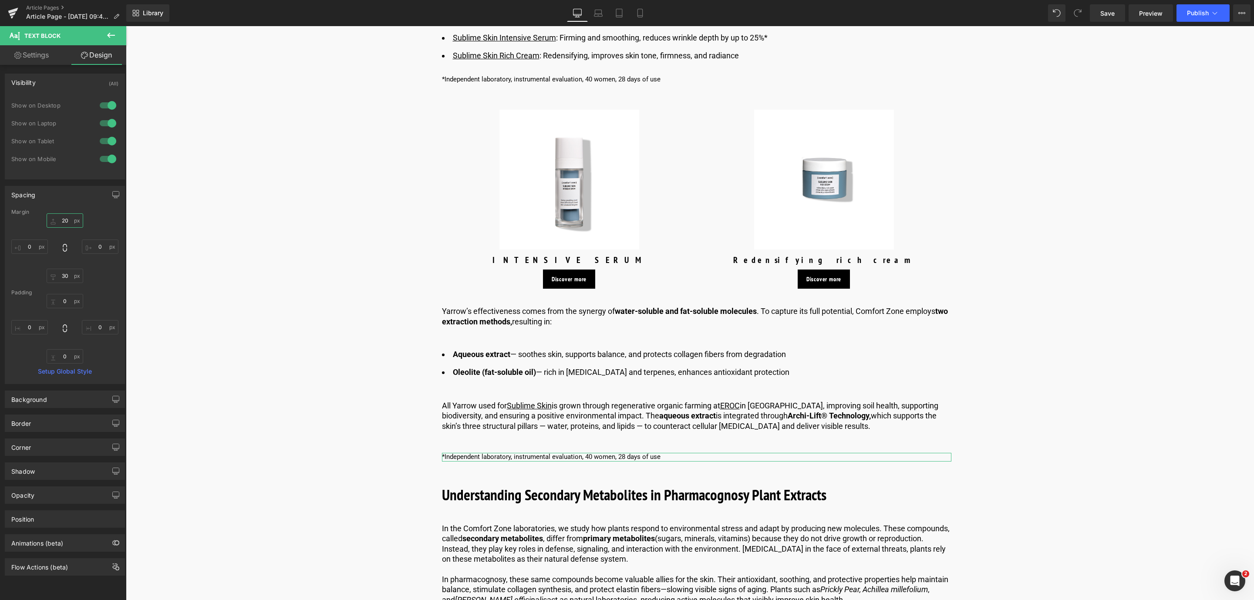
click at [65, 220] on input "text" at bounding box center [65, 220] width 37 height 14
type input "20"
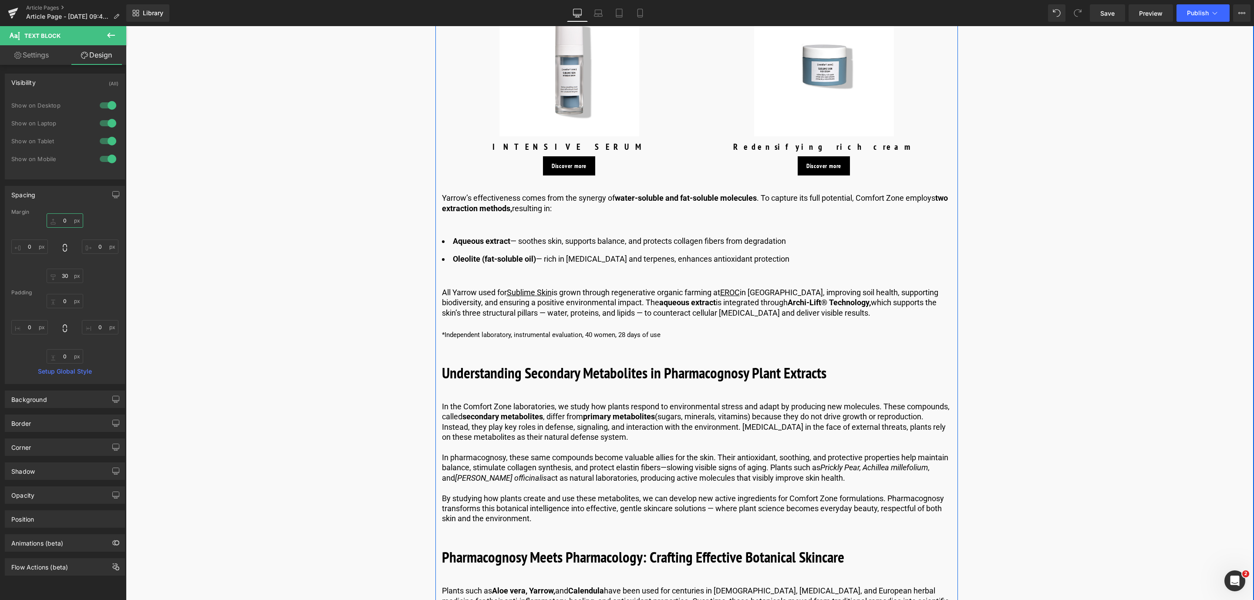
scroll to position [2337, 0]
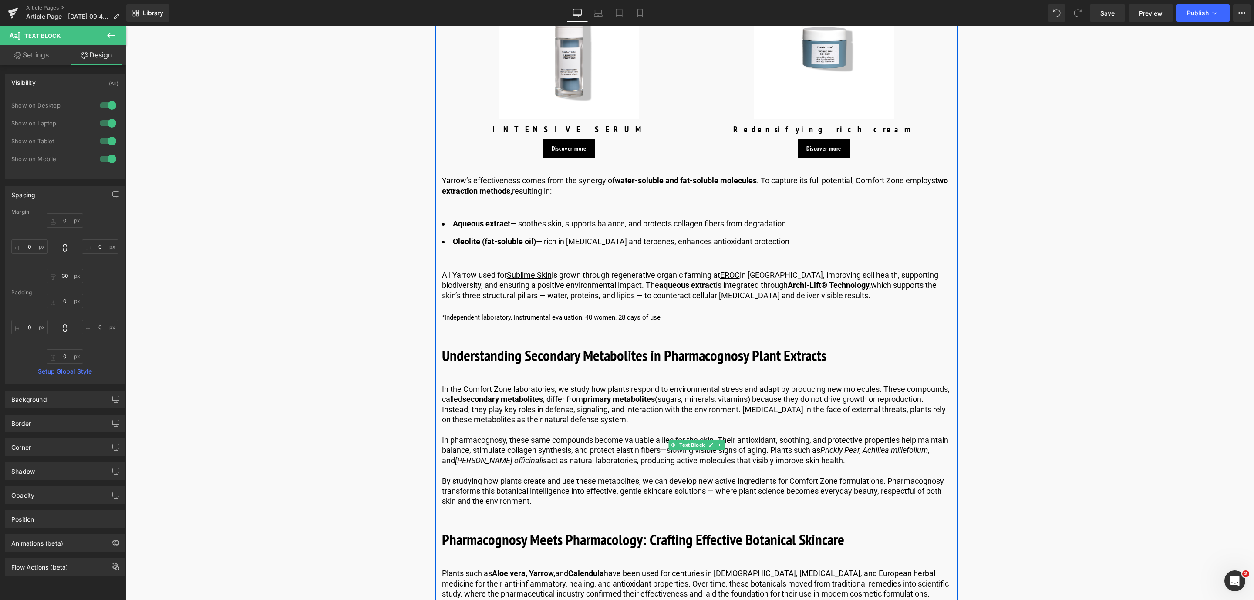
click at [547, 444] on p "In pharmacognosy, these same compounds become valuable allies for the skin. The…" at bounding box center [696, 450] width 509 height 30
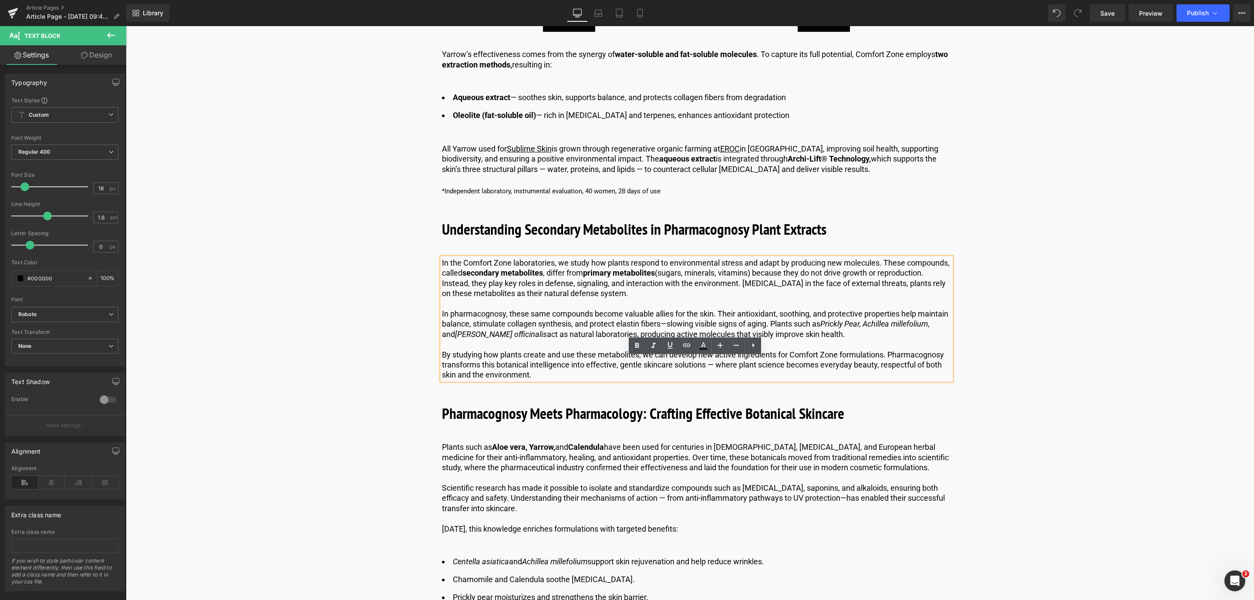
scroll to position [2468, 0]
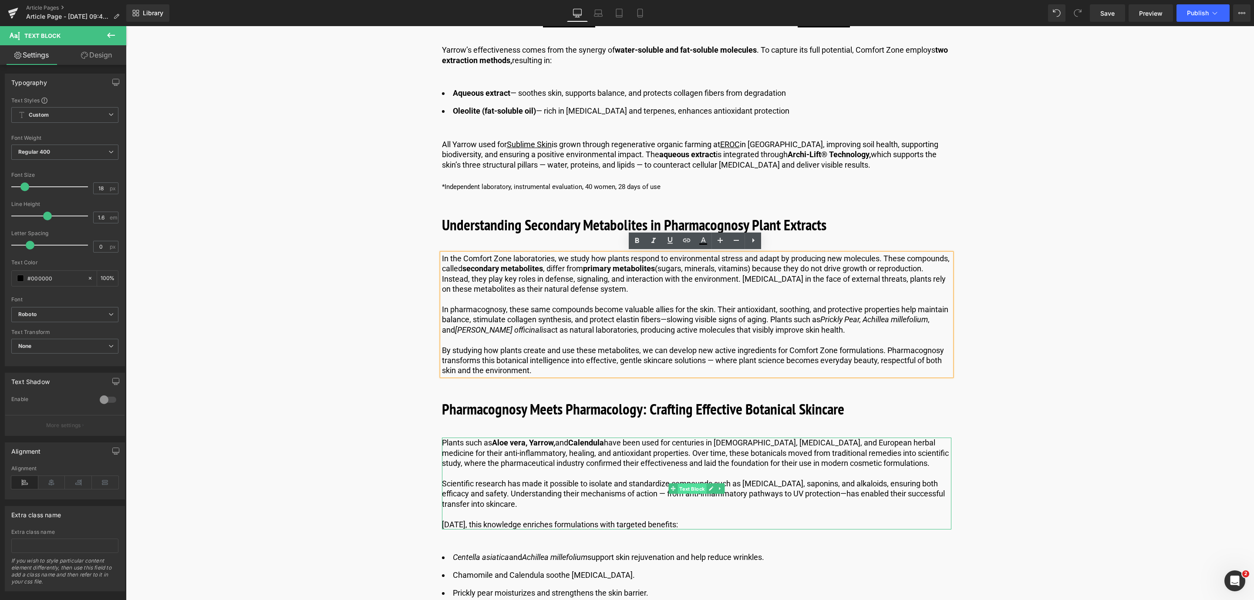
click at [688, 485] on span "Text Block" at bounding box center [691, 489] width 29 height 10
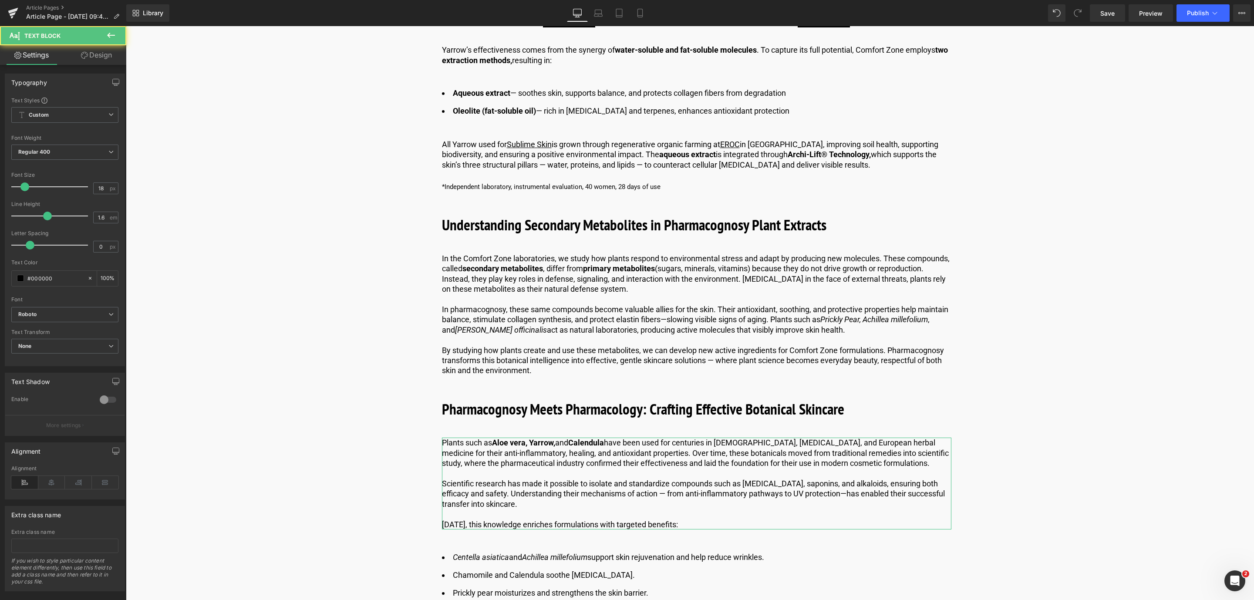
click at [93, 63] on link "Design" at bounding box center [96, 55] width 63 height 20
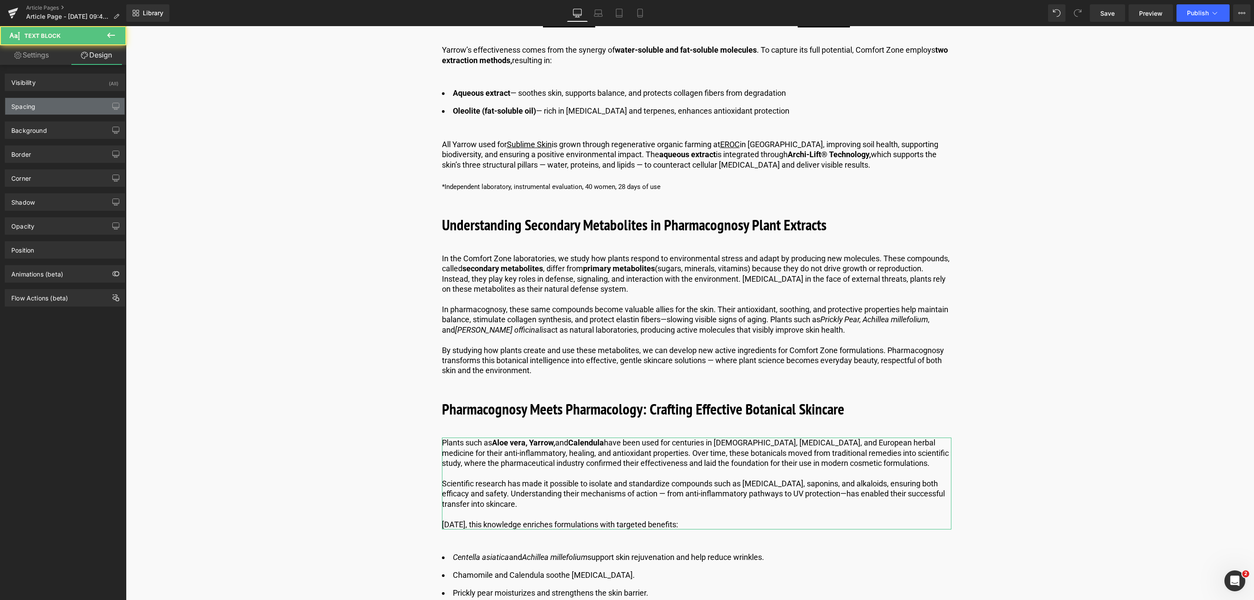
drag, startPoint x: 83, startPoint y: 98, endPoint x: 87, endPoint y: 114, distance: 16.2
click at [80, 98] on div "Spacing" at bounding box center [64, 106] width 119 height 17
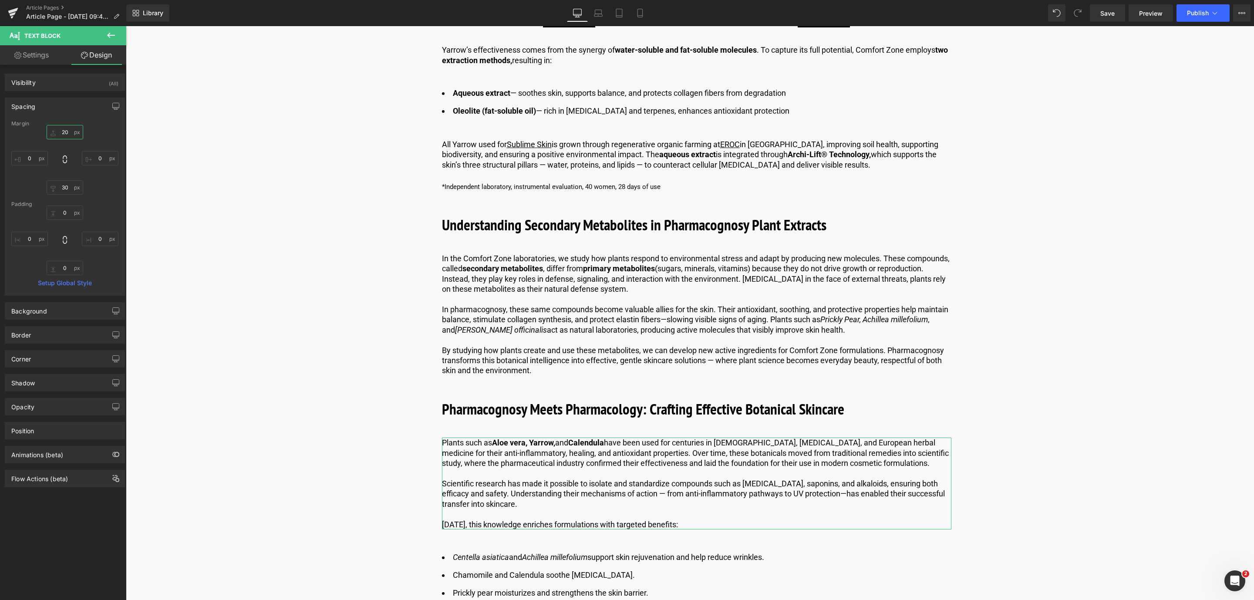
click at [69, 138] on input "20" at bounding box center [65, 132] width 37 height 14
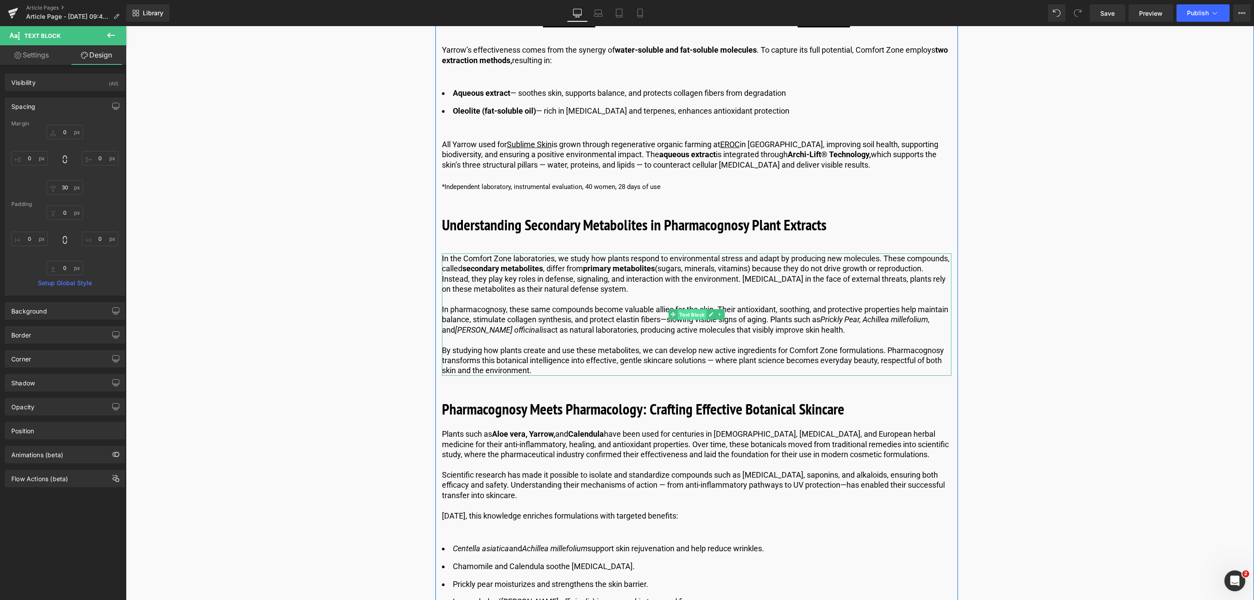
click at [687, 316] on span "Text Block" at bounding box center [691, 315] width 29 height 10
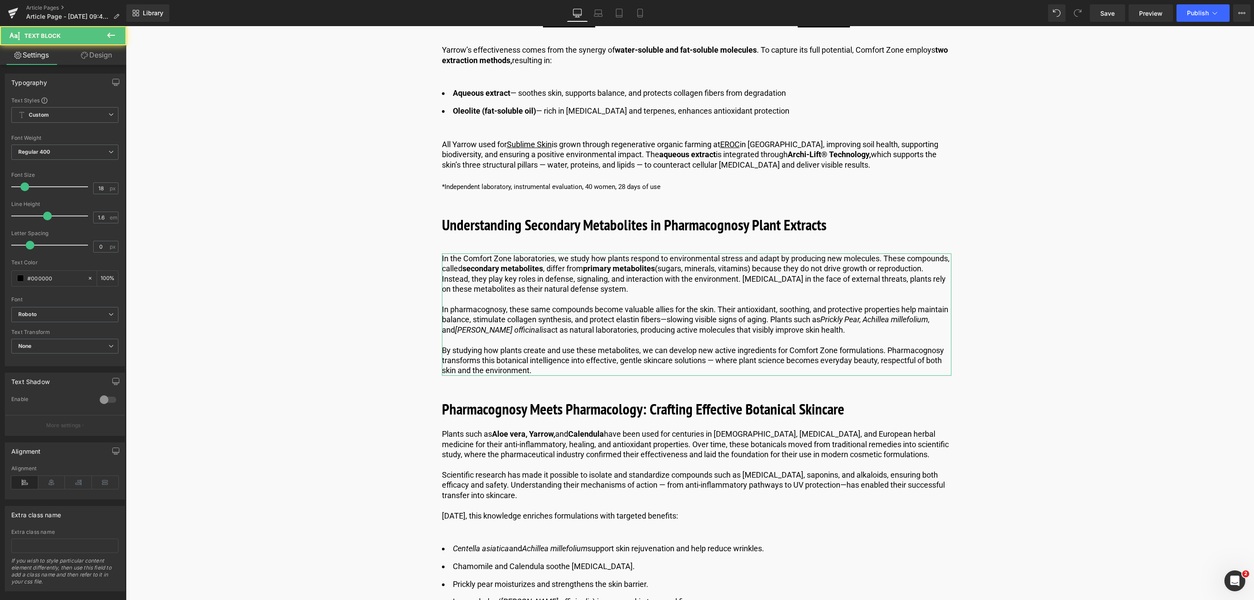
click at [103, 56] on link "Design" at bounding box center [96, 55] width 63 height 20
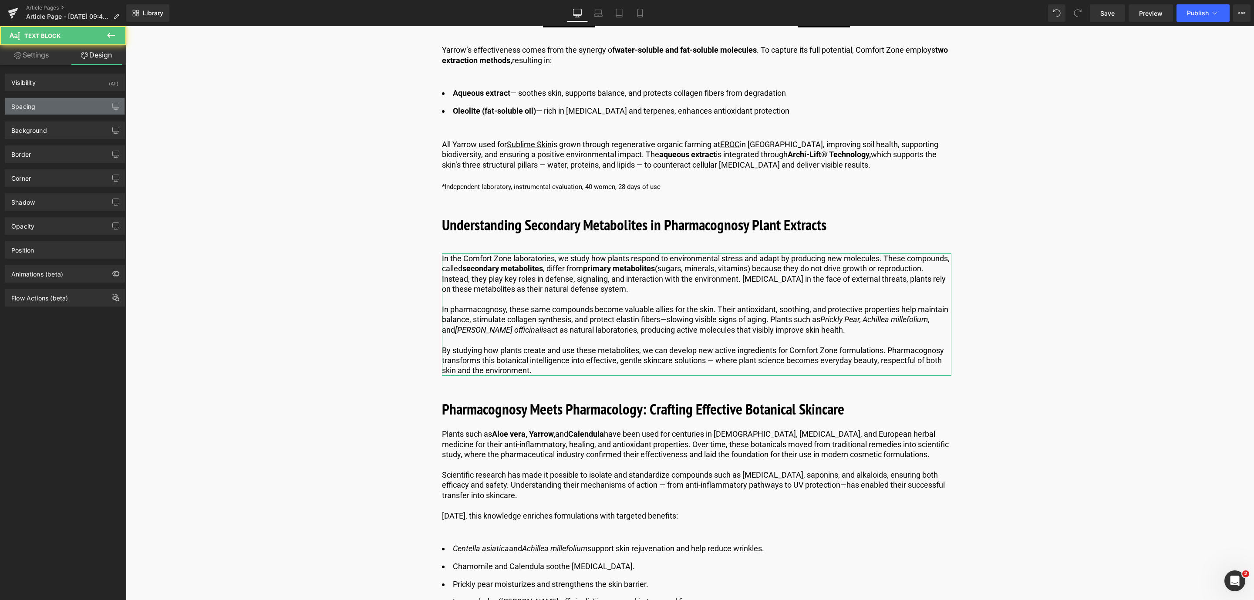
click at [73, 110] on div "Spacing" at bounding box center [64, 106] width 119 height 17
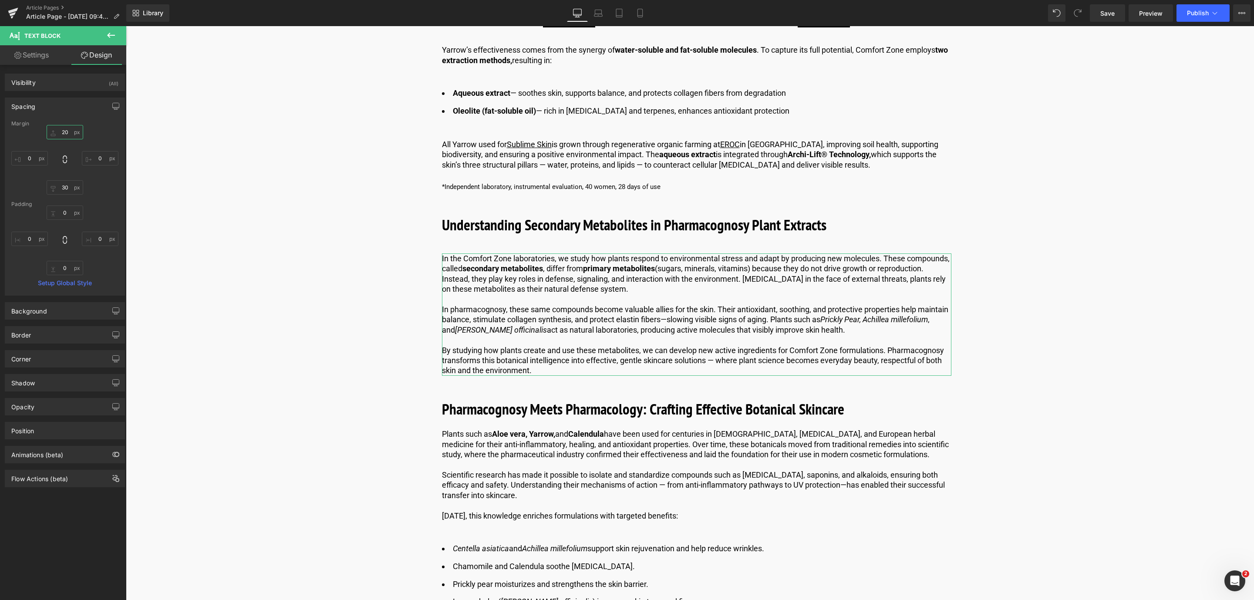
click at [67, 134] on input "text" at bounding box center [65, 132] width 37 height 14
type input "20"
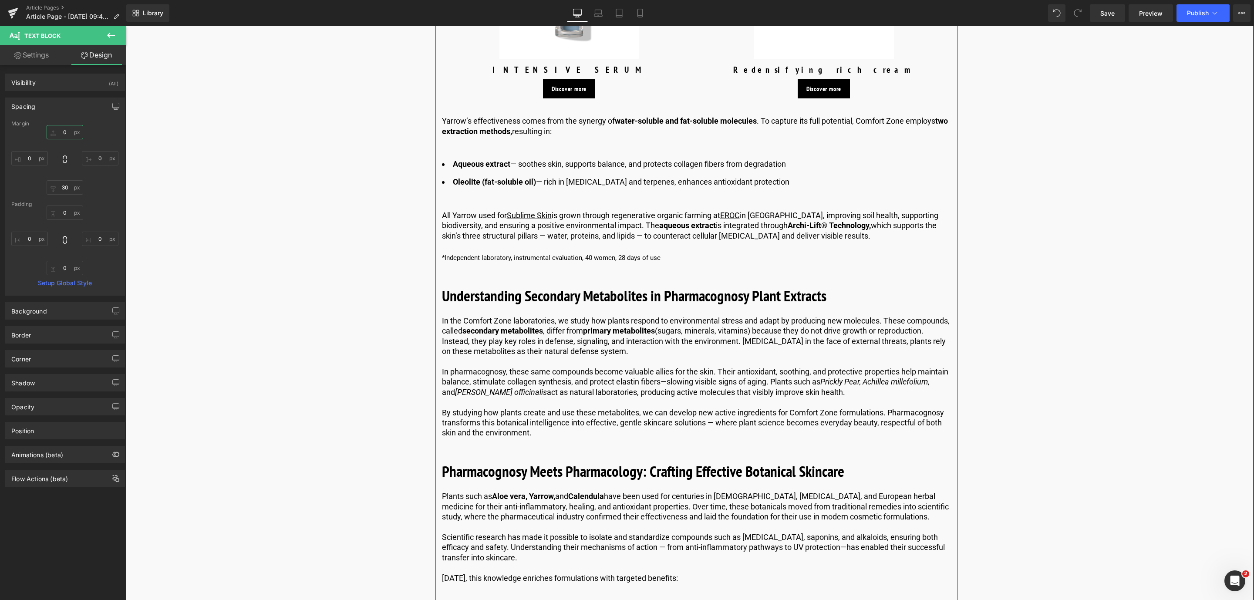
scroll to position [2272, 0]
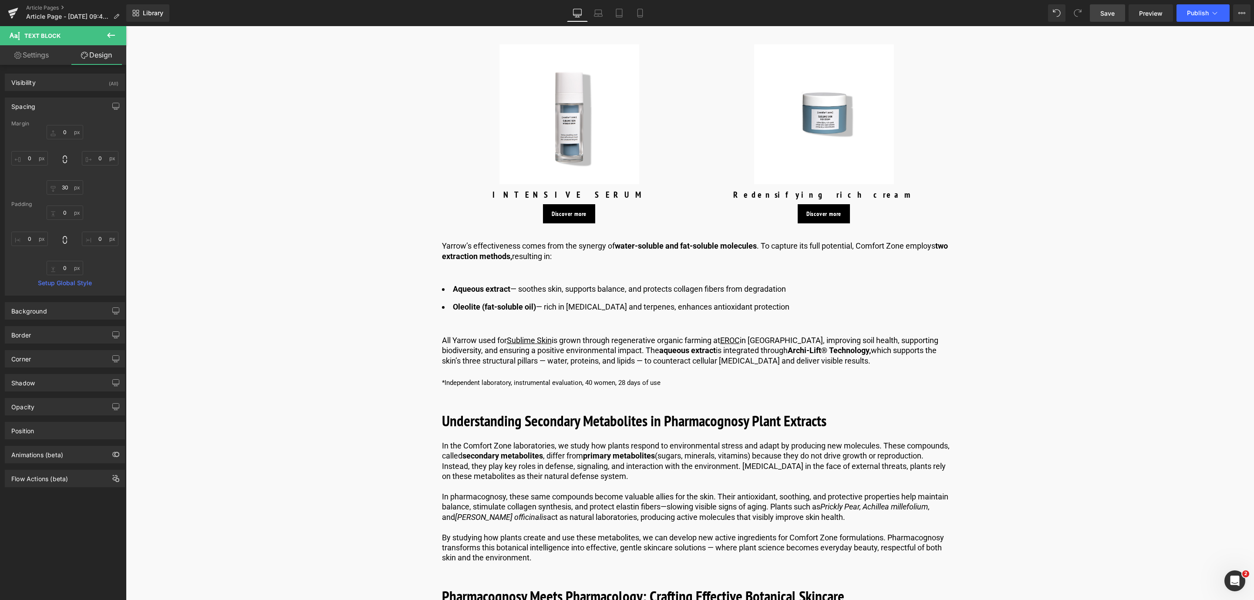
click at [1101, 15] on span "Save" at bounding box center [1107, 13] width 14 height 9
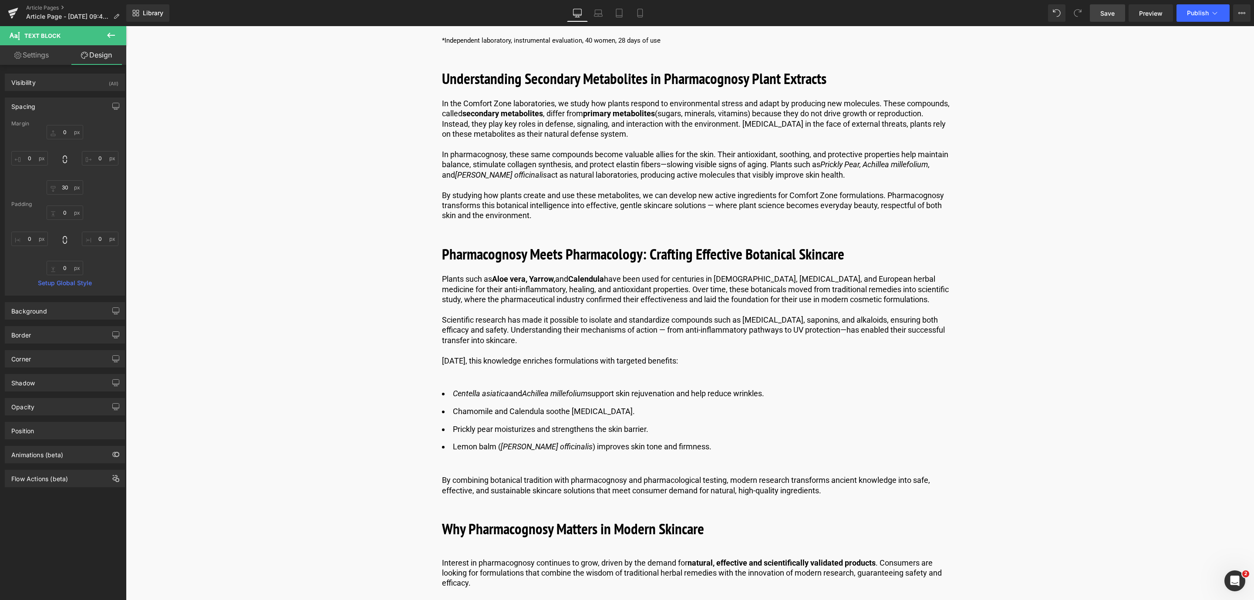
scroll to position [2729, 0]
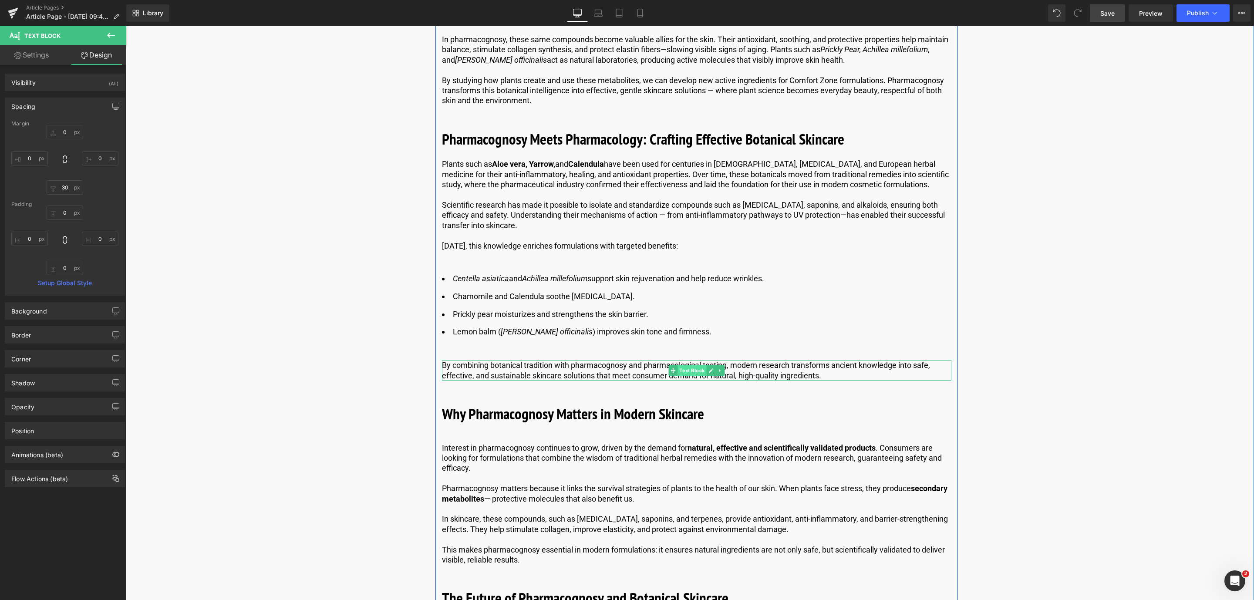
click at [698, 376] on span "Text Block" at bounding box center [691, 370] width 29 height 10
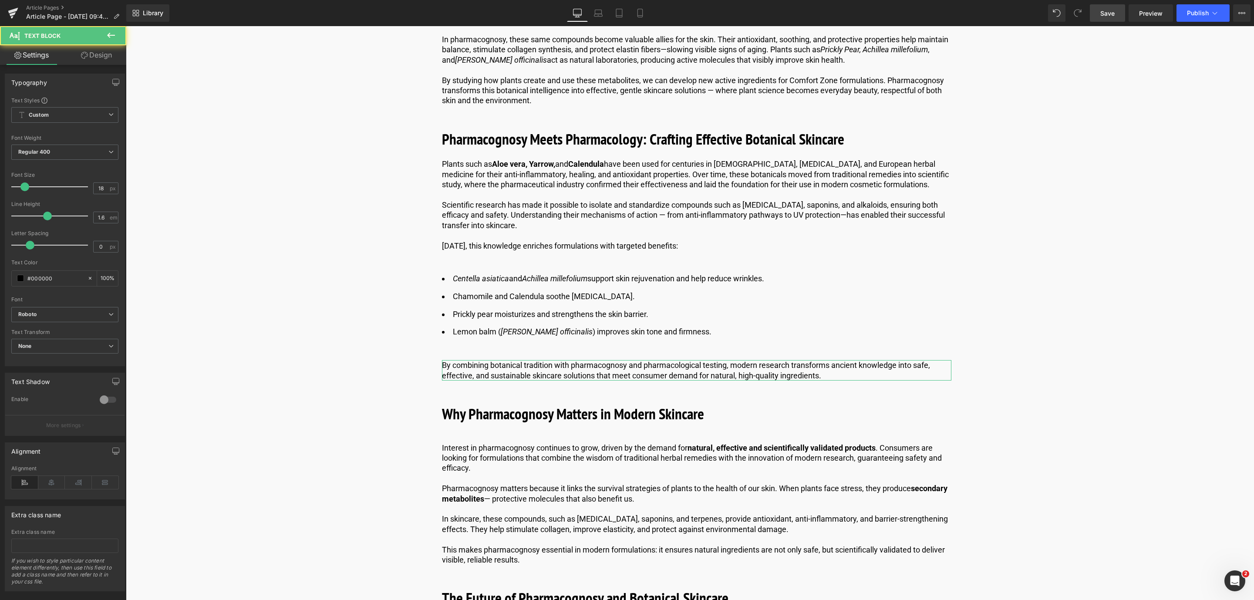
click at [91, 63] on link "Design" at bounding box center [96, 55] width 63 height 20
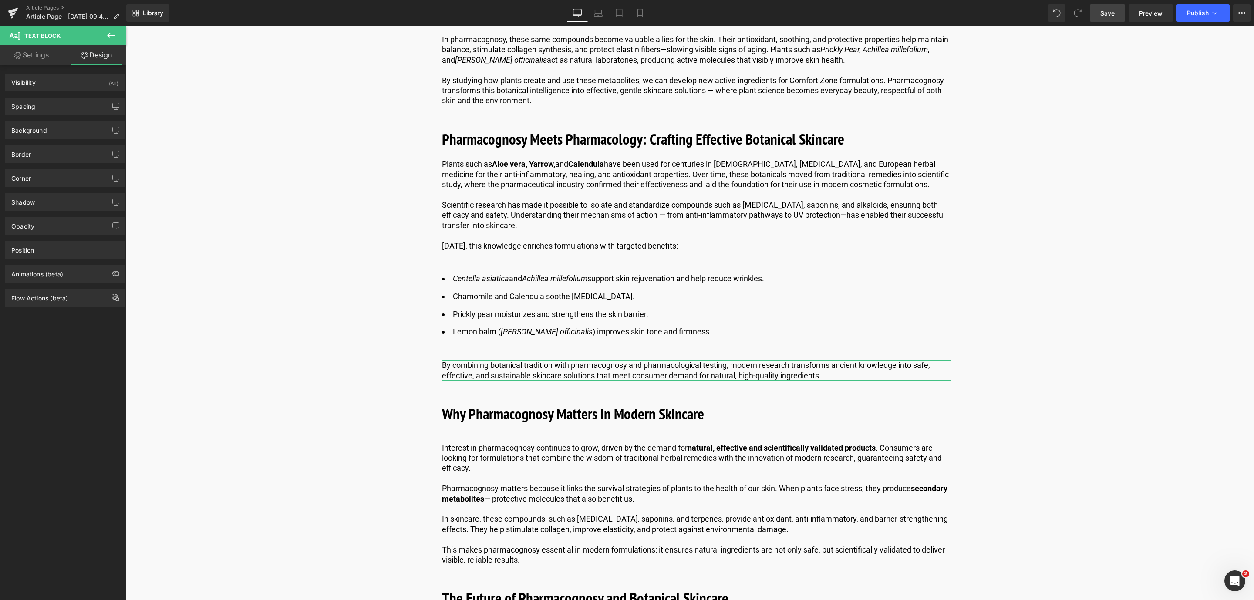
click at [68, 92] on div "Spacing Margin 20 0 30 0 Padding 0 0 0 0 Setup Global Style" at bounding box center [65, 103] width 130 height 24
click at [72, 108] on div "Spacing" at bounding box center [64, 106] width 119 height 17
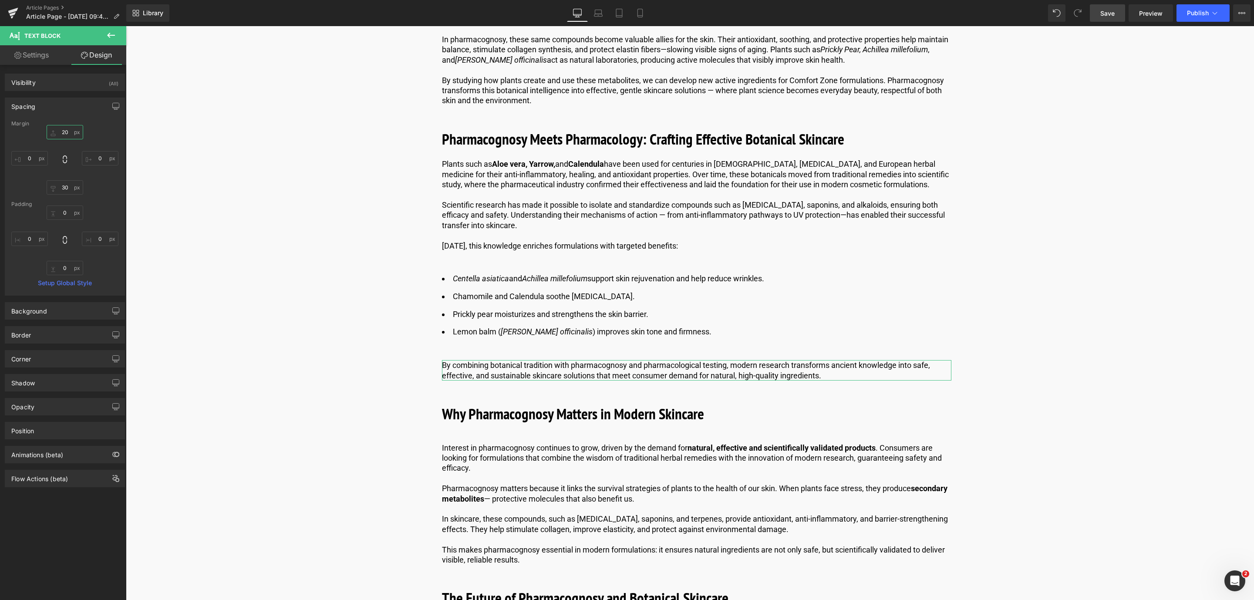
click at [69, 130] on input "20" at bounding box center [65, 132] width 37 height 14
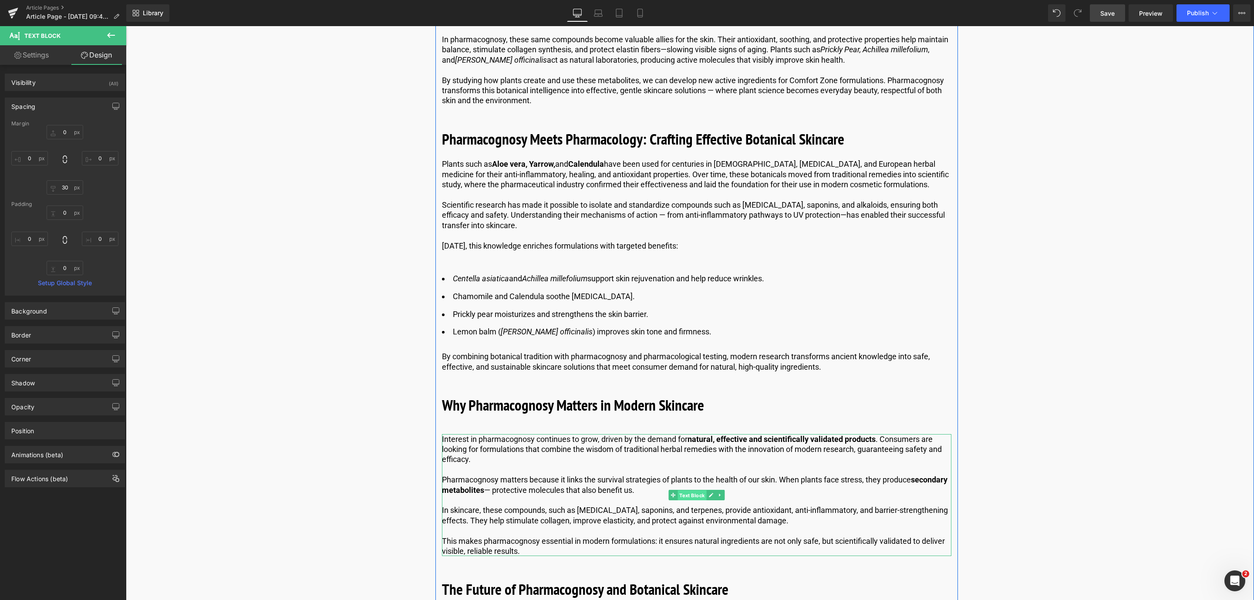
click at [689, 501] on span "Text Block" at bounding box center [691, 495] width 29 height 10
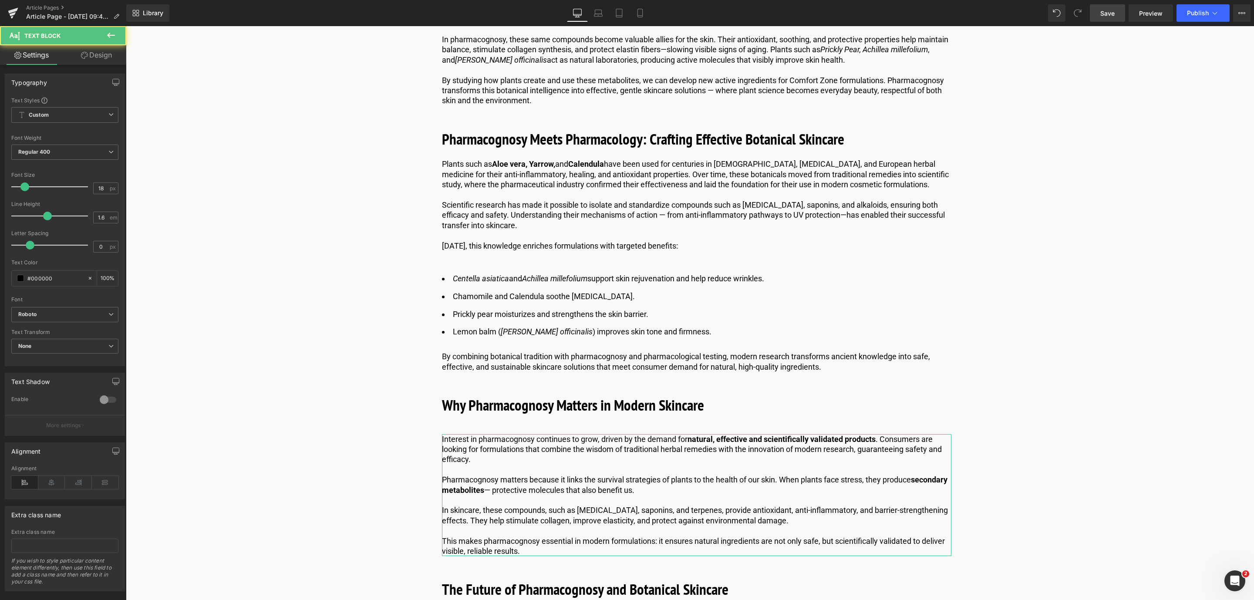
click at [90, 54] on link "Design" at bounding box center [96, 55] width 63 height 20
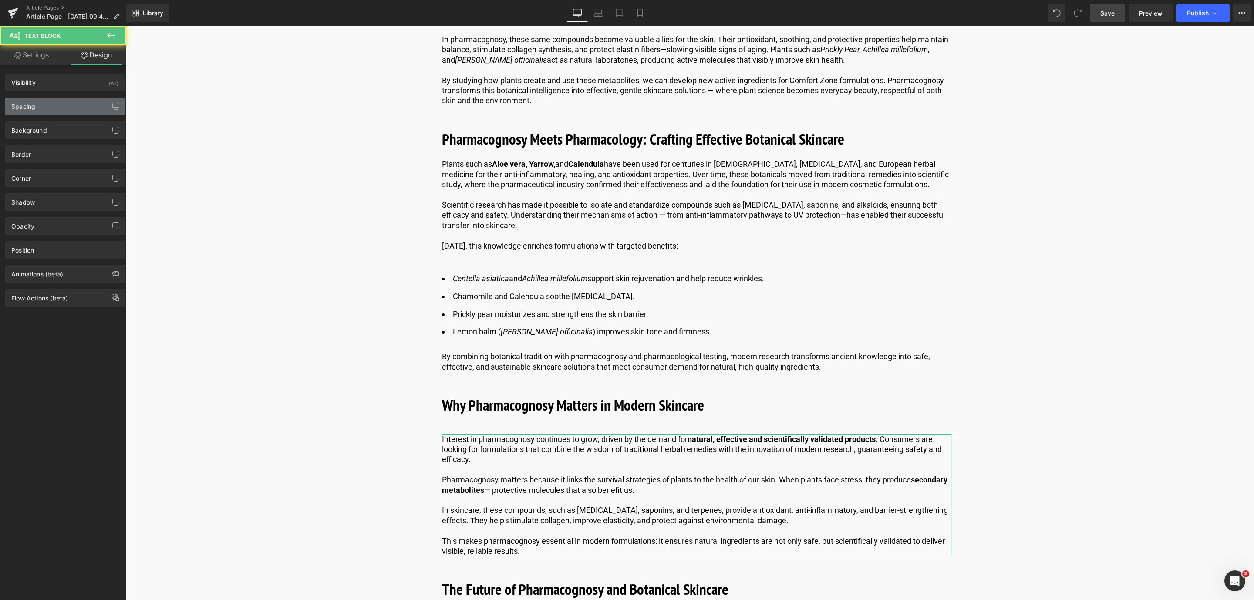
click at [54, 104] on div "Spacing" at bounding box center [64, 106] width 119 height 17
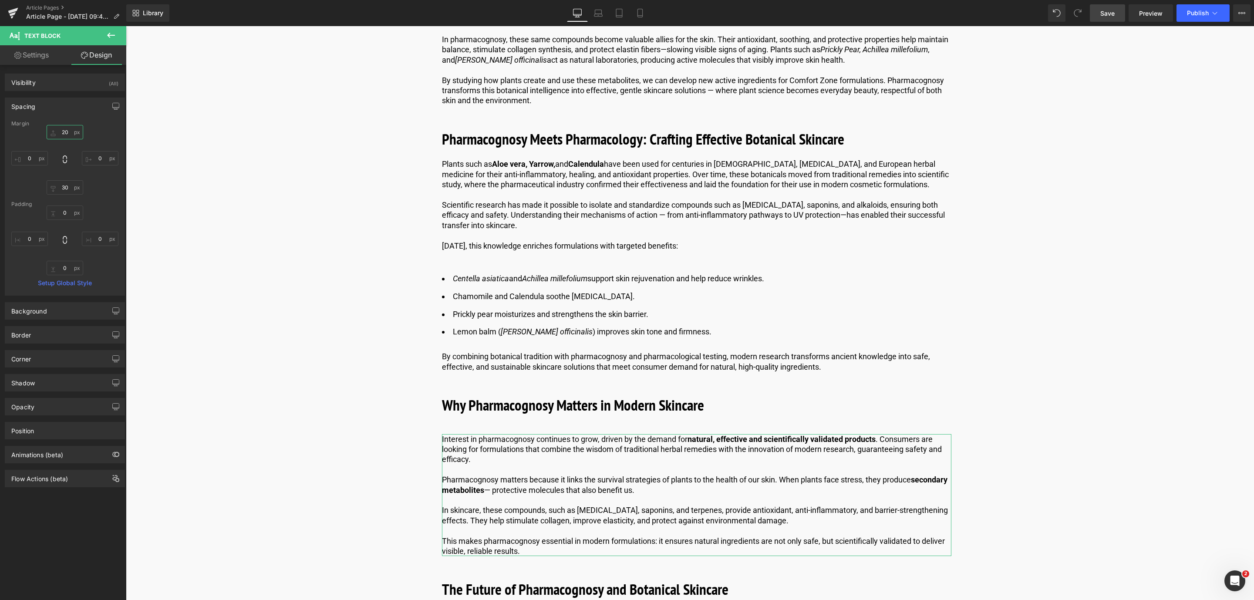
click at [72, 139] on input "20" at bounding box center [65, 132] width 37 height 14
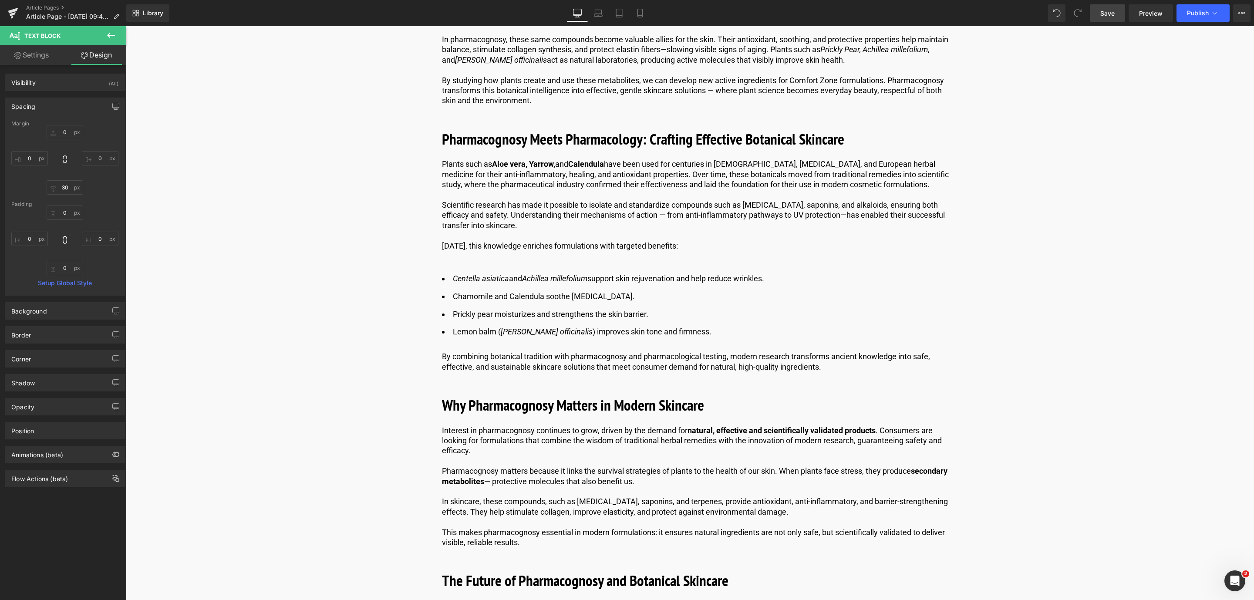
click at [1104, 15] on span "Save" at bounding box center [1107, 13] width 14 height 9
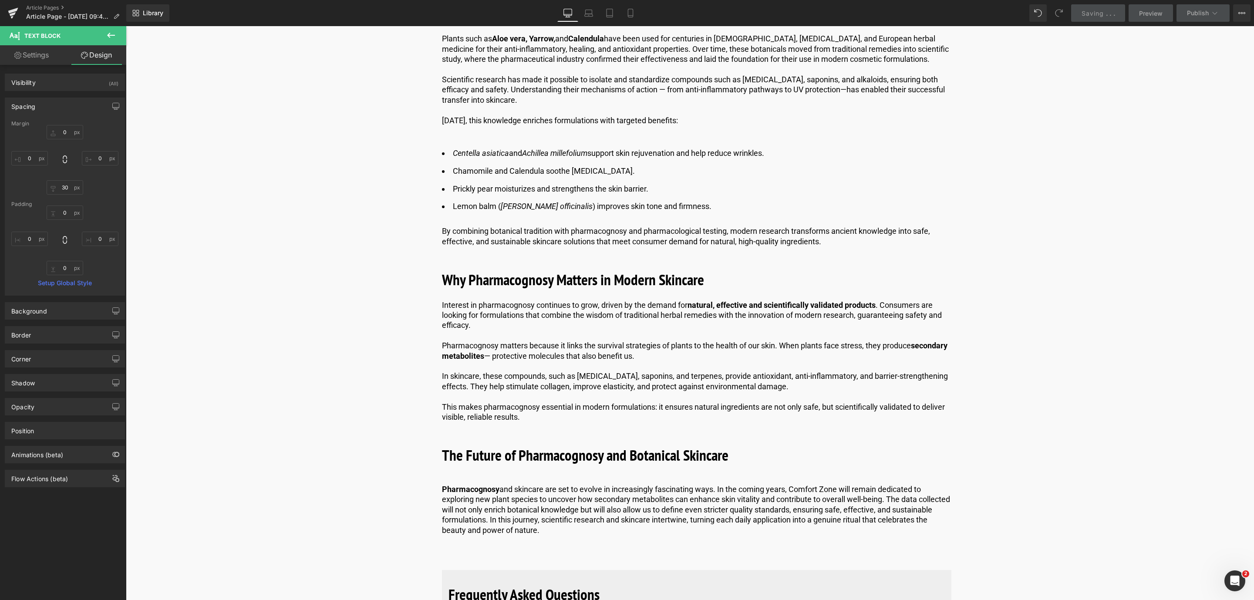
scroll to position [2859, 0]
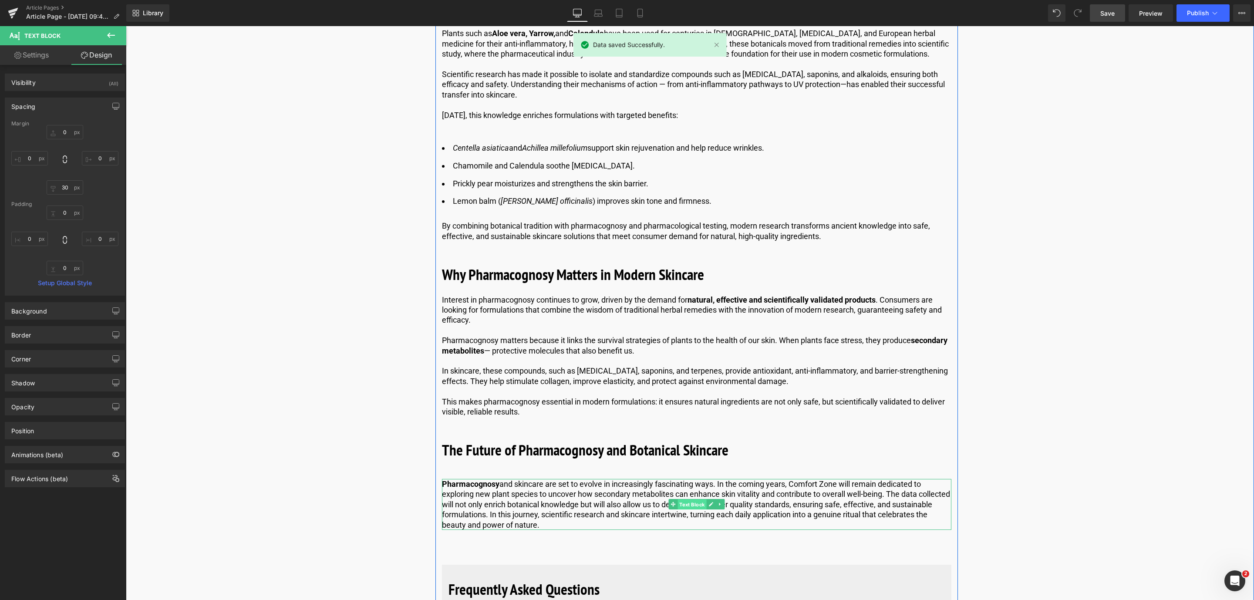
click at [678, 510] on span "Text Block" at bounding box center [691, 504] width 29 height 10
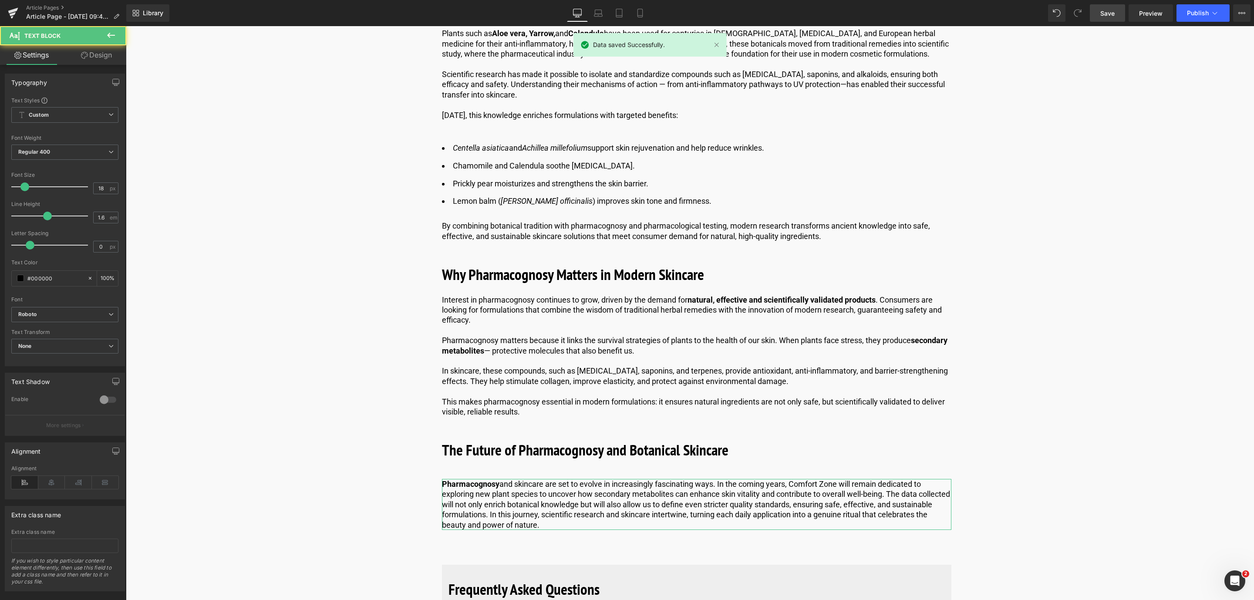
drag, startPoint x: 109, startPoint y: 57, endPoint x: 66, endPoint y: 85, distance: 51.1
click at [108, 57] on link "Design" at bounding box center [96, 55] width 63 height 20
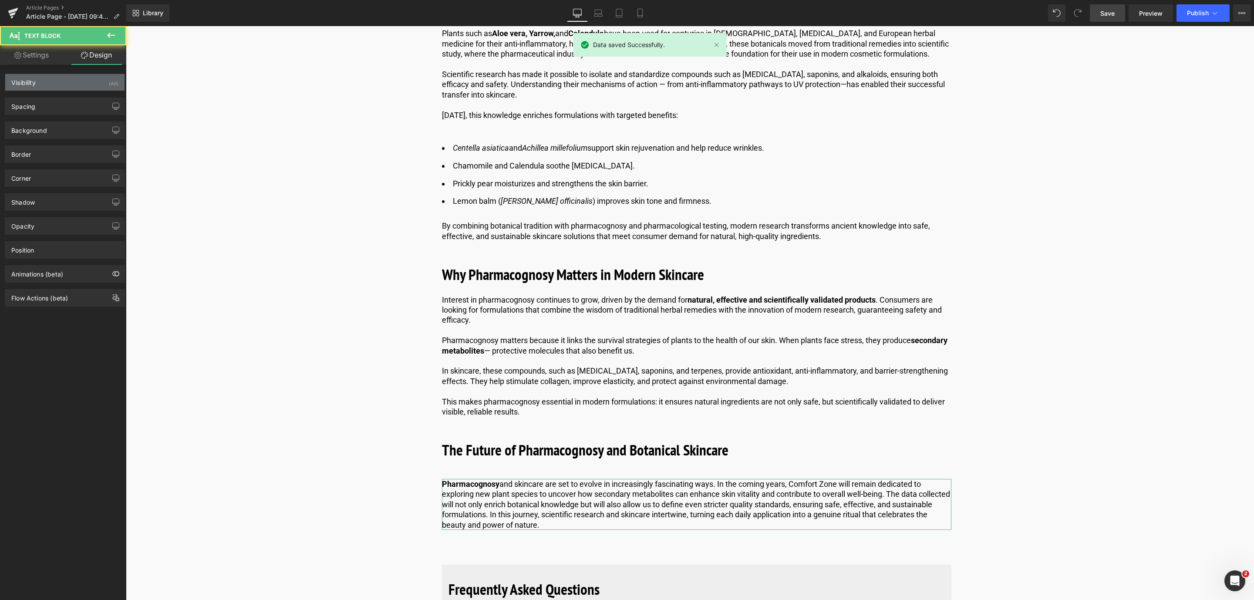
click at [64, 85] on div "Visibility (All)" at bounding box center [64, 82] width 119 height 17
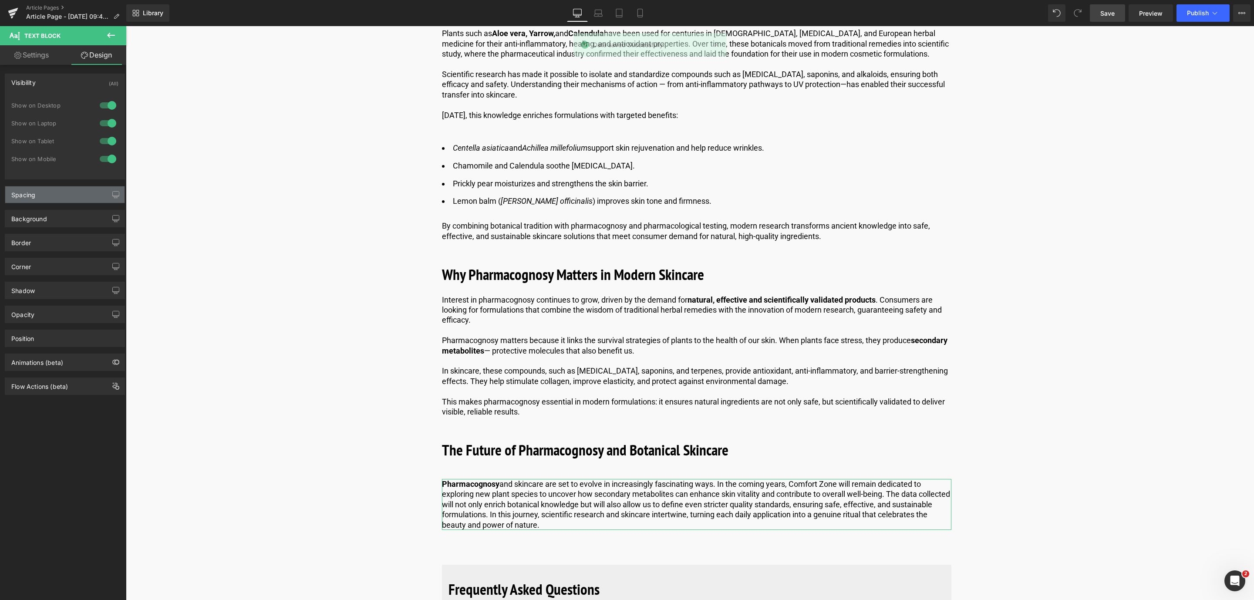
click at [50, 198] on div "Spacing" at bounding box center [64, 194] width 119 height 17
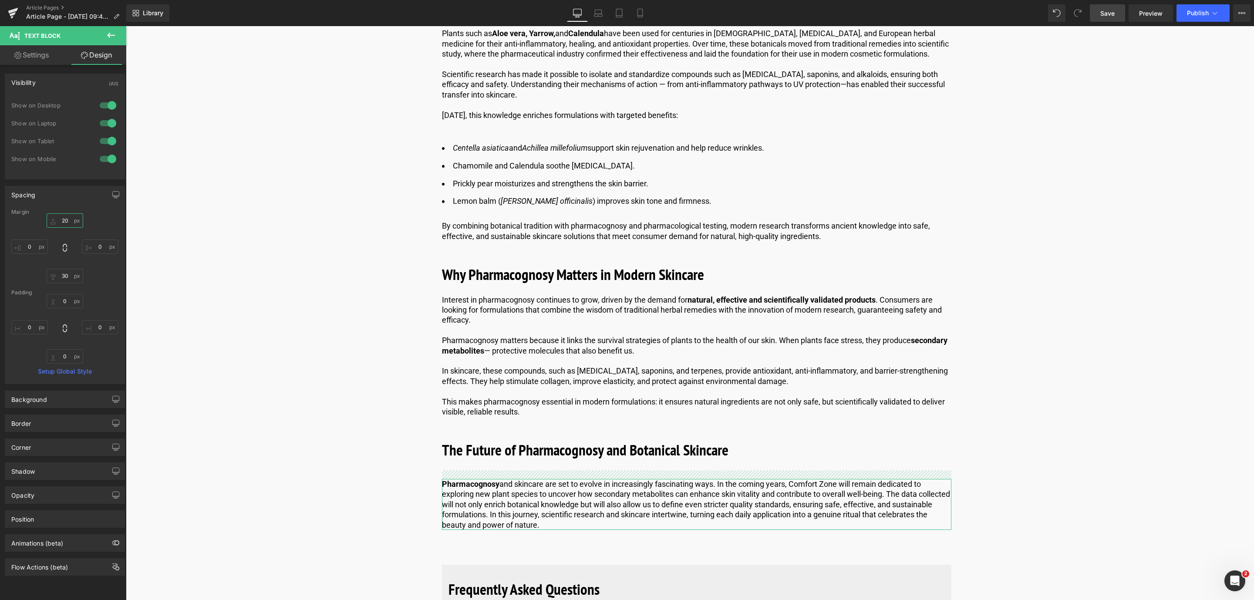
click at [67, 223] on input "20" at bounding box center [65, 220] width 37 height 14
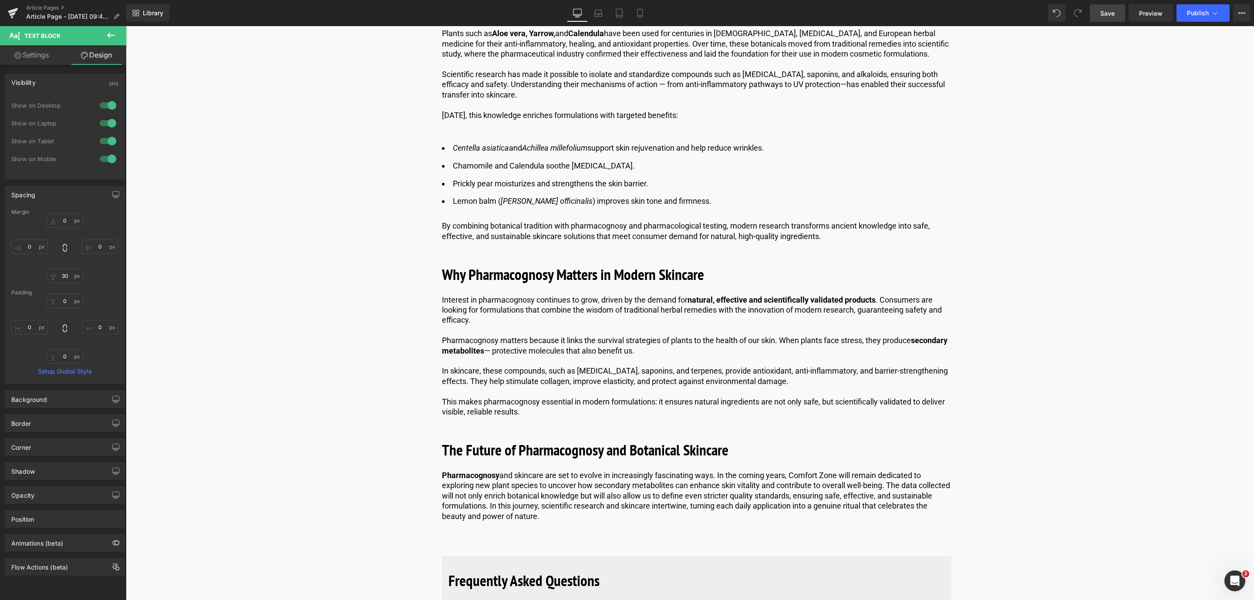
click at [1100, 12] on link "Save" at bounding box center [1107, 12] width 35 height 17
click at [1101, 9] on span "Save" at bounding box center [1107, 13] width 14 height 9
click at [1107, 12] on span "Save" at bounding box center [1107, 13] width 14 height 9
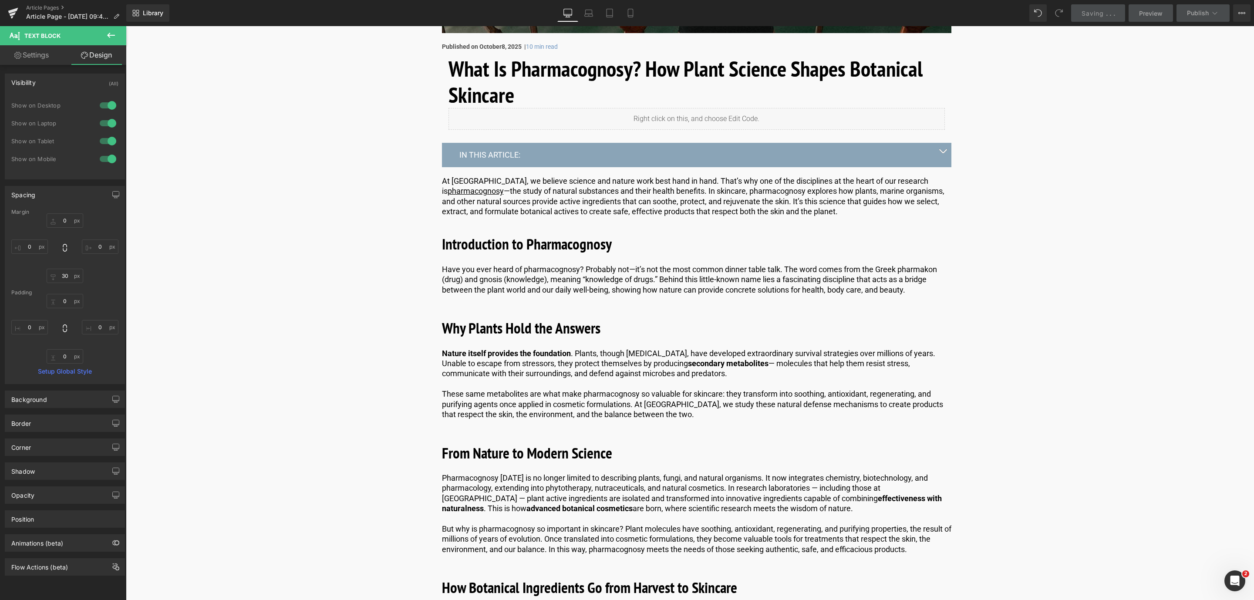
scroll to position [0, 0]
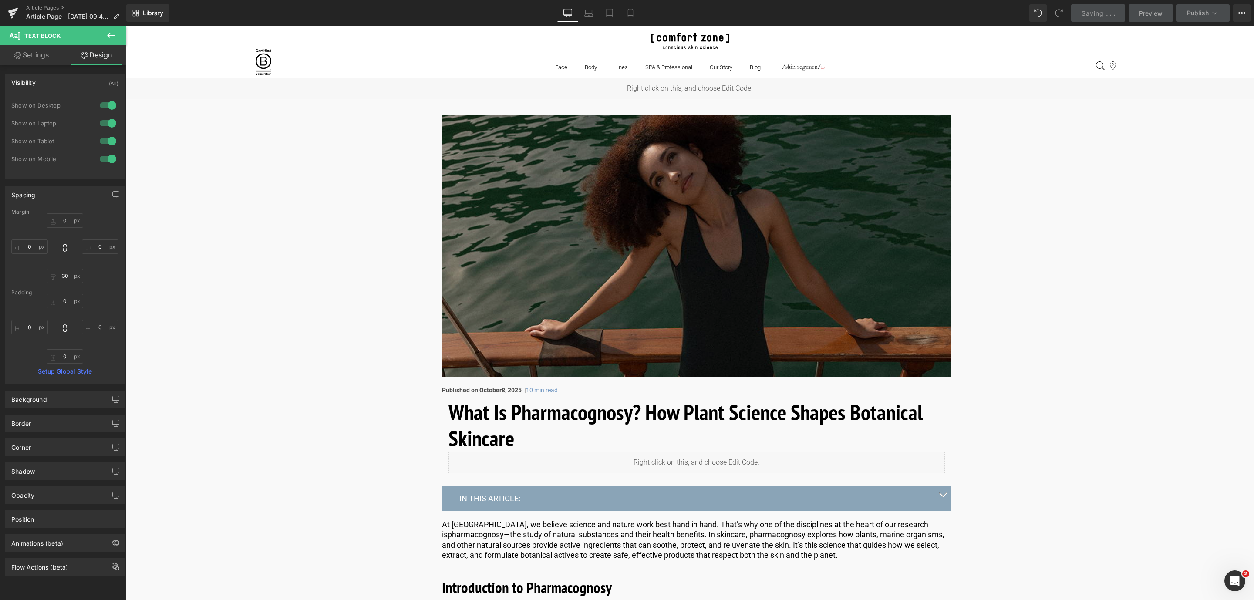
click at [568, 171] on img at bounding box center [696, 245] width 509 height 261
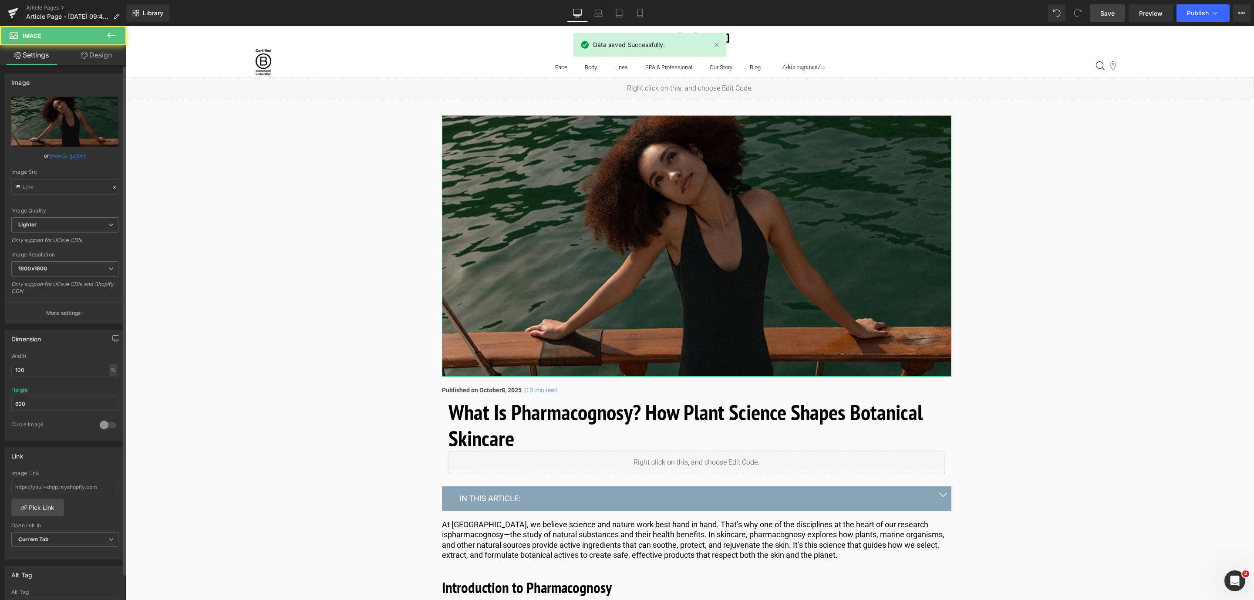
click at [74, 155] on link "Browse gallery" at bounding box center [67, 155] width 37 height 15
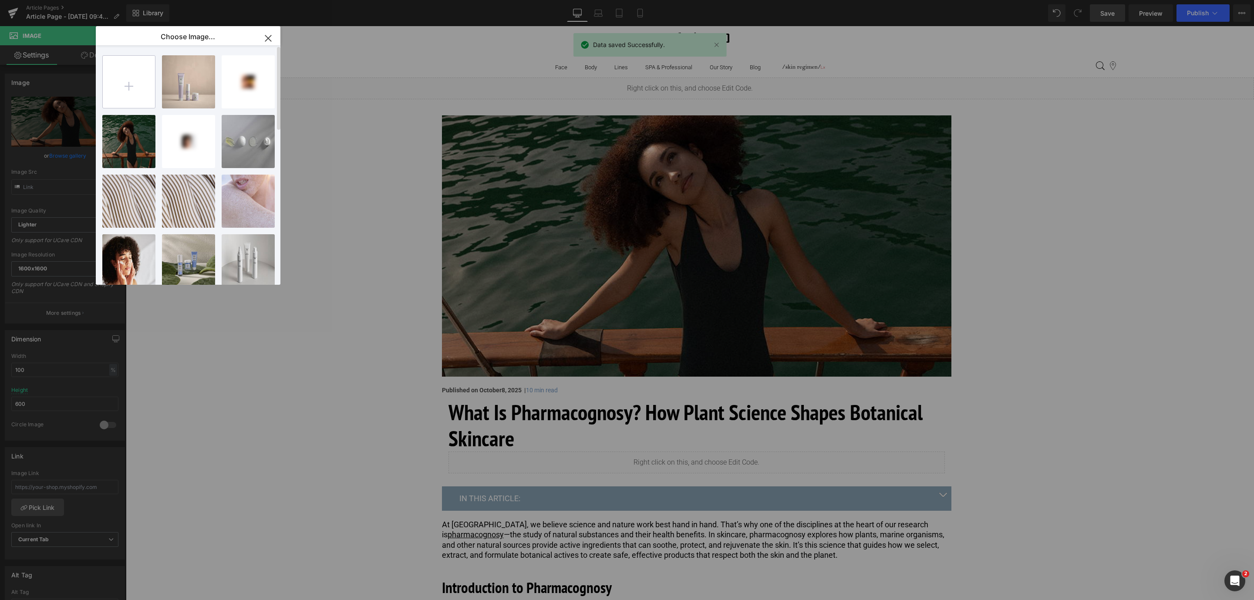
click at [141, 88] on input "file" at bounding box center [129, 82] width 52 height 52
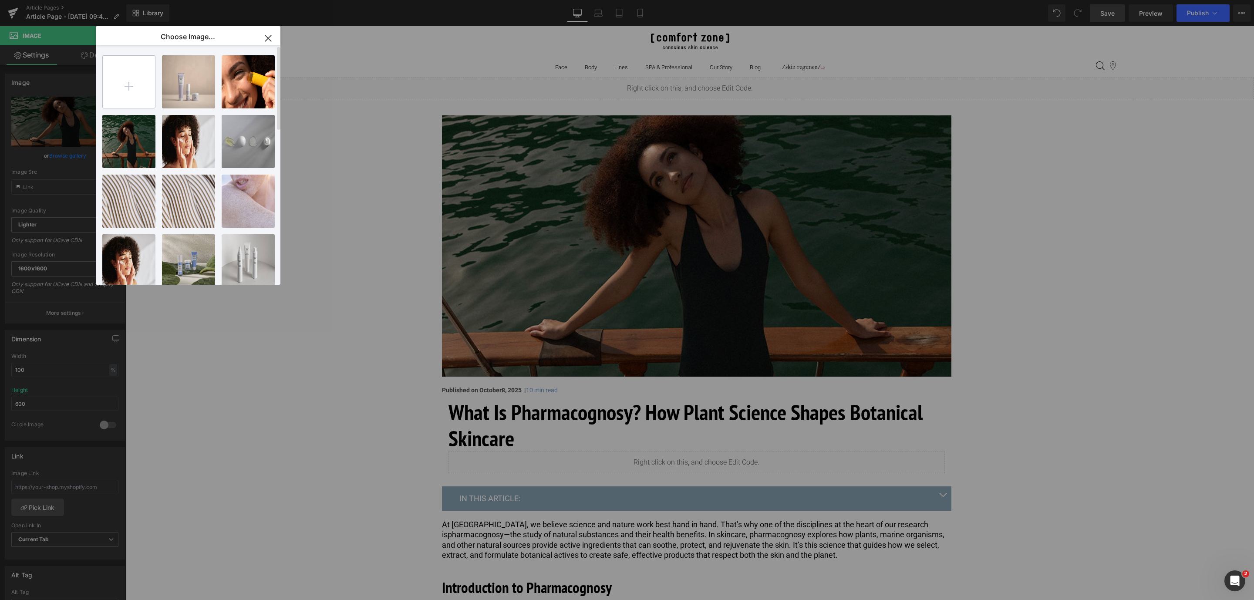
type input "C:\fakepath\pharmacognosy_1600x1200_hero image.jpg"
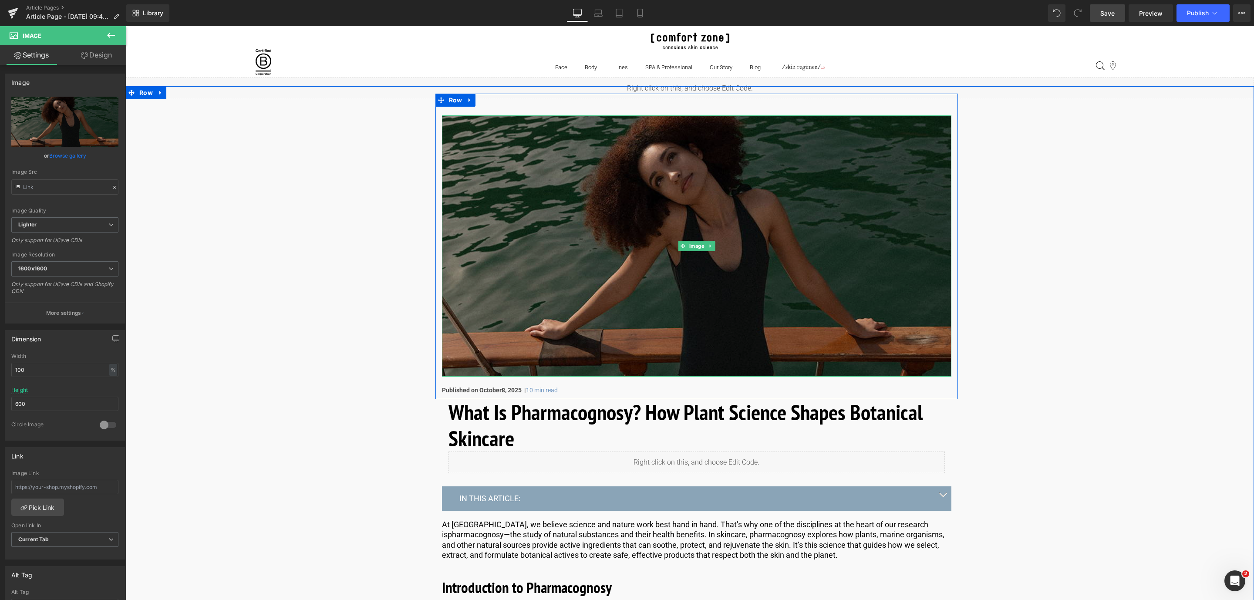
click at [526, 311] on img at bounding box center [696, 245] width 509 height 261
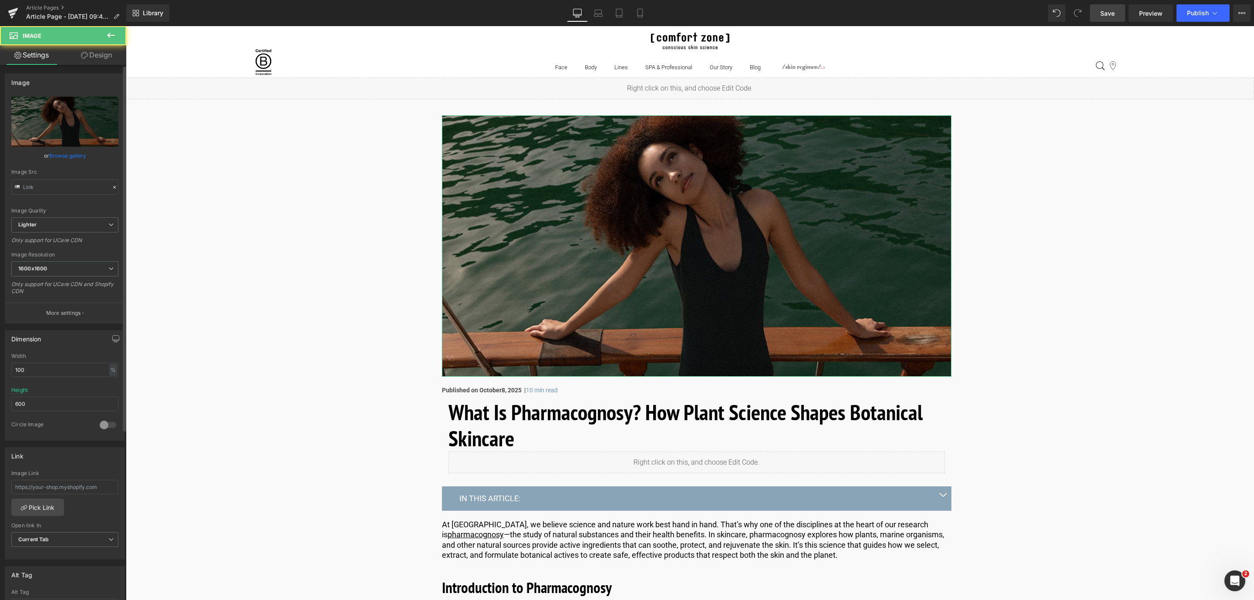
click at [63, 158] on link "Browse gallery" at bounding box center [67, 155] width 37 height 15
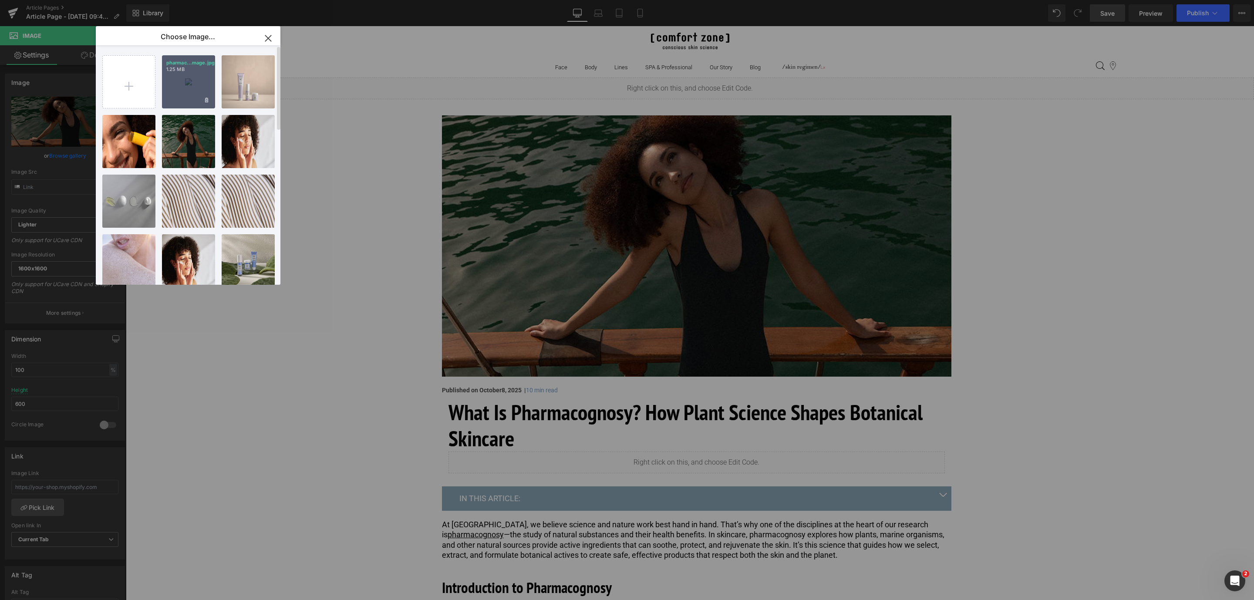
click at [169, 79] on div "pharmac...mage.jpg 1.25 MB" at bounding box center [188, 81] width 53 height 53
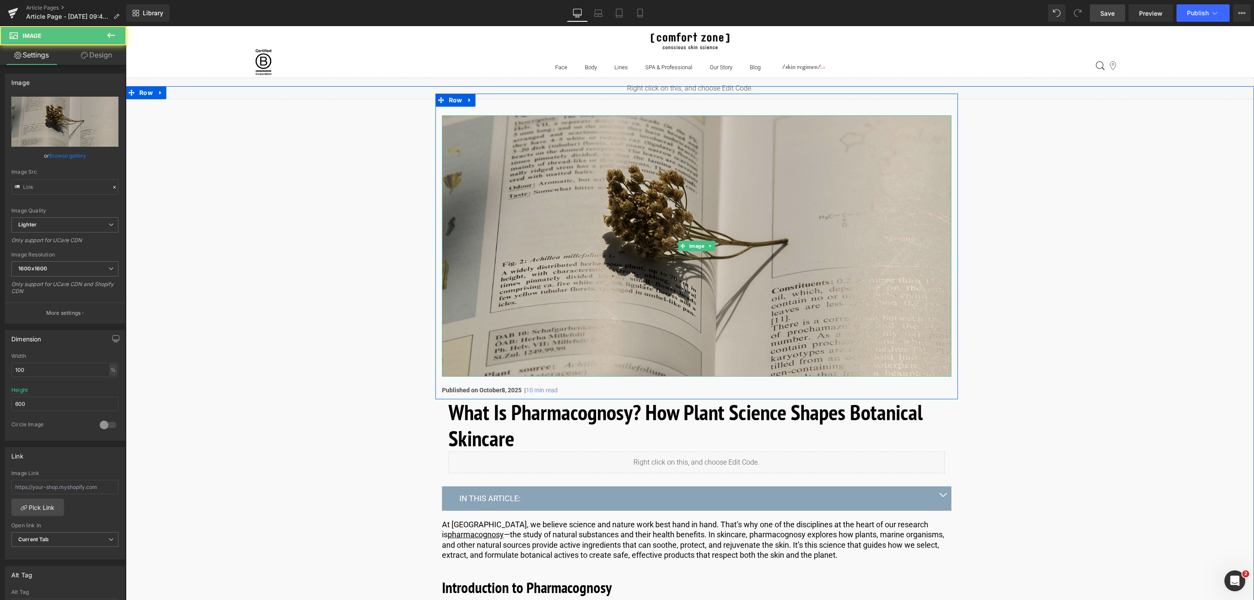
drag, startPoint x: 495, startPoint y: 309, endPoint x: 203, endPoint y: 469, distance: 332.6
click at [495, 309] on img at bounding box center [696, 245] width 509 height 261
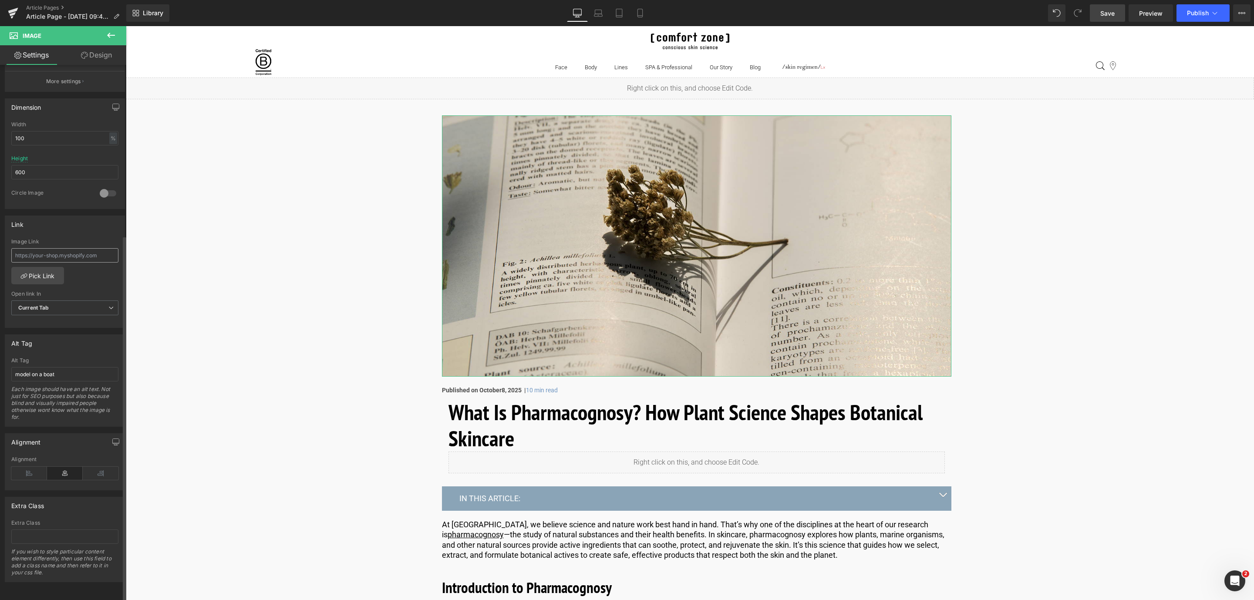
scroll to position [247, 0]
drag, startPoint x: 71, startPoint y: 360, endPoint x: 0, endPoint y: 357, distance: 70.6
click at [0, 357] on div "Alt Tag model on a boat Alt Tag model on a boat Each image should have an alt t…" at bounding box center [65, 377] width 130 height 99
type input "Achillea Millefolium on a book"
click at [1107, 15] on span "Save" at bounding box center [1107, 13] width 14 height 9
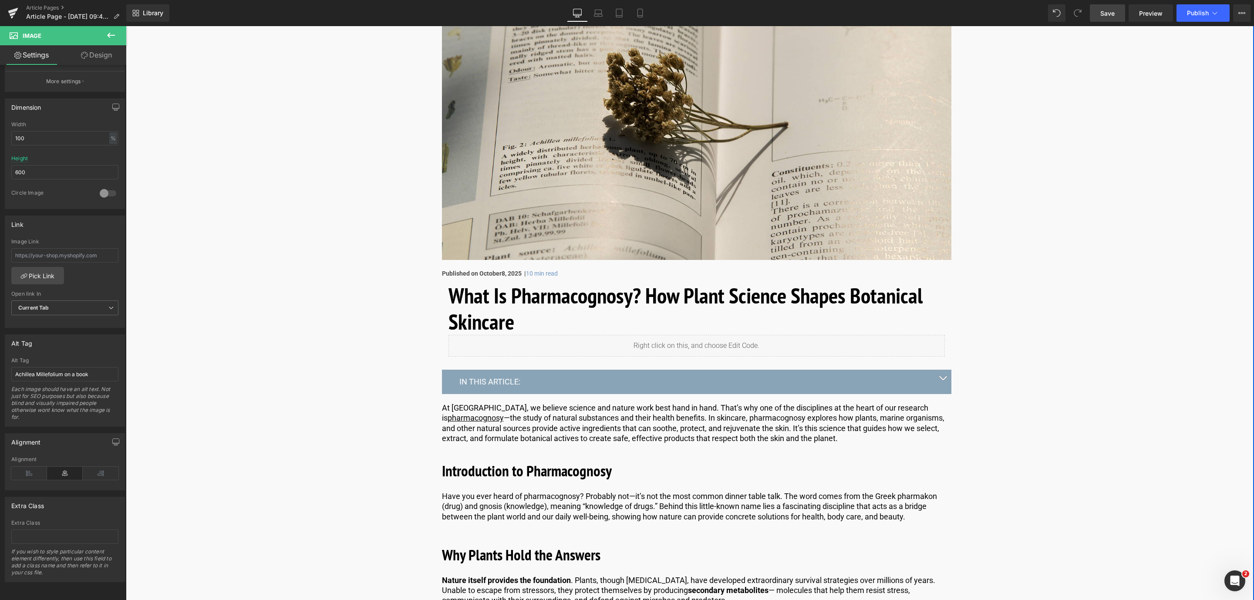
scroll to position [0, 0]
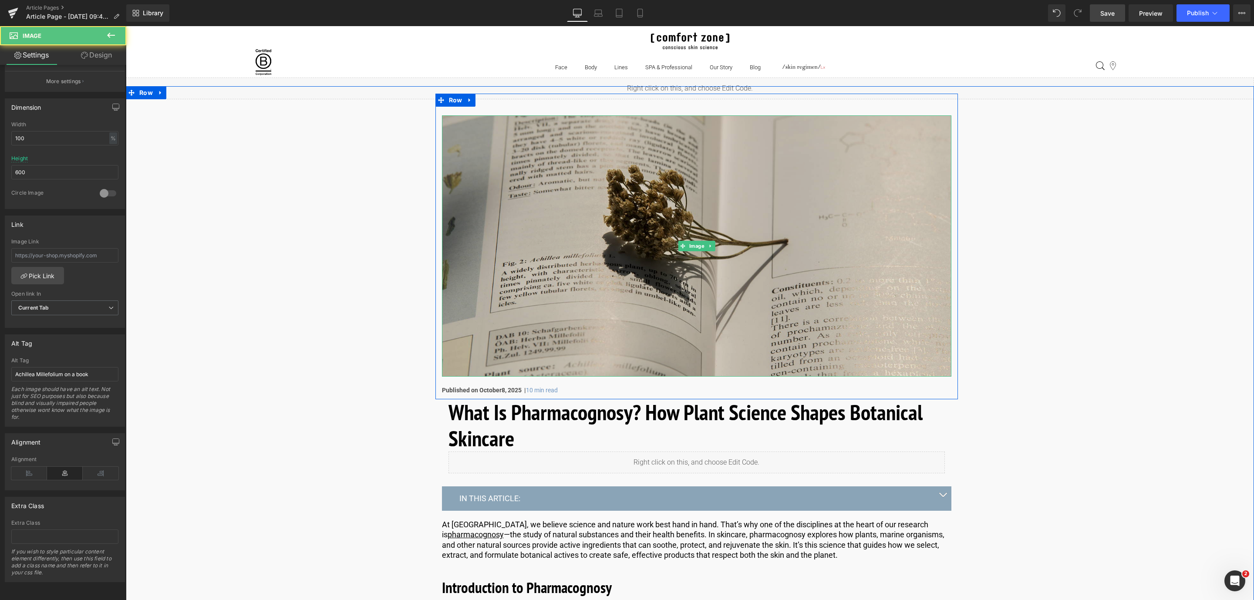
click at [574, 323] on img at bounding box center [696, 245] width 509 height 261
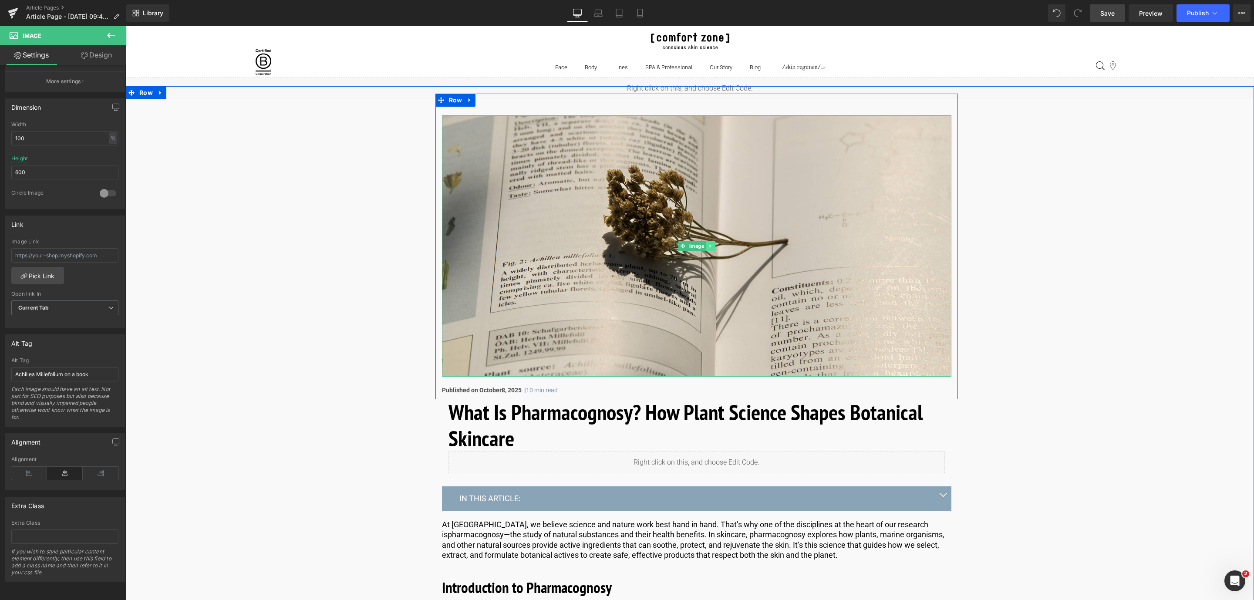
click at [706, 246] on link at bounding box center [710, 246] width 9 height 10
click at [706, 246] on icon at bounding box center [705, 245] width 5 height 5
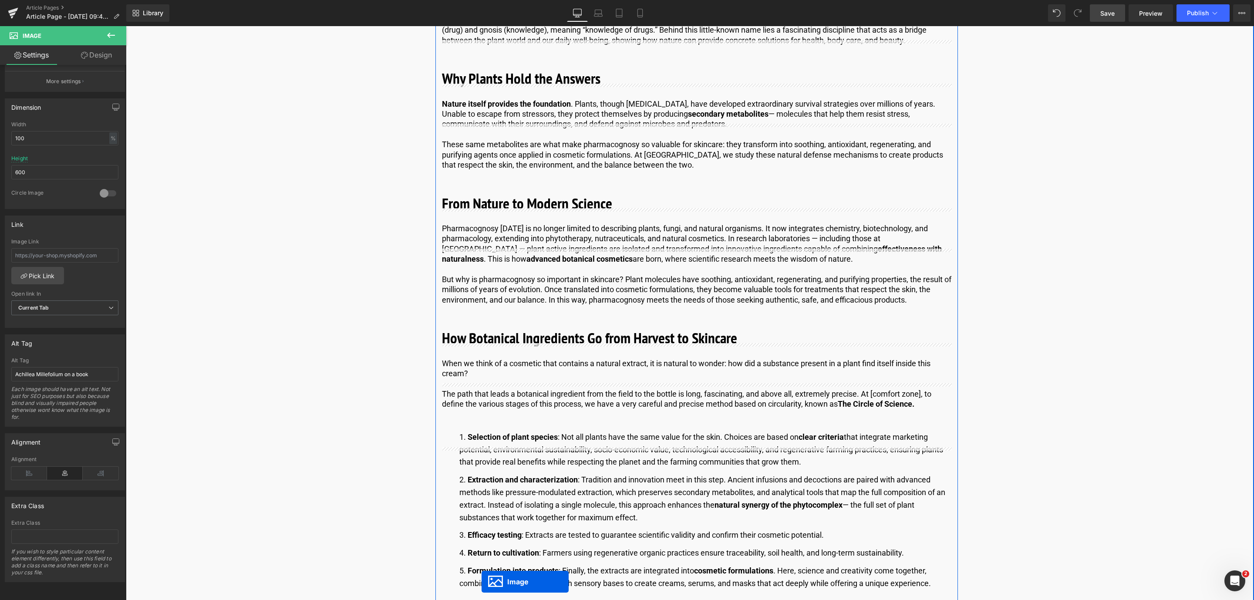
scroll to position [670, 0]
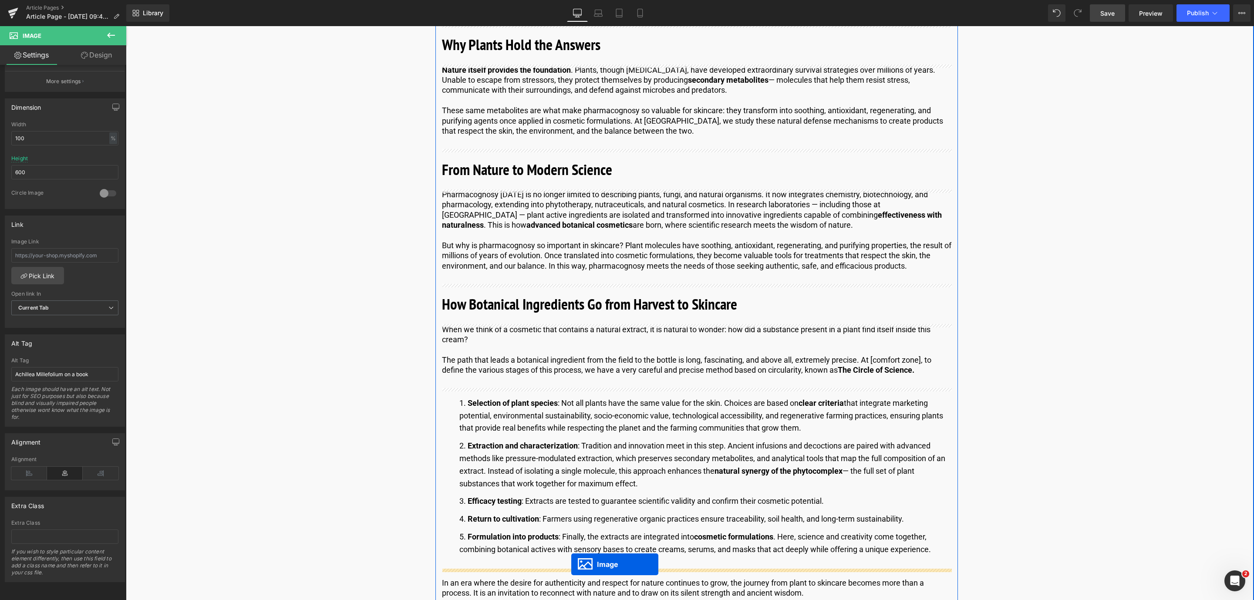
drag, startPoint x: 683, startPoint y: 529, endPoint x: 571, endPoint y: 564, distance: 116.8
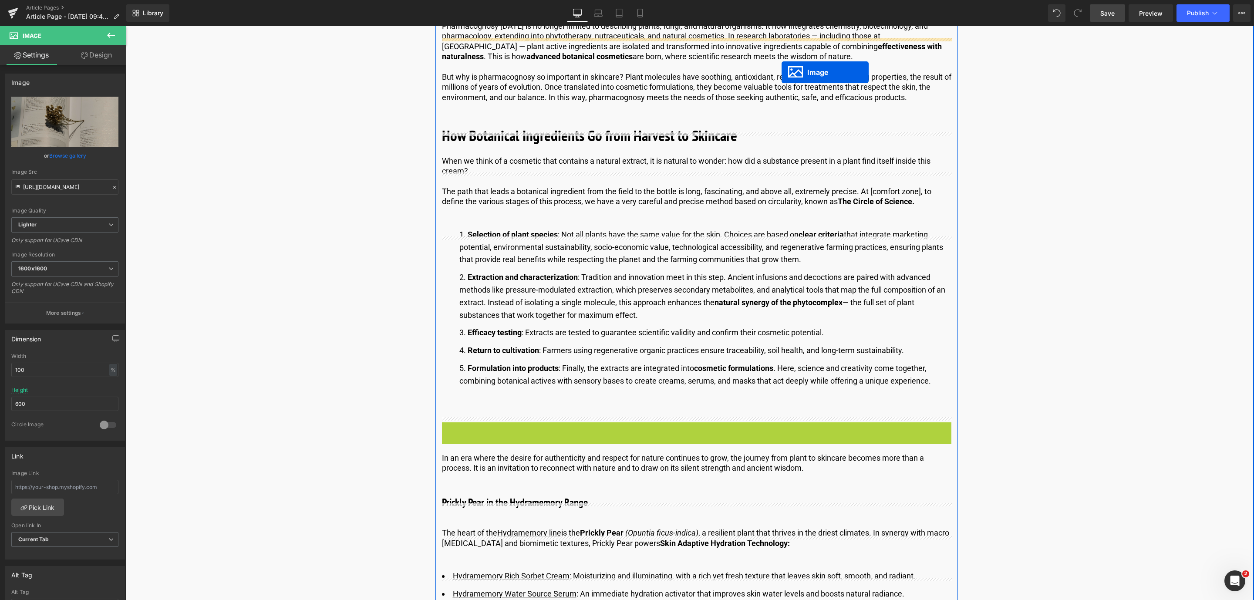
scroll to position [778, 0]
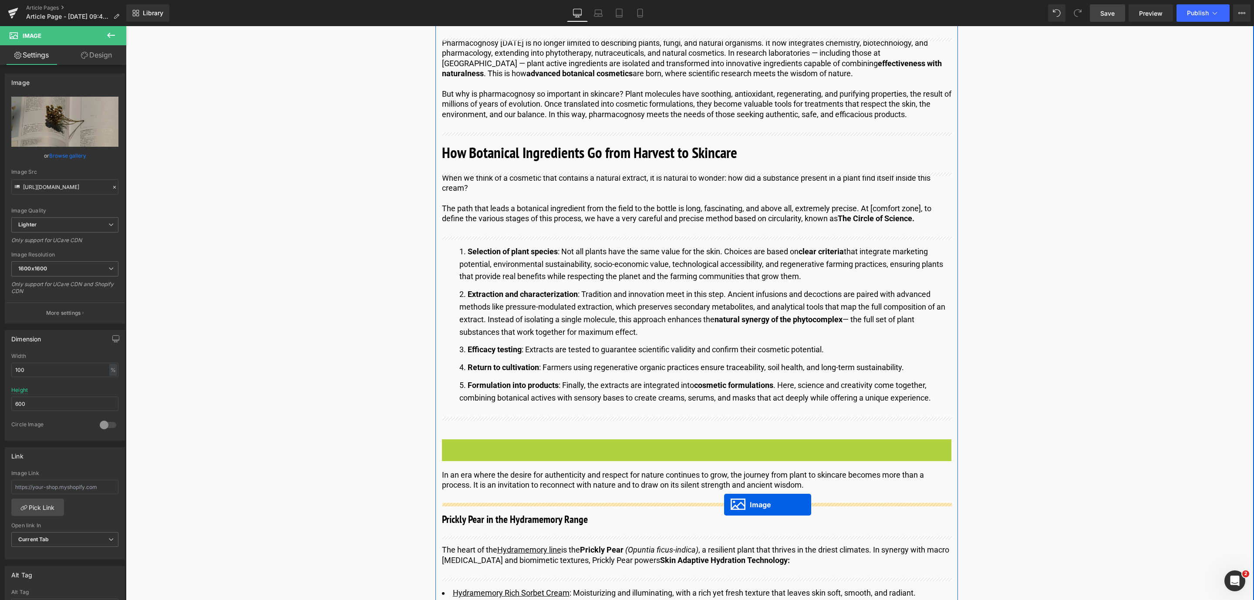
drag, startPoint x: 681, startPoint y: 264, endPoint x: 724, endPoint y: 505, distance: 244.1
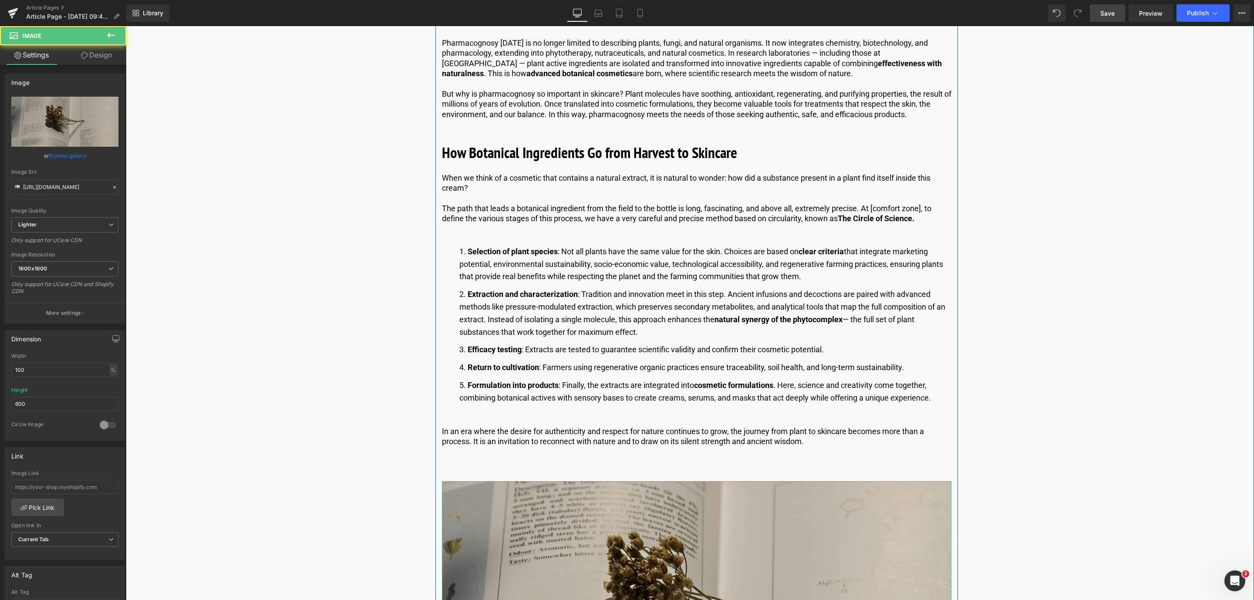
click at [583, 516] on img at bounding box center [696, 611] width 509 height 261
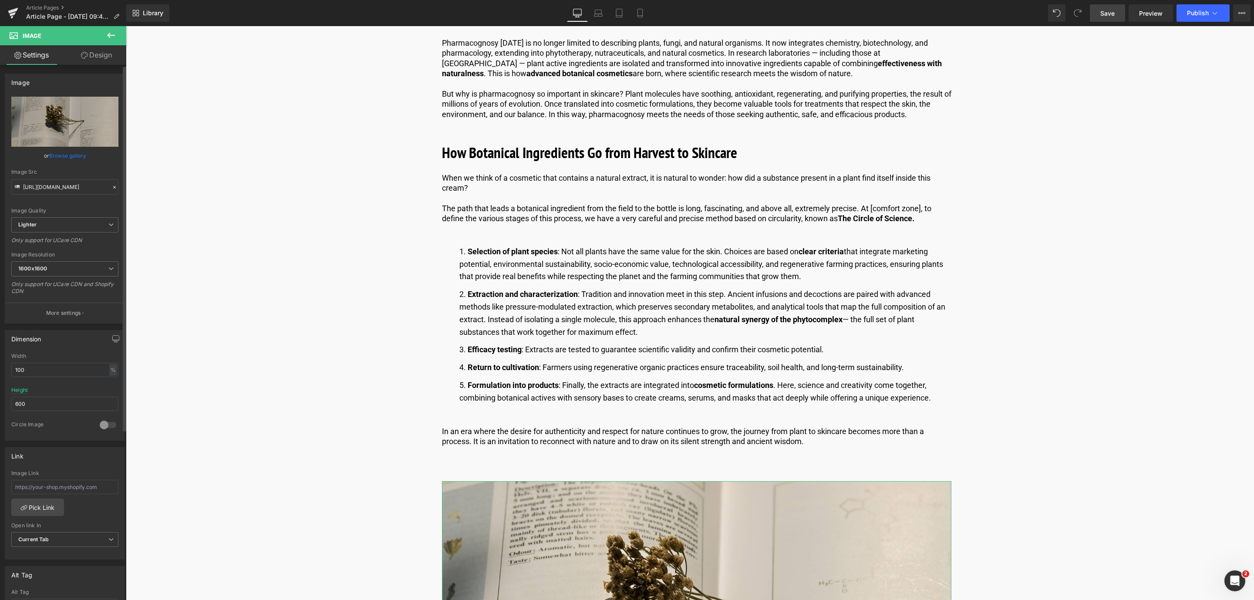
click at [73, 154] on link "Browse gallery" at bounding box center [67, 155] width 37 height 15
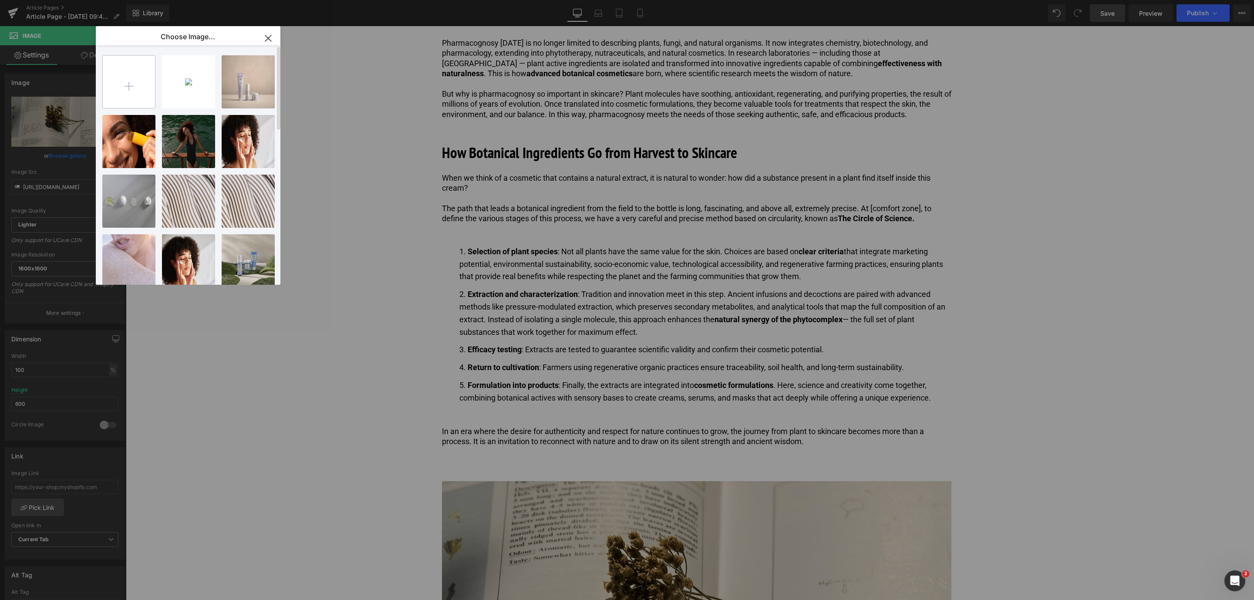
click at [119, 77] on input "file" at bounding box center [129, 82] width 52 height 52
type input "C:\fakepath\pharmacognosy_1600x1200_grid image.jpg"
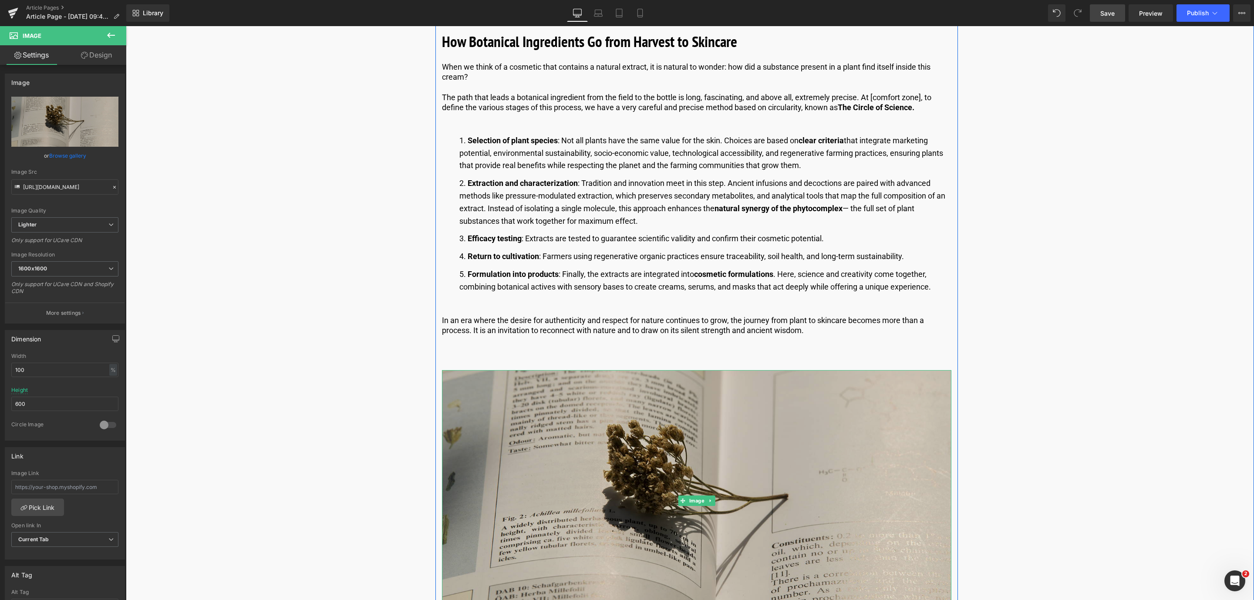
scroll to position [1105, 0]
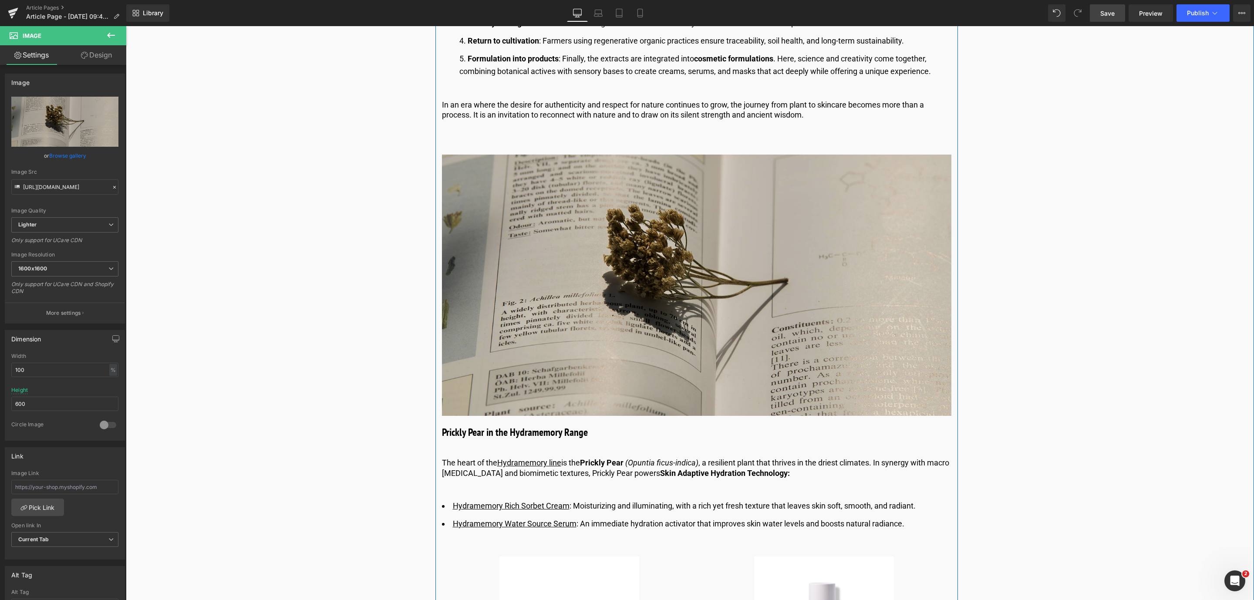
click at [527, 336] on img at bounding box center [696, 285] width 509 height 261
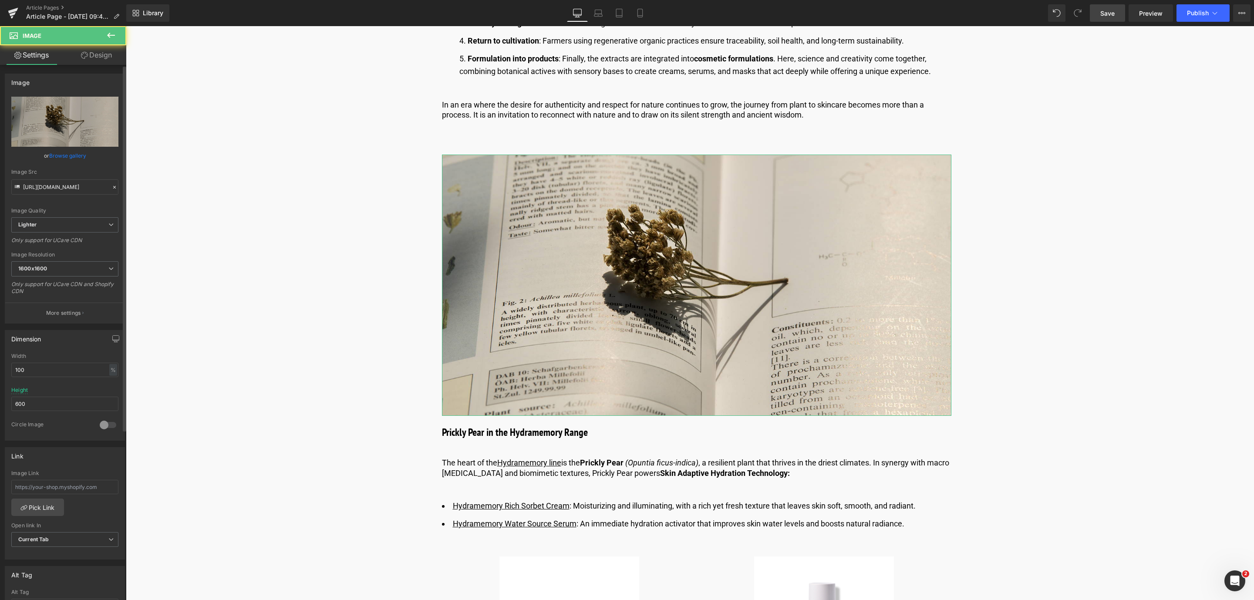
click at [50, 157] on link "Browse gallery" at bounding box center [67, 155] width 37 height 15
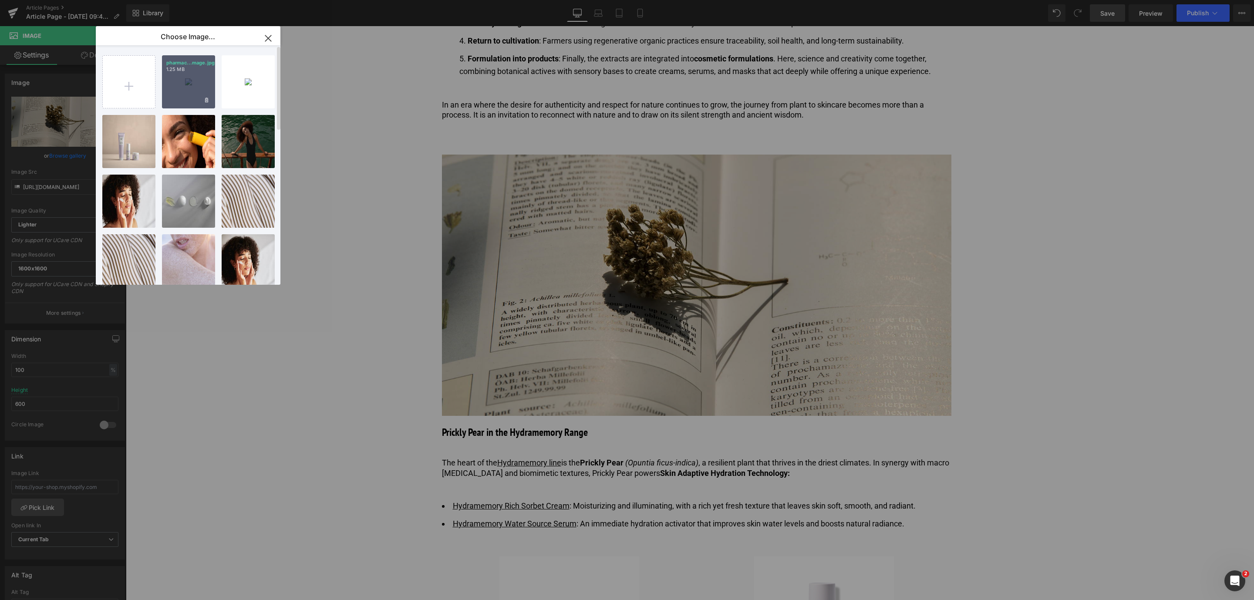
click at [174, 83] on div "pharmac...mage.jpg 1.25 MB" at bounding box center [188, 81] width 53 height 53
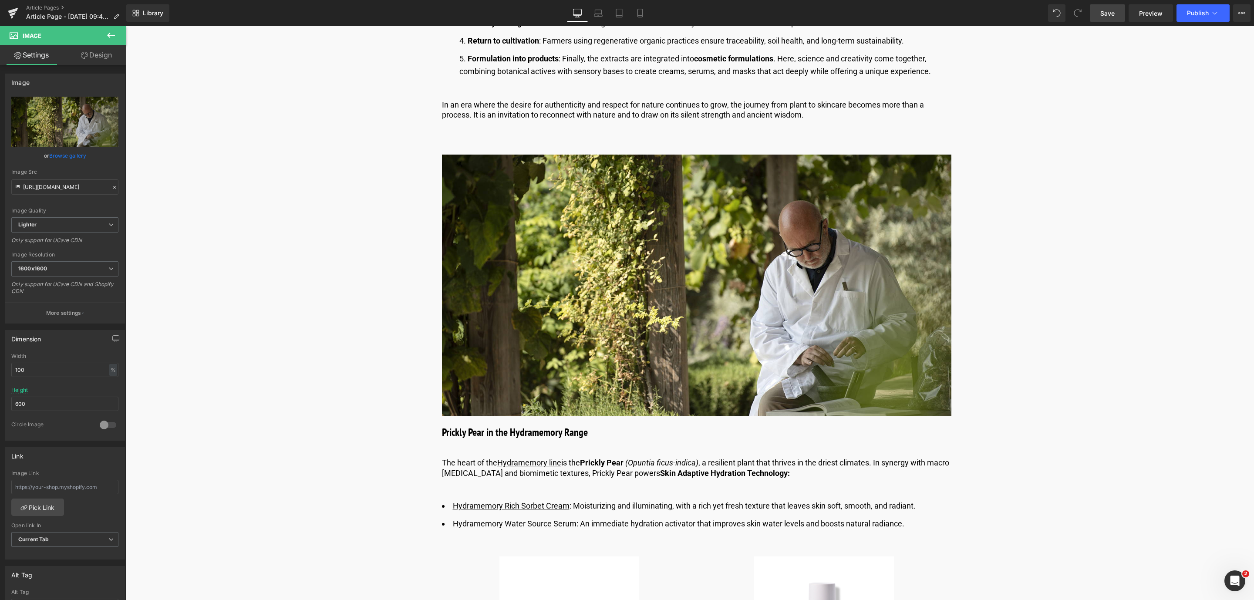
click at [1116, 12] on link "Save" at bounding box center [1107, 12] width 35 height 17
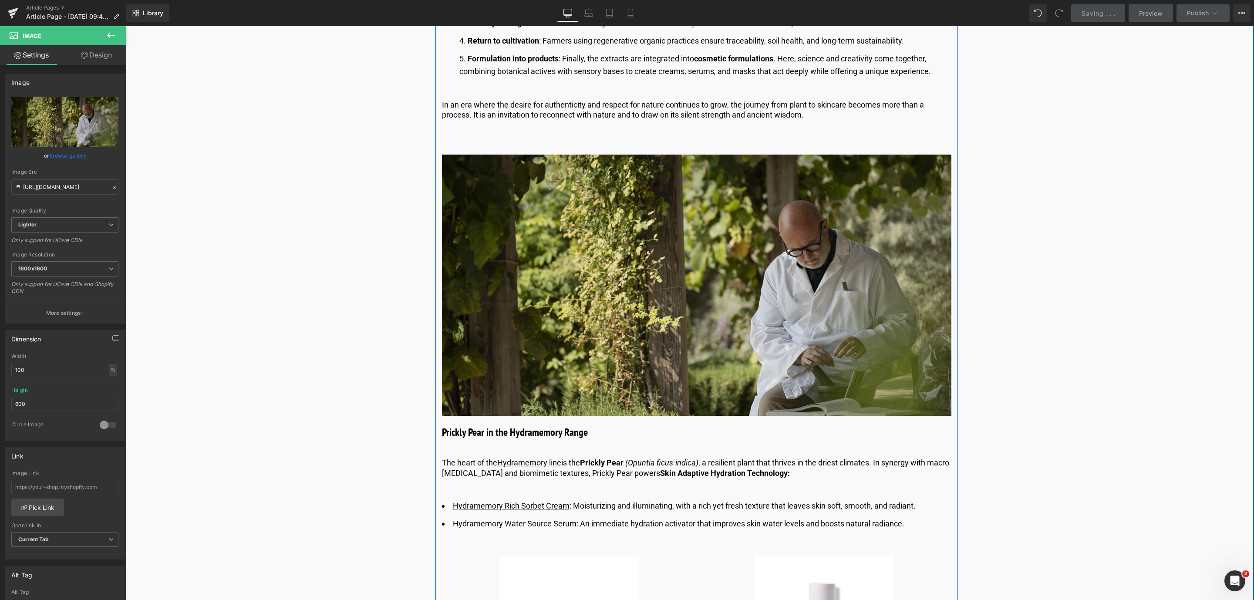
click at [673, 183] on img at bounding box center [696, 285] width 509 height 261
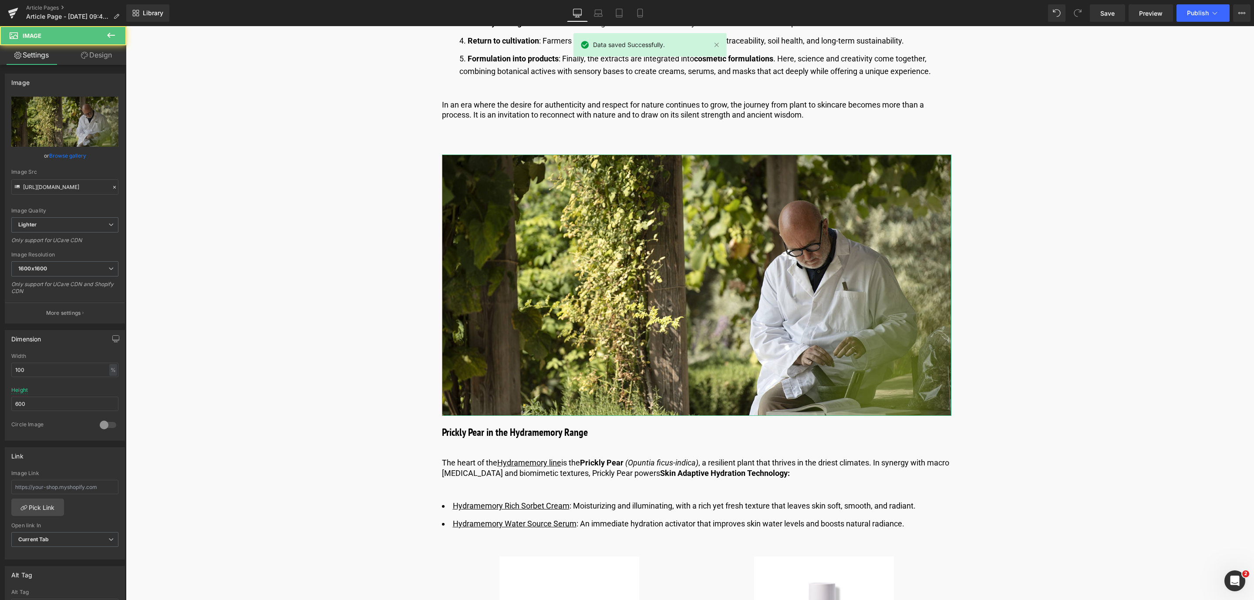
click at [109, 52] on link "Design" at bounding box center [96, 55] width 63 height 20
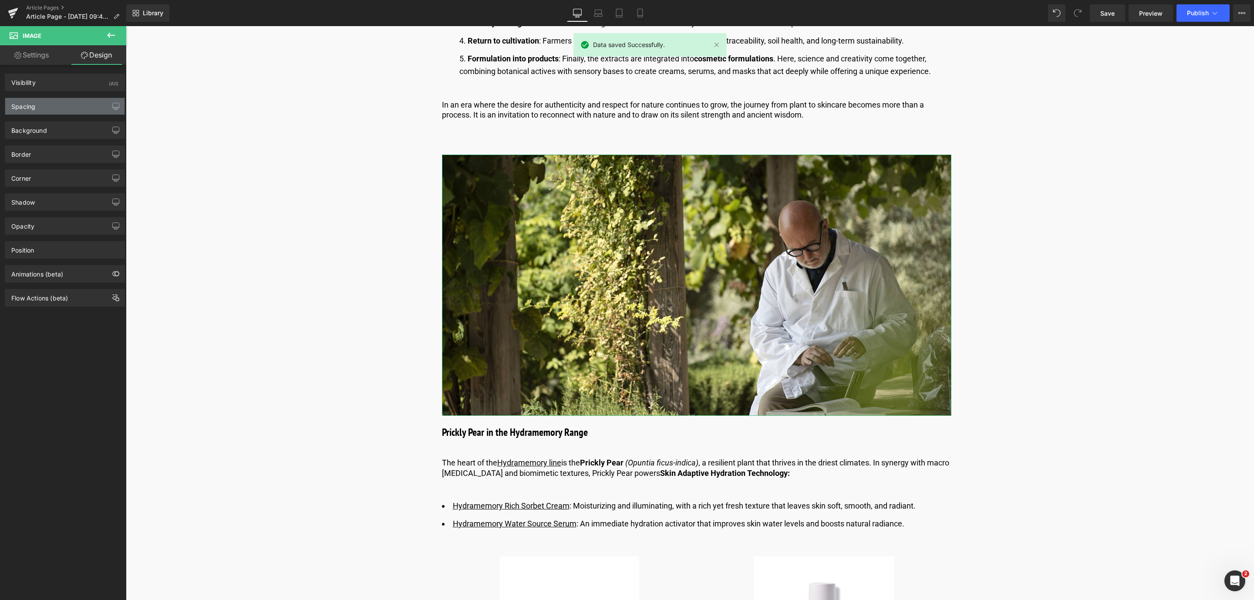
click at [97, 101] on div "Spacing" at bounding box center [64, 106] width 119 height 17
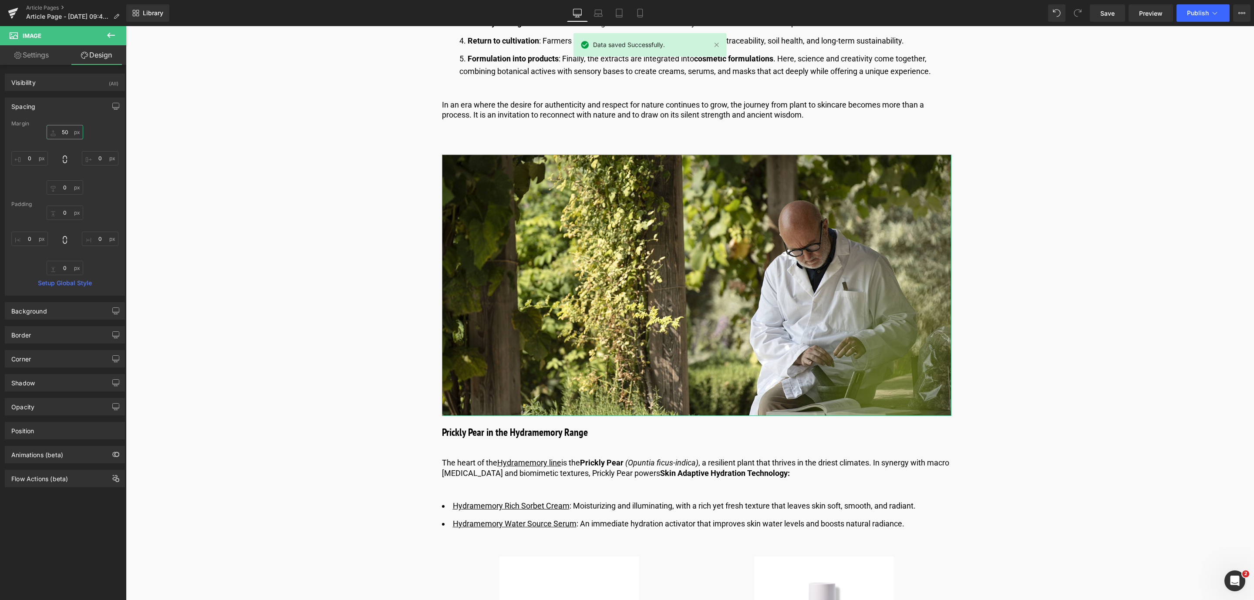
click at [57, 134] on input "50" at bounding box center [65, 132] width 37 height 14
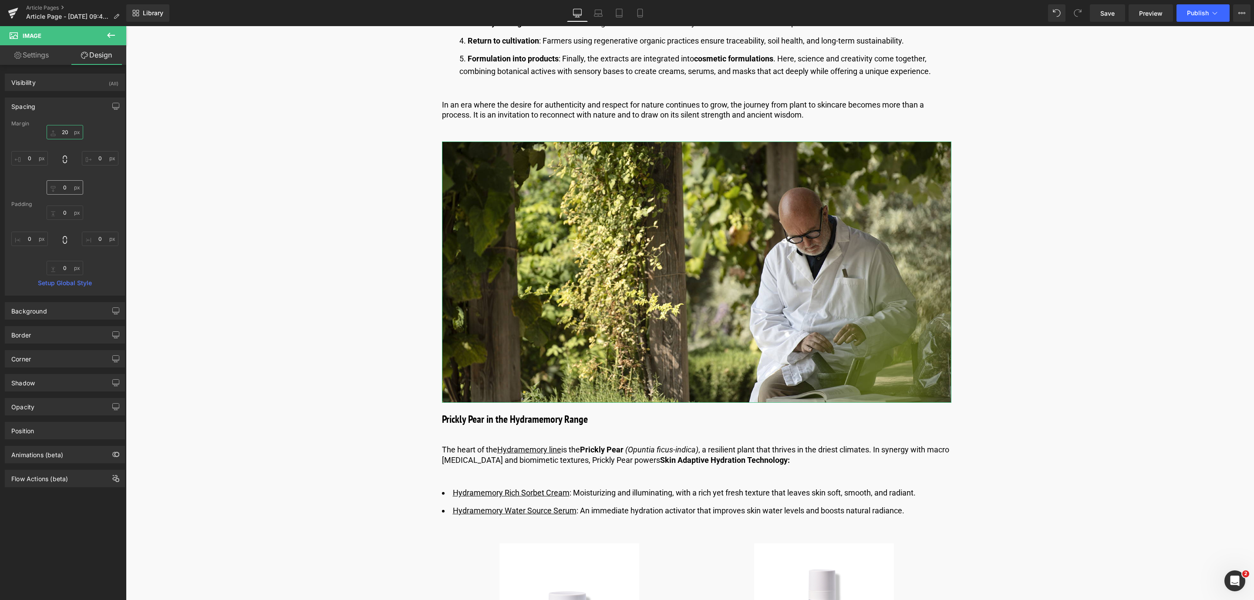
type input "20"
click at [67, 190] on input "0" at bounding box center [65, 187] width 37 height 14
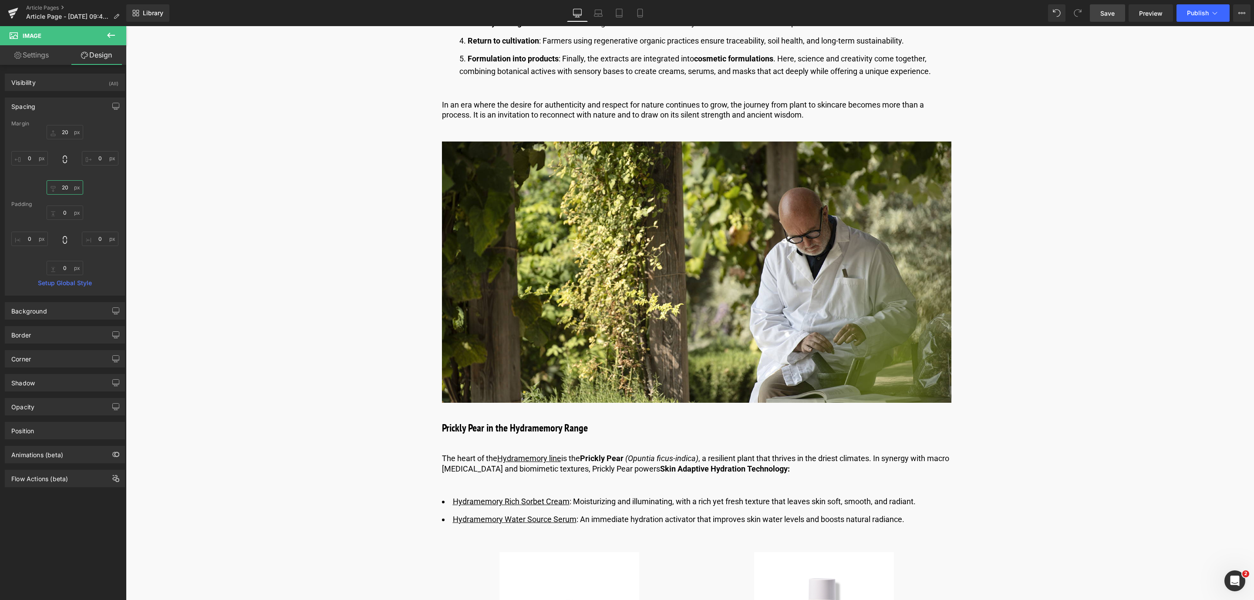
type input "20"
click at [1105, 18] on link "Save" at bounding box center [1107, 12] width 35 height 17
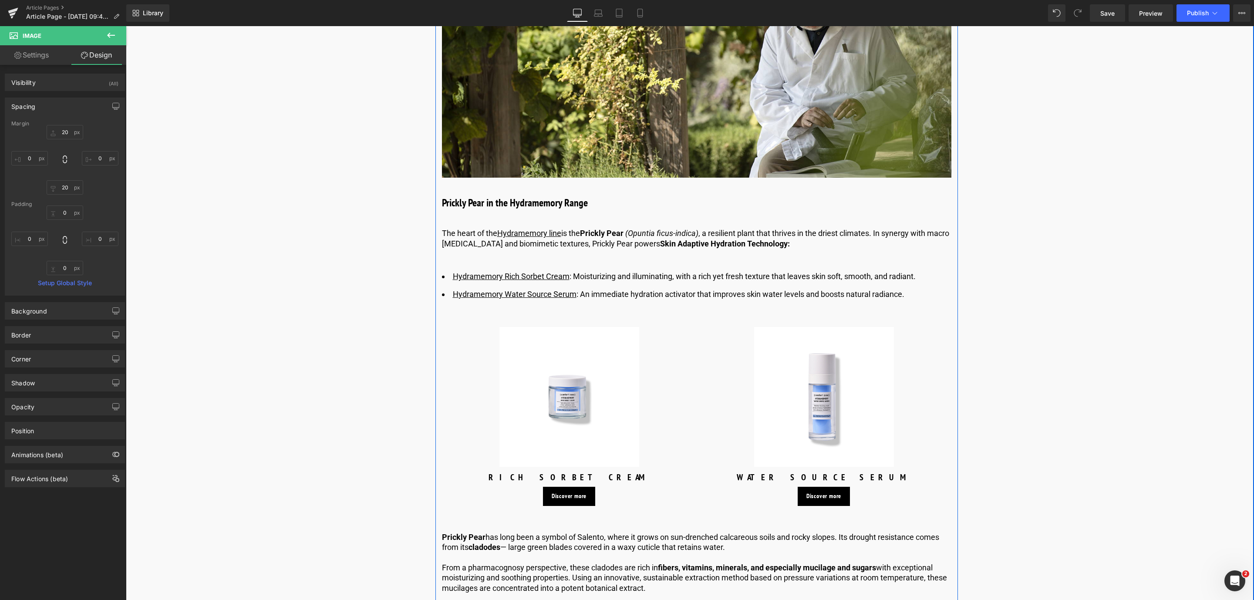
scroll to position [1502, 0]
